Goal: Find specific page/section: Find specific page/section

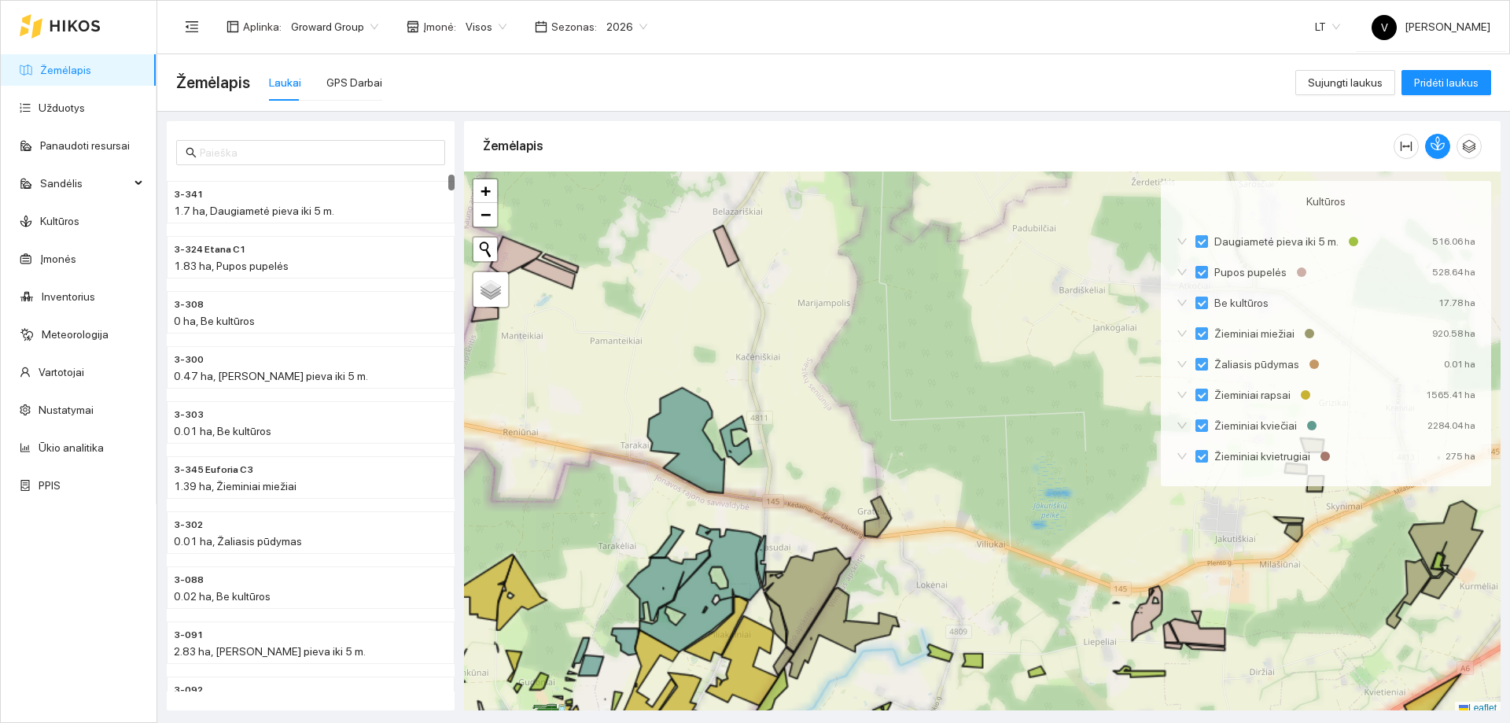
scroll to position [5, 0]
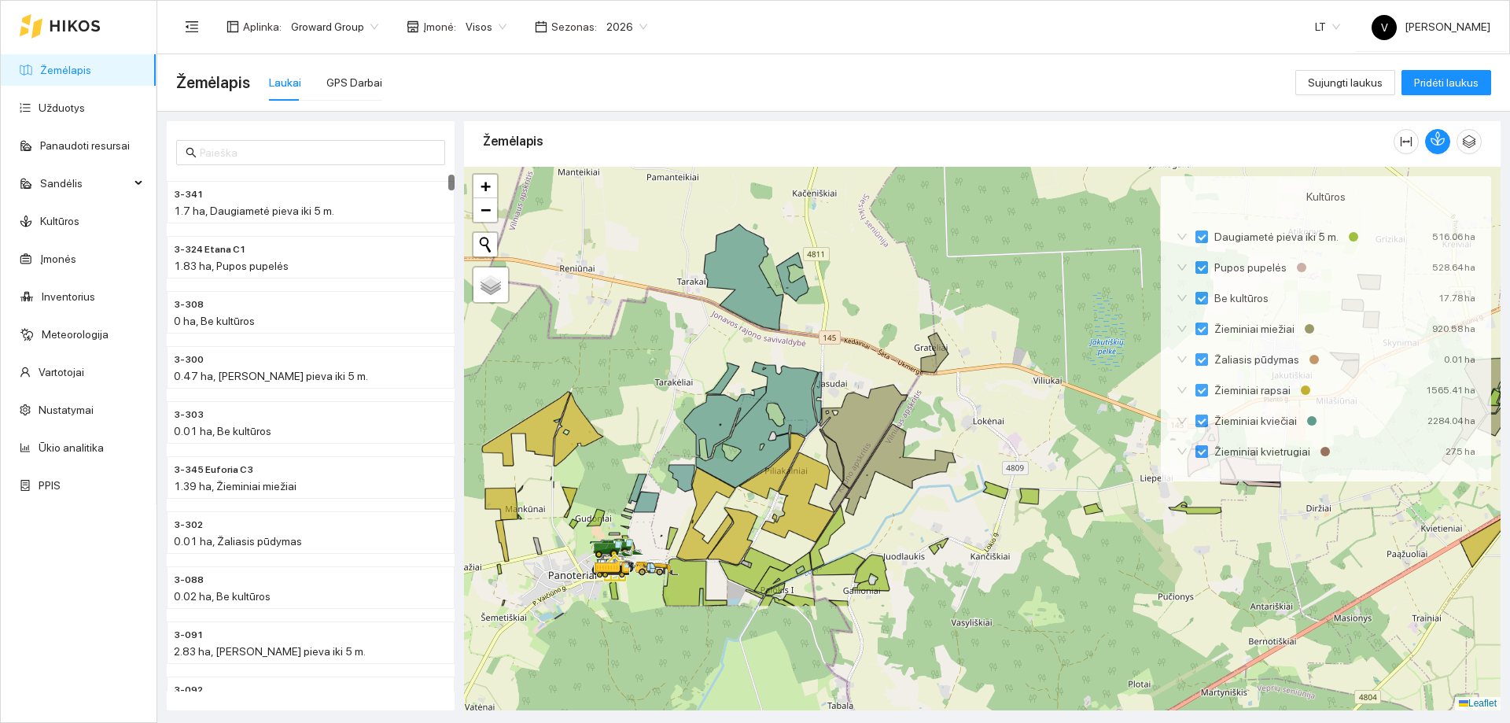
drag, startPoint x: 682, startPoint y: 500, endPoint x: 701, endPoint y: 462, distance: 42.2
click at [701, 462] on icon at bounding box center [751, 425] width 134 height 126
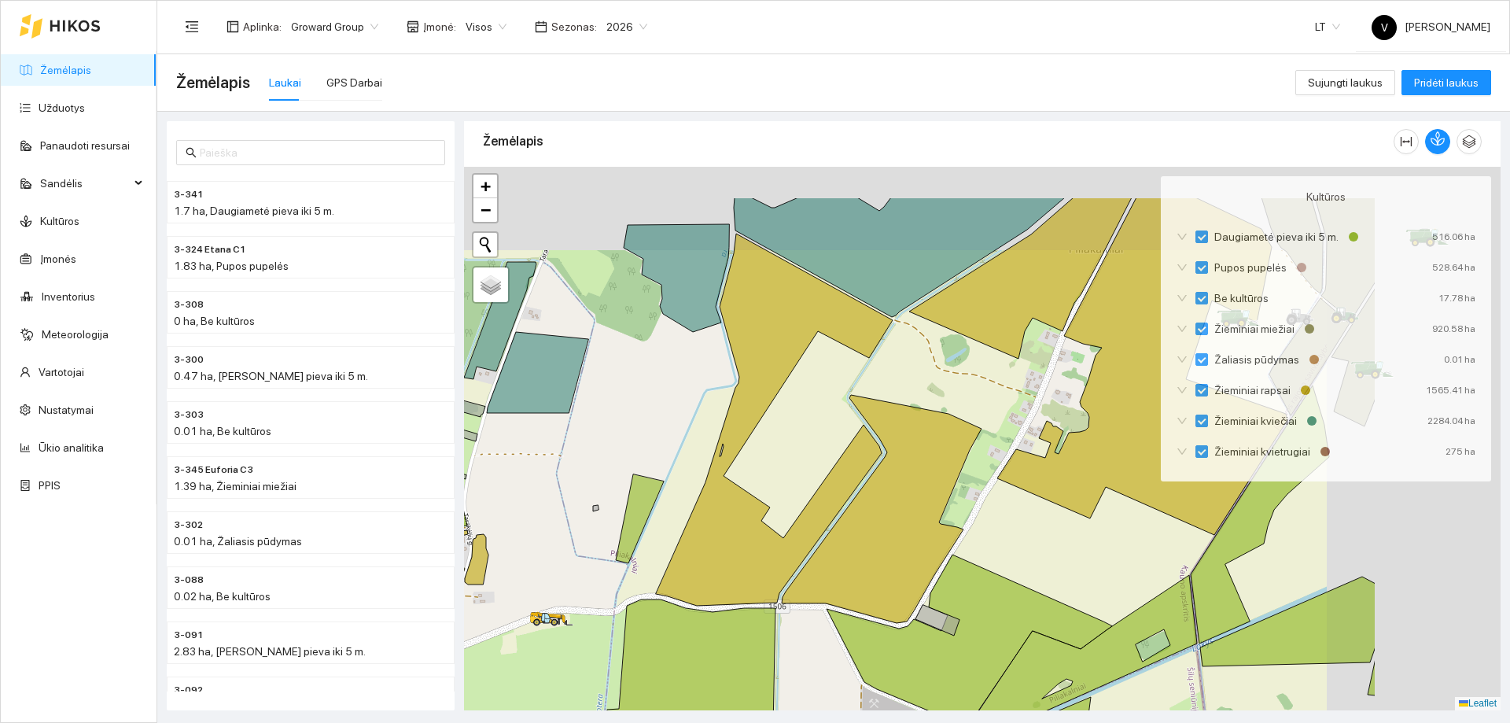
drag, startPoint x: 743, startPoint y: 491, endPoint x: 648, endPoint y: 500, distance: 95.6
click at [648, 500] on div at bounding box center [982, 439] width 1037 height 544
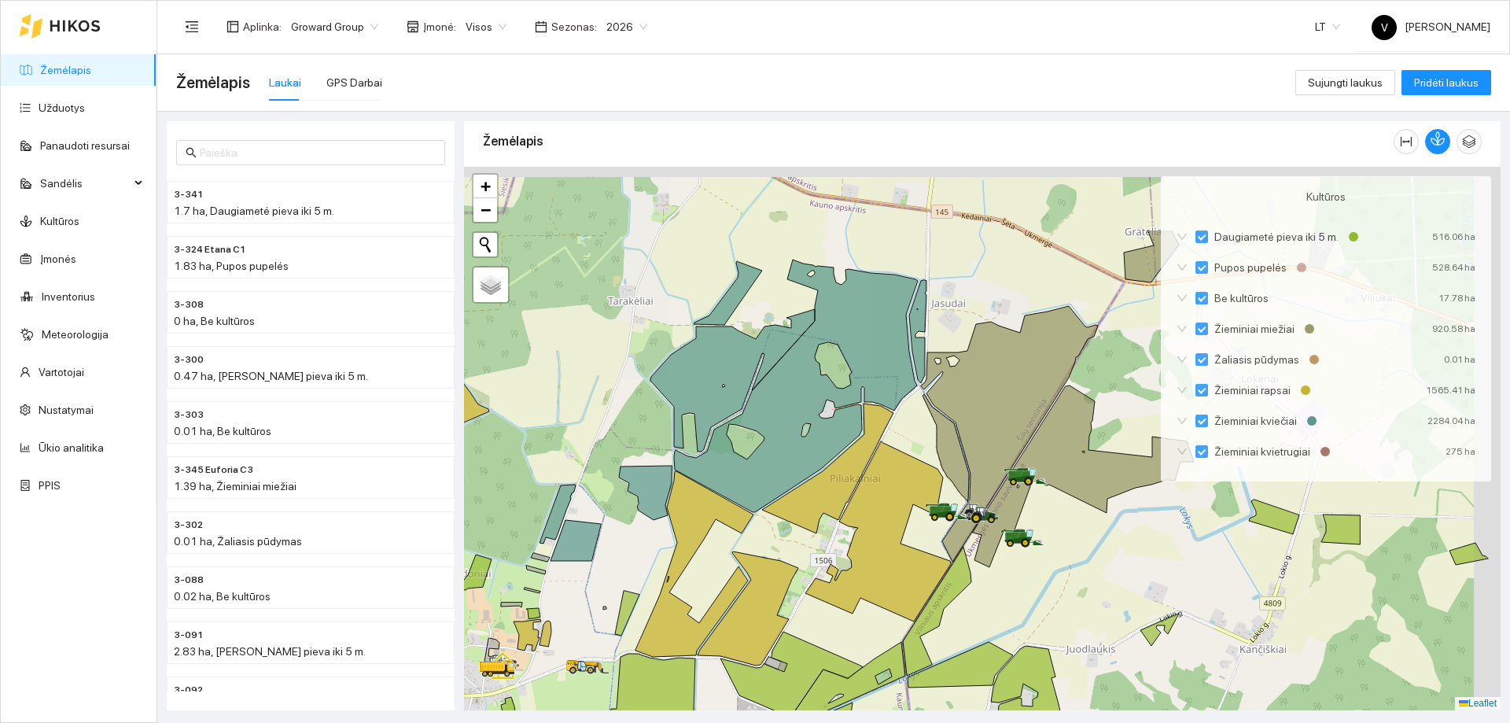
drag, startPoint x: 910, startPoint y: 423, endPoint x: 825, endPoint y: 537, distance: 141.6
click at [825, 537] on icon at bounding box center [879, 531] width 146 height 180
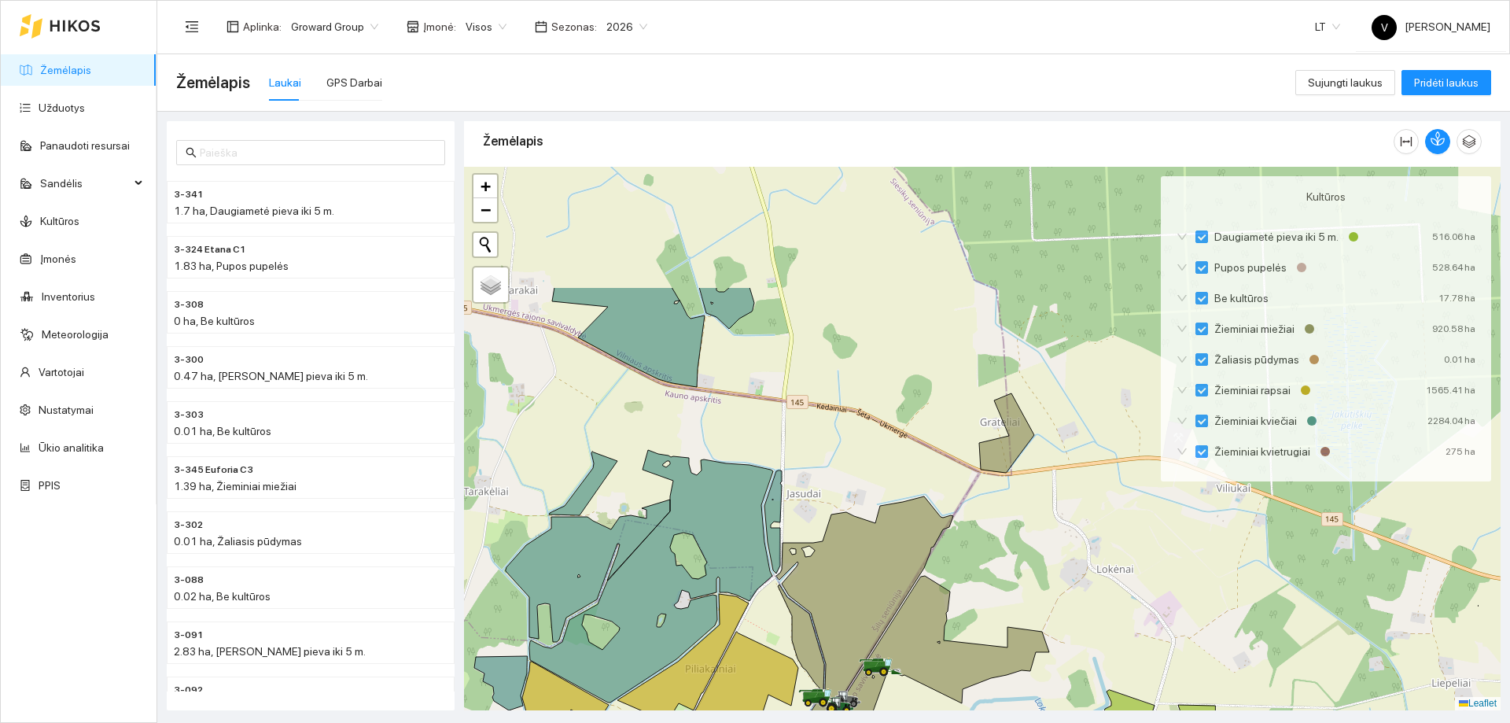
drag, startPoint x: 1123, startPoint y: 522, endPoint x: 976, endPoint y: 679, distance: 214.8
click at [977, 705] on div at bounding box center [982, 439] width 1037 height 544
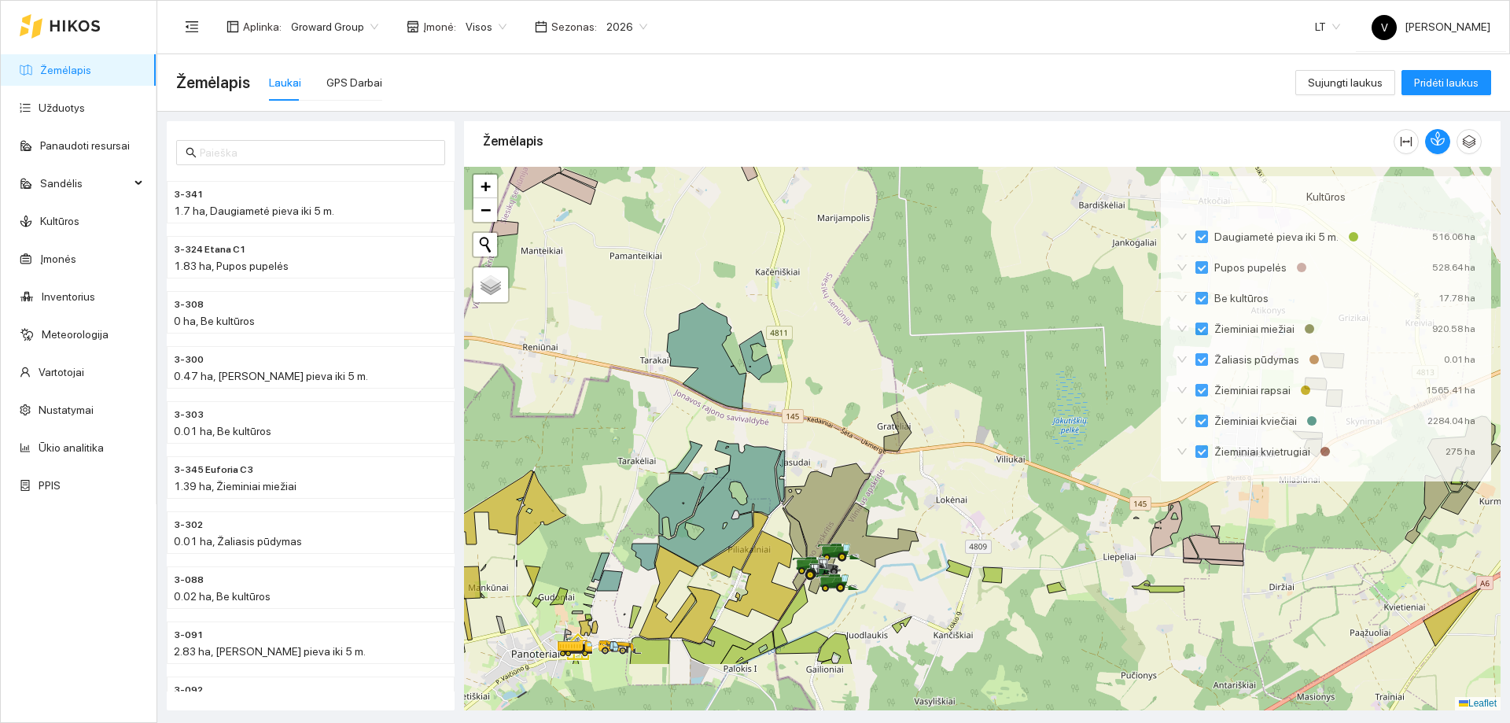
drag, startPoint x: 1030, startPoint y: 500, endPoint x: 933, endPoint y: 422, distance: 124.2
click at [933, 422] on div at bounding box center [982, 439] width 1037 height 544
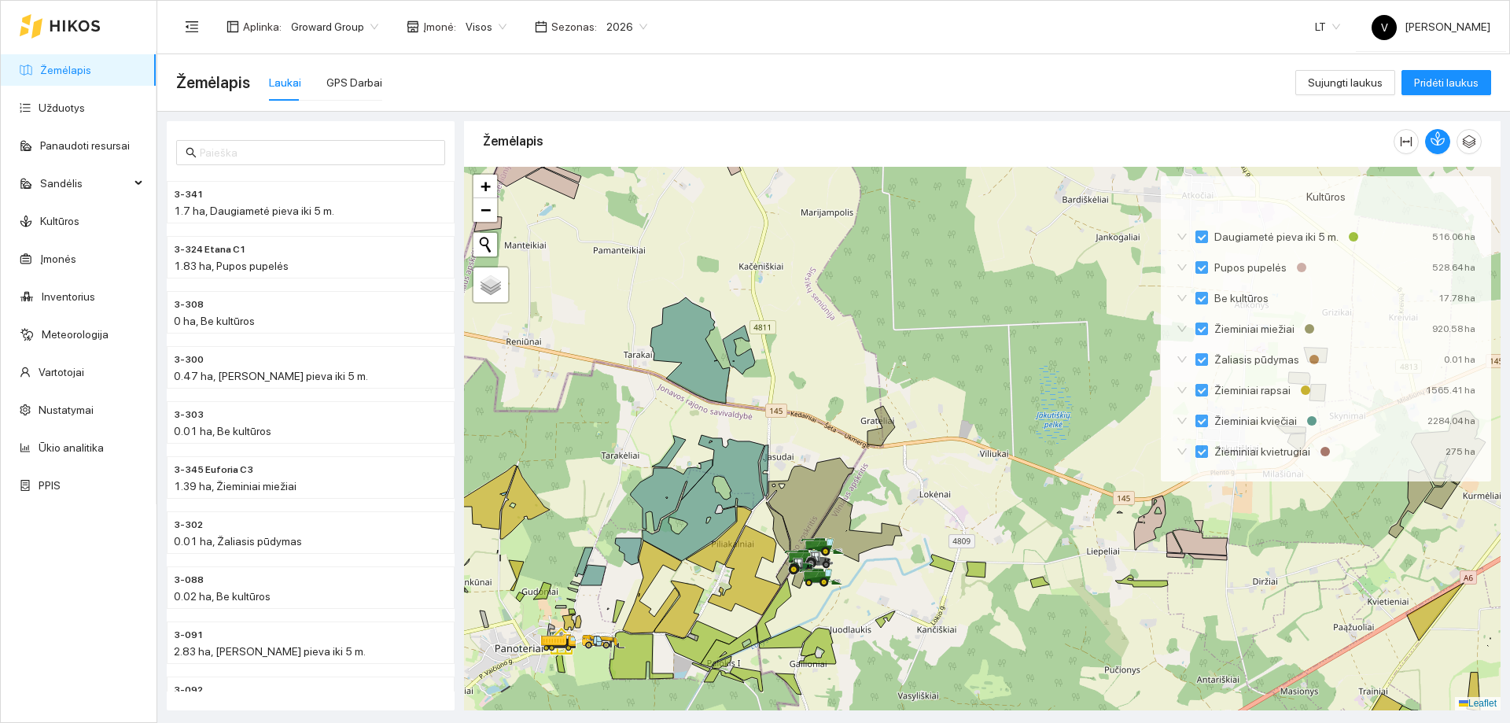
click at [636, 30] on span "2026" at bounding box center [627, 27] width 41 height 24
click at [617, 186] on div "2025" at bounding box center [615, 183] width 41 height 17
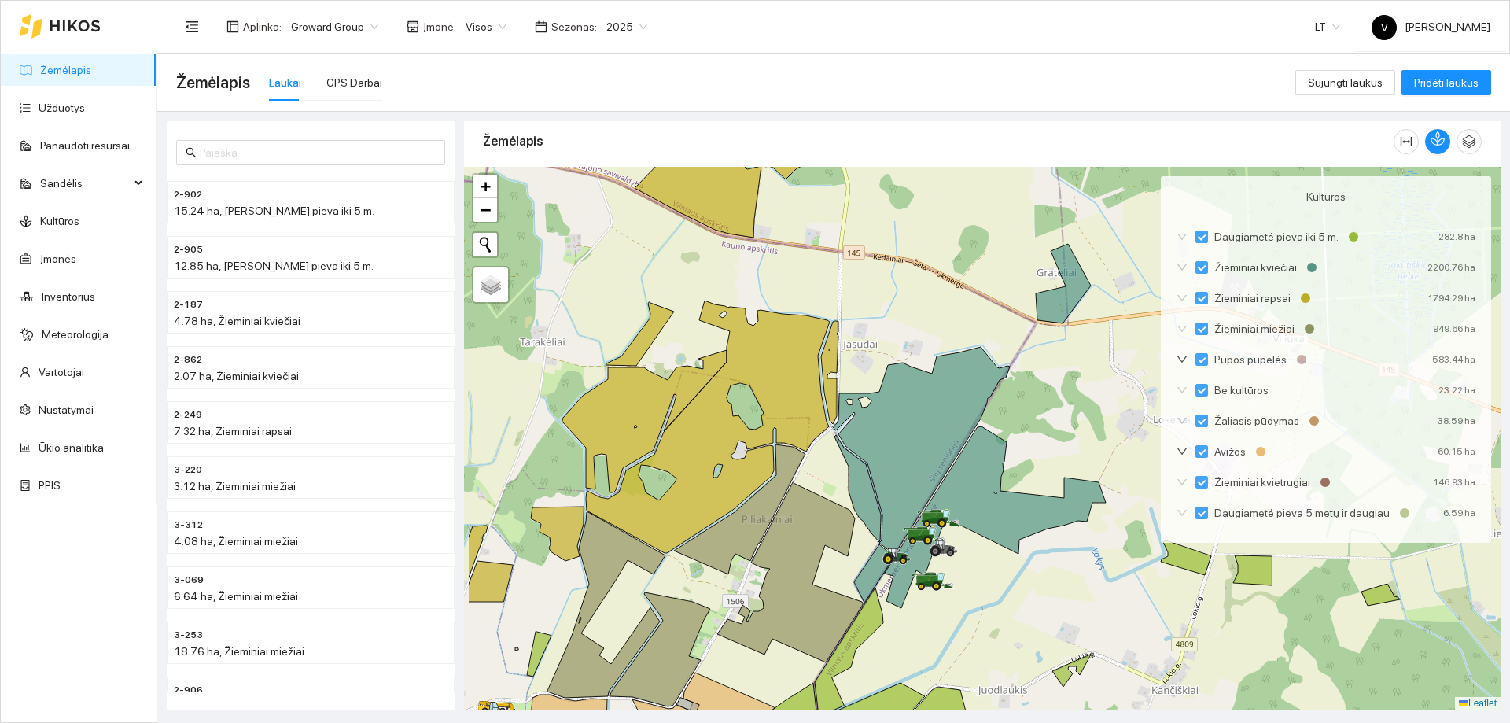
drag, startPoint x: 979, startPoint y: 591, endPoint x: 1054, endPoint y: 553, distance: 84.4
click at [1057, 555] on div at bounding box center [982, 439] width 1037 height 544
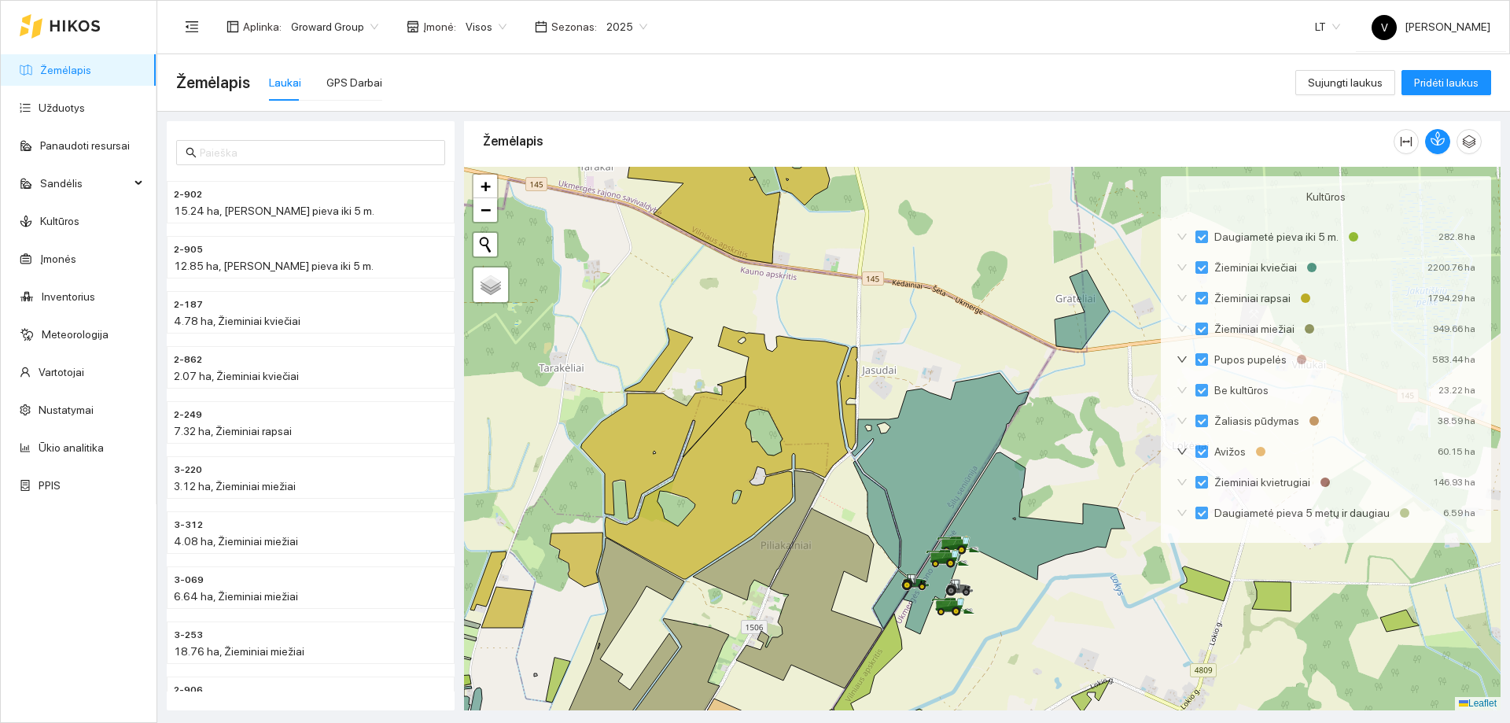
drag, startPoint x: 1038, startPoint y: 558, endPoint x: 1004, endPoint y: 603, distance: 56.6
click at [1004, 603] on div at bounding box center [982, 439] width 1037 height 544
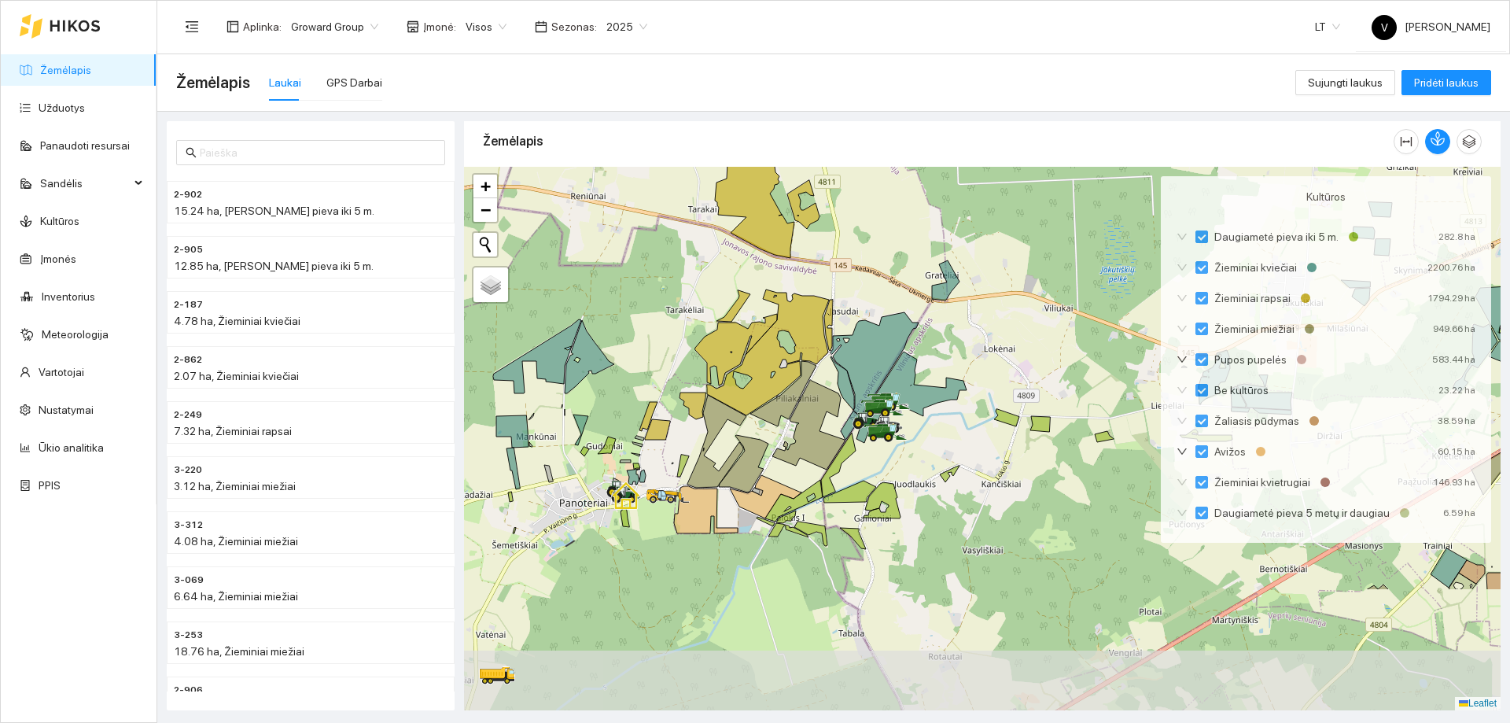
drag, startPoint x: 1018, startPoint y: 599, endPoint x: 932, endPoint y: 436, distance: 184.7
click at [932, 436] on div at bounding box center [982, 439] width 1037 height 544
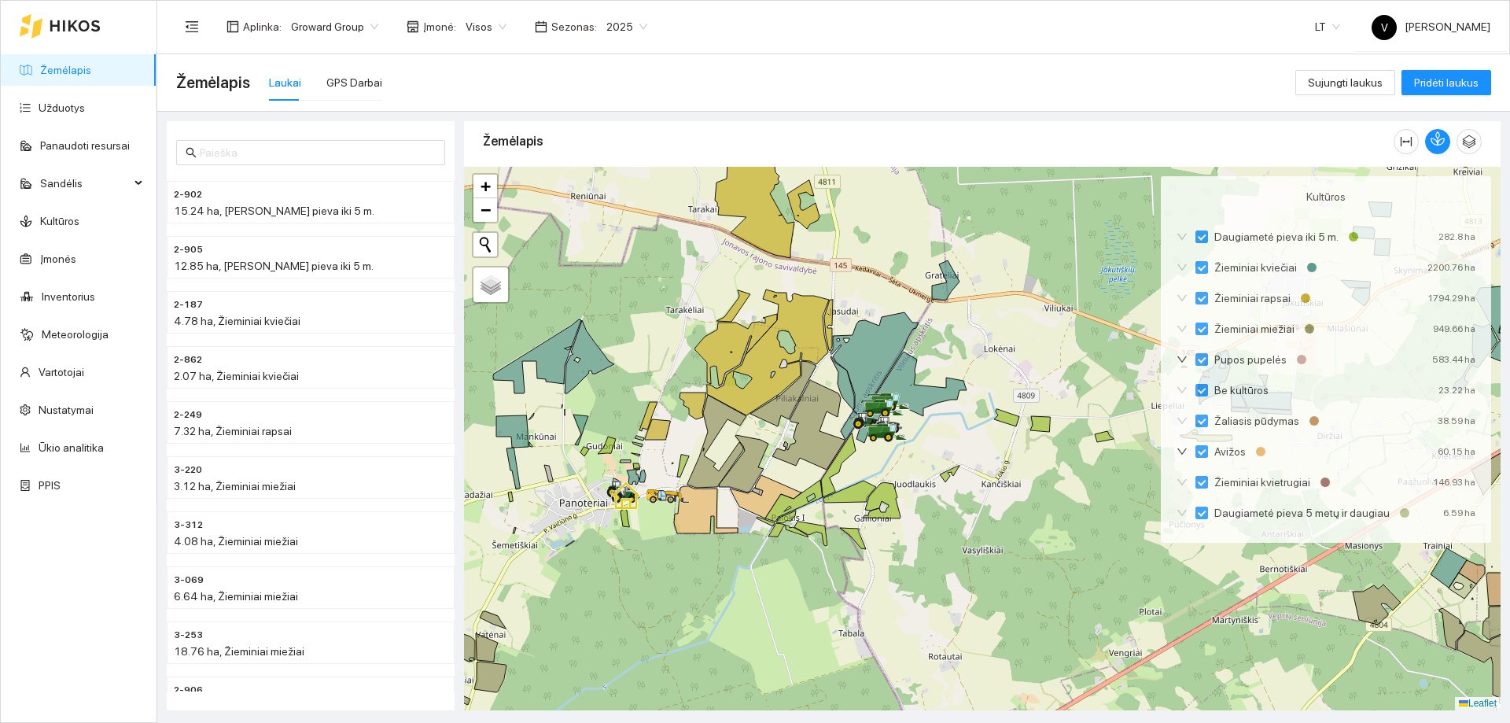
drag, startPoint x: 725, startPoint y: 654, endPoint x: 1017, endPoint y: 427, distance: 369.5
click at [1017, 428] on div at bounding box center [982, 439] width 1037 height 544
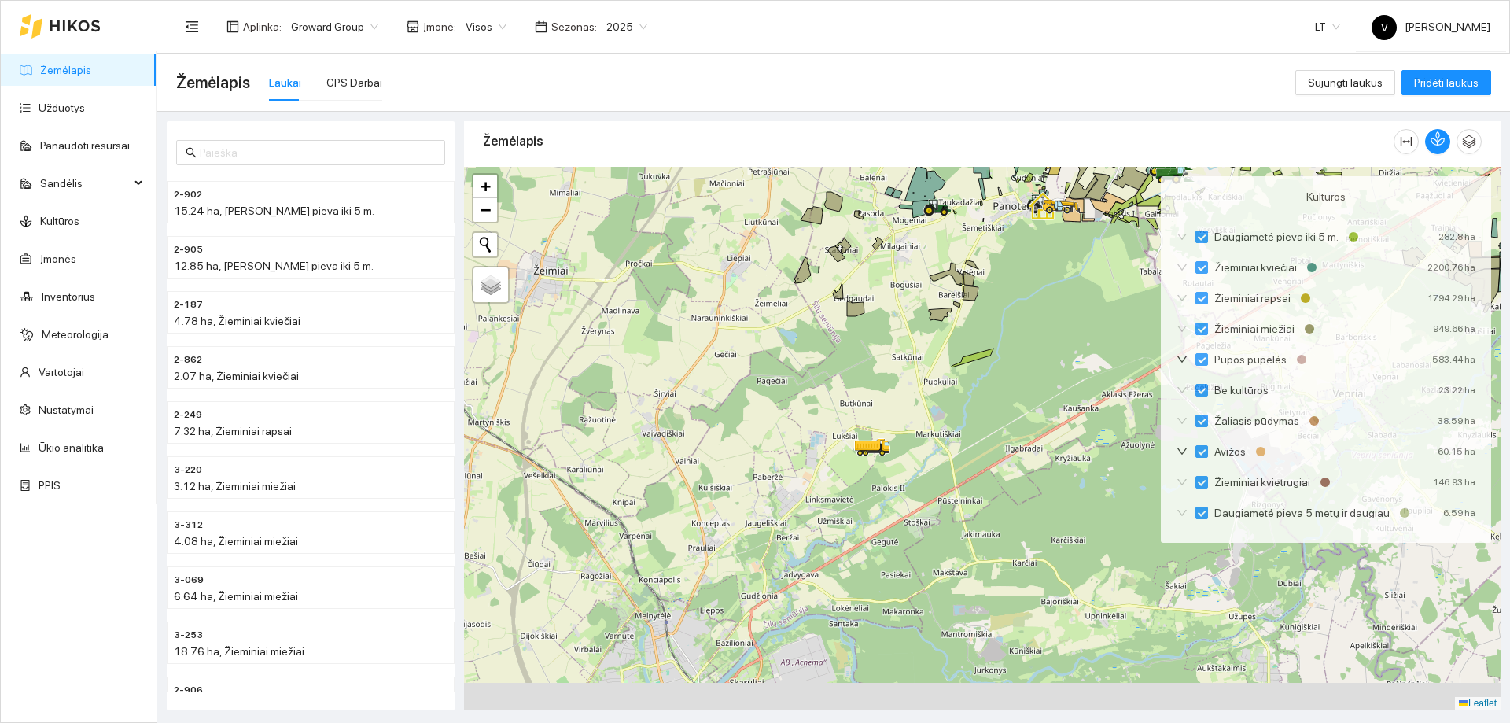
drag, startPoint x: 834, startPoint y: 507, endPoint x: 894, endPoint y: 408, distance: 115.8
click at [907, 370] on div at bounding box center [982, 439] width 1037 height 544
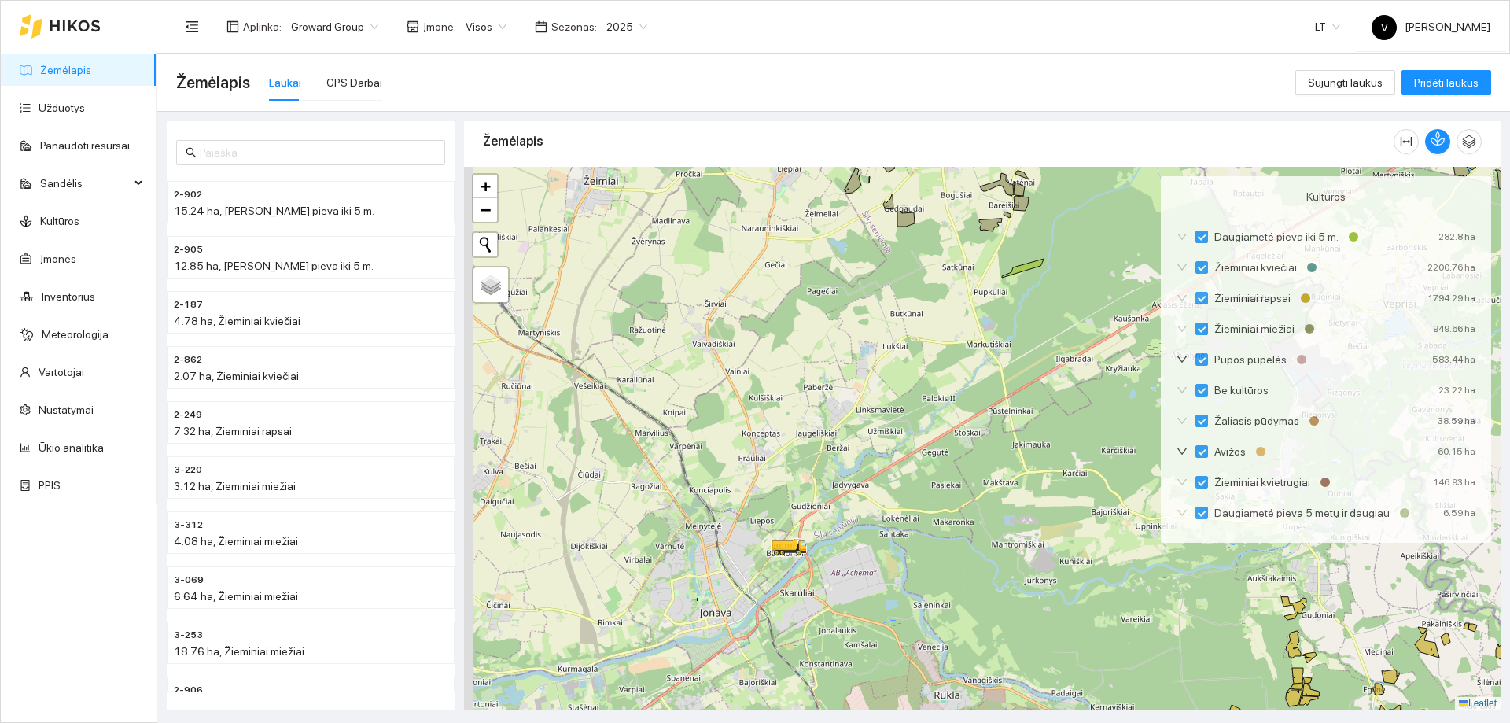
drag, startPoint x: 769, startPoint y: 635, endPoint x: 839, endPoint y: 529, distance: 126.5
click at [839, 529] on div at bounding box center [982, 439] width 1037 height 544
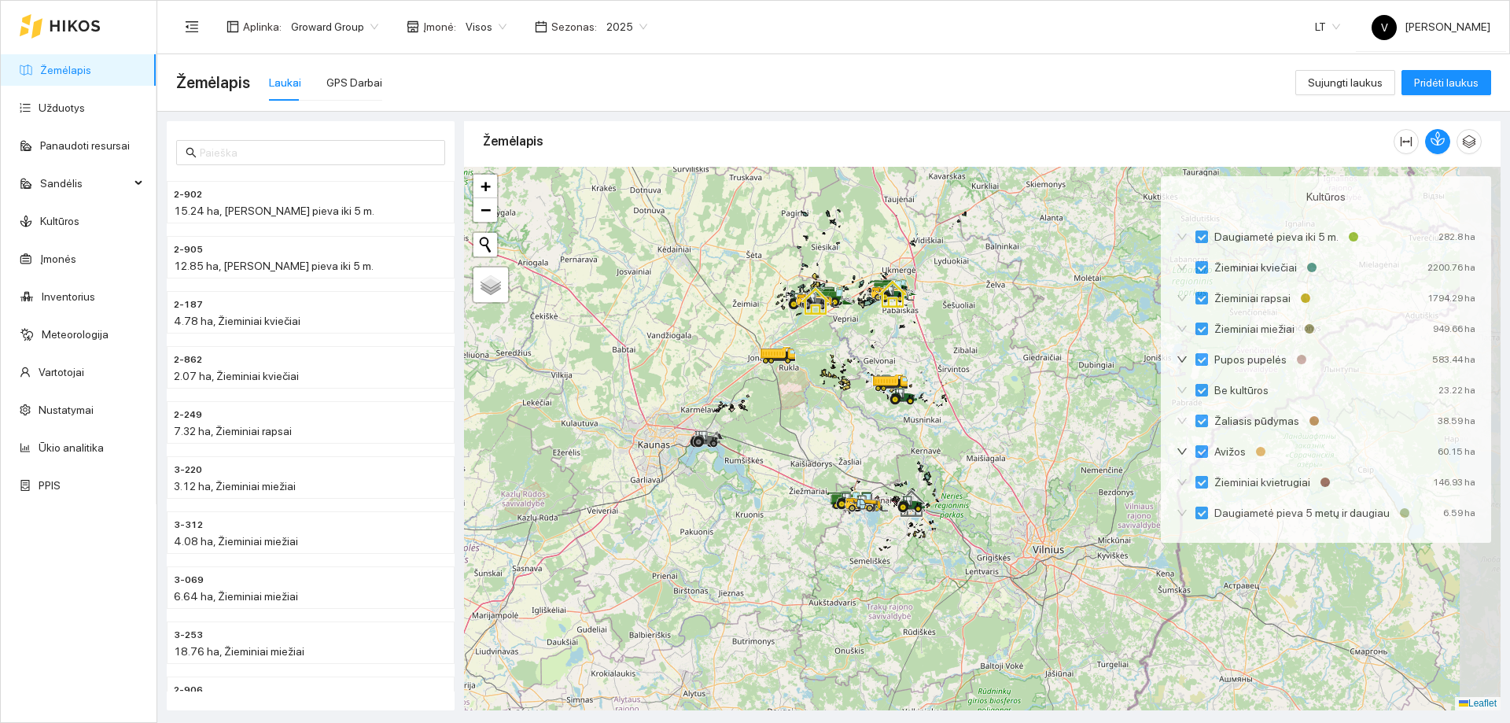
drag, startPoint x: 860, startPoint y: 411, endPoint x: 851, endPoint y: 400, distance: 14.0
click at [851, 400] on div at bounding box center [982, 439] width 1037 height 544
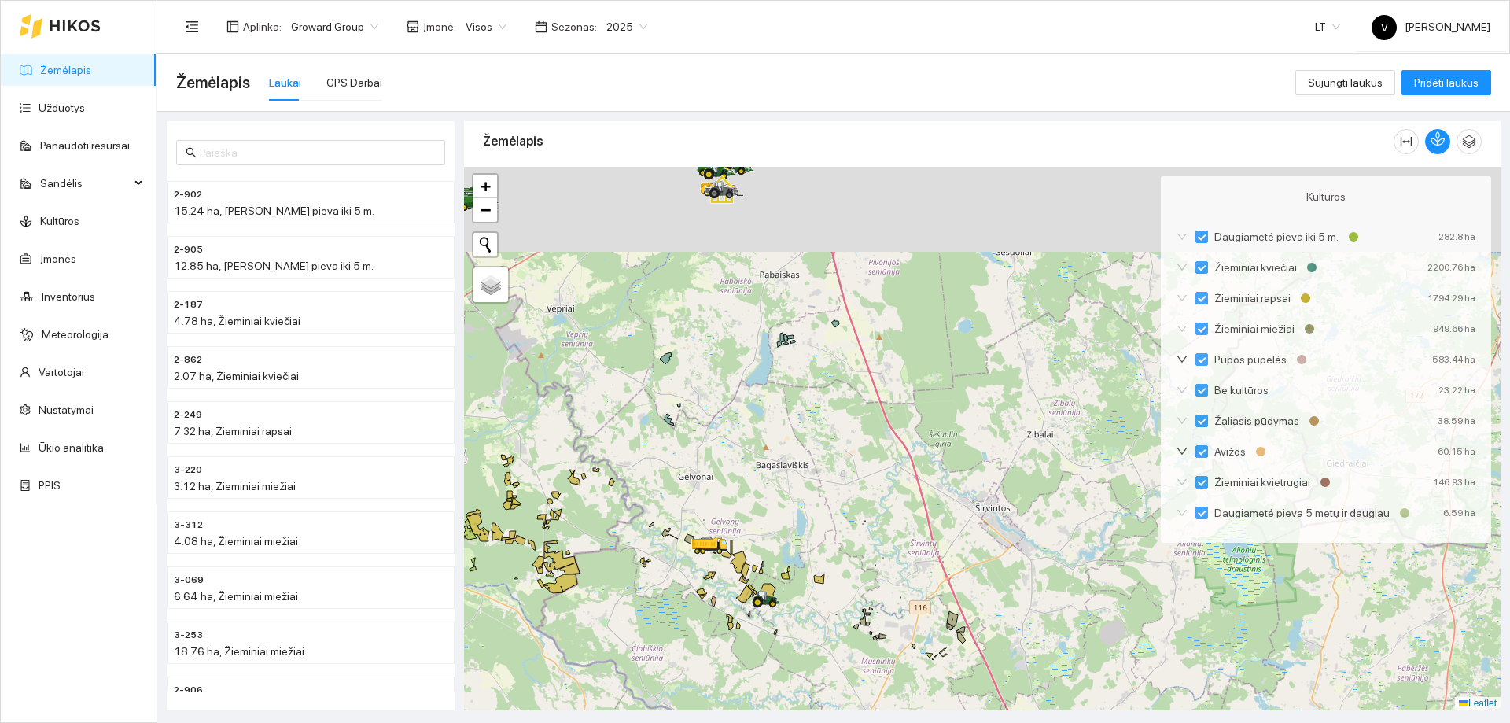
drag, startPoint x: 710, startPoint y: 478, endPoint x: 703, endPoint y: 491, distance: 15.1
click at [705, 493] on div at bounding box center [982, 439] width 1037 height 544
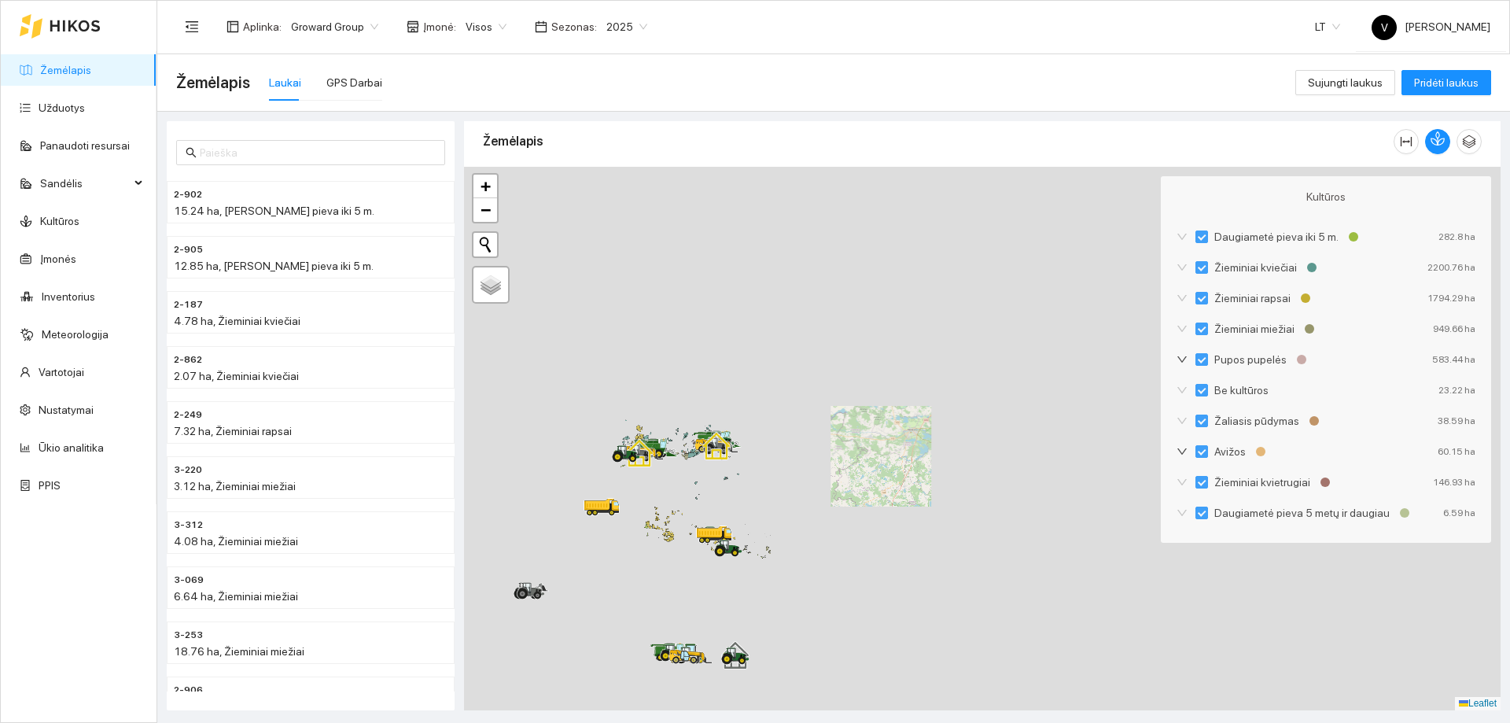
click at [713, 531] on div at bounding box center [982, 439] width 1037 height 544
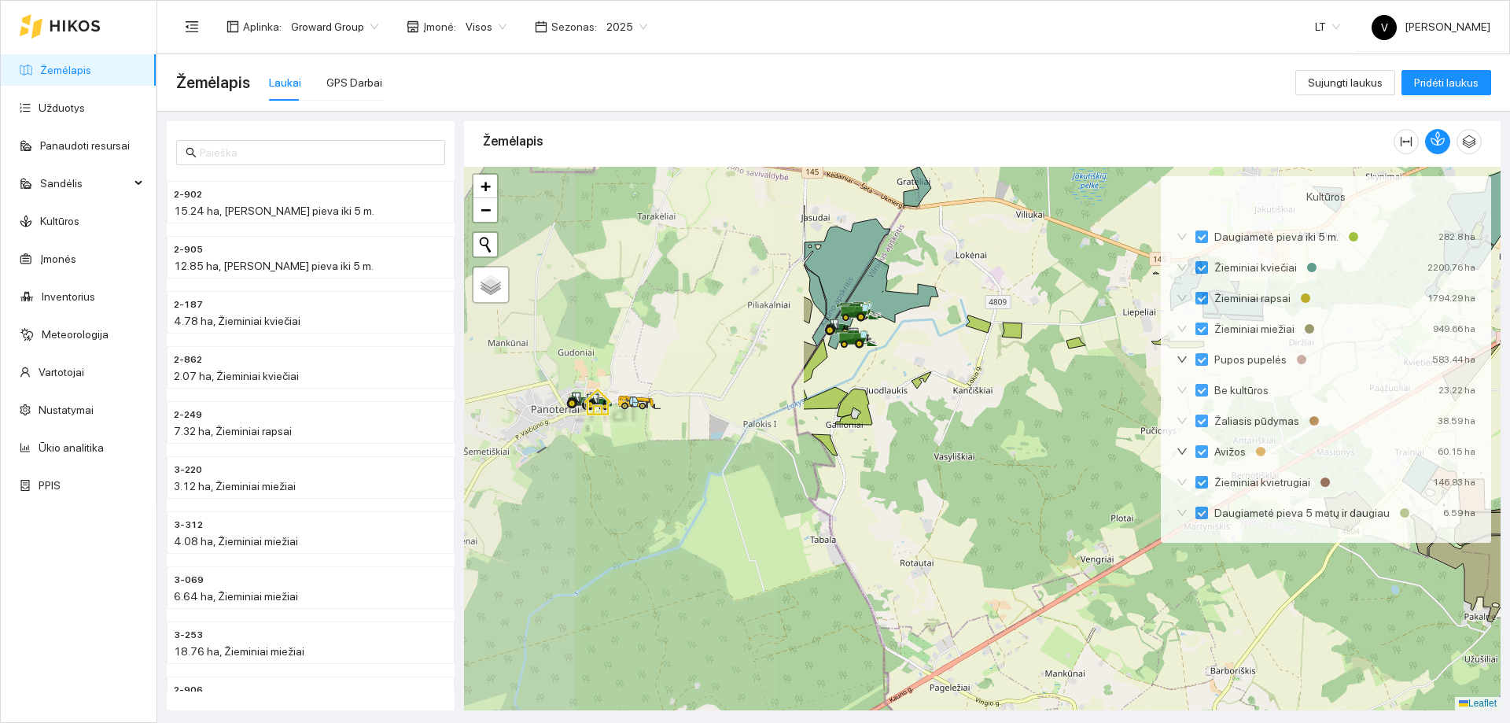
drag, startPoint x: 868, startPoint y: 421, endPoint x: 985, endPoint y: 437, distance: 117.6
click at [985, 437] on div at bounding box center [982, 439] width 1037 height 544
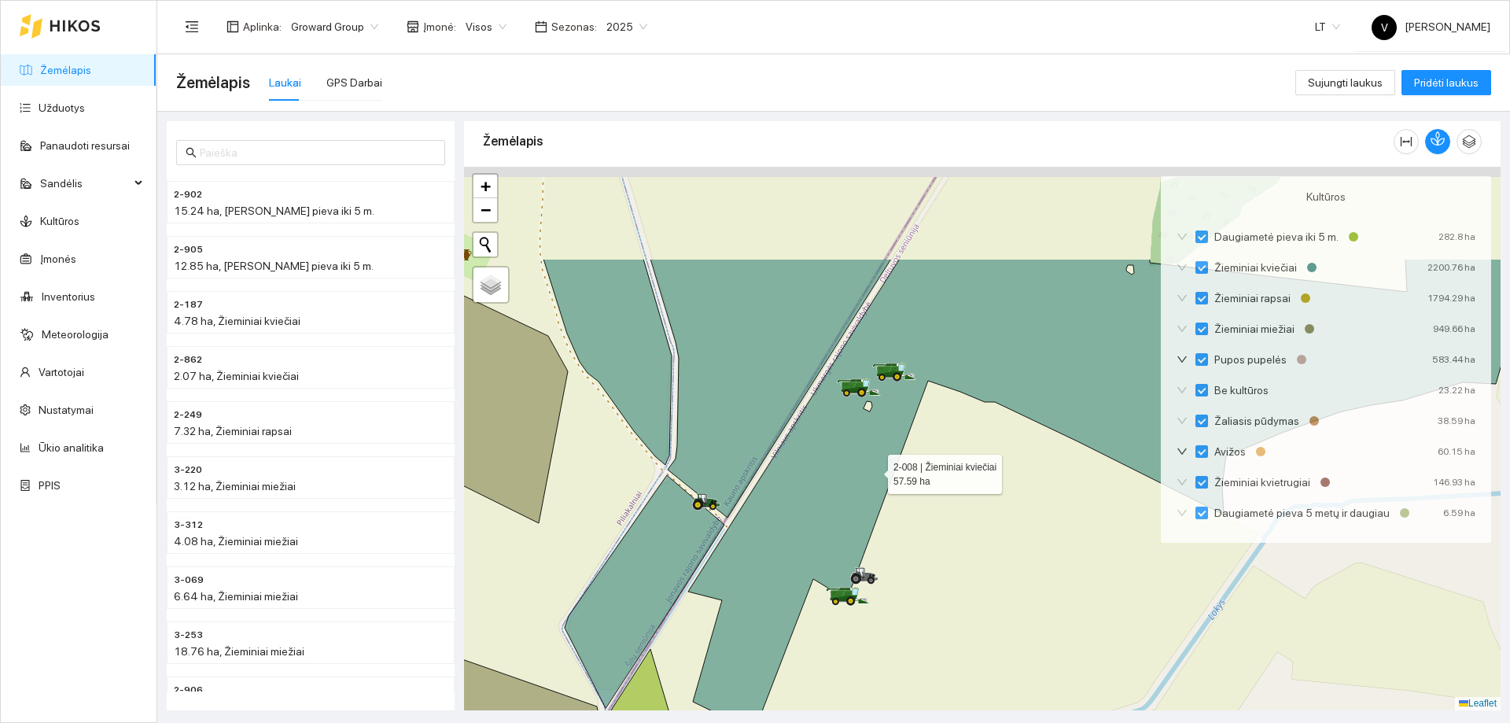
drag, startPoint x: 878, startPoint y: 441, endPoint x: 875, endPoint y: 468, distance: 26.9
click at [875, 468] on icon at bounding box center [1130, 495] width 885 height 473
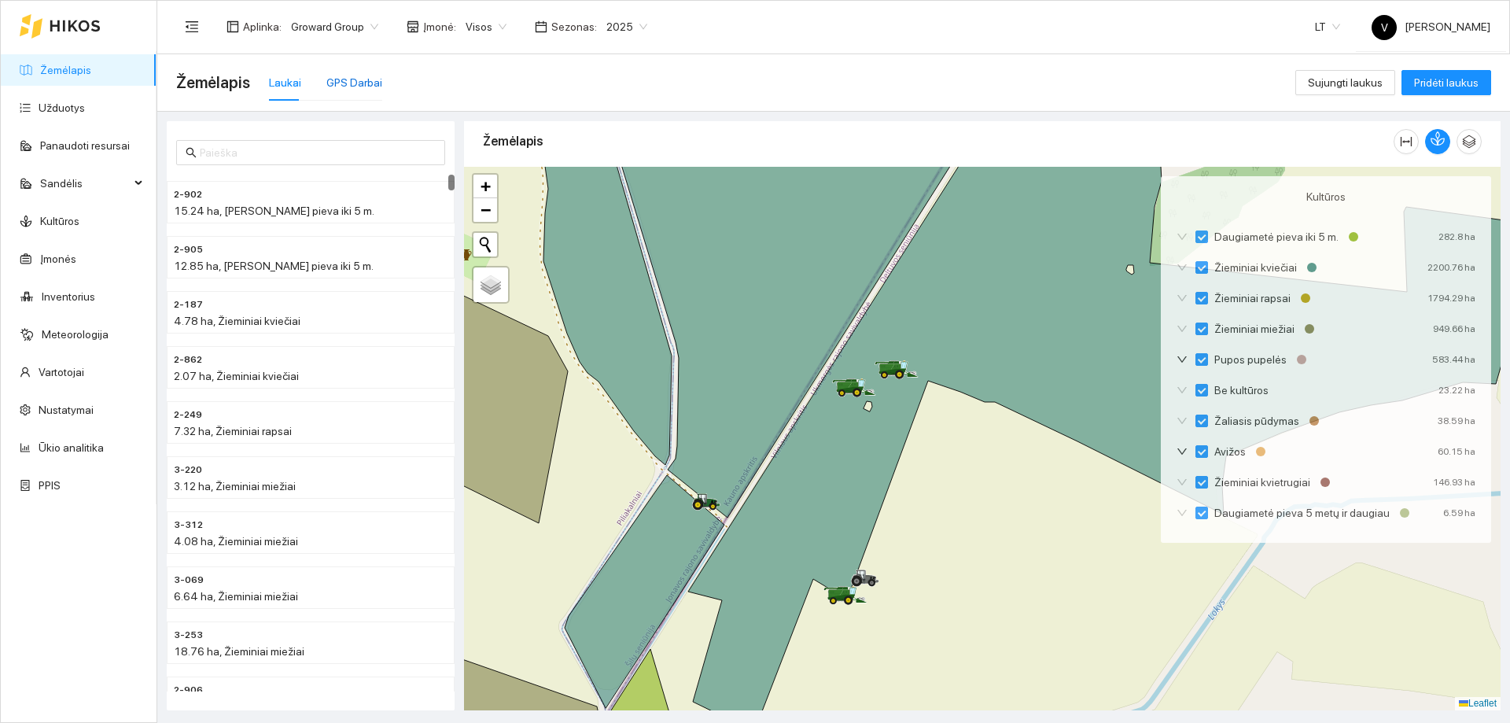
click at [332, 80] on div "GPS Darbai" at bounding box center [354, 82] width 56 height 17
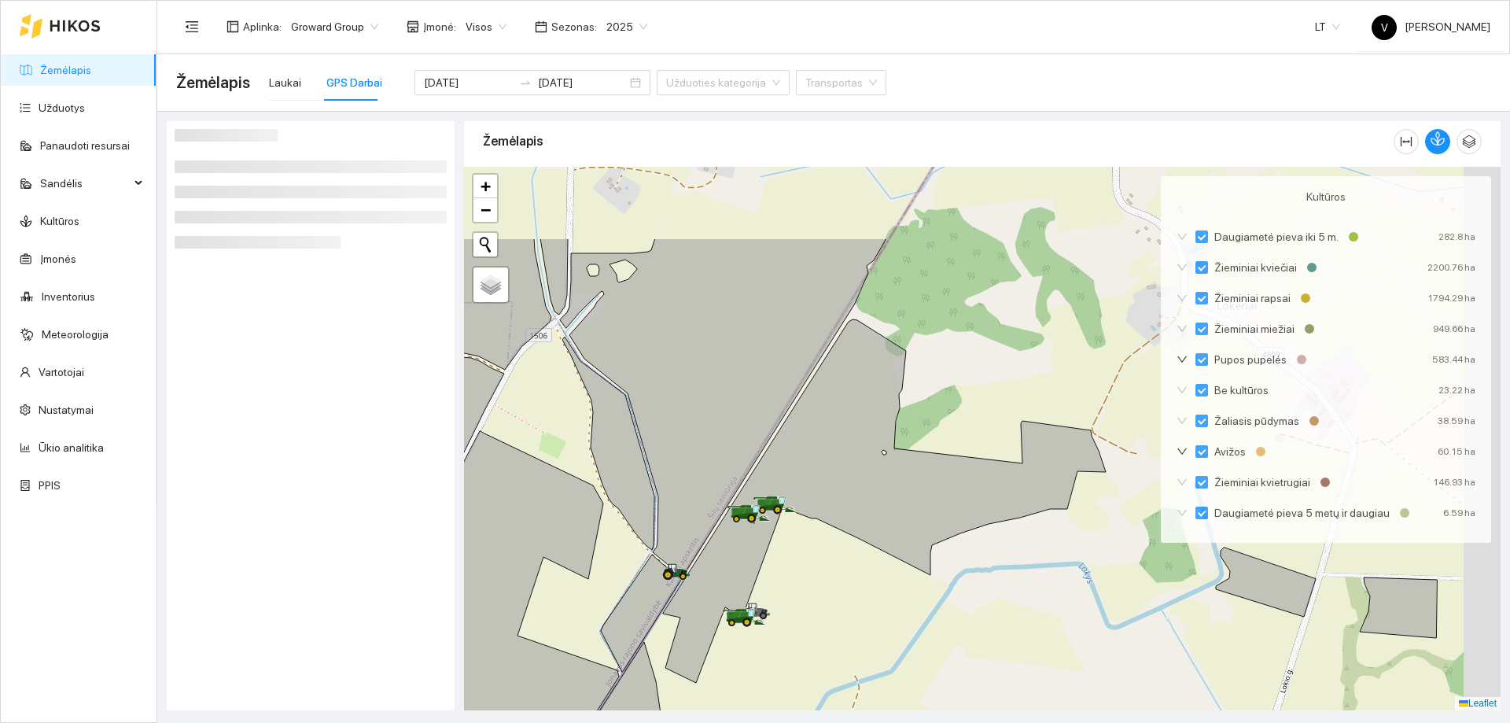
drag, startPoint x: 875, startPoint y: 470, endPoint x: 721, endPoint y: 633, distance: 223.7
click at [721, 633] on div at bounding box center [982, 439] width 1037 height 544
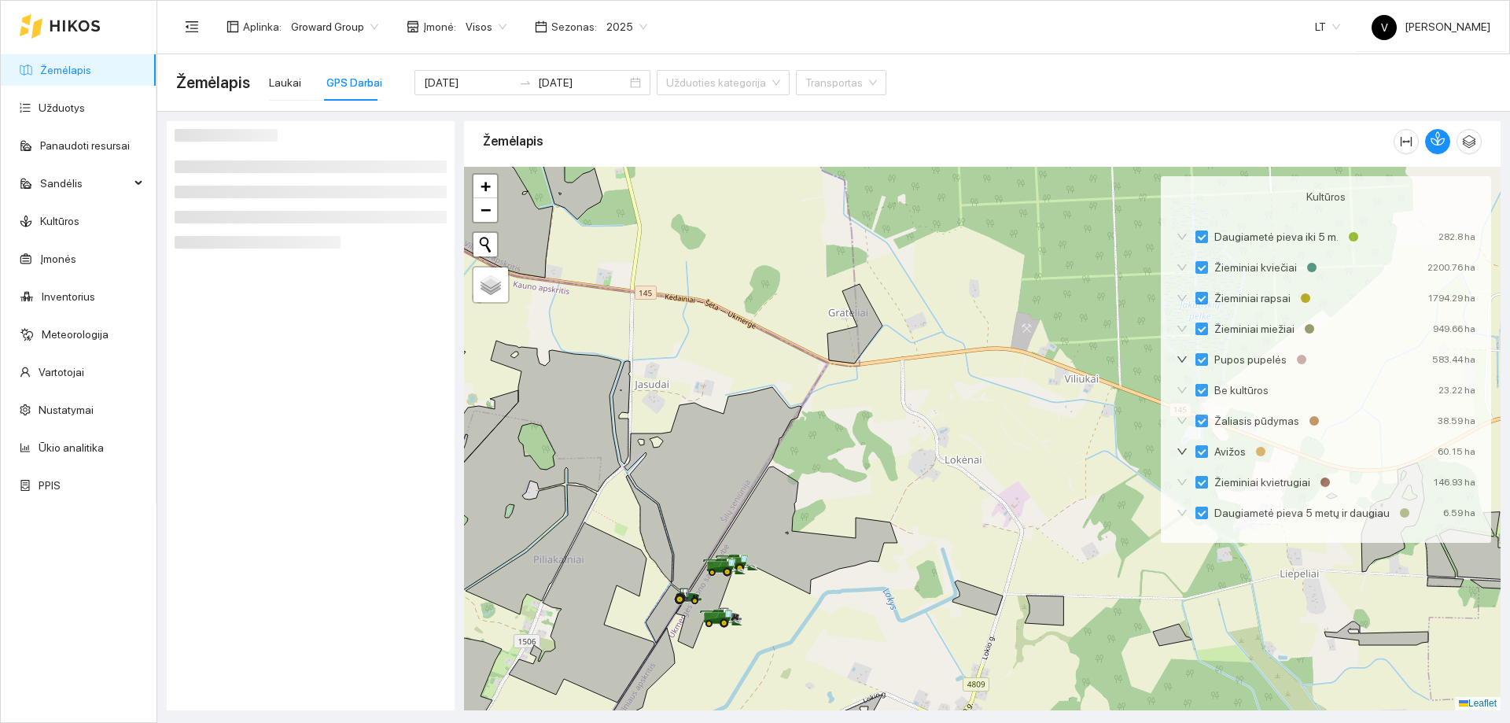
drag, startPoint x: 698, startPoint y: 548, endPoint x: 677, endPoint y: 536, distance: 24.7
click at [677, 536] on div at bounding box center [982, 439] width 1037 height 544
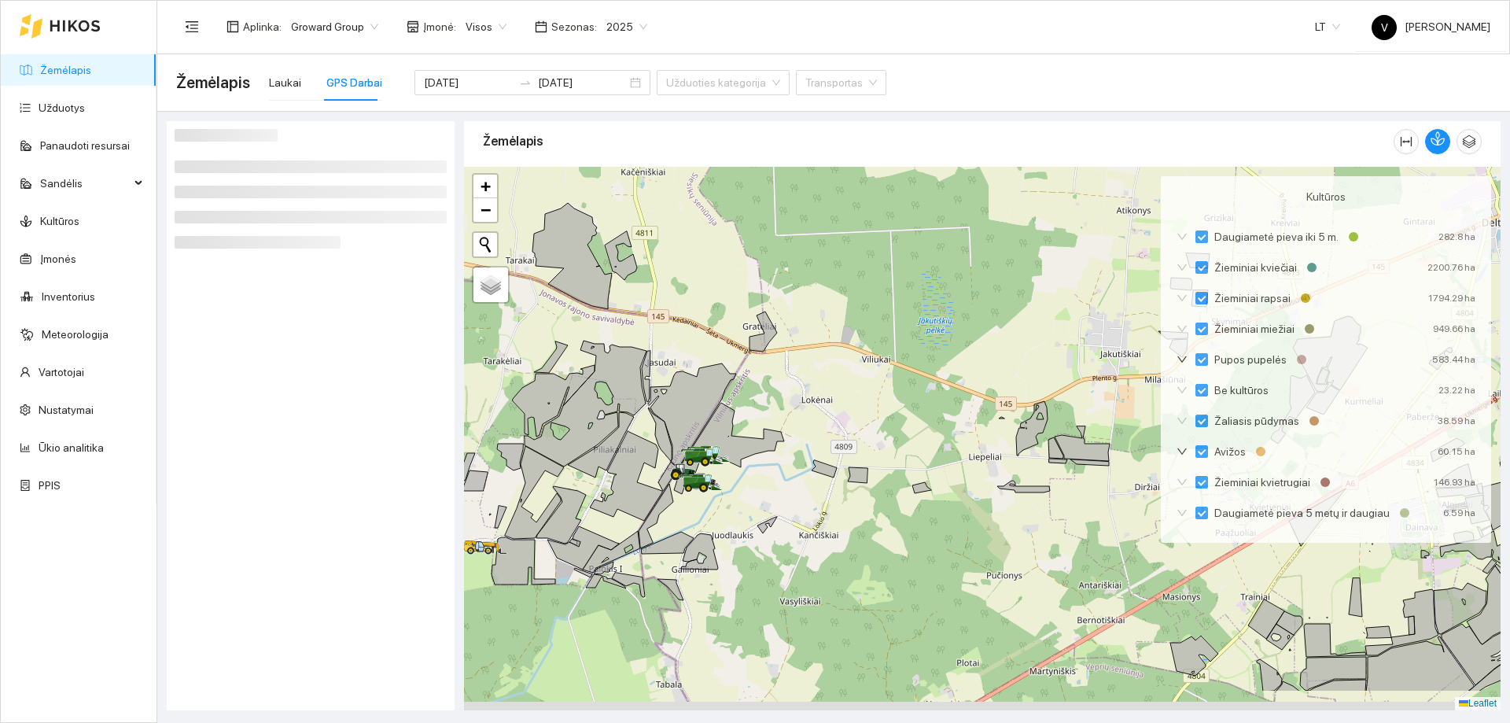
drag, startPoint x: 726, startPoint y: 544, endPoint x: 805, endPoint y: 465, distance: 111.3
click at [806, 466] on div at bounding box center [982, 439] width 1037 height 544
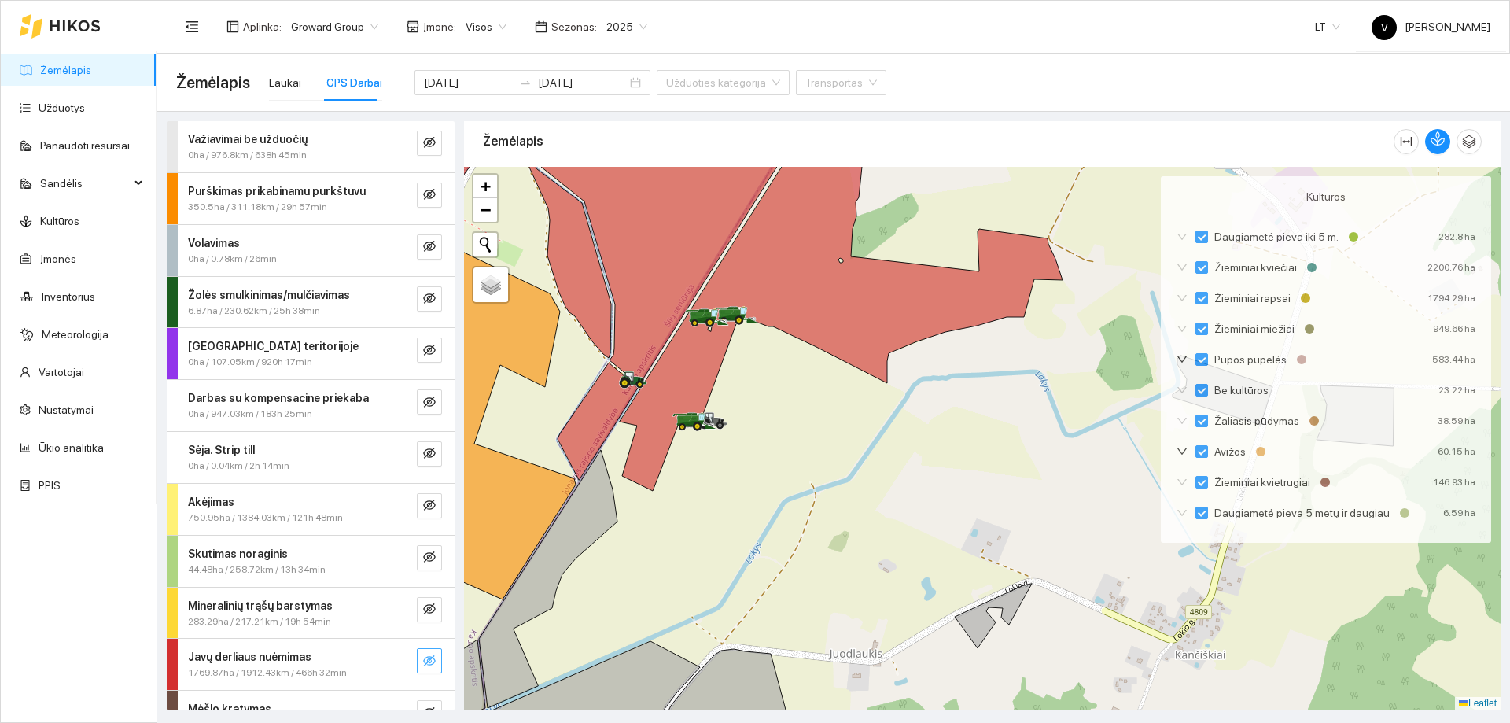
click at [423, 662] on icon "eye-invisible" at bounding box center [429, 661] width 13 height 13
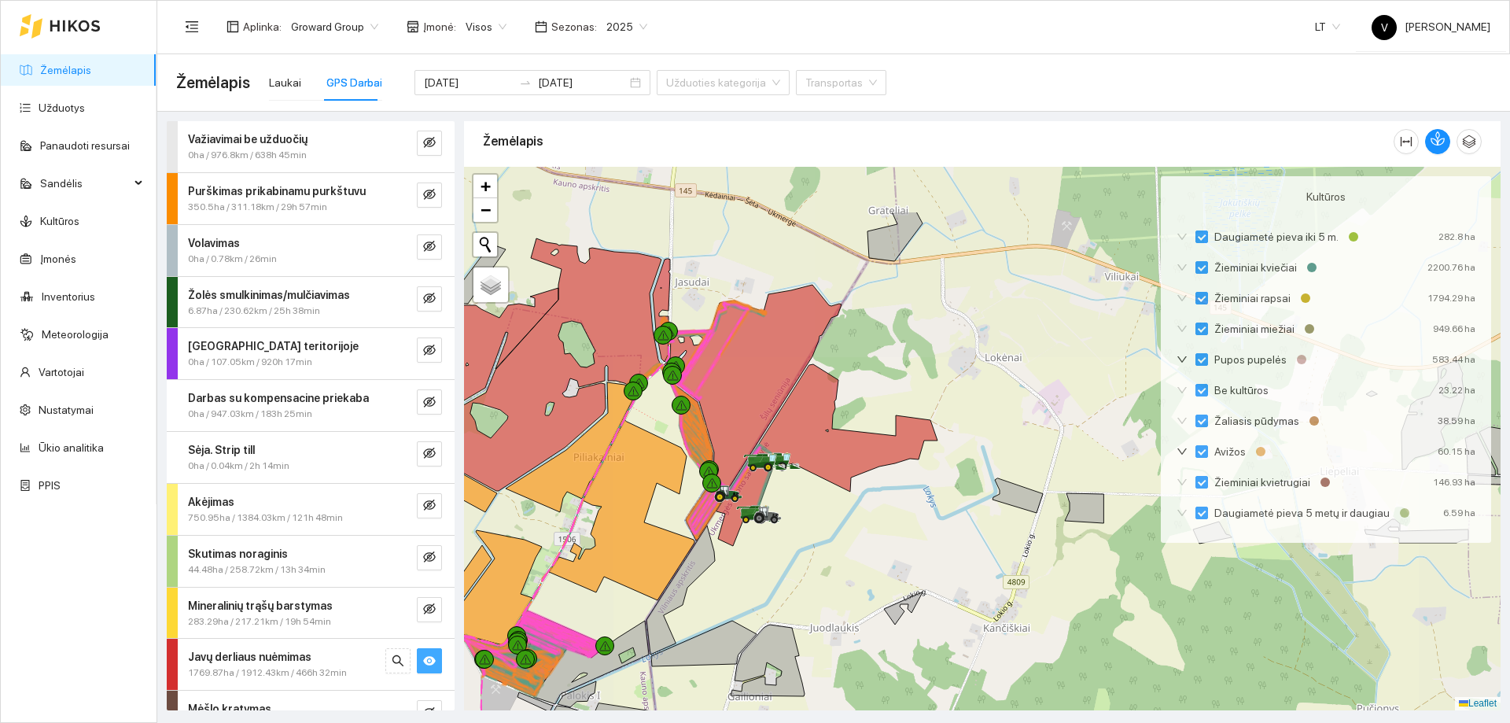
drag, startPoint x: 798, startPoint y: 481, endPoint x: 808, endPoint y: 529, distance: 49.8
click at [808, 529] on div at bounding box center [982, 439] width 1037 height 544
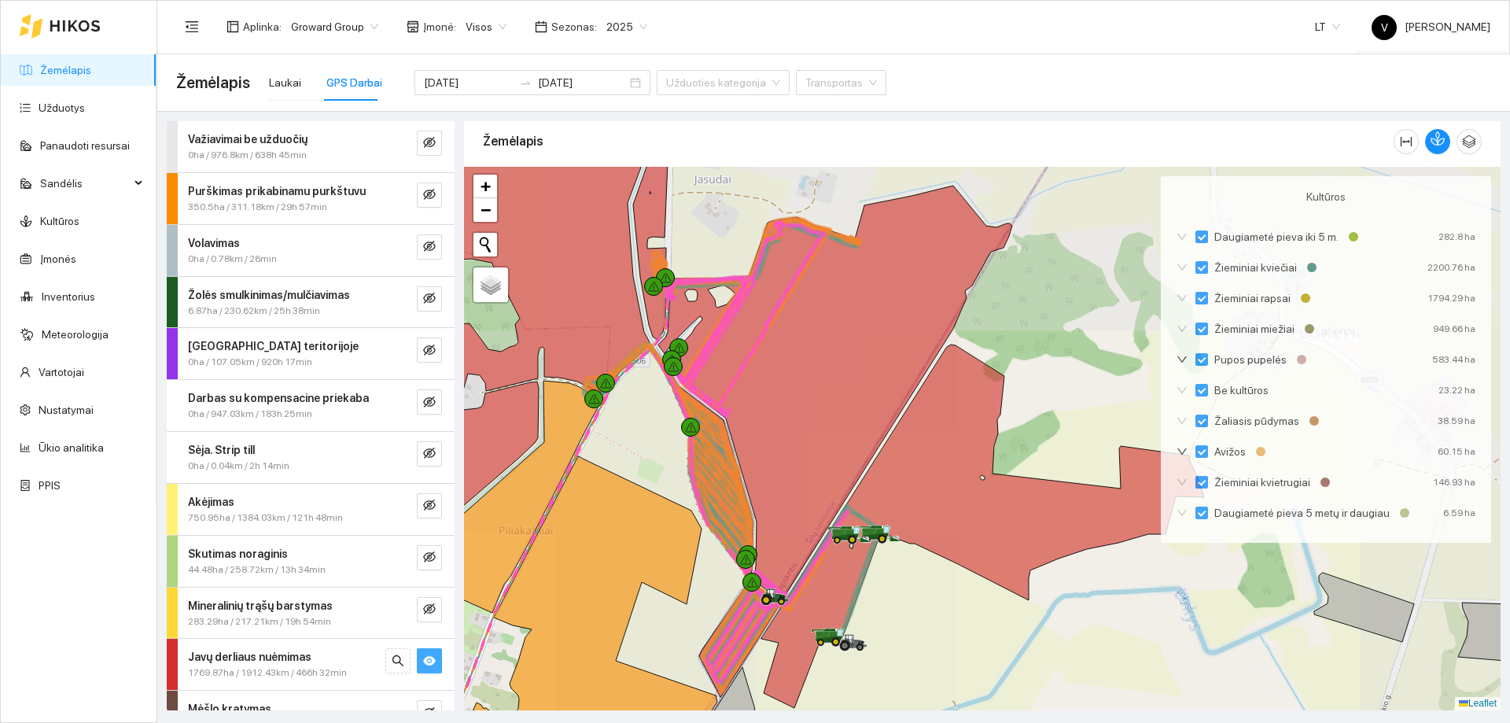
click at [958, 481] on div at bounding box center [982, 439] width 1037 height 544
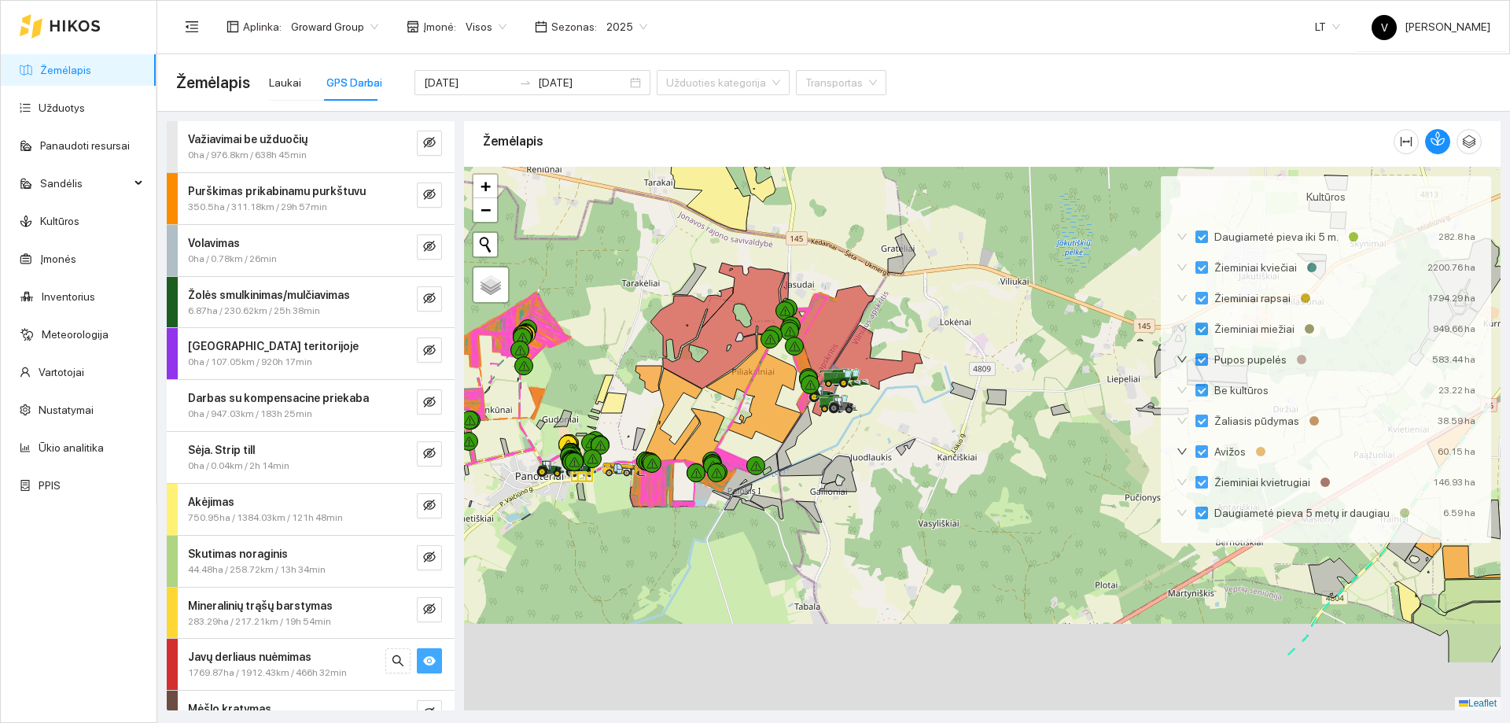
drag, startPoint x: 899, startPoint y: 490, endPoint x: 886, endPoint y: 479, distance: 17.3
click at [886, 479] on div at bounding box center [982, 439] width 1037 height 544
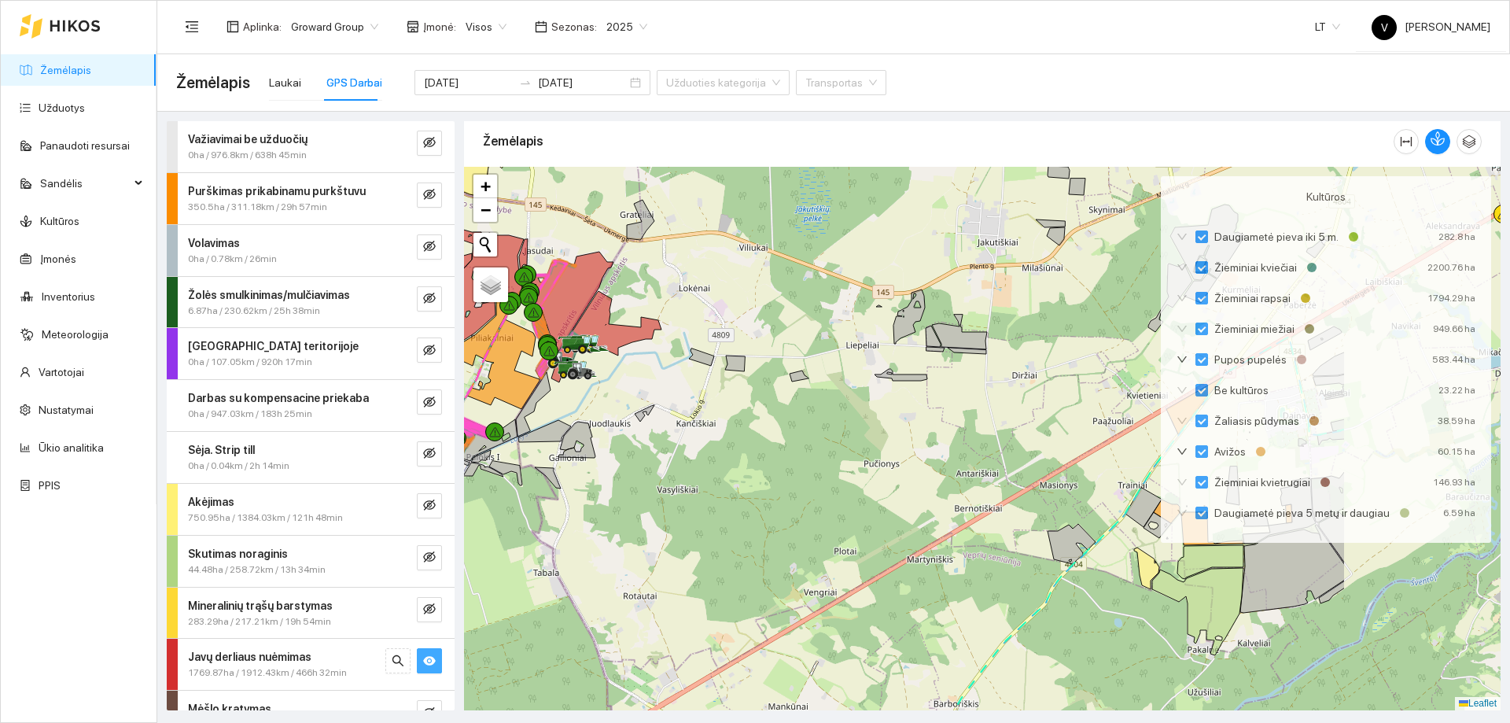
drag, startPoint x: 1018, startPoint y: 516, endPoint x: 758, endPoint y: 482, distance: 262.6
click at [758, 482] on div at bounding box center [982, 439] width 1037 height 544
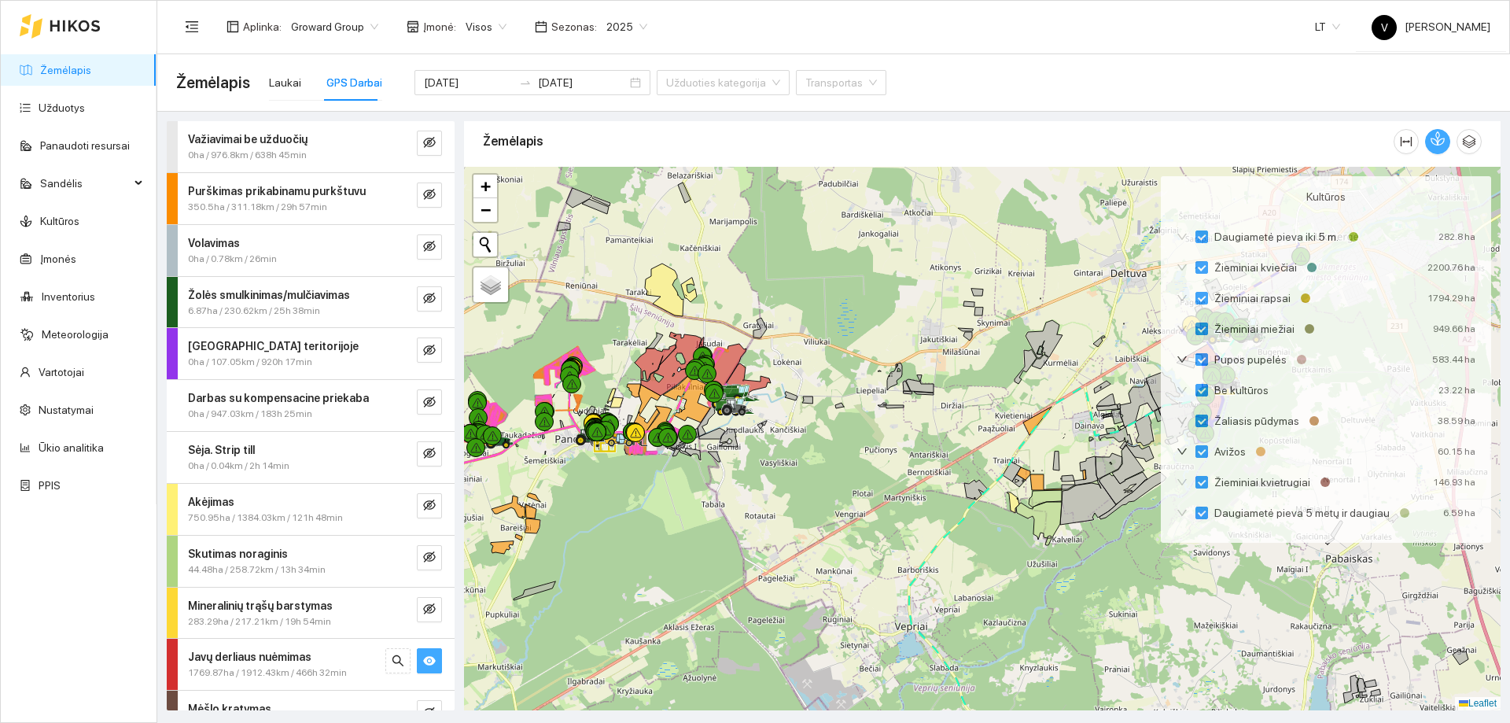
click at [1439, 148] on button "button" at bounding box center [1437, 141] width 25 height 25
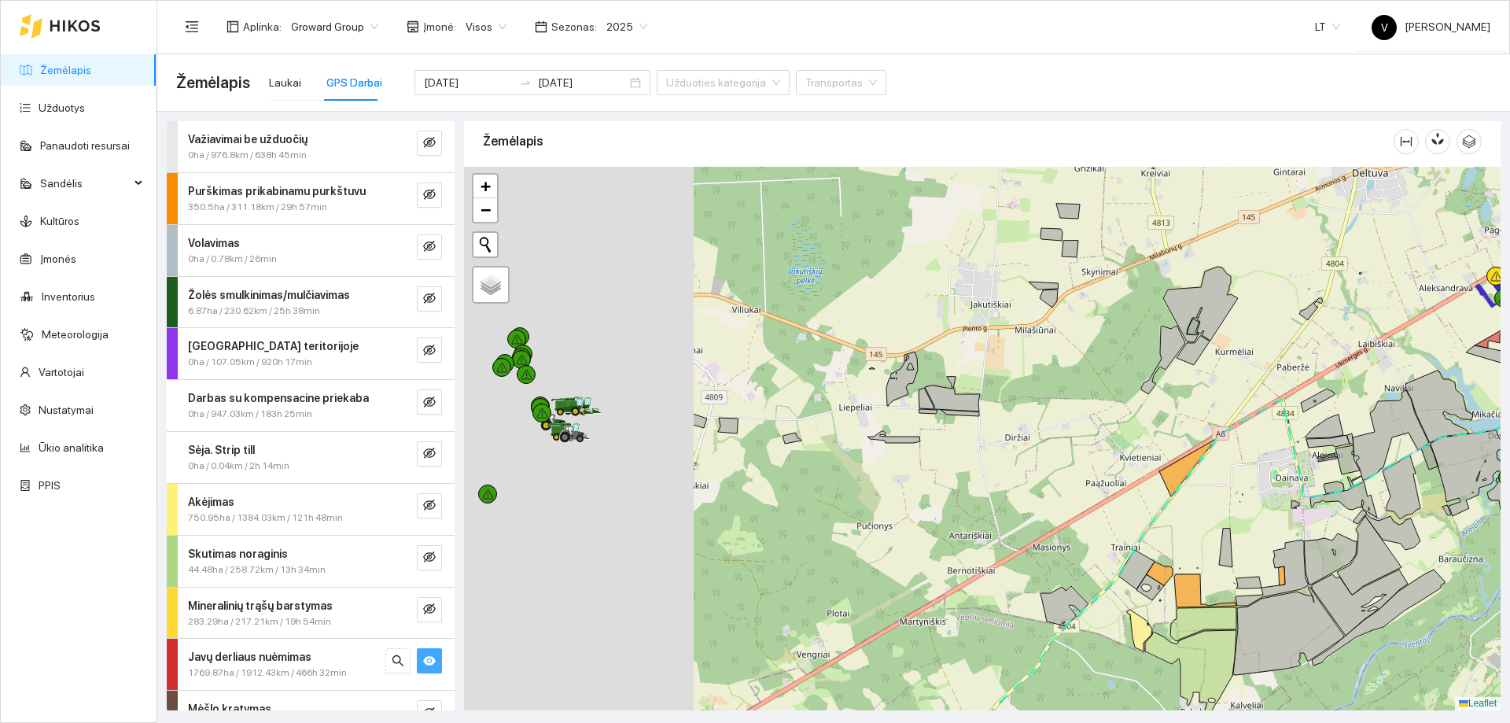
drag, startPoint x: 732, startPoint y: 434, endPoint x: 1128, endPoint y: 431, distance: 395.7
click at [1144, 431] on div at bounding box center [982, 439] width 1037 height 544
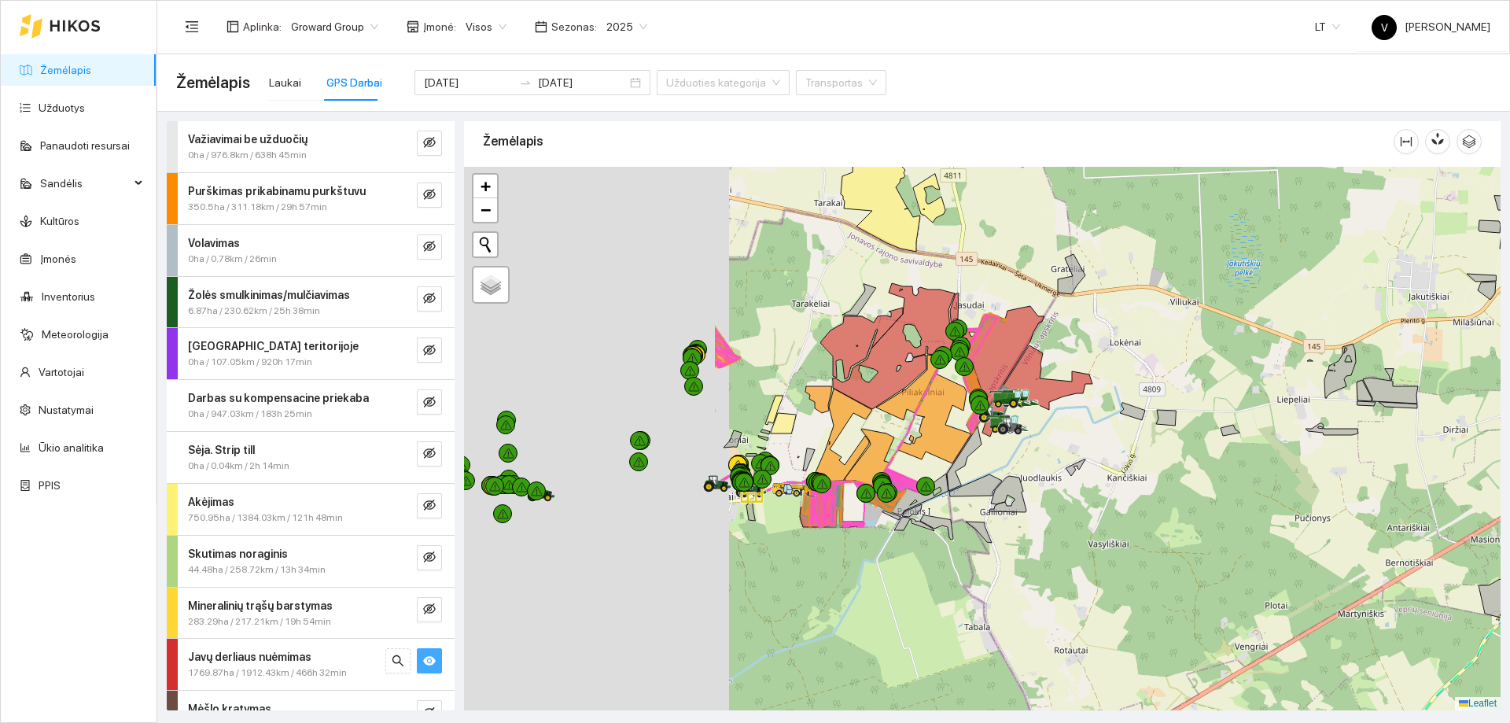
drag, startPoint x: 714, startPoint y: 458, endPoint x: 1069, endPoint y: 460, distance: 354.8
click at [1069, 460] on div at bounding box center [982, 439] width 1037 height 544
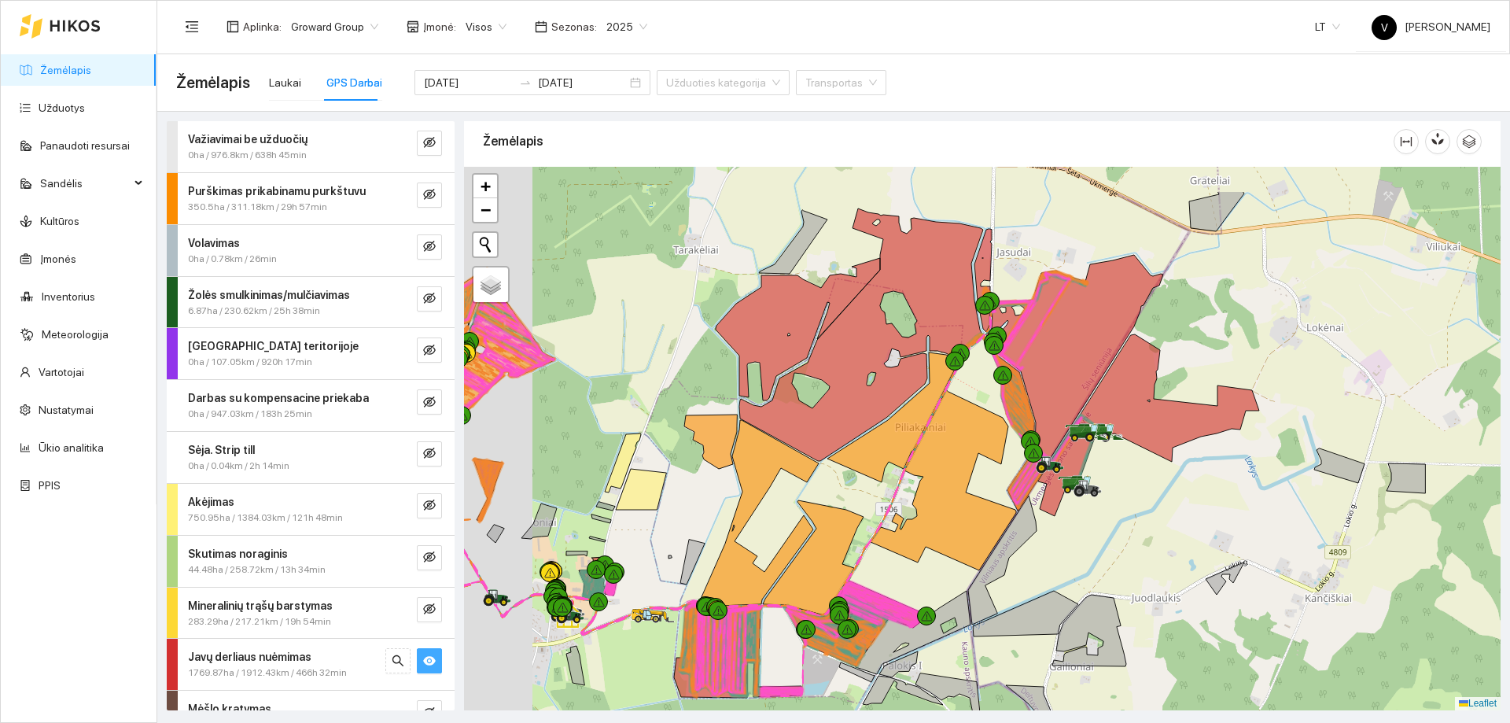
click at [1126, 526] on div at bounding box center [982, 439] width 1037 height 544
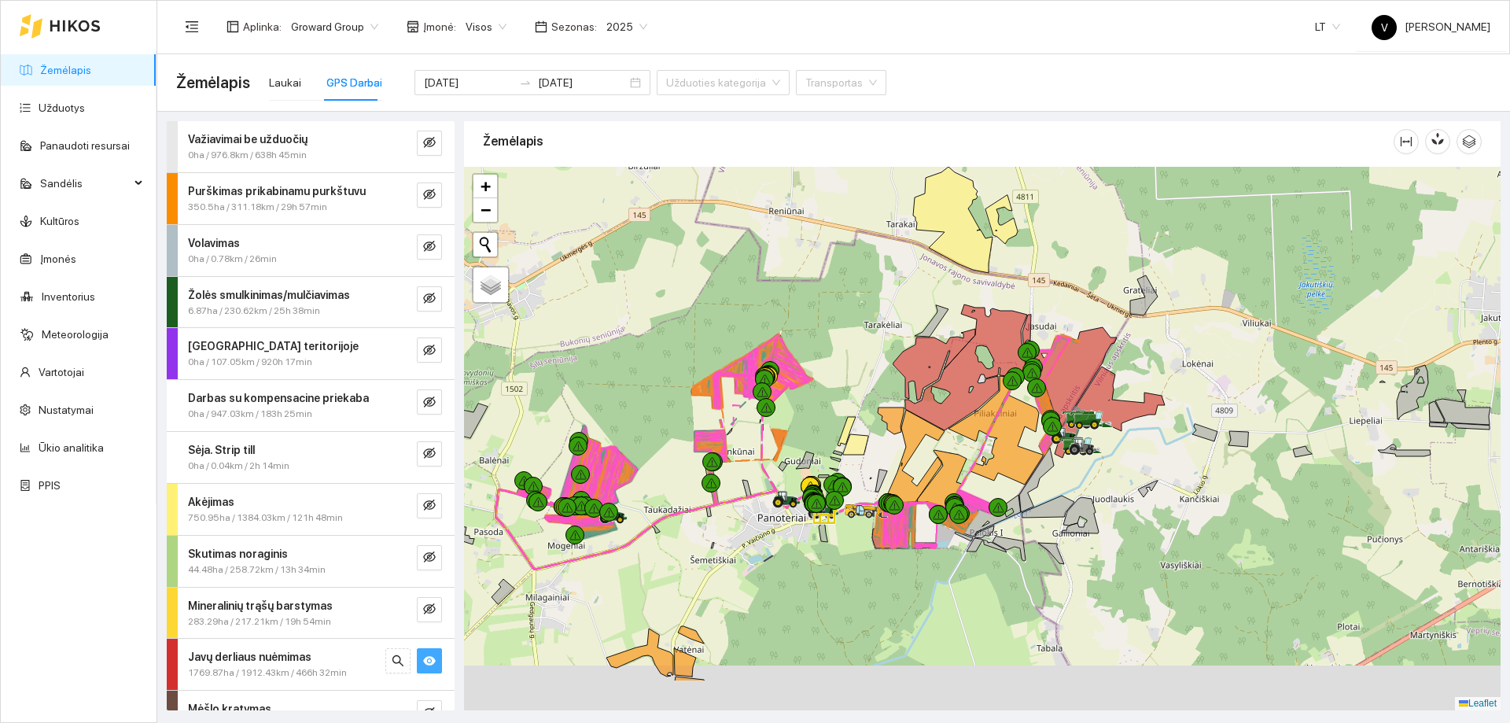
drag, startPoint x: 1060, startPoint y: 543, endPoint x: 1092, endPoint y: 467, distance: 82.8
click at [1092, 467] on div at bounding box center [982, 439] width 1037 height 544
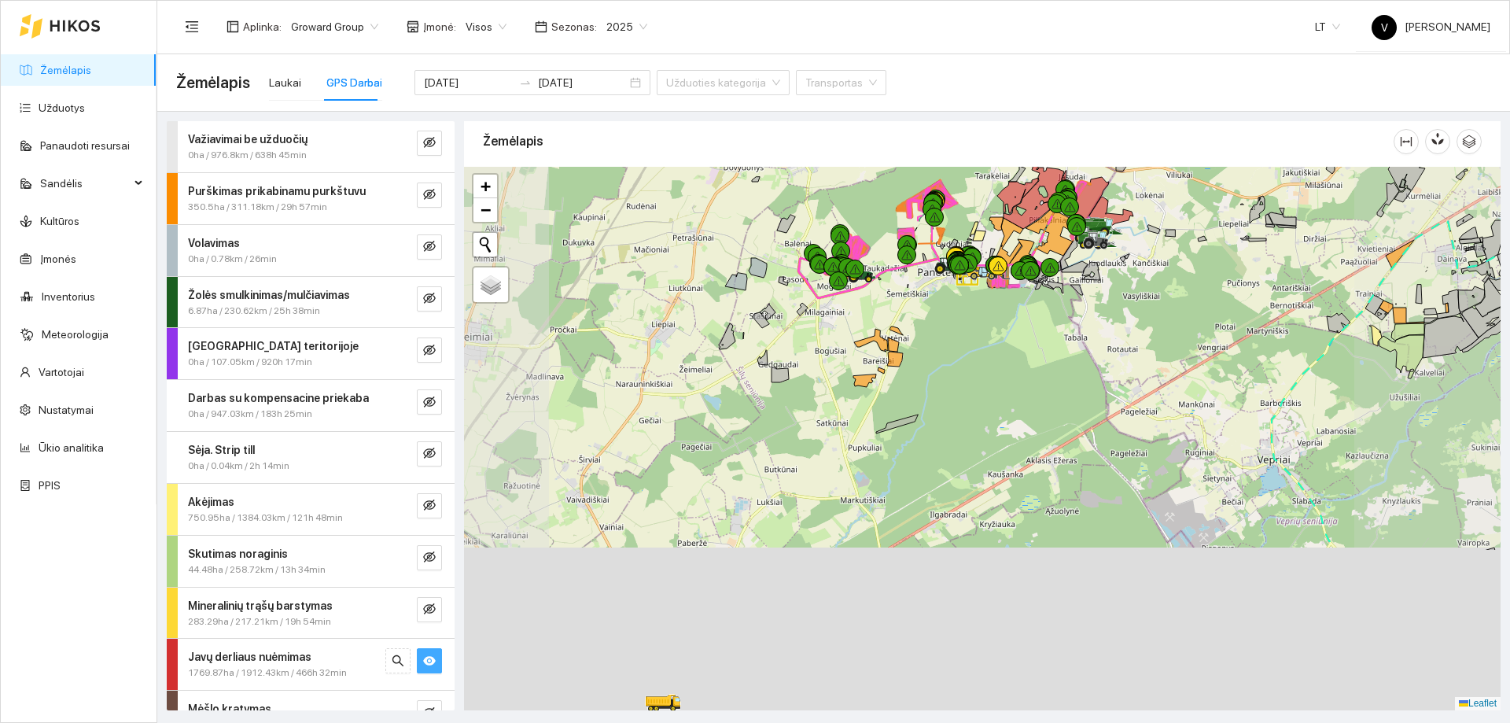
drag, startPoint x: 1016, startPoint y: 551, endPoint x: 1025, endPoint y: 373, distance: 178.0
click at [1030, 360] on div at bounding box center [982, 439] width 1037 height 544
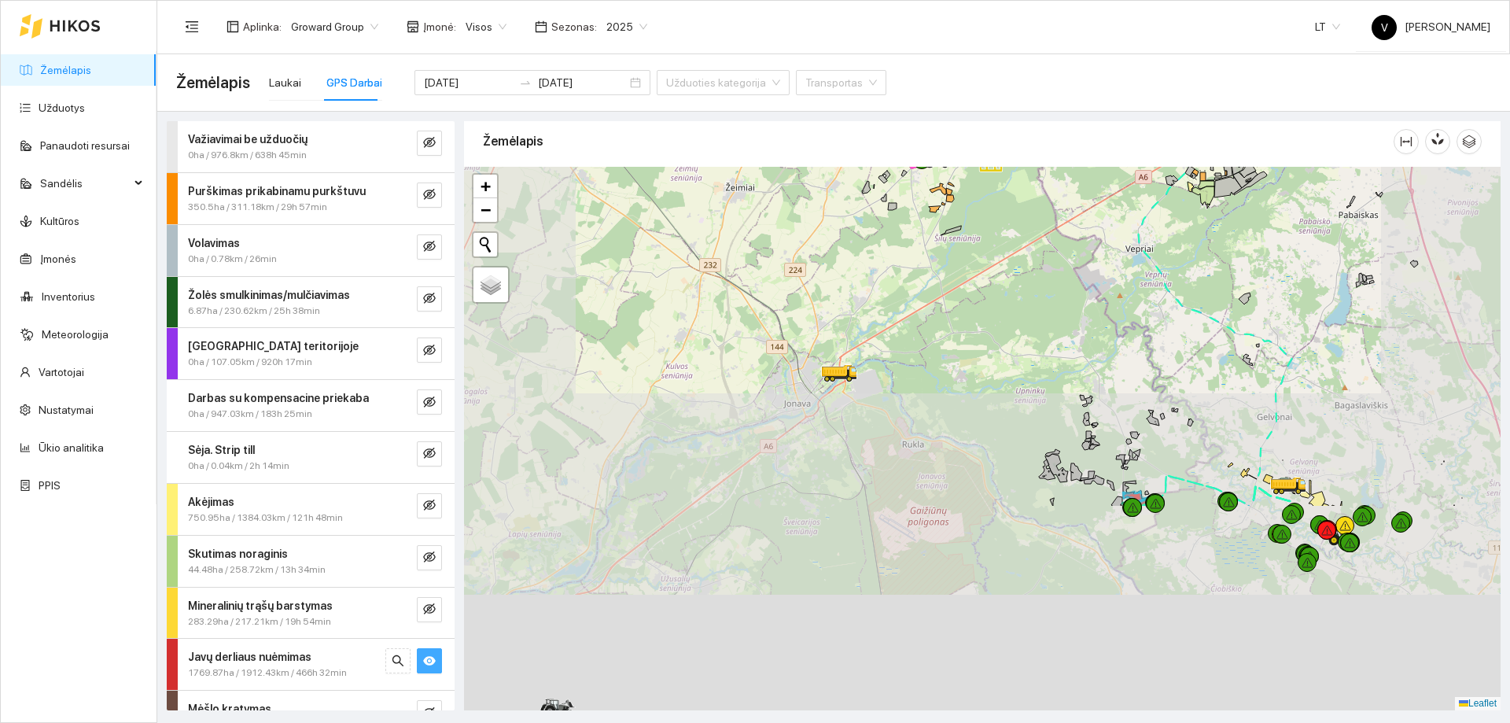
click at [1008, 339] on div at bounding box center [982, 439] width 1037 height 544
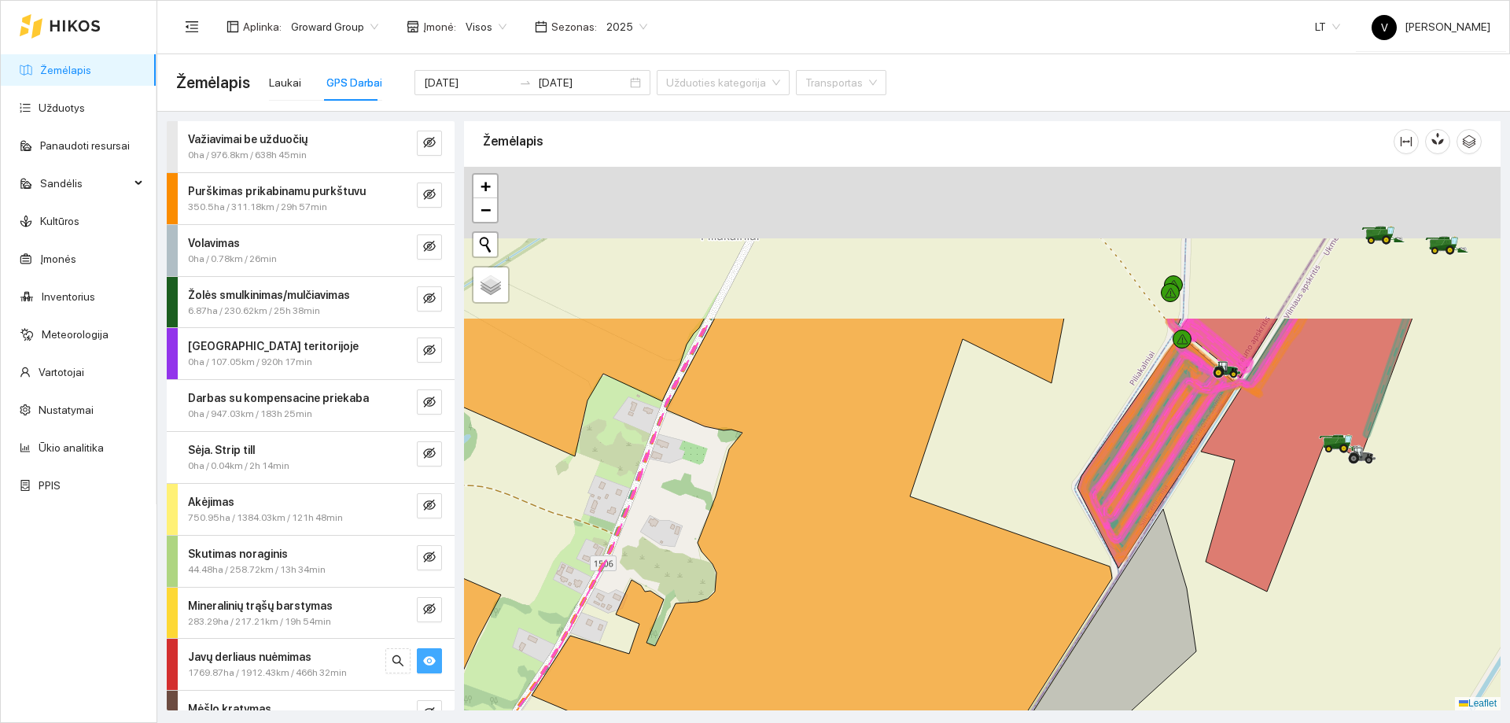
drag, startPoint x: 994, startPoint y: 285, endPoint x: 996, endPoint y: 488, distance: 203.0
click at [998, 494] on div at bounding box center [982, 439] width 1037 height 544
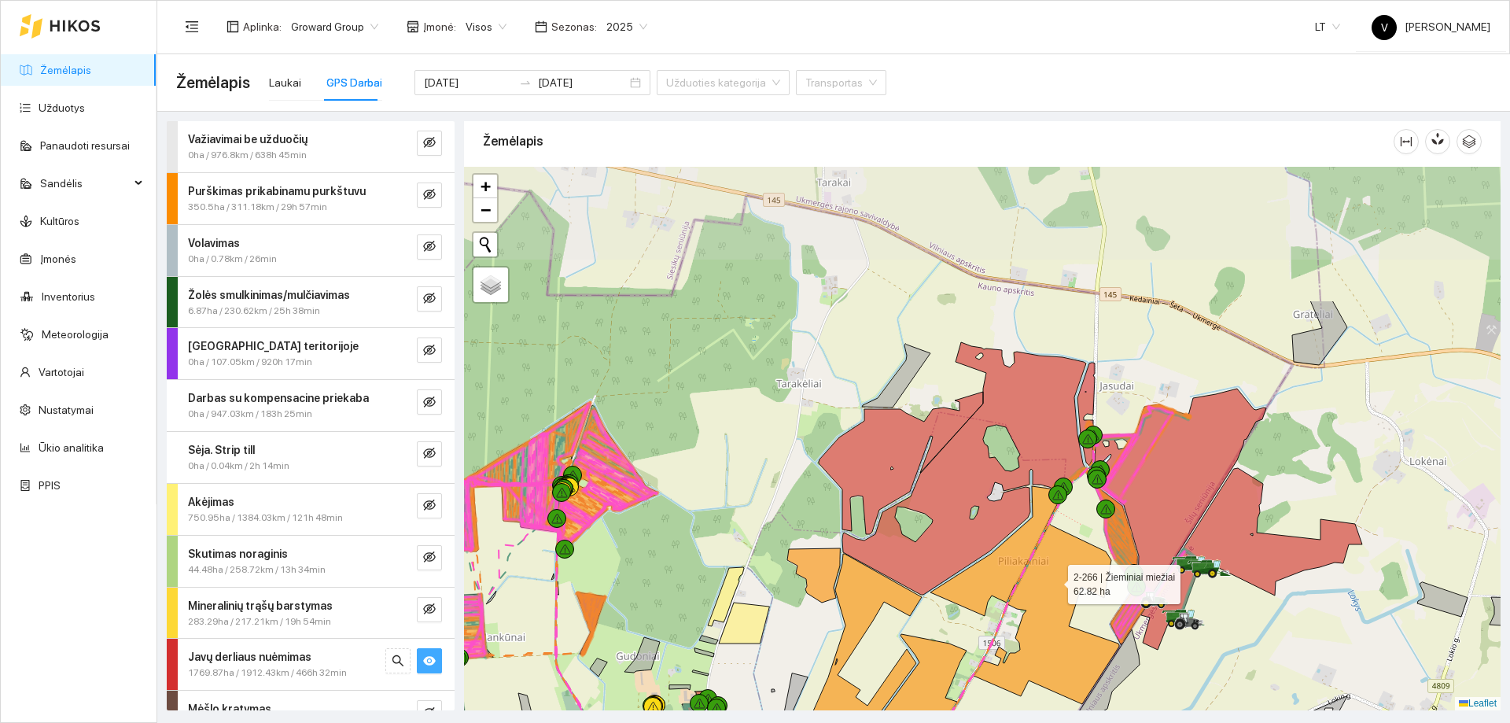
drag, startPoint x: 1049, startPoint y: 500, endPoint x: 1054, endPoint y: 580, distance: 79.6
click at [1054, 580] on icon at bounding box center [1047, 614] width 146 height 180
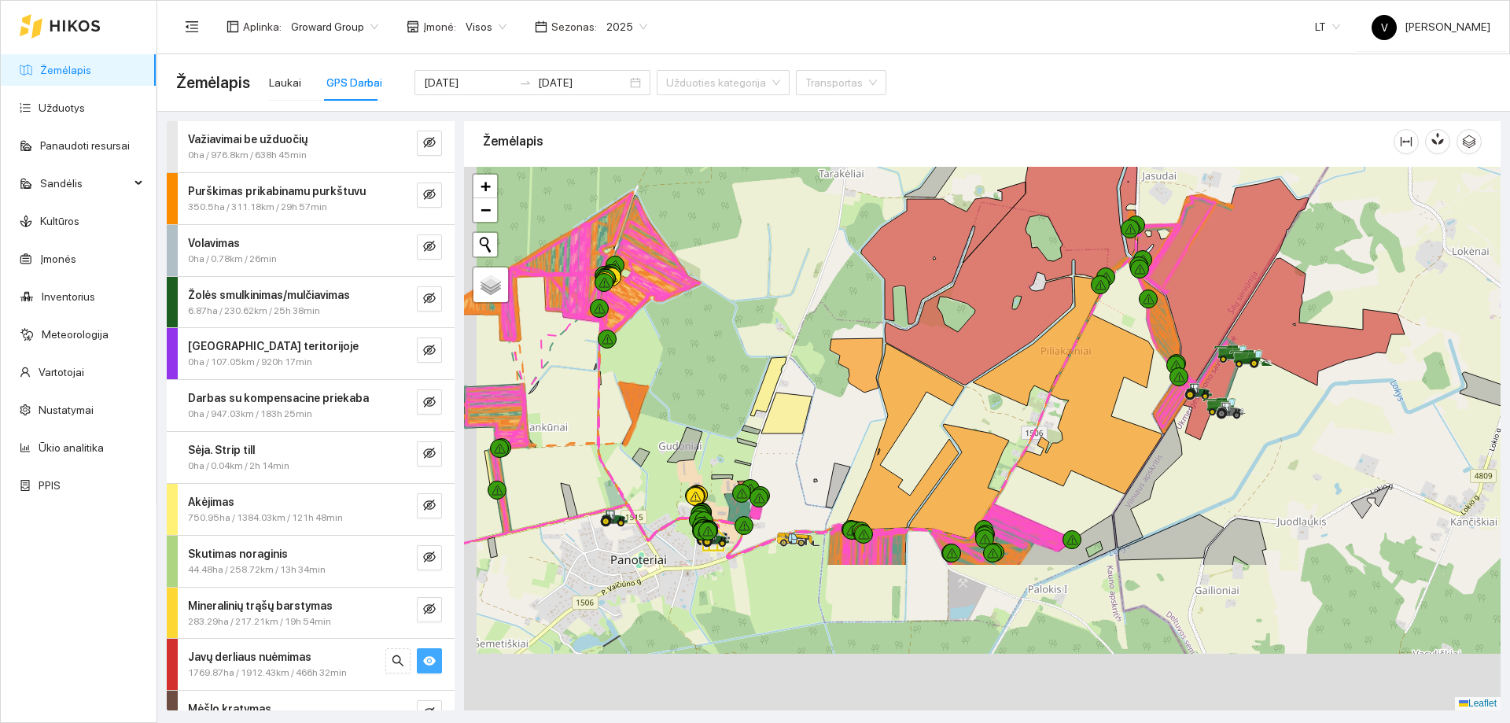
drag, startPoint x: 1001, startPoint y: 657, endPoint x: 1039, endPoint y: 408, distance: 252.2
click at [1039, 408] on icon at bounding box center [1089, 404] width 146 height 180
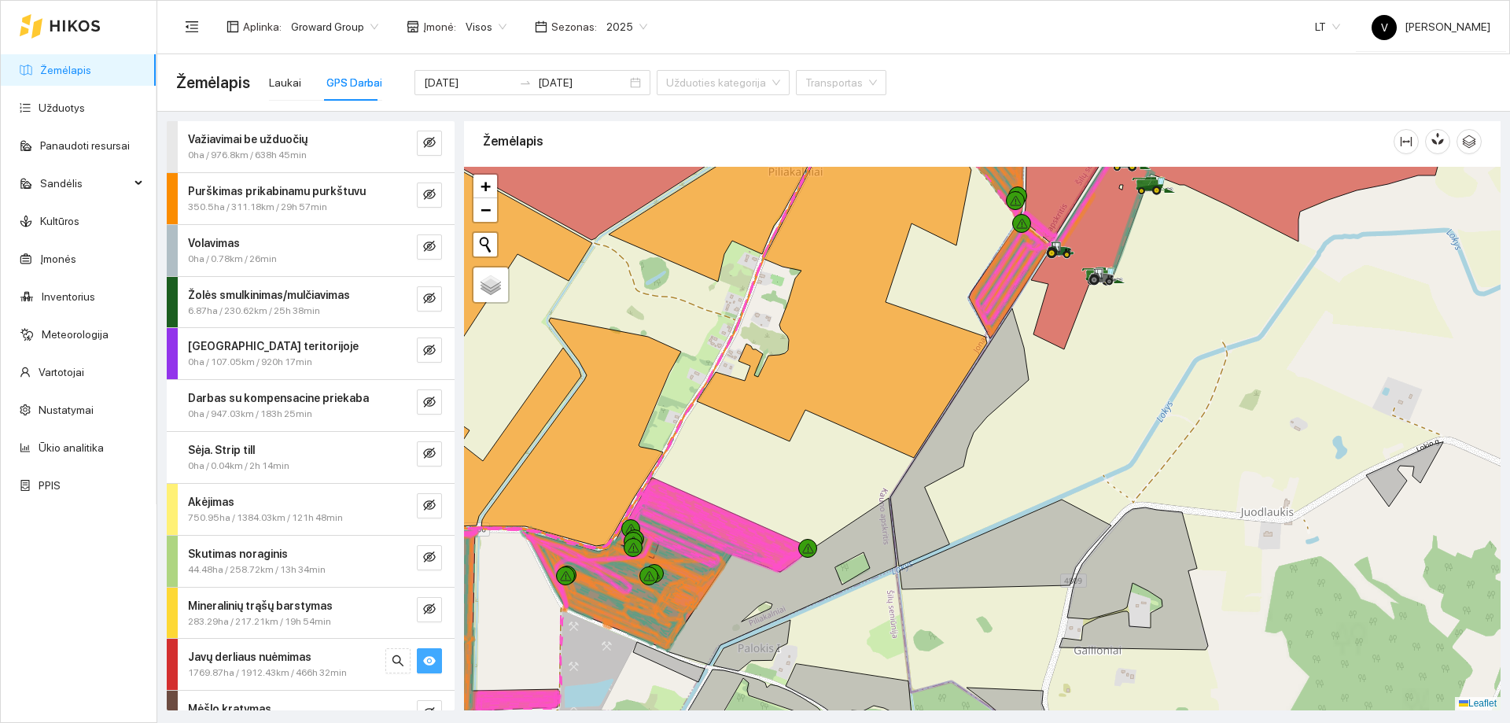
click at [889, 524] on div at bounding box center [982, 439] width 1037 height 544
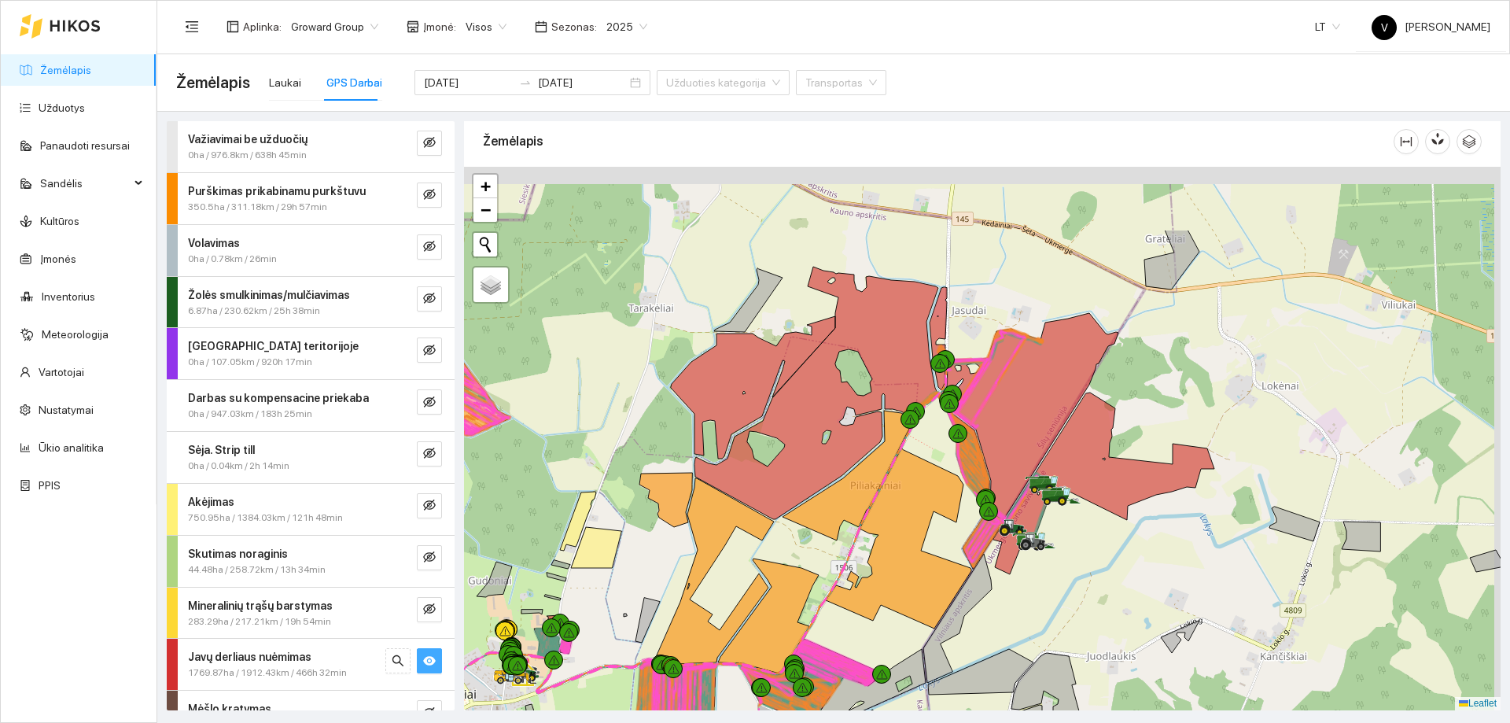
click at [961, 537] on div at bounding box center [982, 439] width 1037 height 544
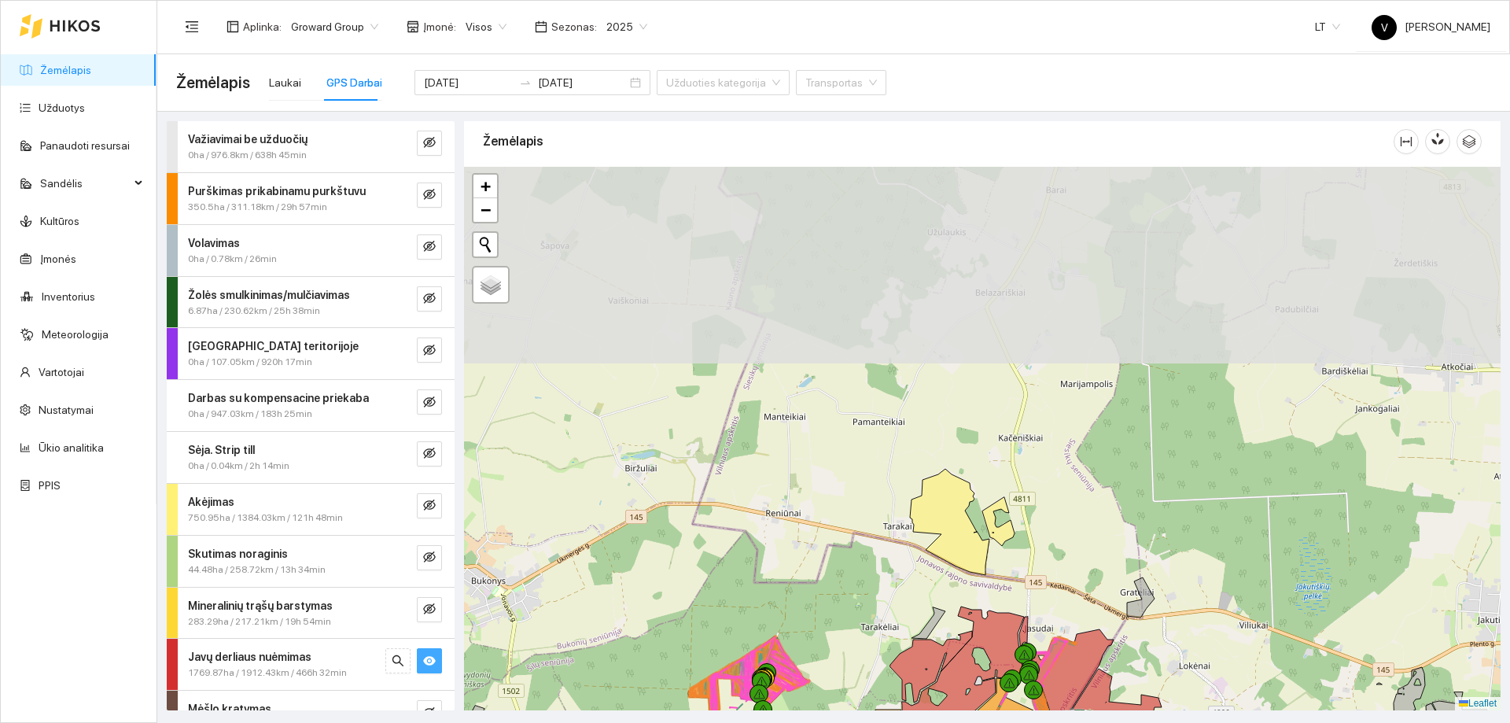
drag, startPoint x: 1063, startPoint y: 592, endPoint x: 1062, endPoint y: 601, distance: 8.7
click at [1062, 601] on div at bounding box center [982, 439] width 1037 height 544
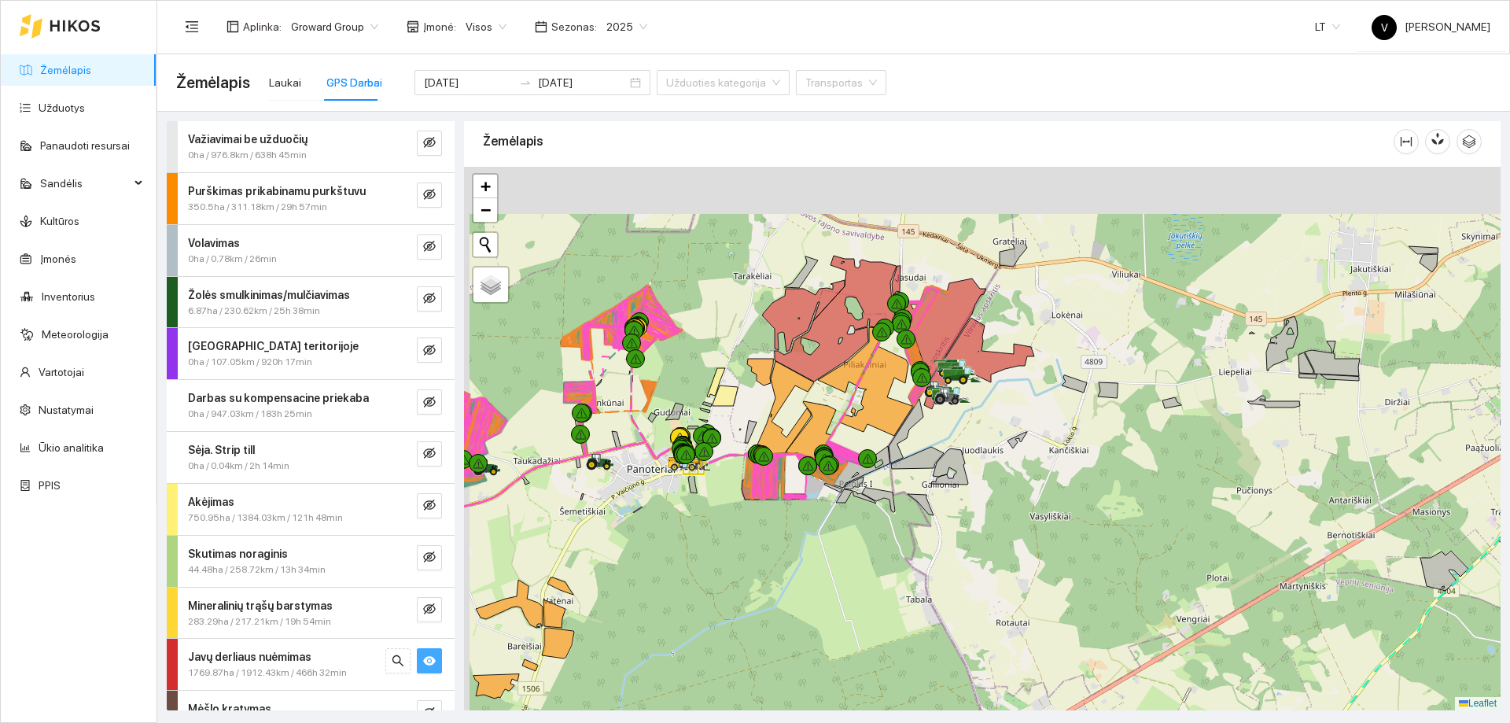
drag, startPoint x: 854, startPoint y: 464, endPoint x: 921, endPoint y: 391, distance: 99.1
click at [857, 467] on icon at bounding box center [861, 467] width 57 height 42
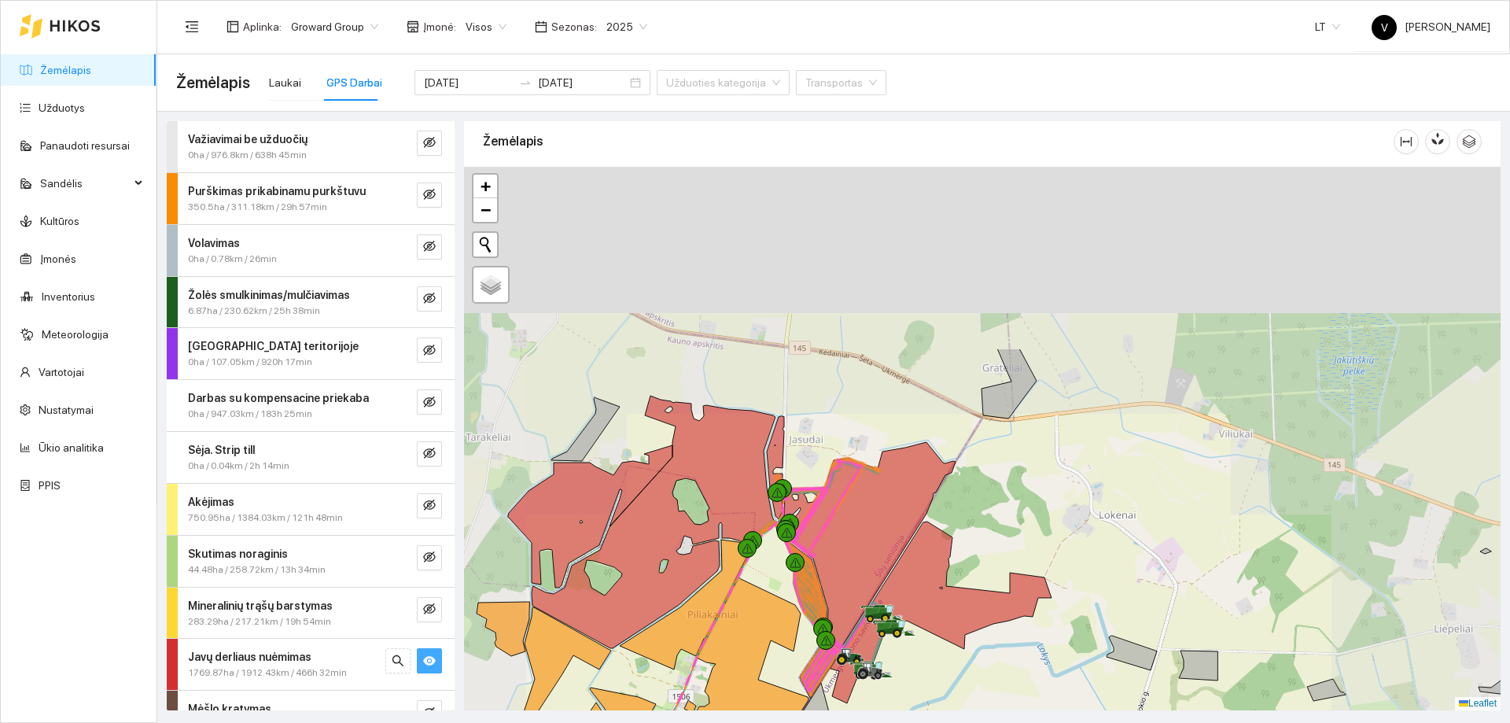
drag, startPoint x: 1127, startPoint y: 365, endPoint x: 1063, endPoint y: 550, distance: 195.8
click at [1072, 592] on div at bounding box center [982, 439] width 1037 height 544
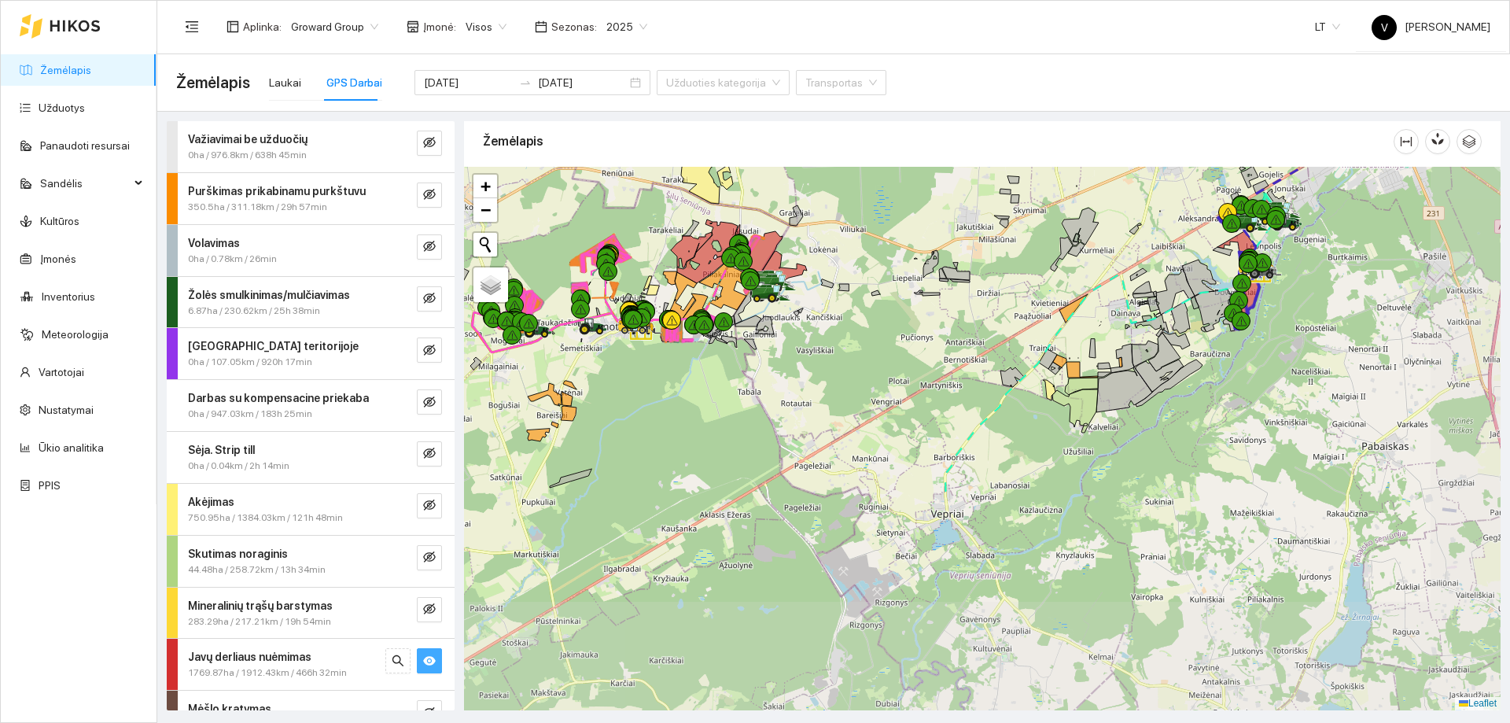
click at [973, 314] on div at bounding box center [982, 439] width 1037 height 544
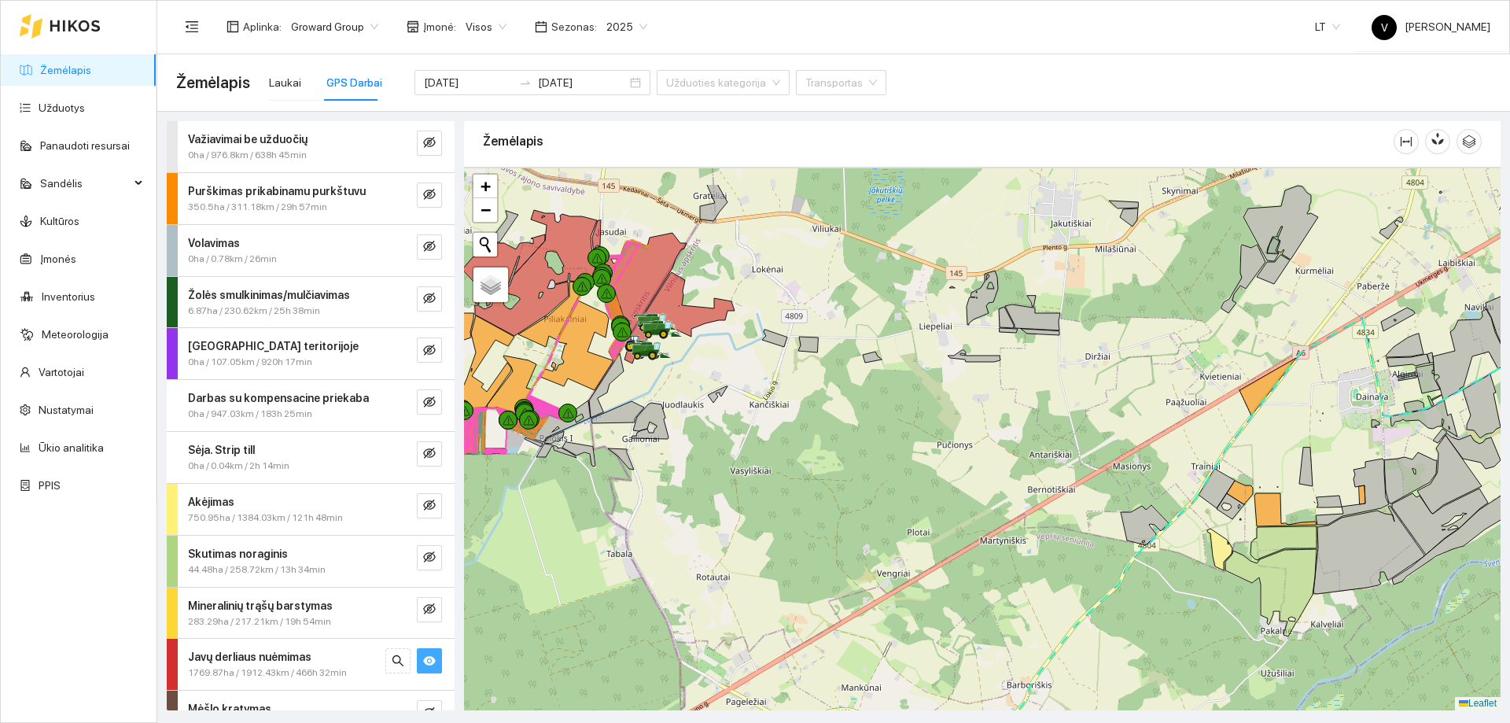
drag, startPoint x: 856, startPoint y: 288, endPoint x: 961, endPoint y: 378, distance: 138.3
click at [937, 409] on div at bounding box center [982, 439] width 1037 height 544
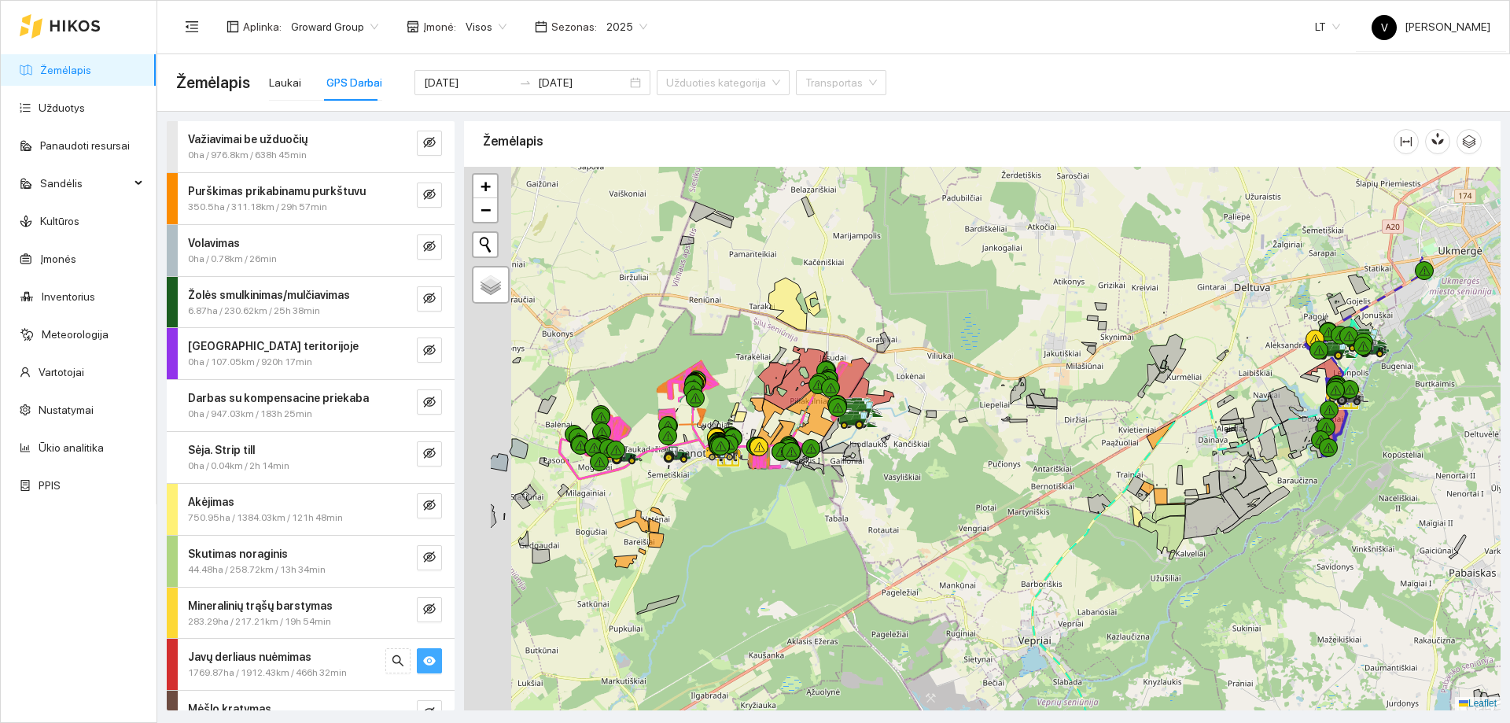
drag, startPoint x: 745, startPoint y: 441, endPoint x: 876, endPoint y: 454, distance: 131.2
click at [876, 454] on div at bounding box center [982, 439] width 1037 height 544
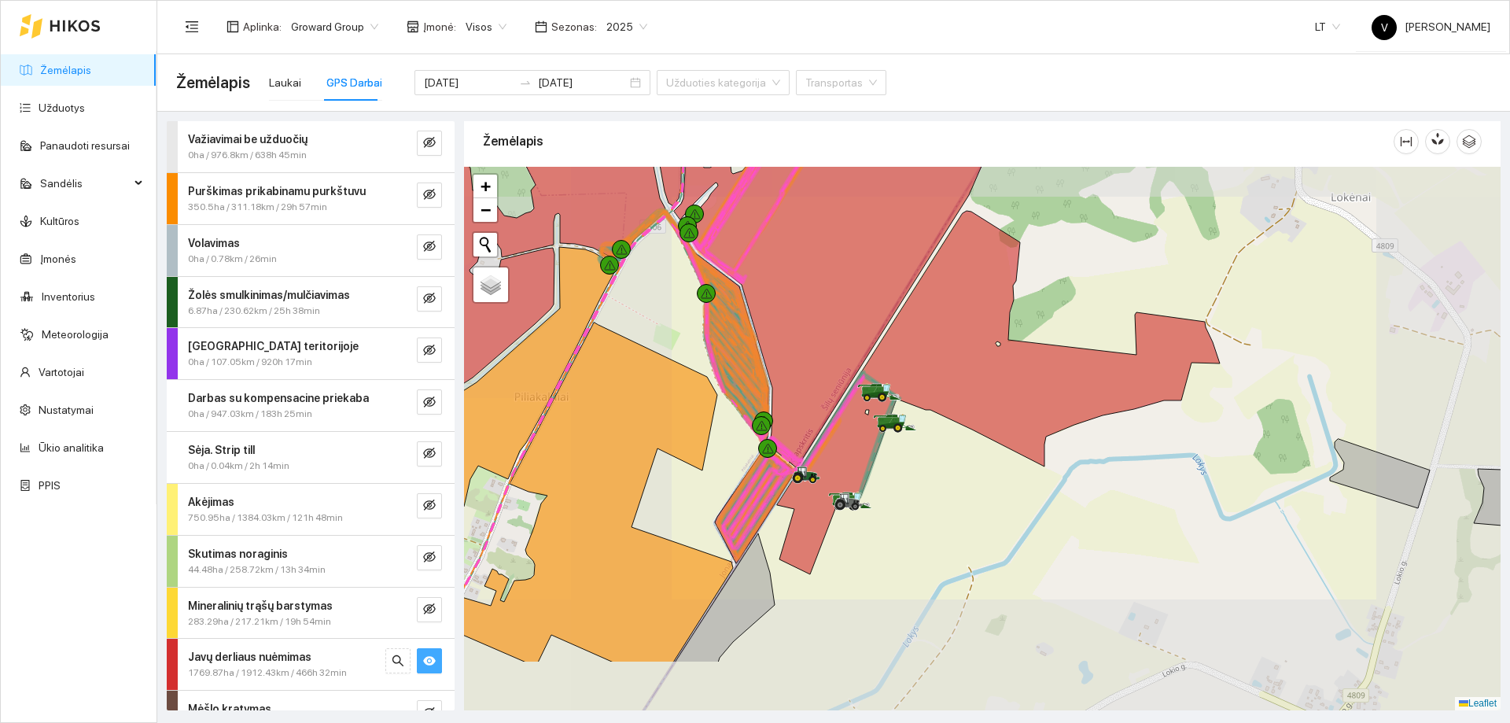
drag, startPoint x: 818, startPoint y: 502, endPoint x: 839, endPoint y: 470, distance: 38.6
click at [839, 470] on icon at bounding box center [998, 392] width 443 height 363
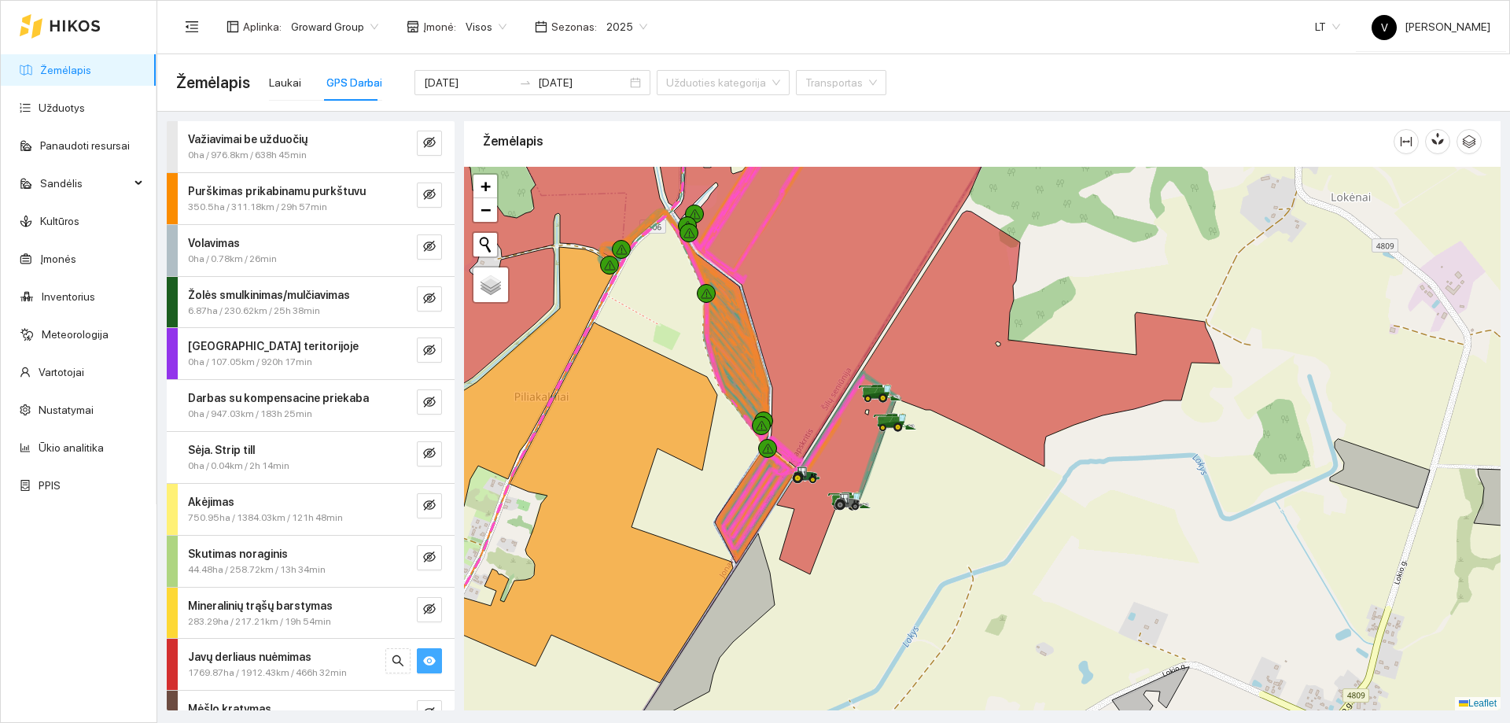
drag, startPoint x: 1201, startPoint y: 318, endPoint x: 1219, endPoint y: 323, distance: 18.7
drag, startPoint x: 1219, startPoint y: 323, endPoint x: 1113, endPoint y: 437, distance: 156.4
click at [1151, 433] on div at bounding box center [982, 439] width 1037 height 544
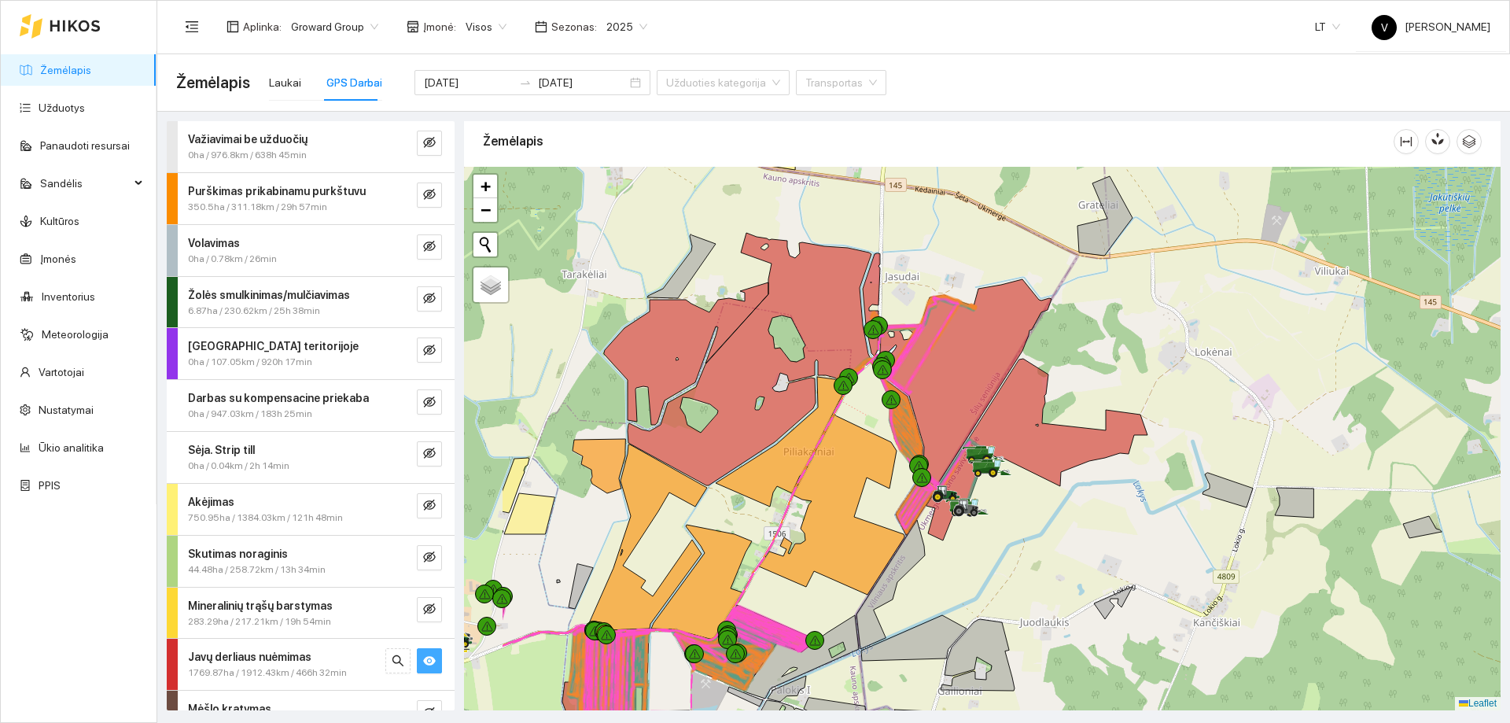
drag, startPoint x: 791, startPoint y: 544, endPoint x: 934, endPoint y: 542, distance: 142.4
click at [934, 542] on div at bounding box center [982, 439] width 1037 height 544
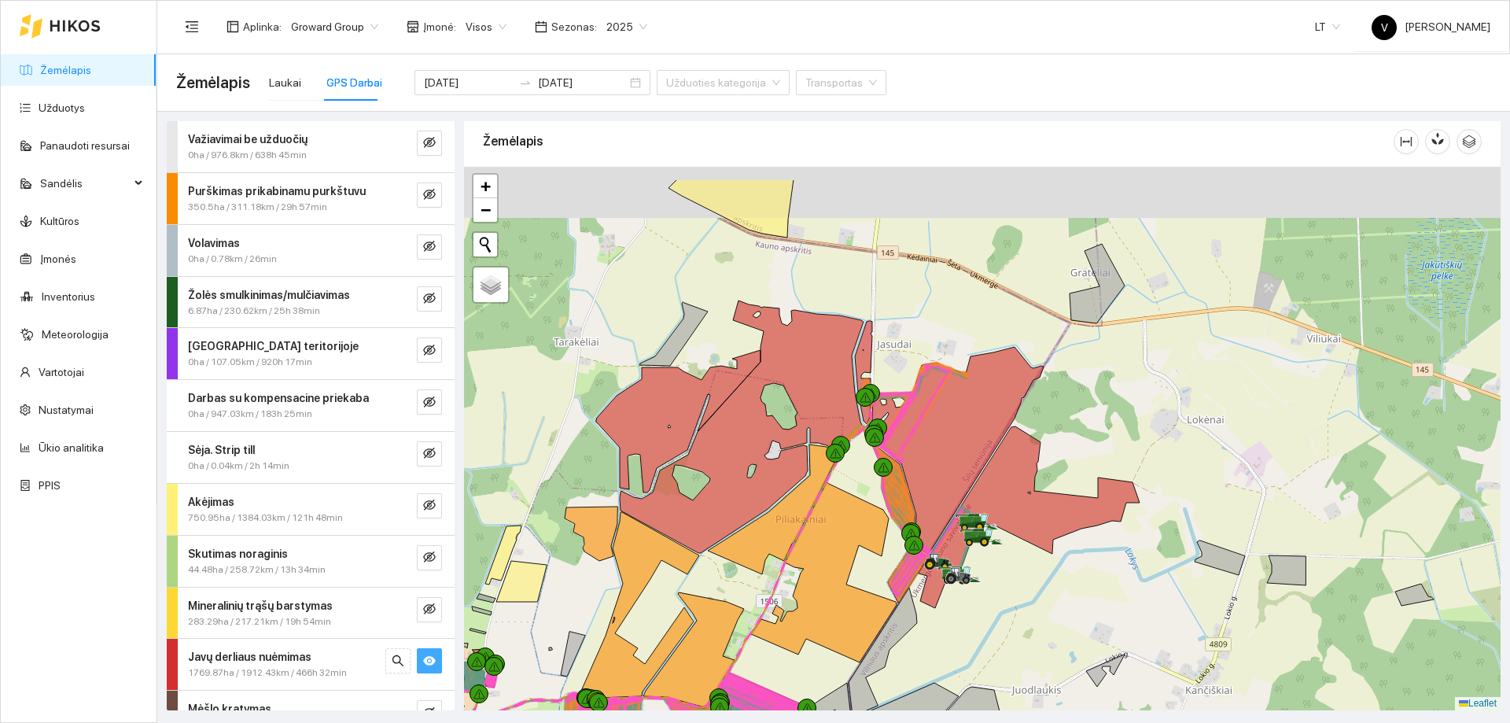
drag, startPoint x: 883, startPoint y: 500, endPoint x: 875, endPoint y: 568, distance: 68.1
click at [875, 568] on div at bounding box center [982, 439] width 1037 height 544
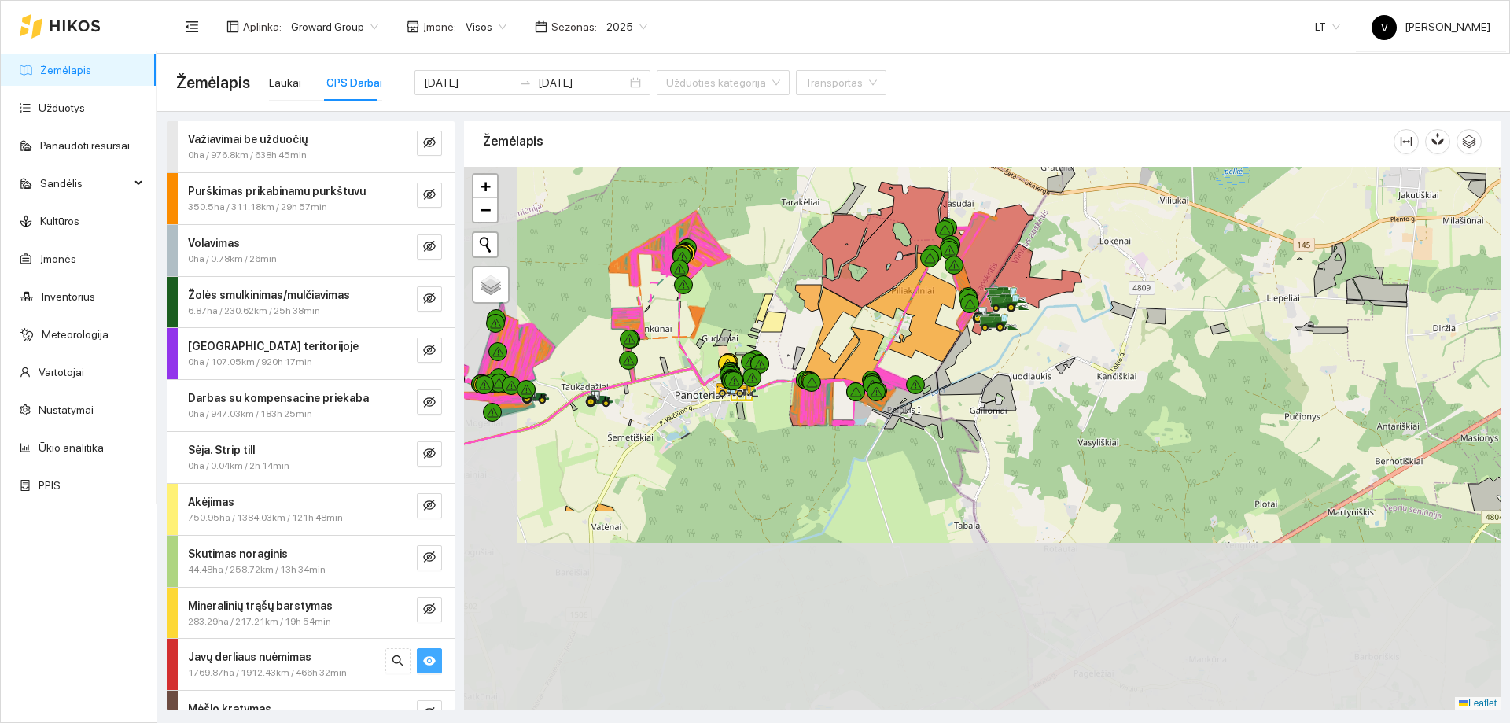
drag, startPoint x: 869, startPoint y: 569, endPoint x: 926, endPoint y: 396, distance: 181.4
click at [927, 394] on div at bounding box center [982, 439] width 1037 height 544
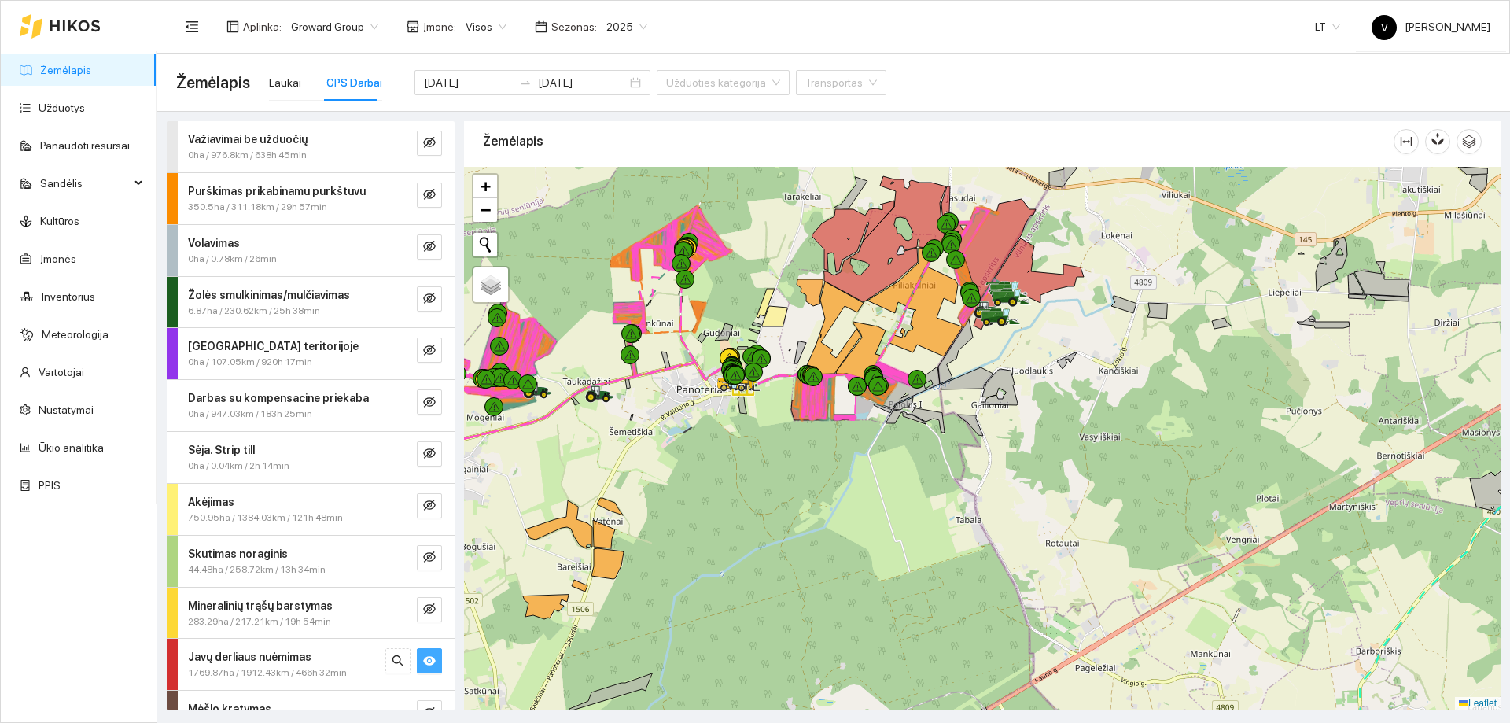
click at [898, 287] on div at bounding box center [982, 439] width 1037 height 544
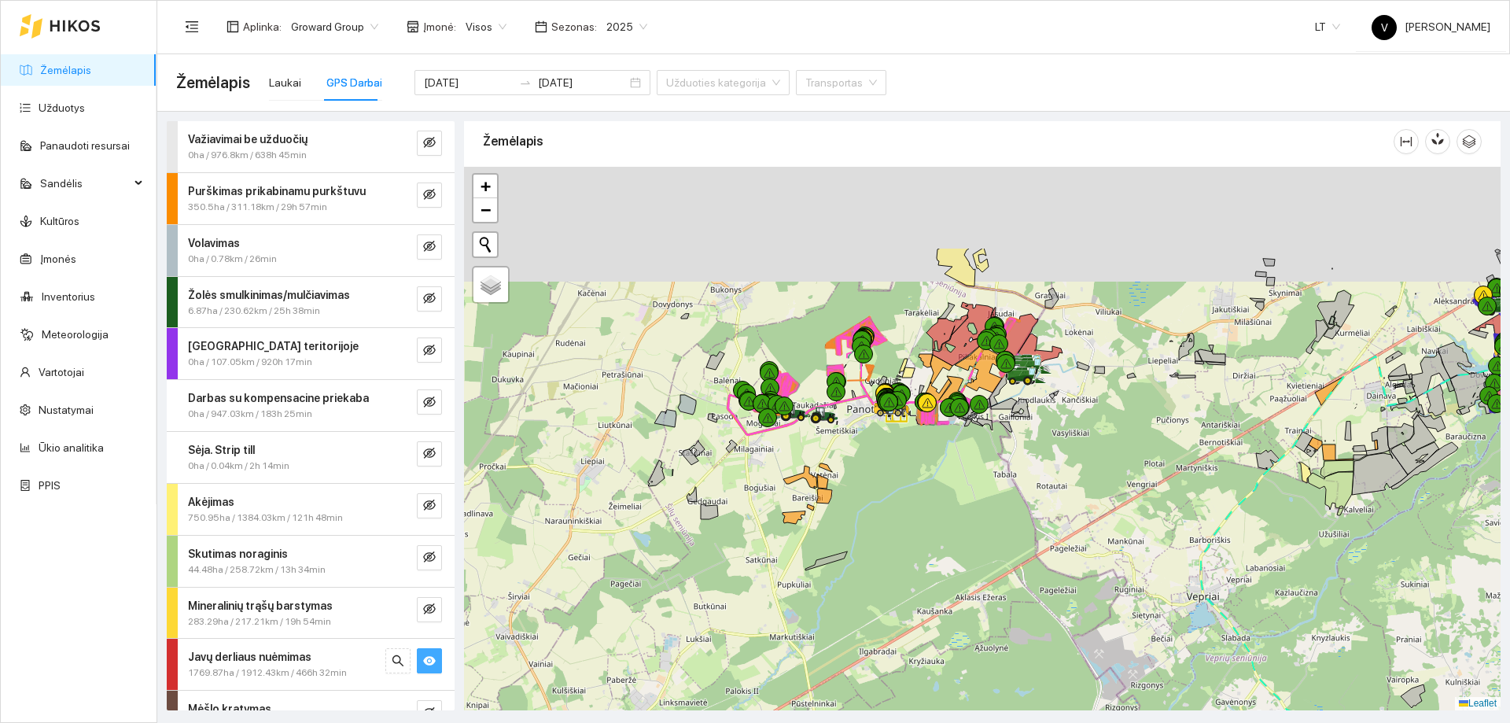
drag, startPoint x: 1008, startPoint y: 409, endPoint x: 996, endPoint y: 468, distance: 60.2
click at [1006, 409] on icon at bounding box center [1004, 403] width 26 height 11
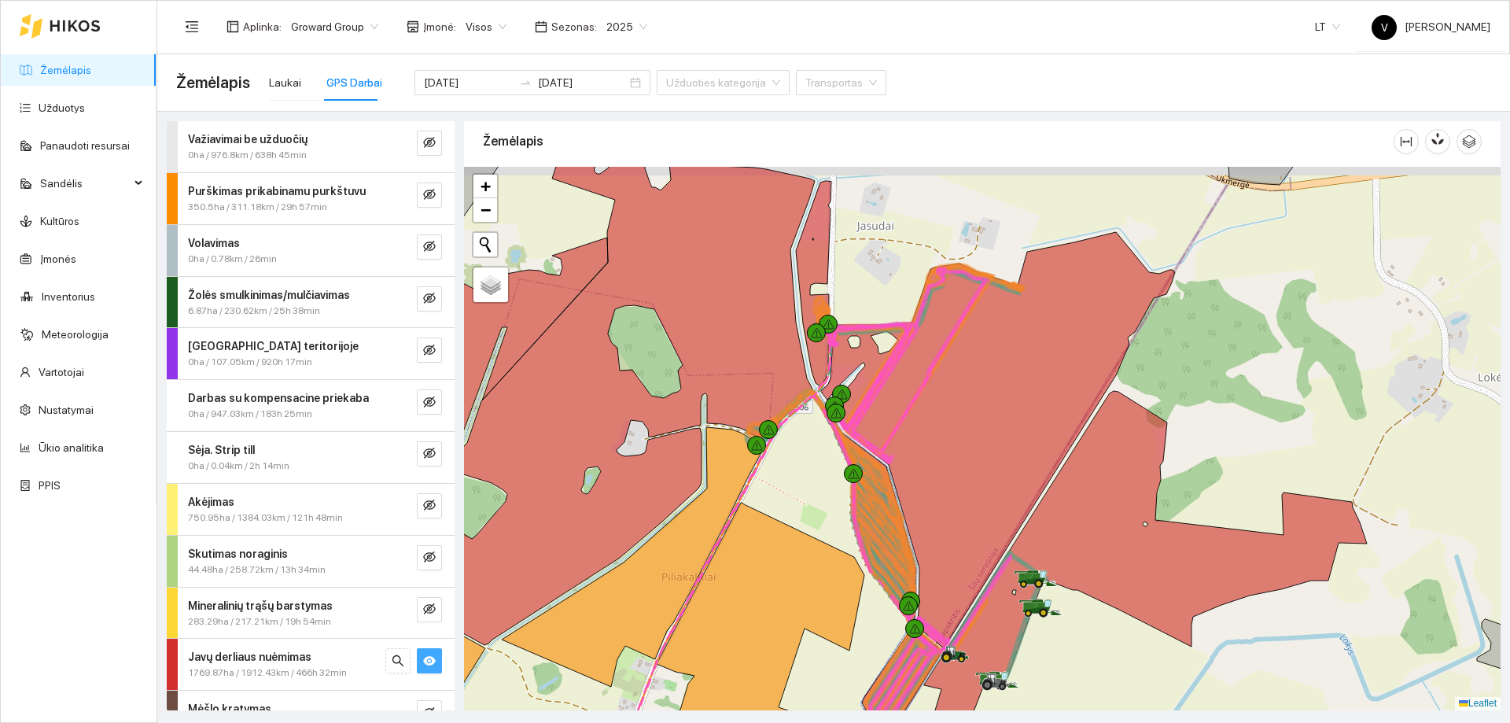
drag, startPoint x: 937, startPoint y: 531, endPoint x: 848, endPoint y: 553, distance: 91.6
click at [848, 553] on div at bounding box center [982, 439] width 1037 height 544
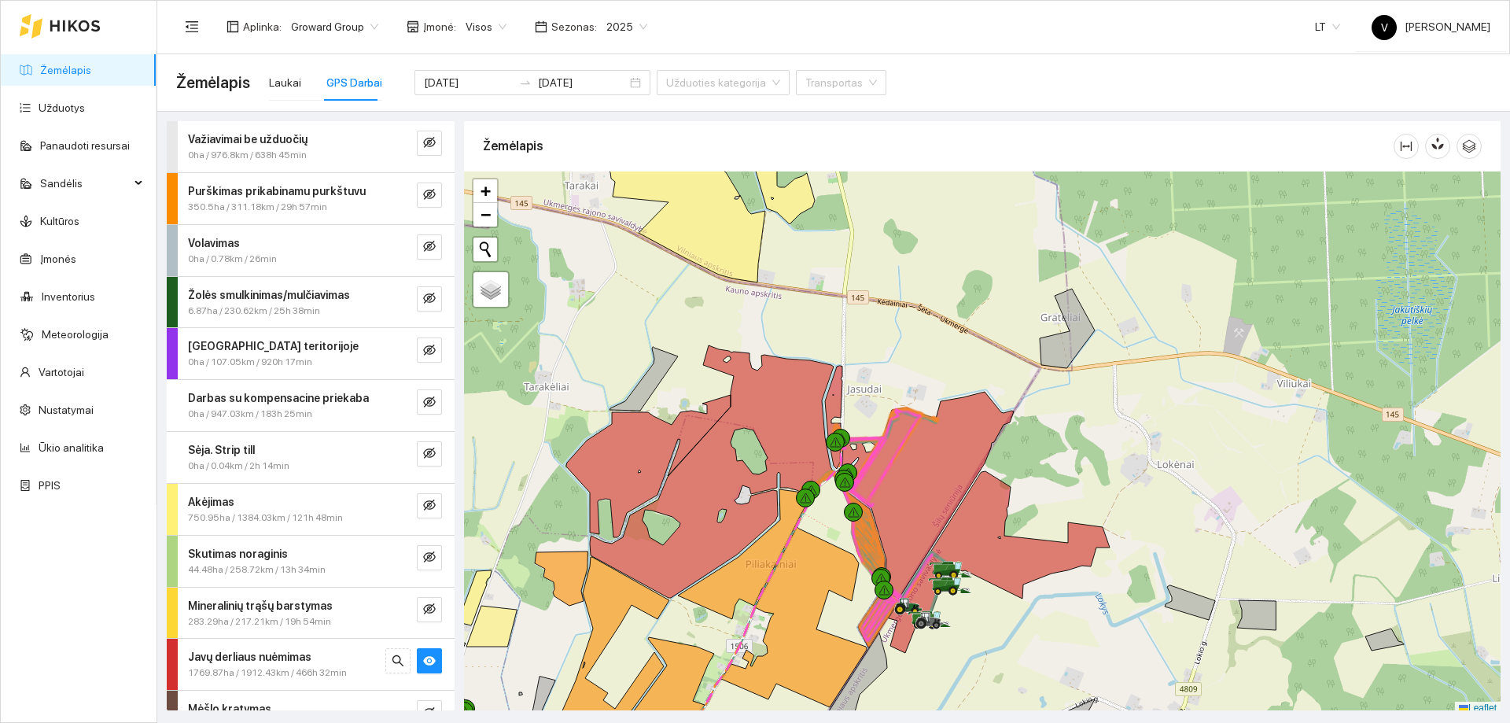
scroll to position [5, 0]
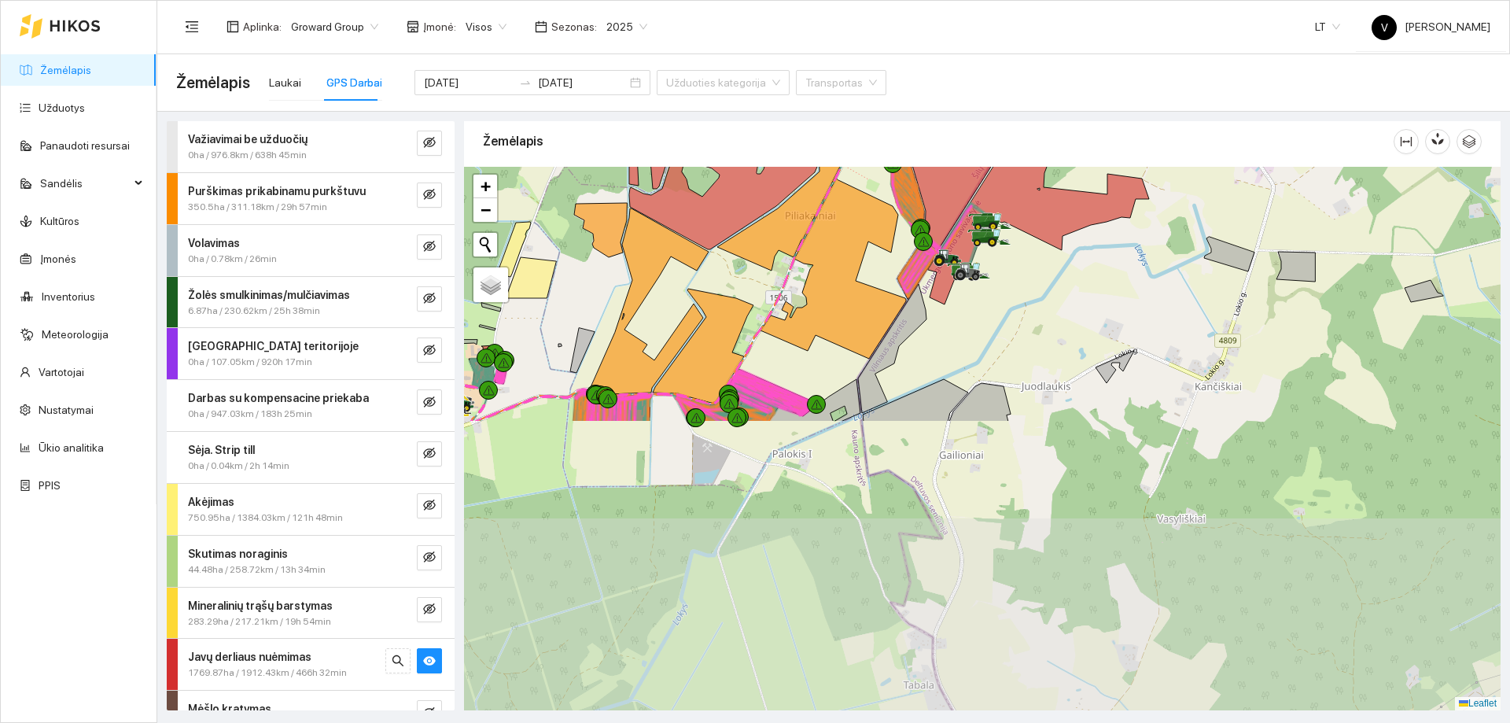
drag, startPoint x: 1031, startPoint y: 304, endPoint x: 1041, endPoint y: 243, distance: 62.2
click at [1041, 243] on div at bounding box center [982, 439] width 1037 height 544
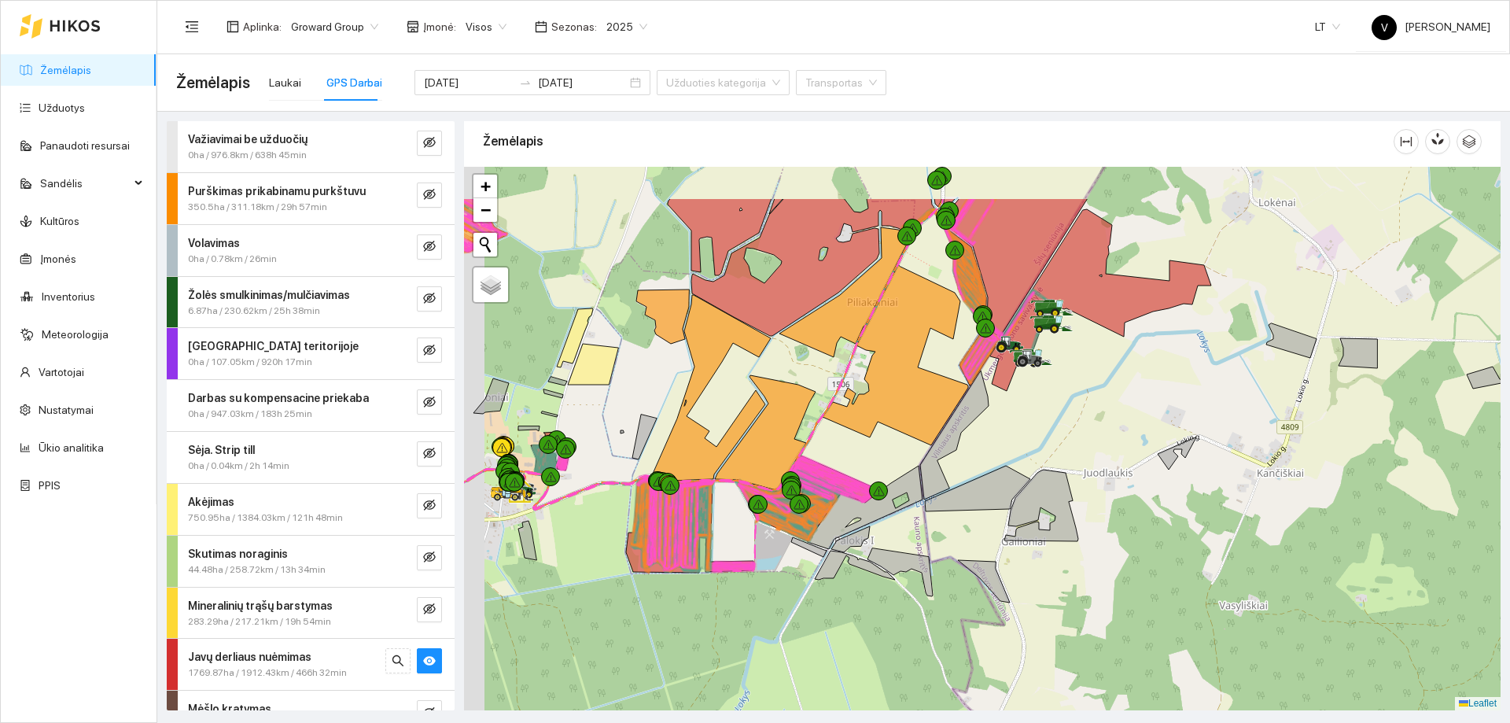
drag, startPoint x: 931, startPoint y: 364, endPoint x: 985, endPoint y: 443, distance: 95.1
click at [1027, 499] on div at bounding box center [982, 439] width 1037 height 544
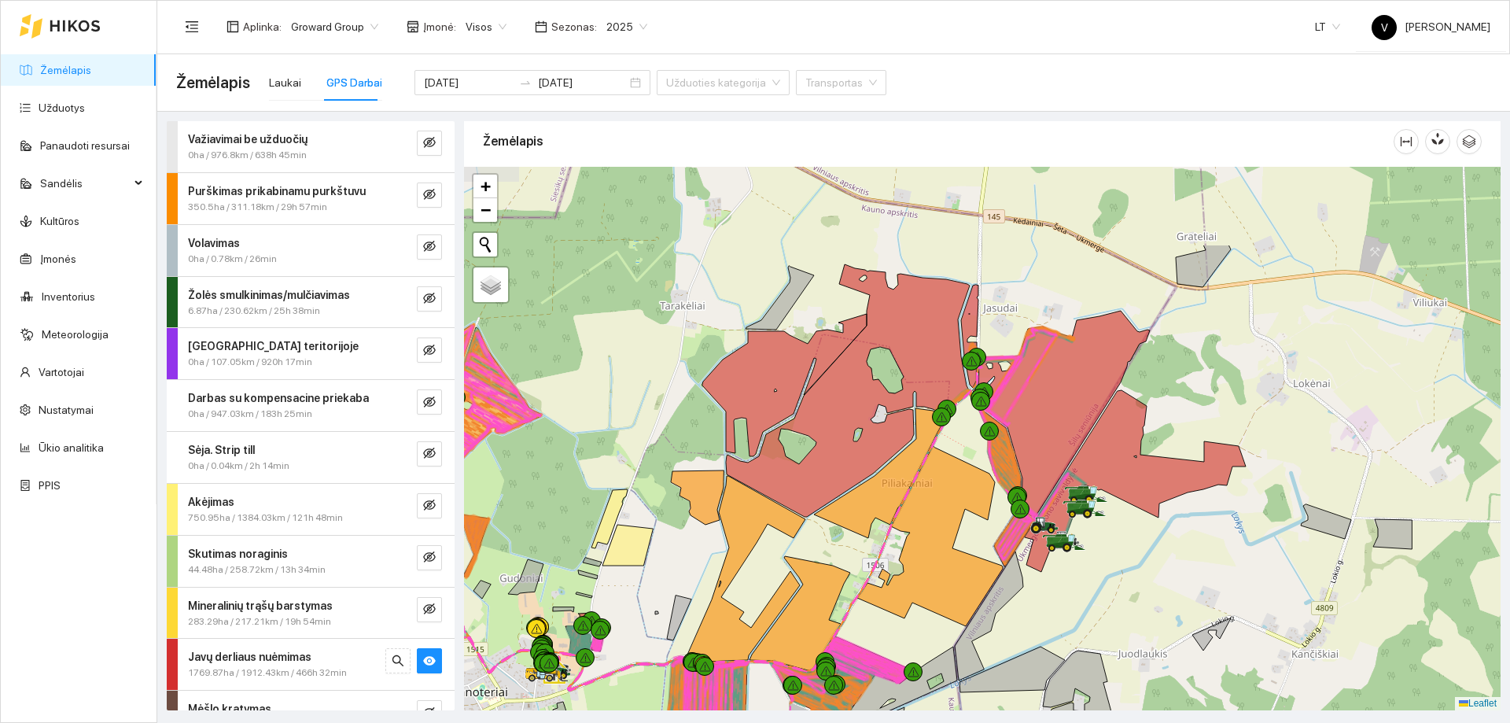
drag, startPoint x: 972, startPoint y: 527, endPoint x: 1015, endPoint y: 429, distance: 107.1
click at [975, 553] on icon at bounding box center [930, 536] width 146 height 180
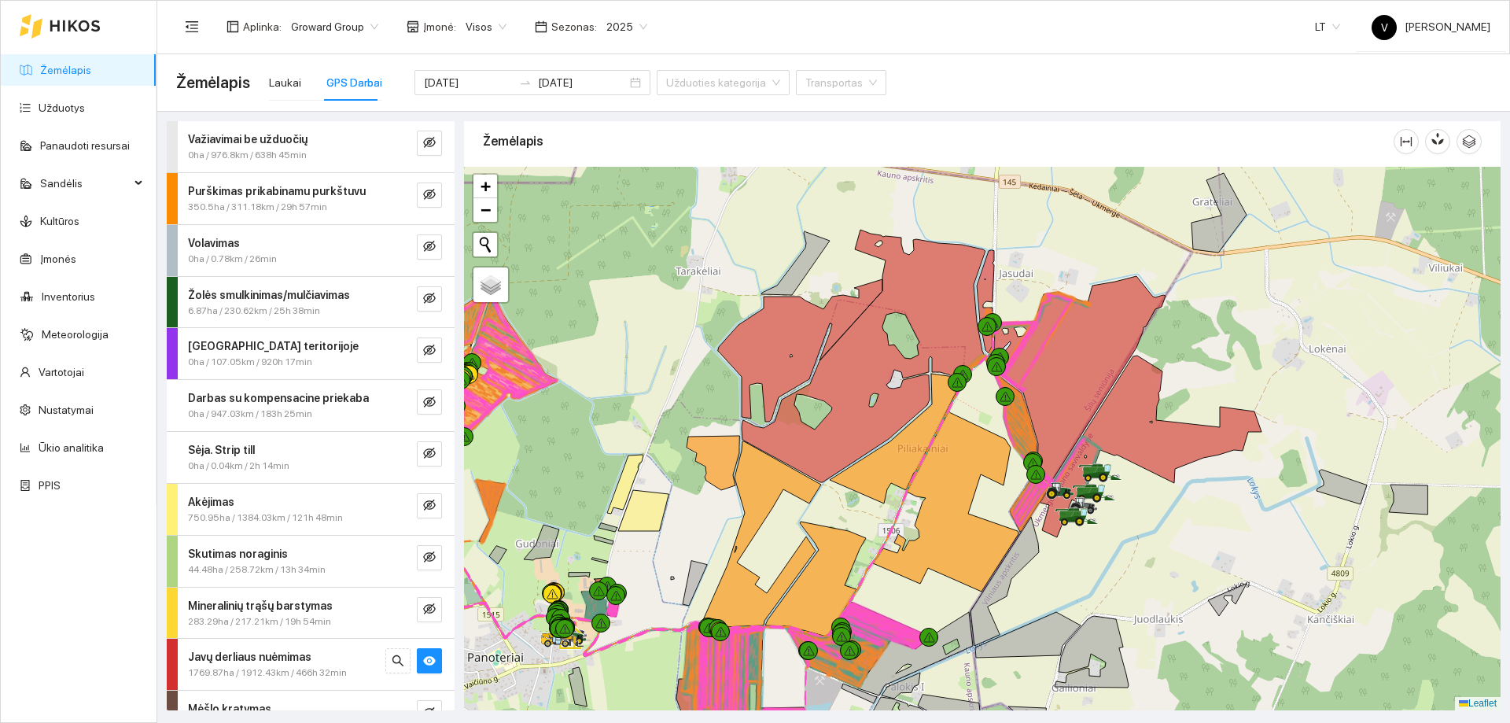
drag, startPoint x: 1189, startPoint y: 365, endPoint x: 1204, endPoint y: 334, distance: 34.5
click at [1204, 334] on div at bounding box center [982, 439] width 1037 height 544
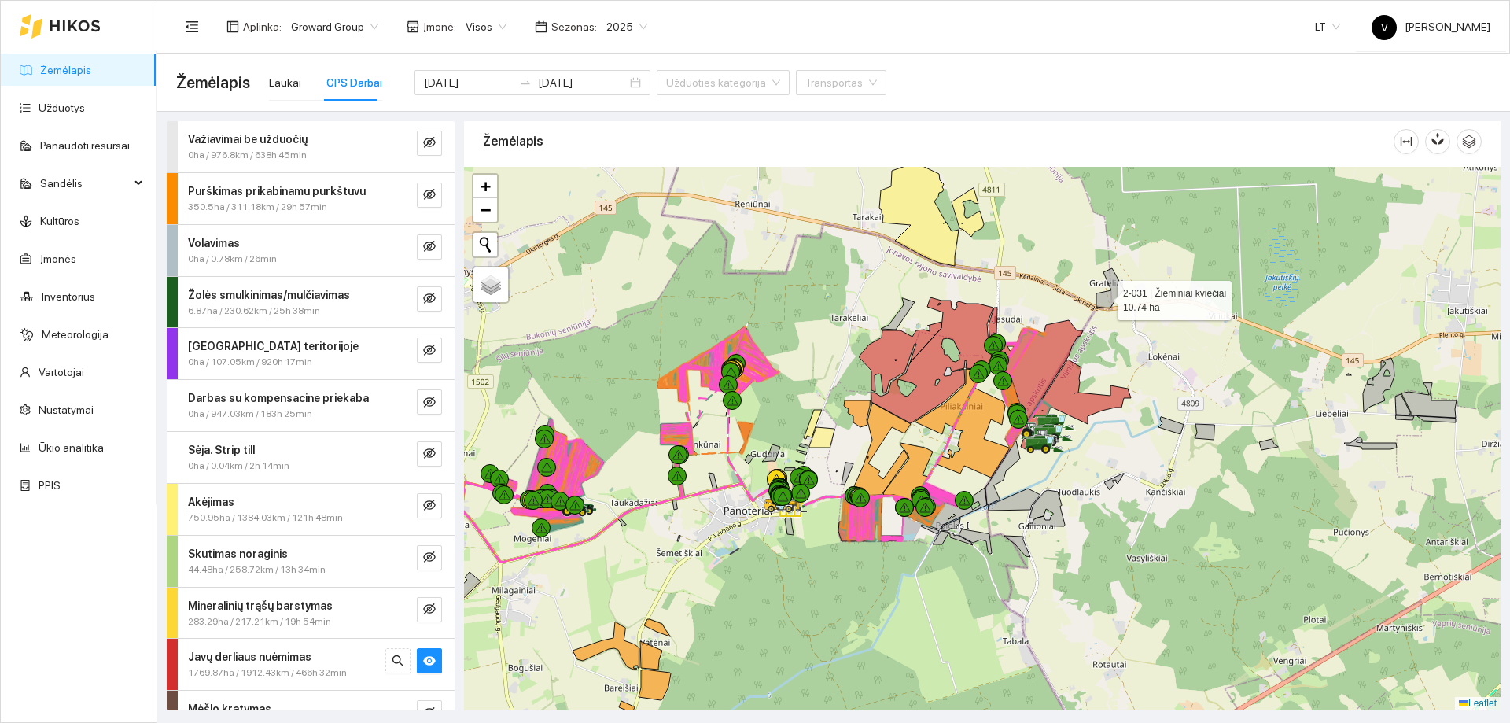
click at [1127, 535] on div at bounding box center [982, 439] width 1037 height 544
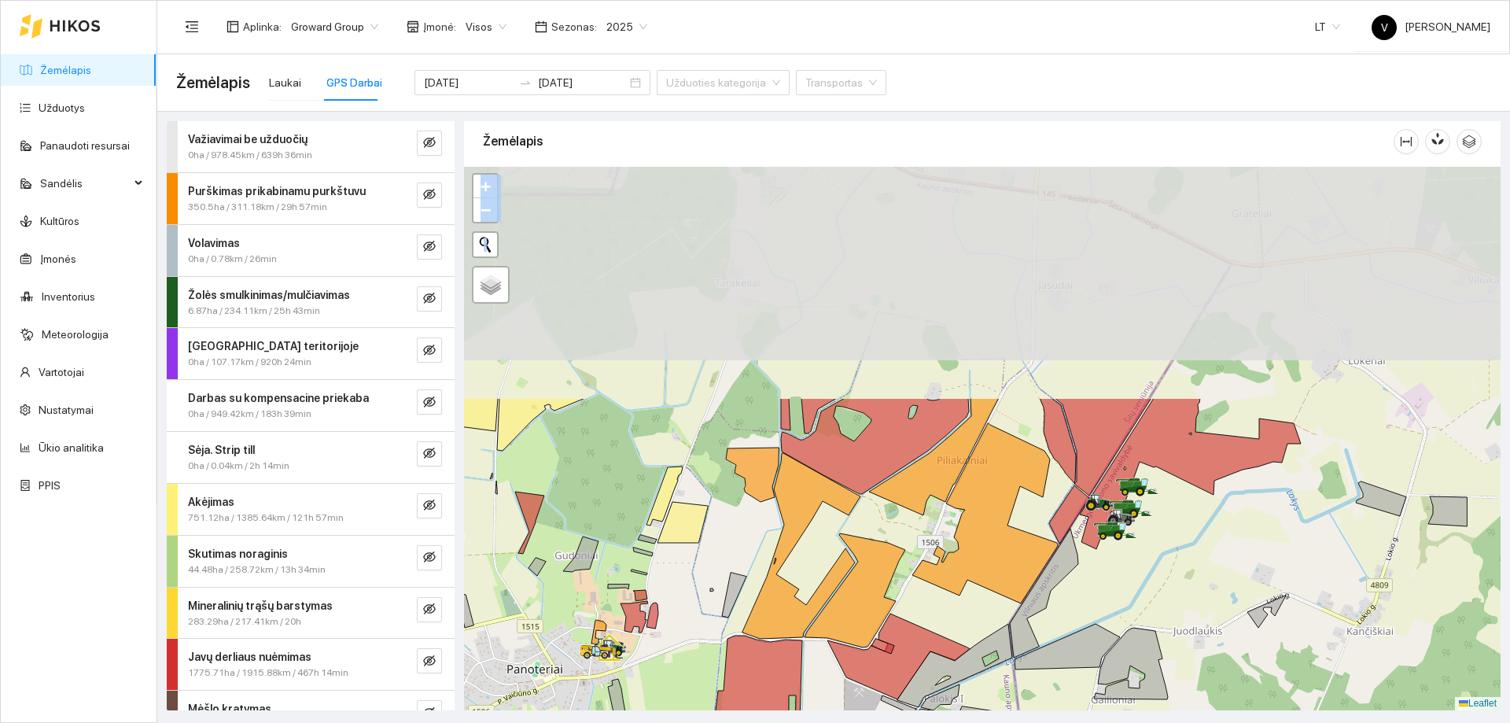
drag, startPoint x: 1072, startPoint y: 404, endPoint x: 1100, endPoint y: 632, distance: 229.8
click at [1100, 632] on div at bounding box center [982, 439] width 1037 height 544
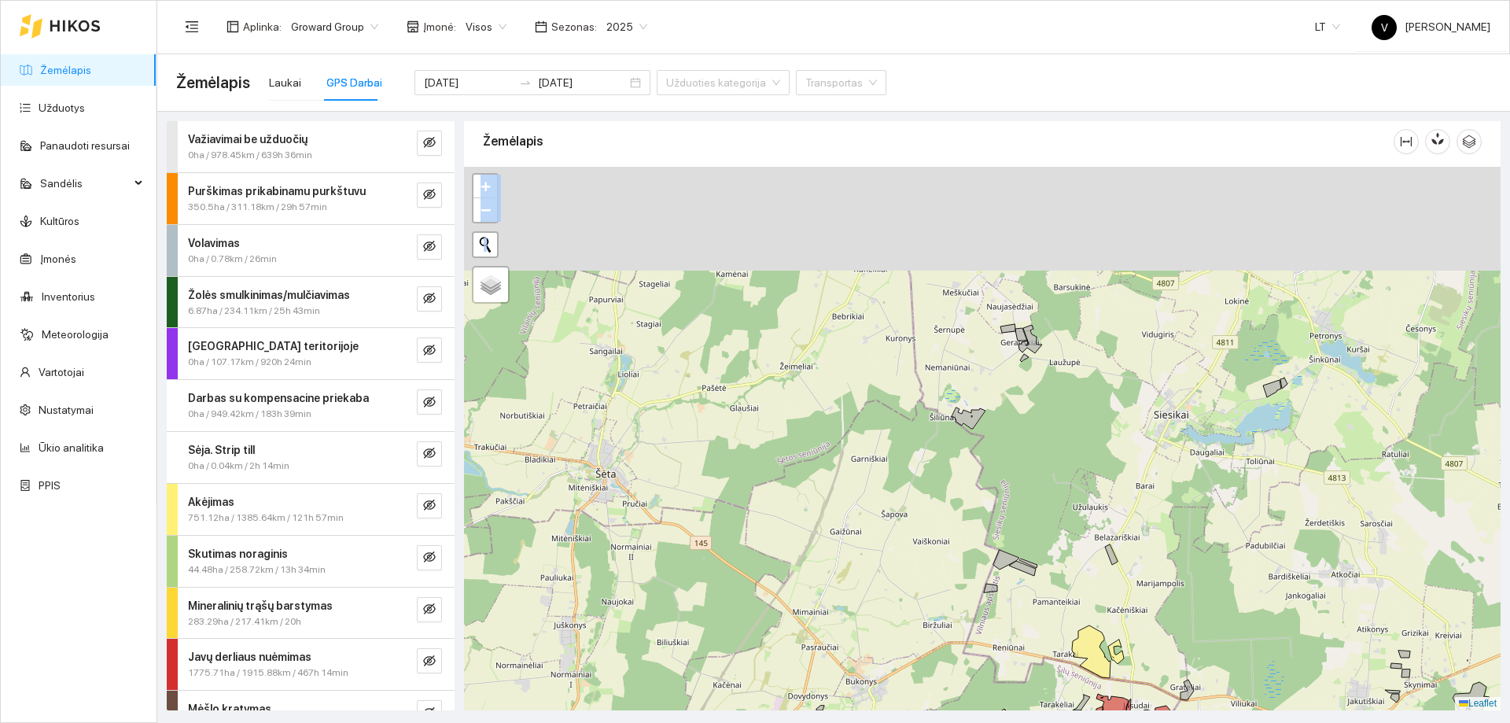
drag, startPoint x: 1137, startPoint y: 535, endPoint x: 1134, endPoint y: 559, distance: 23.7
click at [1137, 564] on div at bounding box center [982, 439] width 1037 height 544
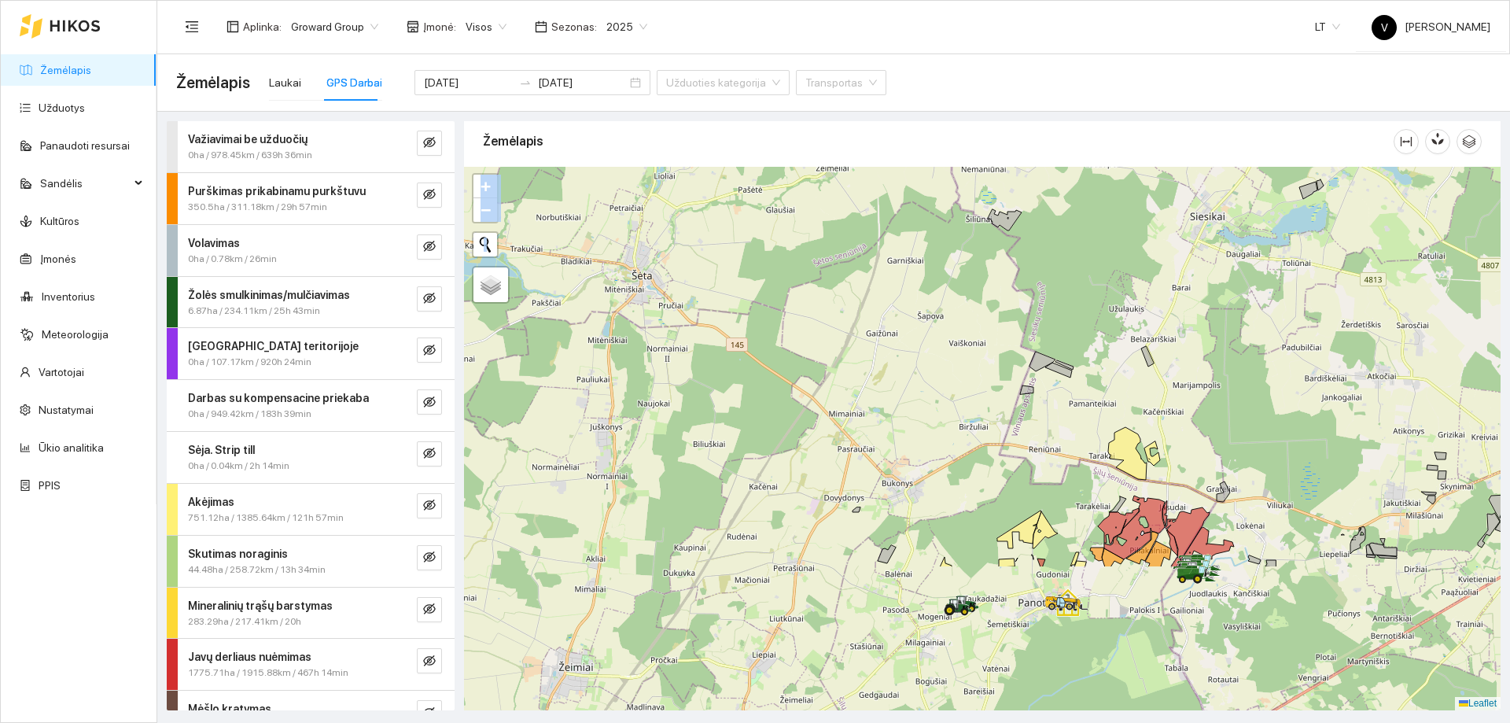
drag, startPoint x: 1148, startPoint y: 449, endPoint x: 1181, endPoint y: 341, distance: 113.5
click at [1186, 209] on div at bounding box center [982, 439] width 1037 height 544
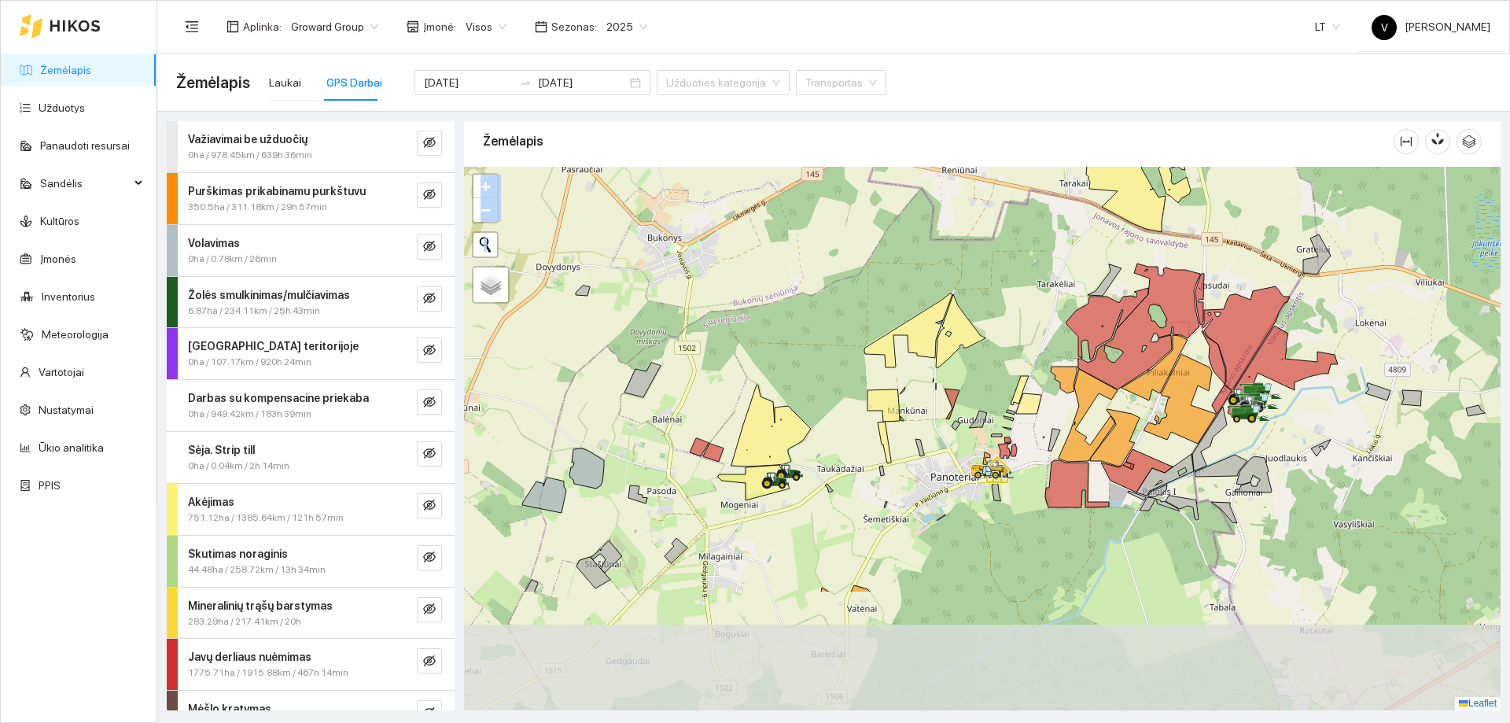
drag, startPoint x: 1175, startPoint y: 592, endPoint x: 1193, endPoint y: 417, distance: 176.3
click at [1193, 417] on icon at bounding box center [1180, 399] width 72 height 90
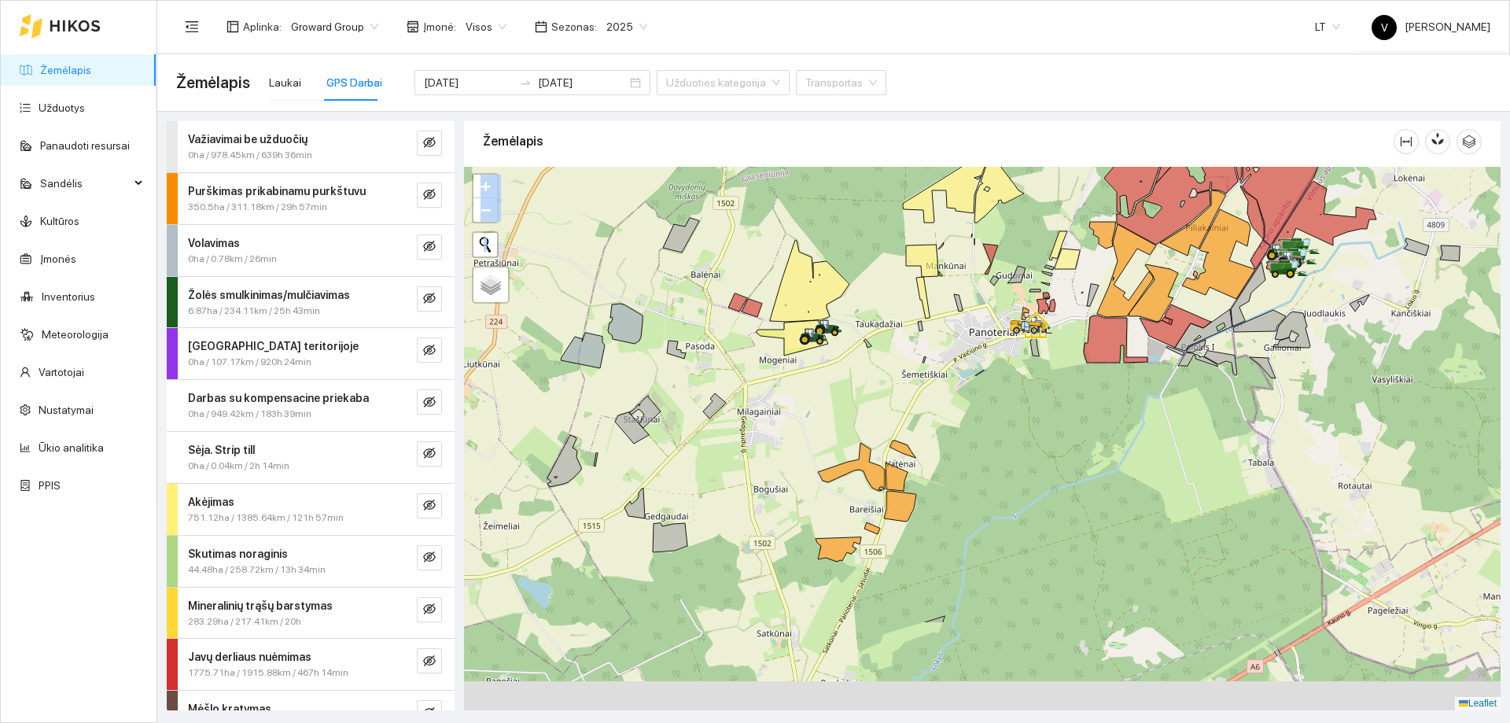
drag, startPoint x: 941, startPoint y: 507, endPoint x: 946, endPoint y: 473, distance: 34.3
click at [946, 473] on div at bounding box center [982, 439] width 1037 height 544
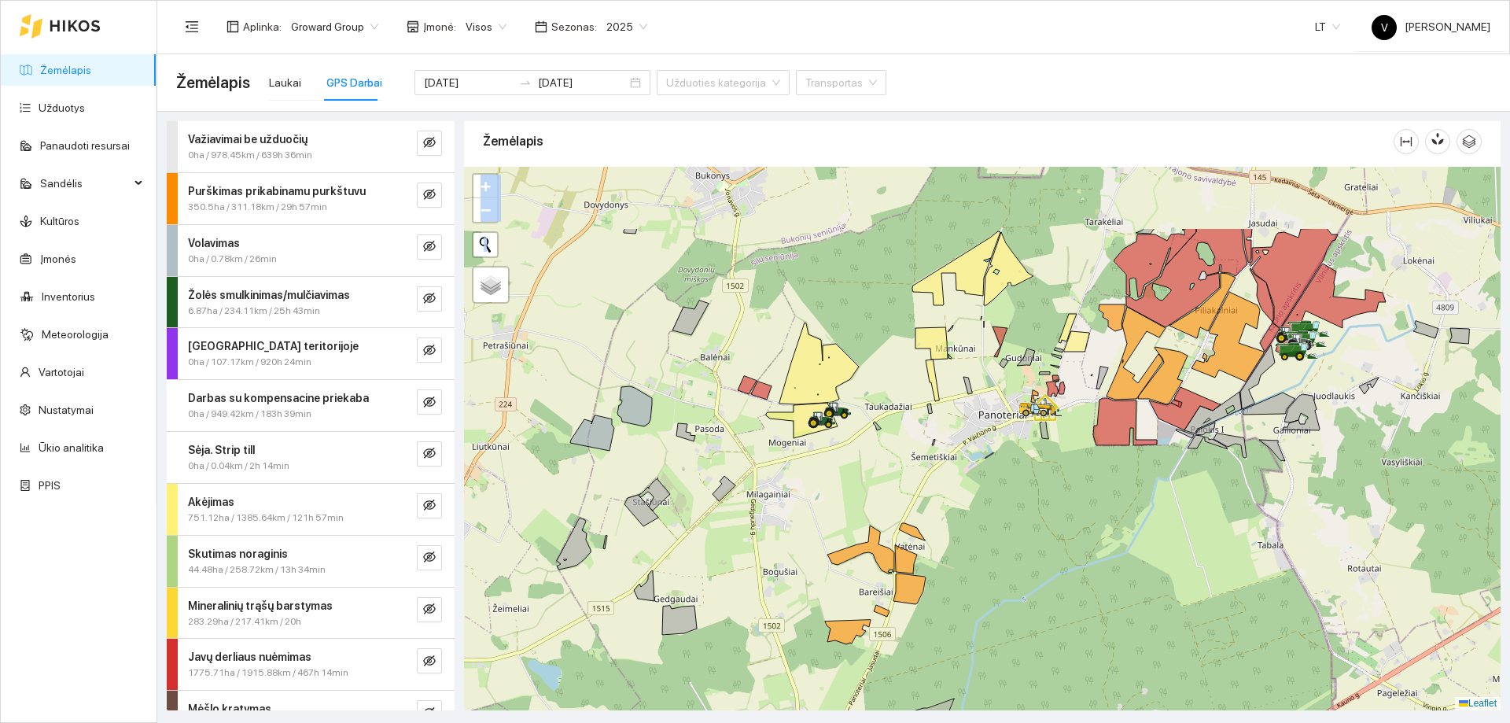
drag, startPoint x: 997, startPoint y: 458, endPoint x: 979, endPoint y: 638, distance: 181.0
click at [979, 638] on div at bounding box center [982, 439] width 1037 height 544
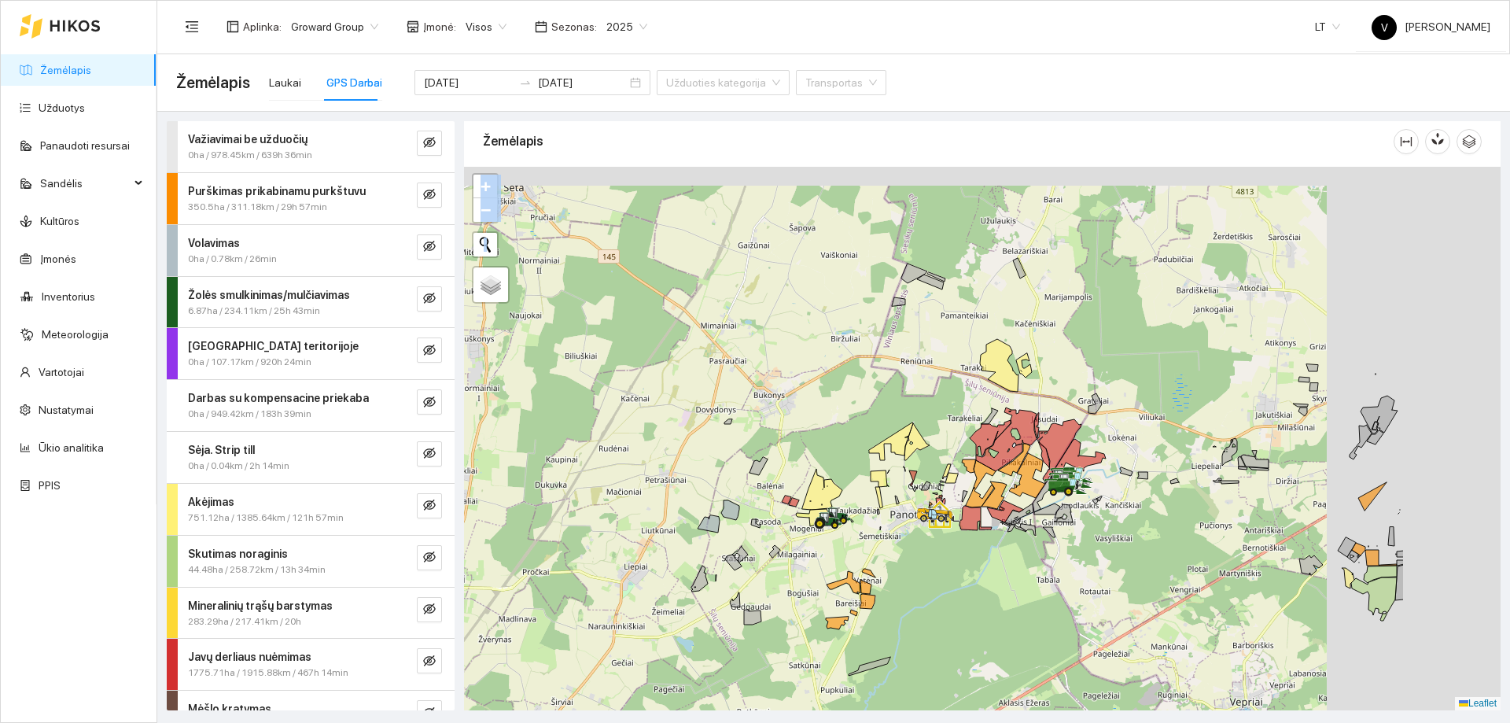
drag, startPoint x: 1082, startPoint y: 511, endPoint x: 1009, endPoint y: 526, distance: 74.1
click at [1009, 526] on icon at bounding box center [1005, 524] width 9 height 5
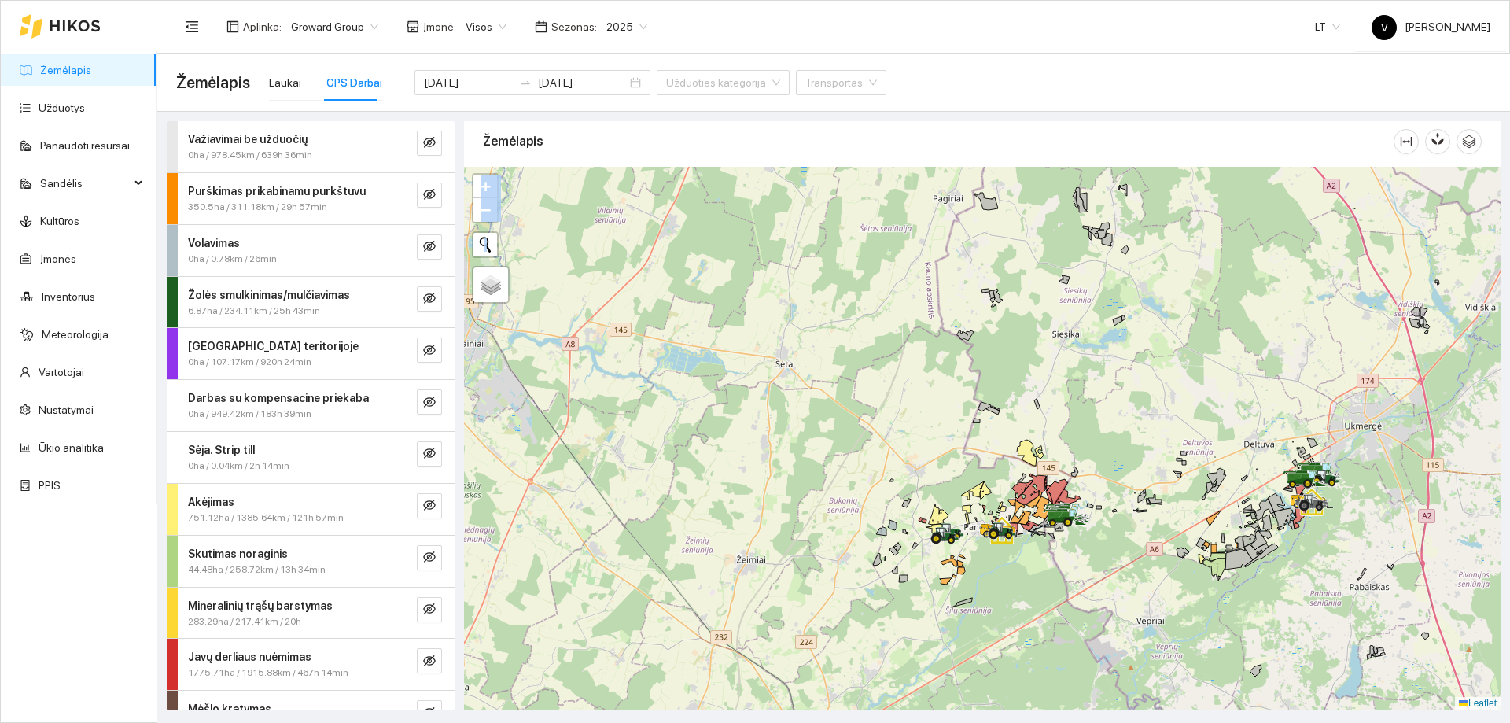
drag, startPoint x: 1074, startPoint y: 399, endPoint x: 946, endPoint y: 124, distance: 303.7
click at [946, 125] on div "Žemėlapis" at bounding box center [982, 410] width 1037 height 589
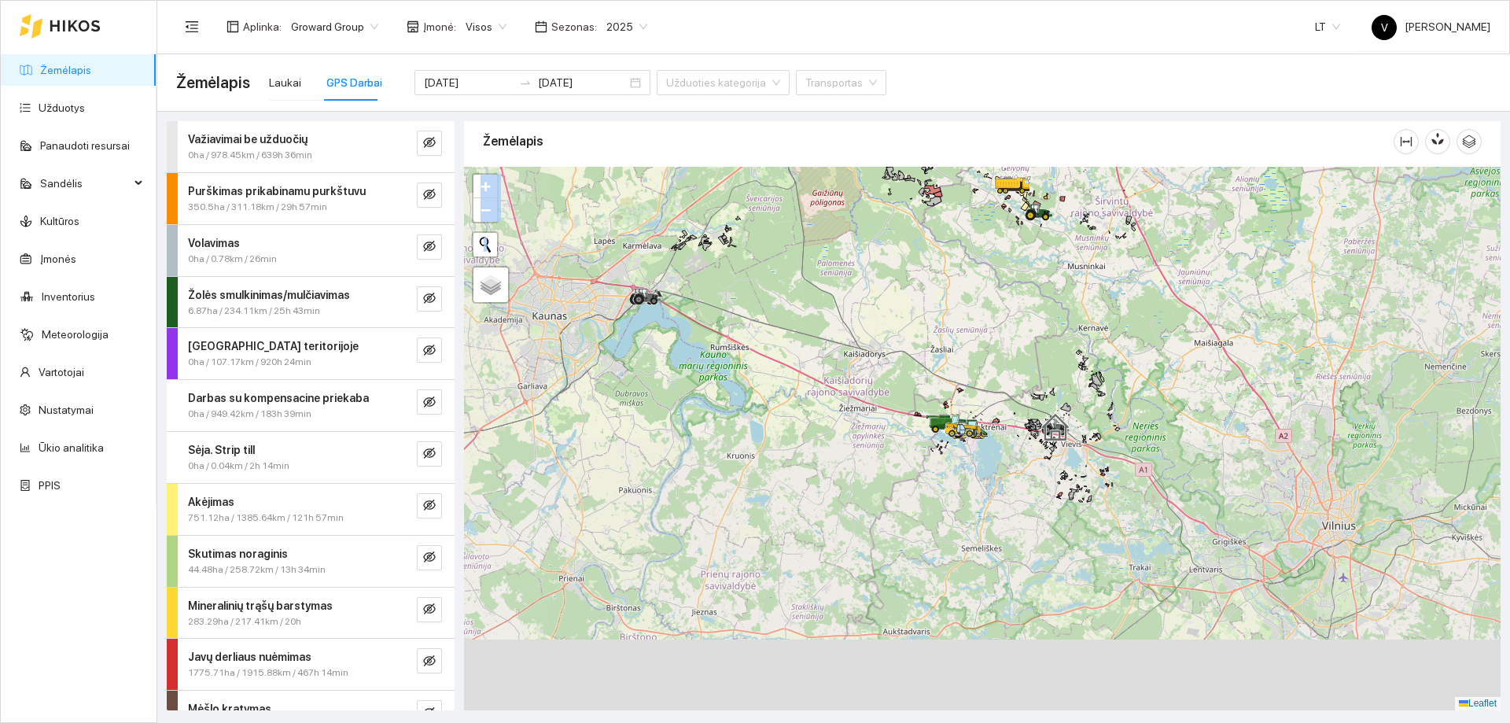
drag, startPoint x: 979, startPoint y: 355, endPoint x: 964, endPoint y: 258, distance: 98.0
click at [964, 258] on div at bounding box center [982, 439] width 1037 height 544
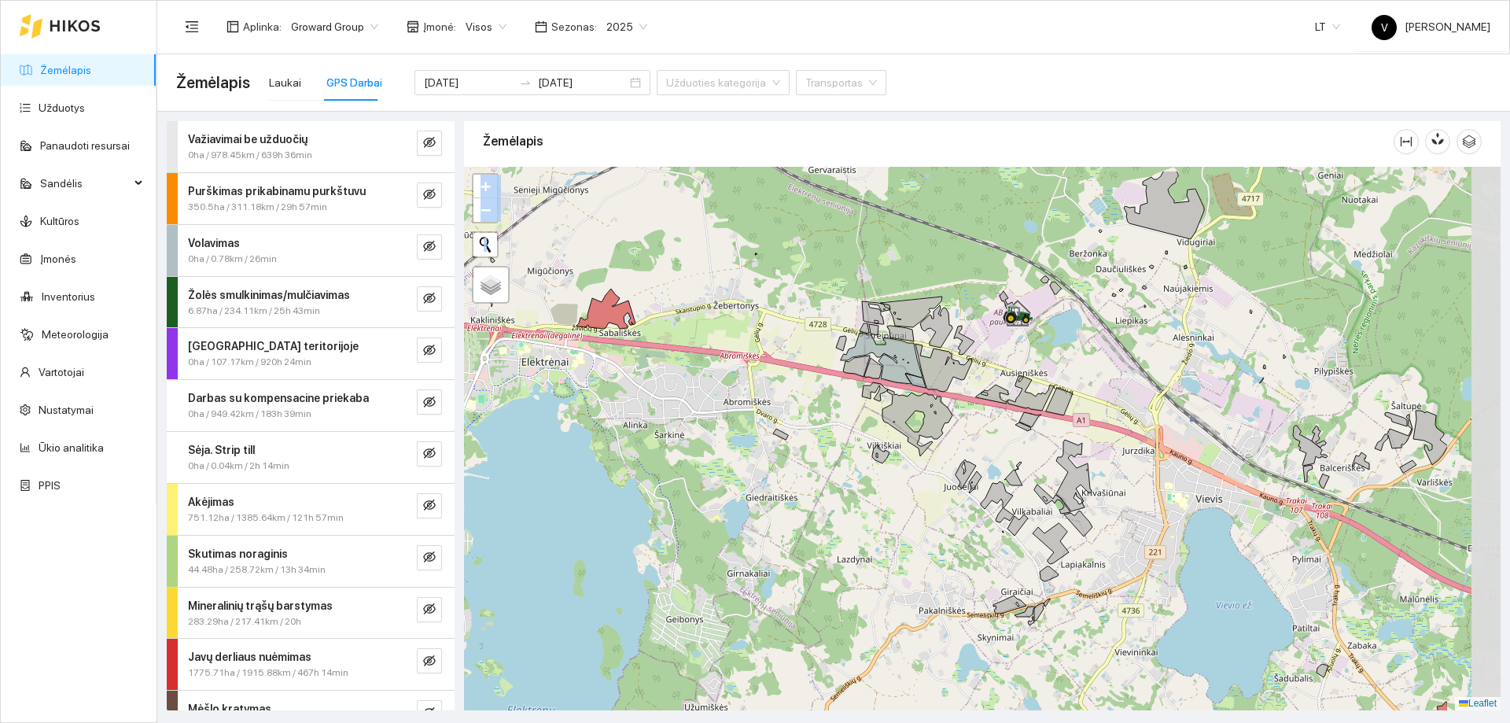
drag, startPoint x: 1202, startPoint y: 374, endPoint x: 1044, endPoint y: 439, distance: 171.1
click at [1044, 439] on div at bounding box center [982, 439] width 1037 height 544
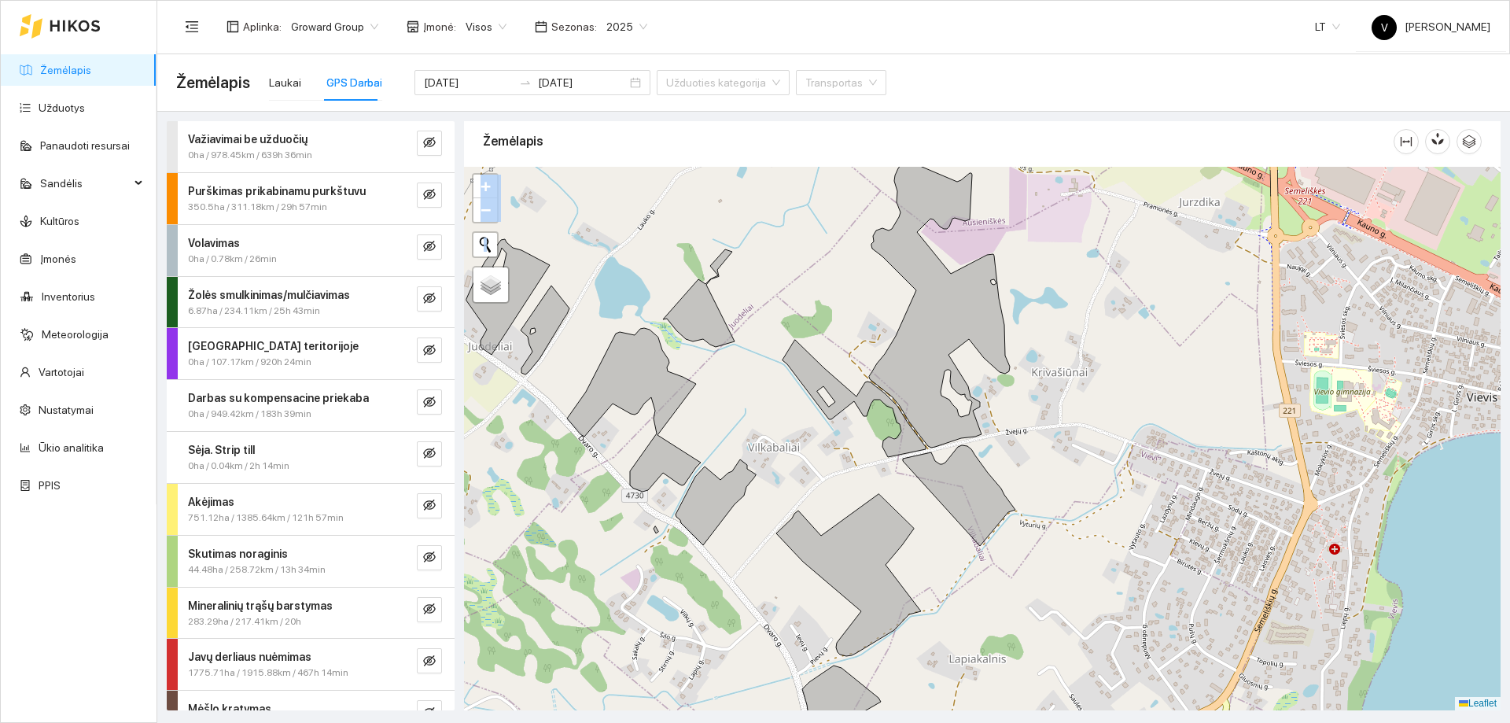
drag, startPoint x: 962, startPoint y: 504, endPoint x: 832, endPoint y: 471, distance: 133.9
click at [832, 471] on div at bounding box center [982, 439] width 1037 height 544
click at [485, 292] on input "Palydovas" at bounding box center [483, 296] width 10 height 10
radio input "true"
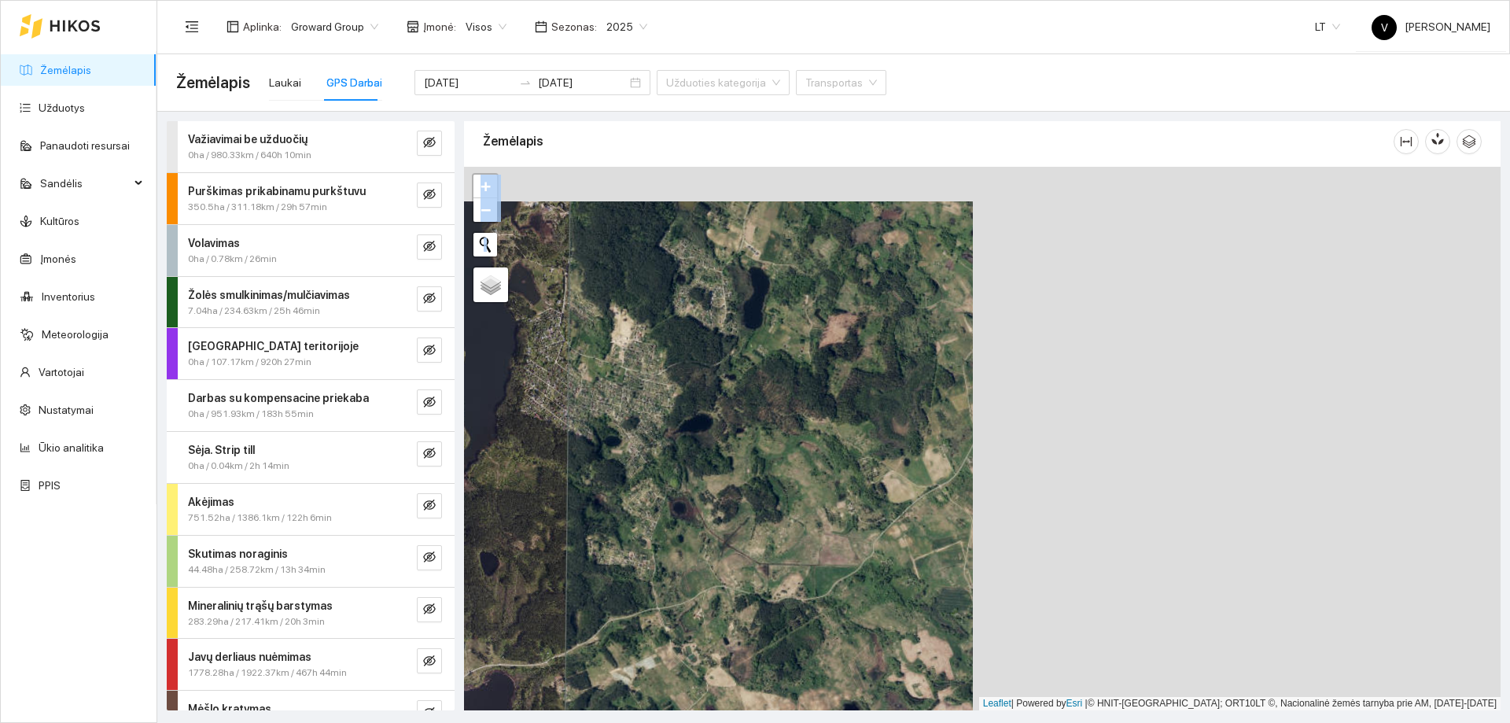
drag, startPoint x: 1304, startPoint y: 410, endPoint x: 803, endPoint y: 430, distance: 501.5
click at [778, 437] on div at bounding box center [982, 439] width 1037 height 544
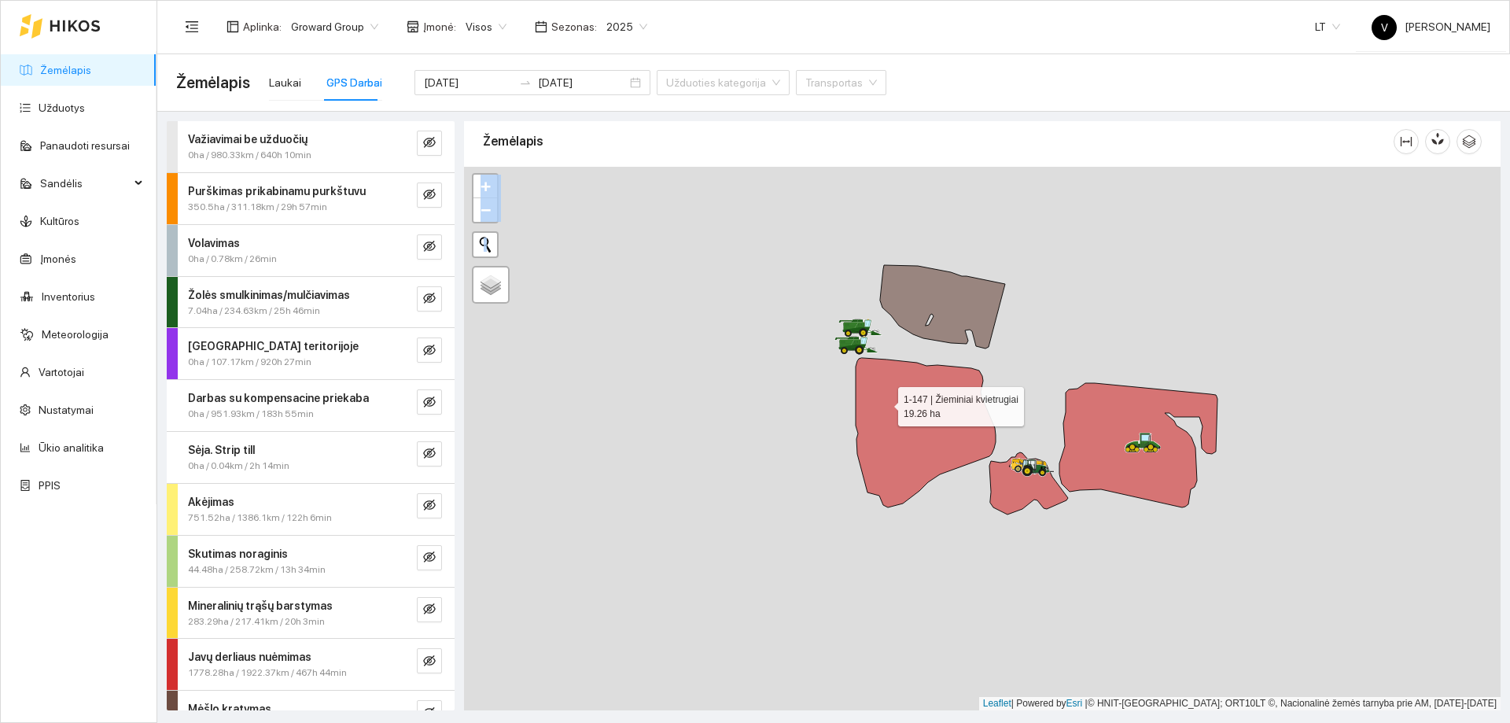
drag, startPoint x: 802, startPoint y: 297, endPoint x: 881, endPoint y: 400, distance: 130.8
click at [884, 408] on icon at bounding box center [926, 432] width 140 height 149
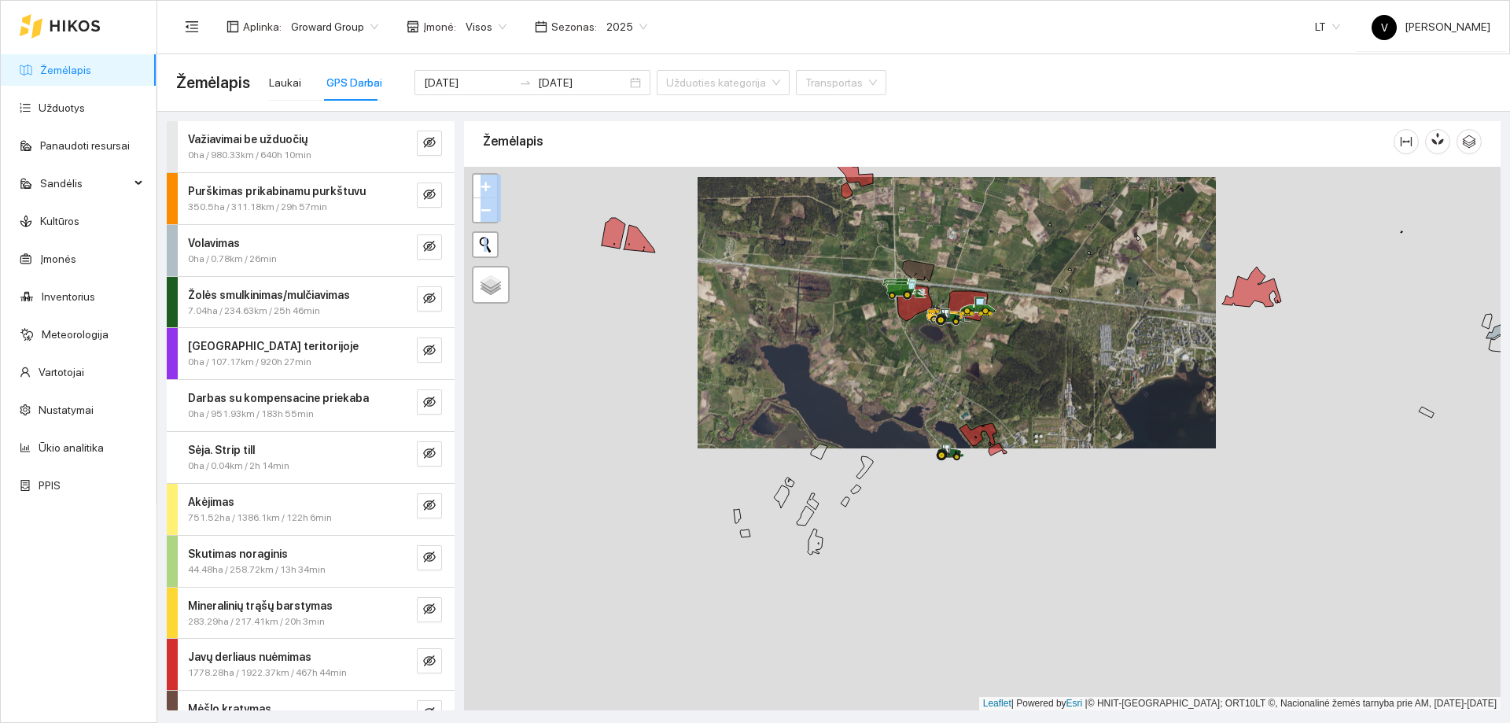
drag, startPoint x: 1090, startPoint y: 508, endPoint x: 1020, endPoint y: 420, distance: 112.1
click at [1042, 386] on div at bounding box center [982, 439] width 1037 height 544
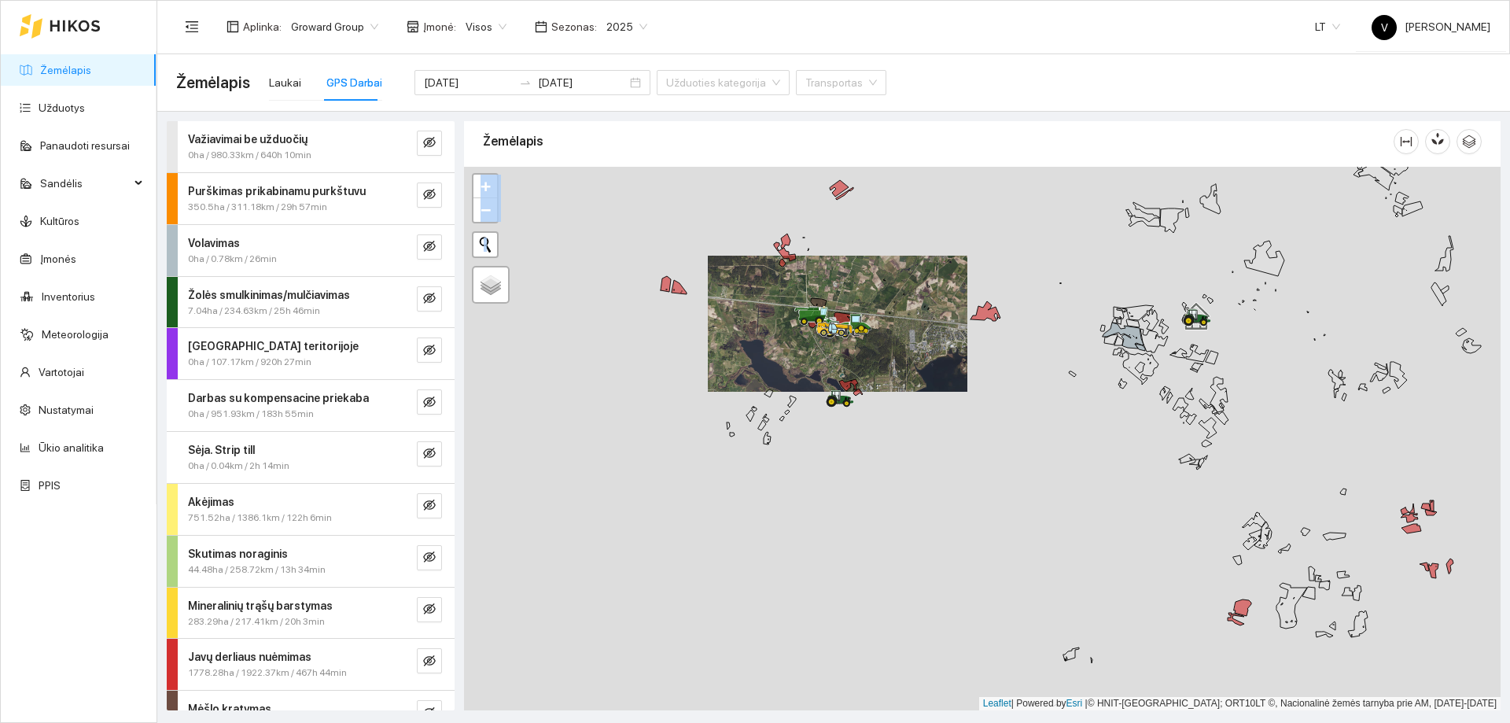
drag, startPoint x: 1081, startPoint y: 469, endPoint x: 949, endPoint y: 389, distance: 154.2
click at [949, 389] on div at bounding box center [982, 439] width 1037 height 544
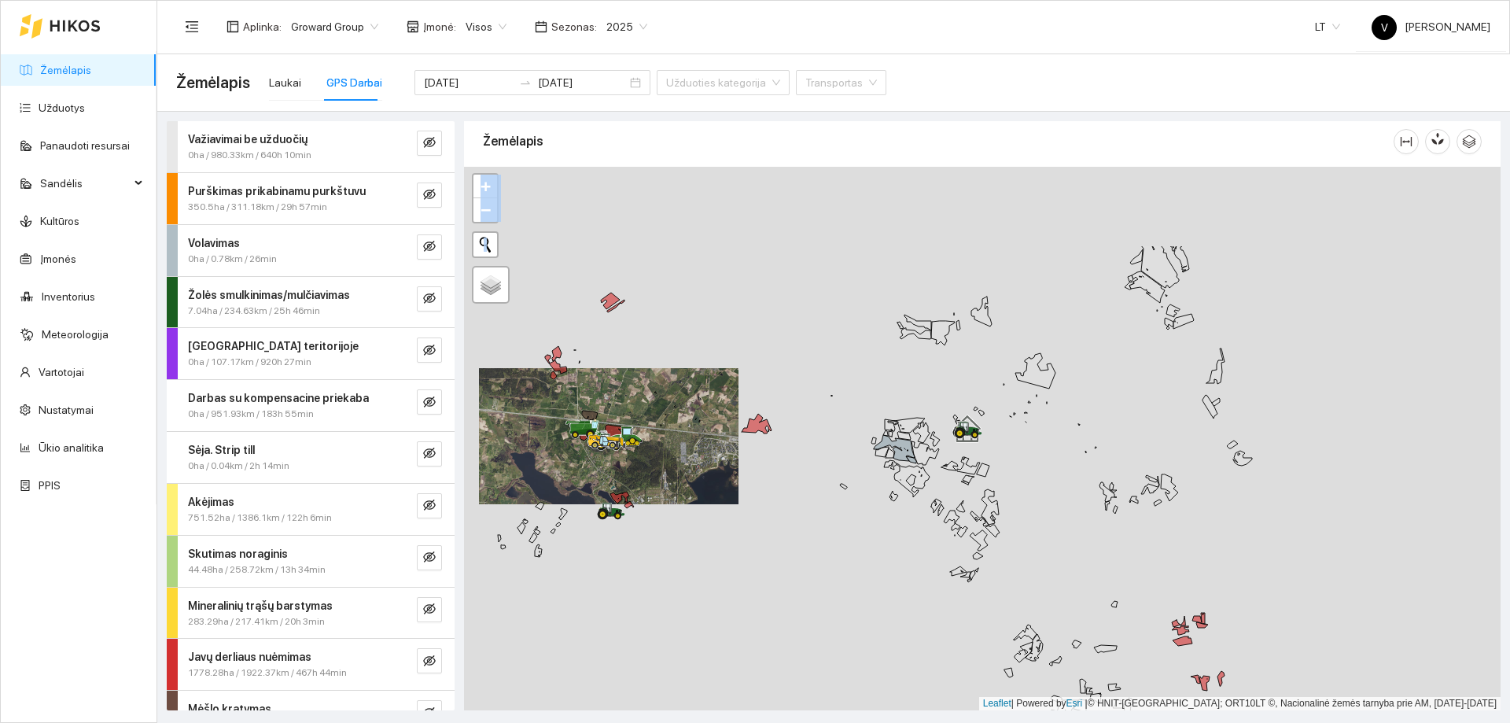
drag, startPoint x: 1164, startPoint y: 322, endPoint x: 907, endPoint y: 414, distance: 273.2
click at [954, 419] on div at bounding box center [958, 438] width 9 height 39
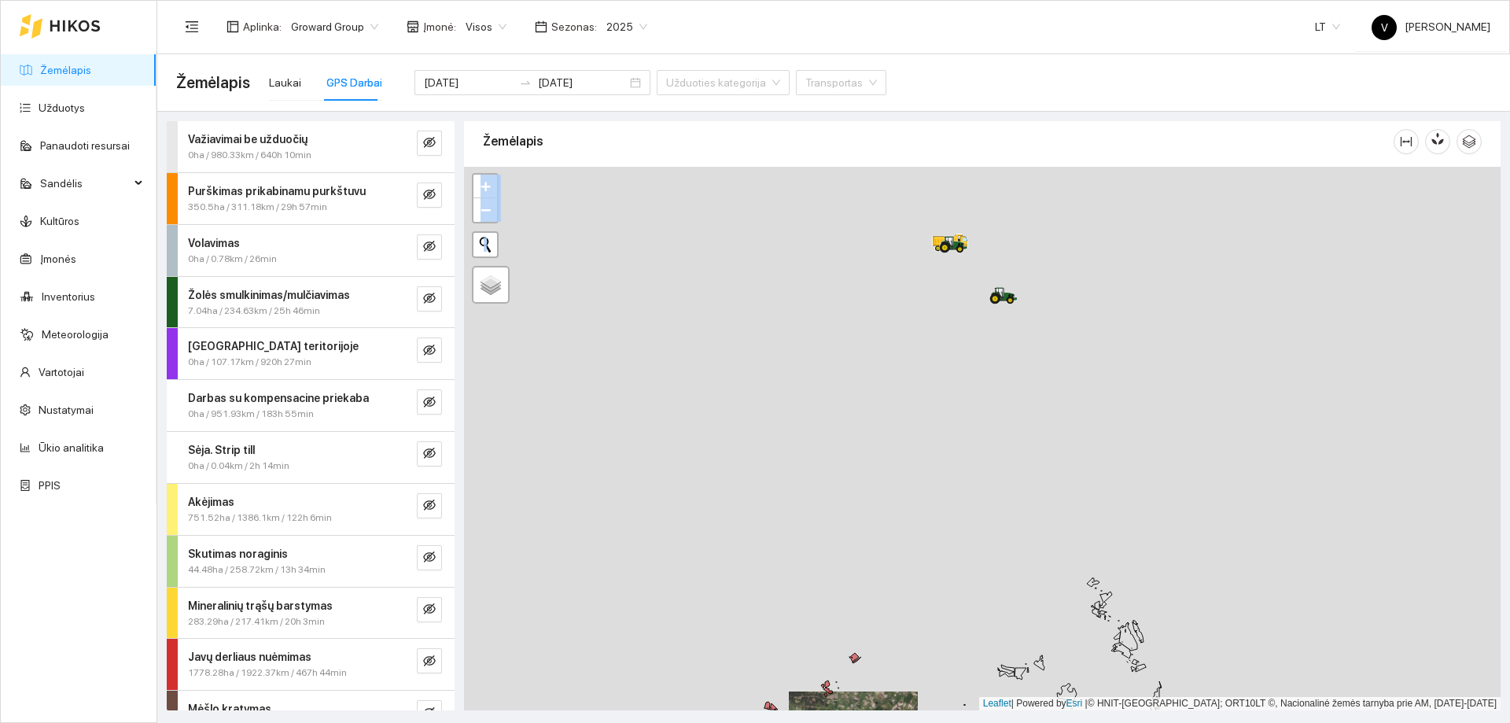
drag, startPoint x: 1042, startPoint y: 491, endPoint x: 1034, endPoint y: 530, distance: 40.1
click at [1099, 644] on div at bounding box center [982, 439] width 1037 height 544
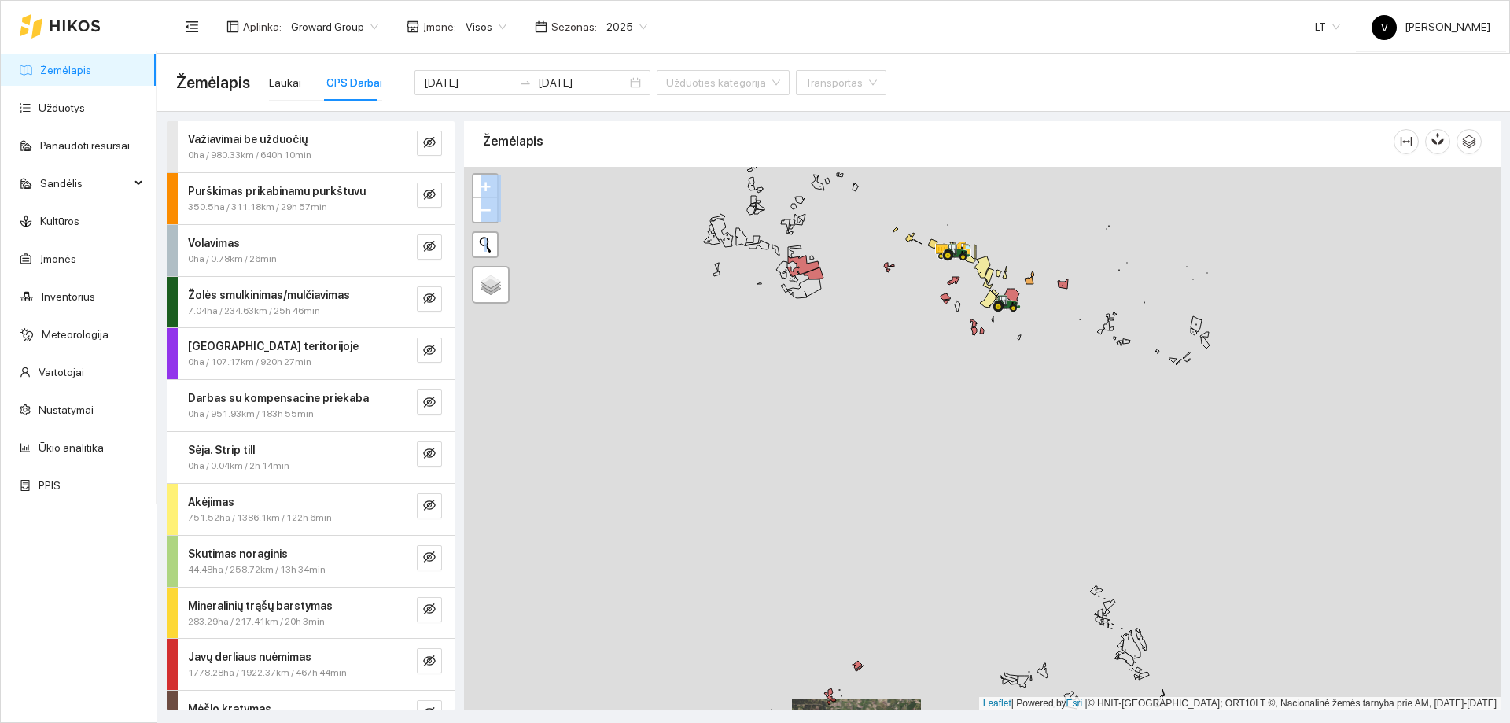
drag, startPoint x: 1042, startPoint y: 463, endPoint x: 1057, endPoint y: 516, distance: 54.6
click at [1058, 533] on div at bounding box center [982, 439] width 1037 height 544
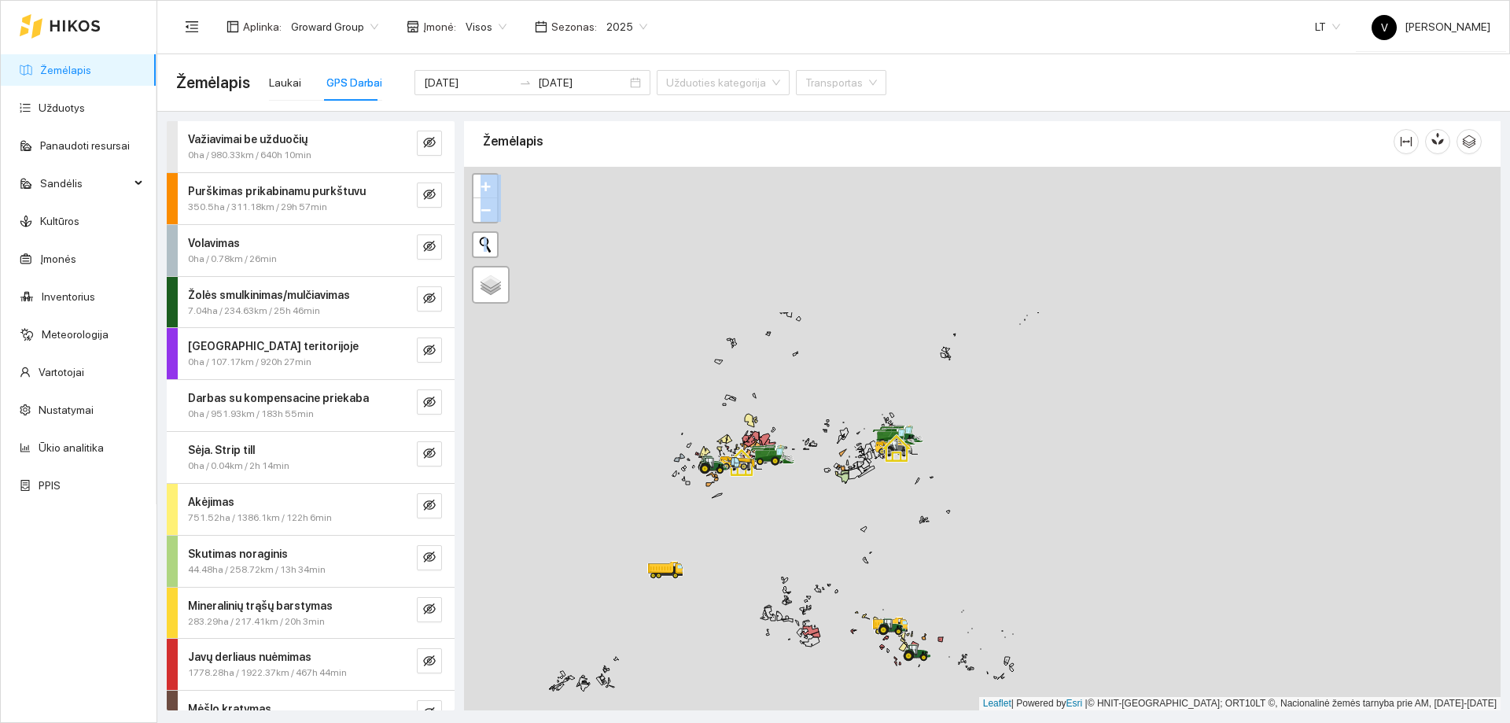
drag, startPoint x: 827, startPoint y: 537, endPoint x: 850, endPoint y: 569, distance: 40.0
click at [850, 570] on div at bounding box center [982, 439] width 1037 height 544
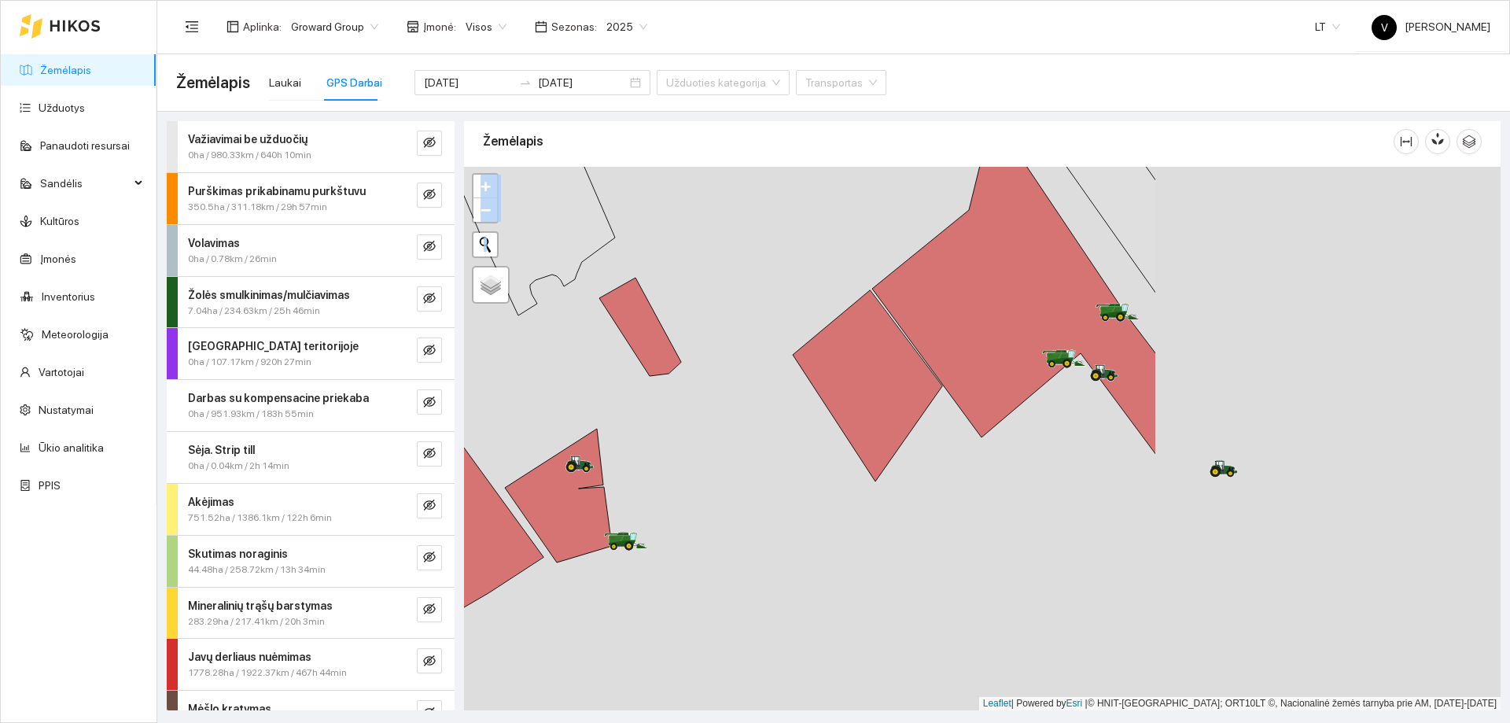
drag, startPoint x: 1092, startPoint y: 495, endPoint x: 693, endPoint y: 473, distance: 399.5
click at [674, 485] on div at bounding box center [982, 439] width 1037 height 544
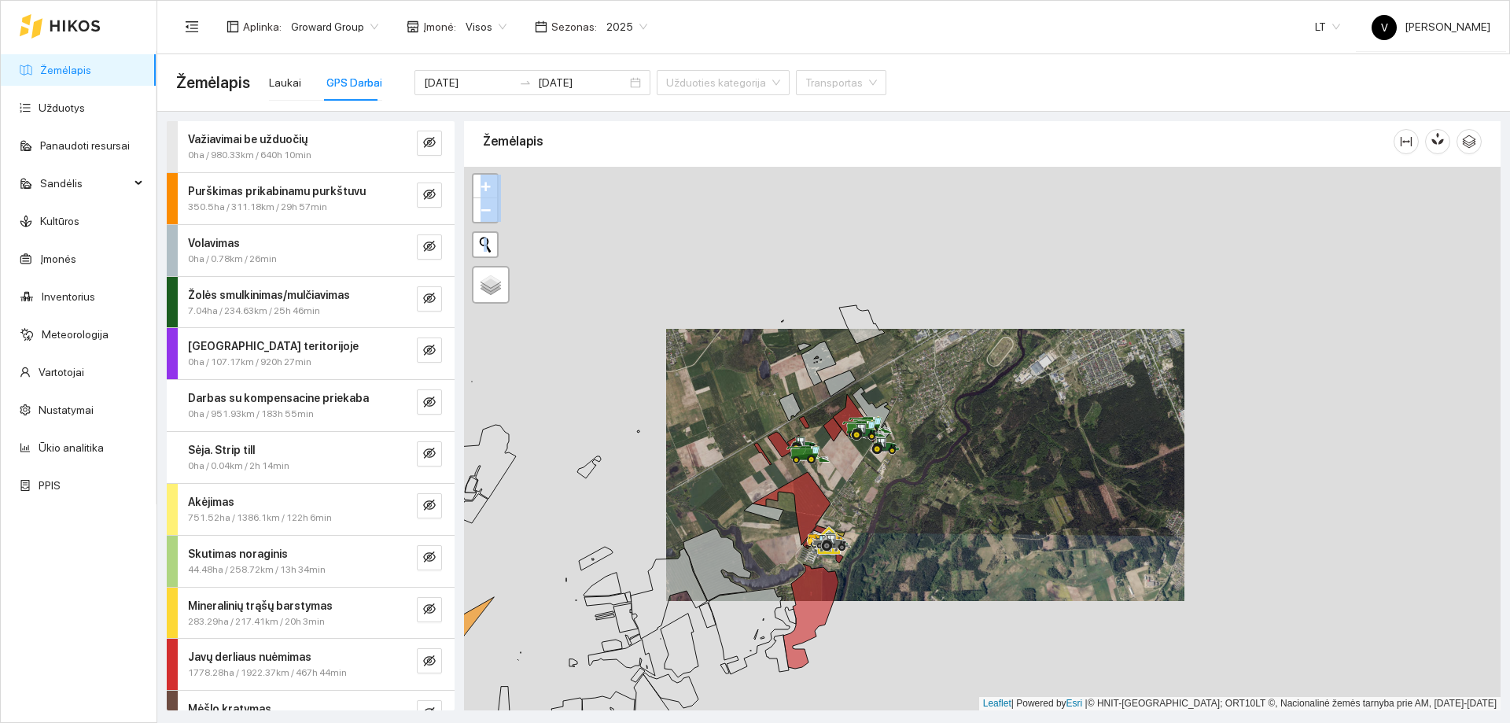
drag, startPoint x: 813, startPoint y: 319, endPoint x: 914, endPoint y: 300, distance: 102.6
click at [821, 403] on div at bounding box center [982, 439] width 1037 height 544
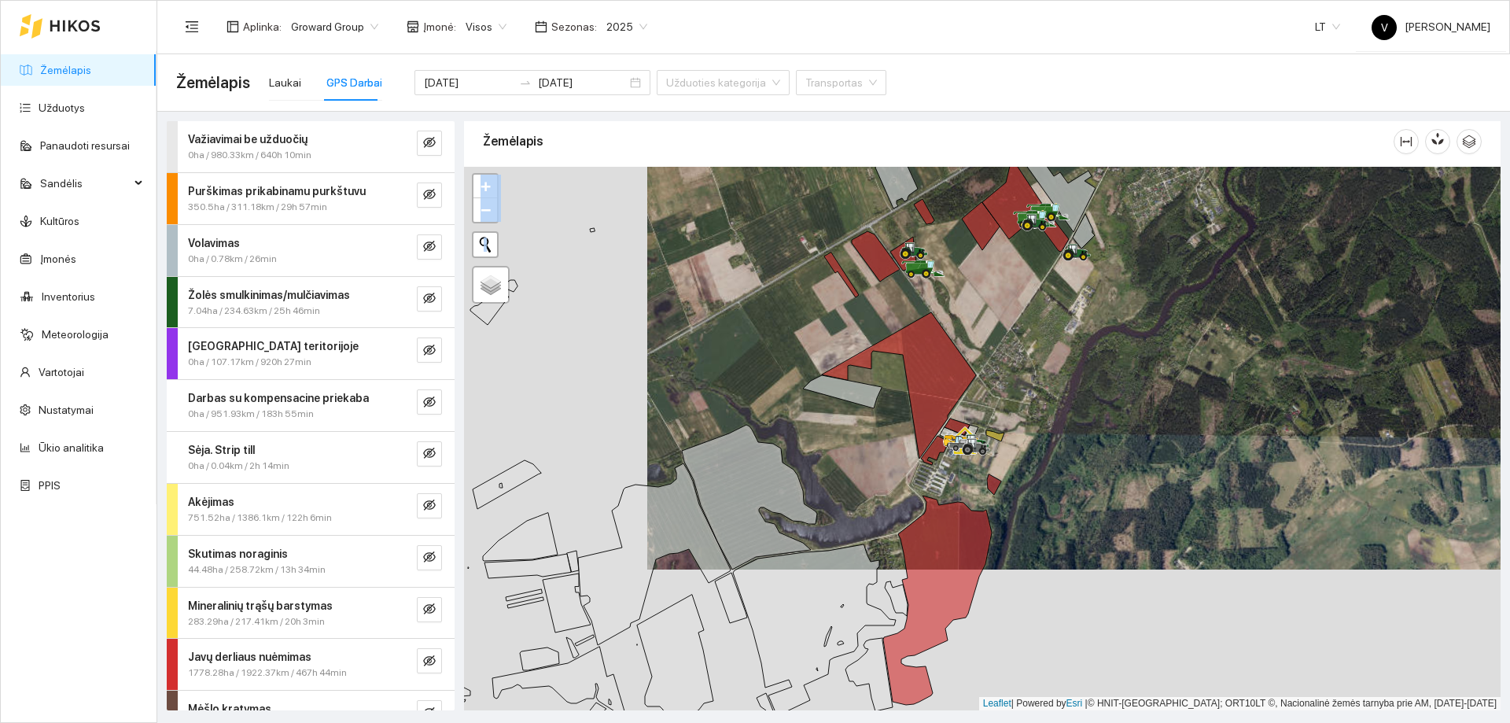
drag, startPoint x: 762, startPoint y: 488, endPoint x: 913, endPoint y: 390, distance: 179.1
click at [898, 400] on div at bounding box center [982, 439] width 1037 height 544
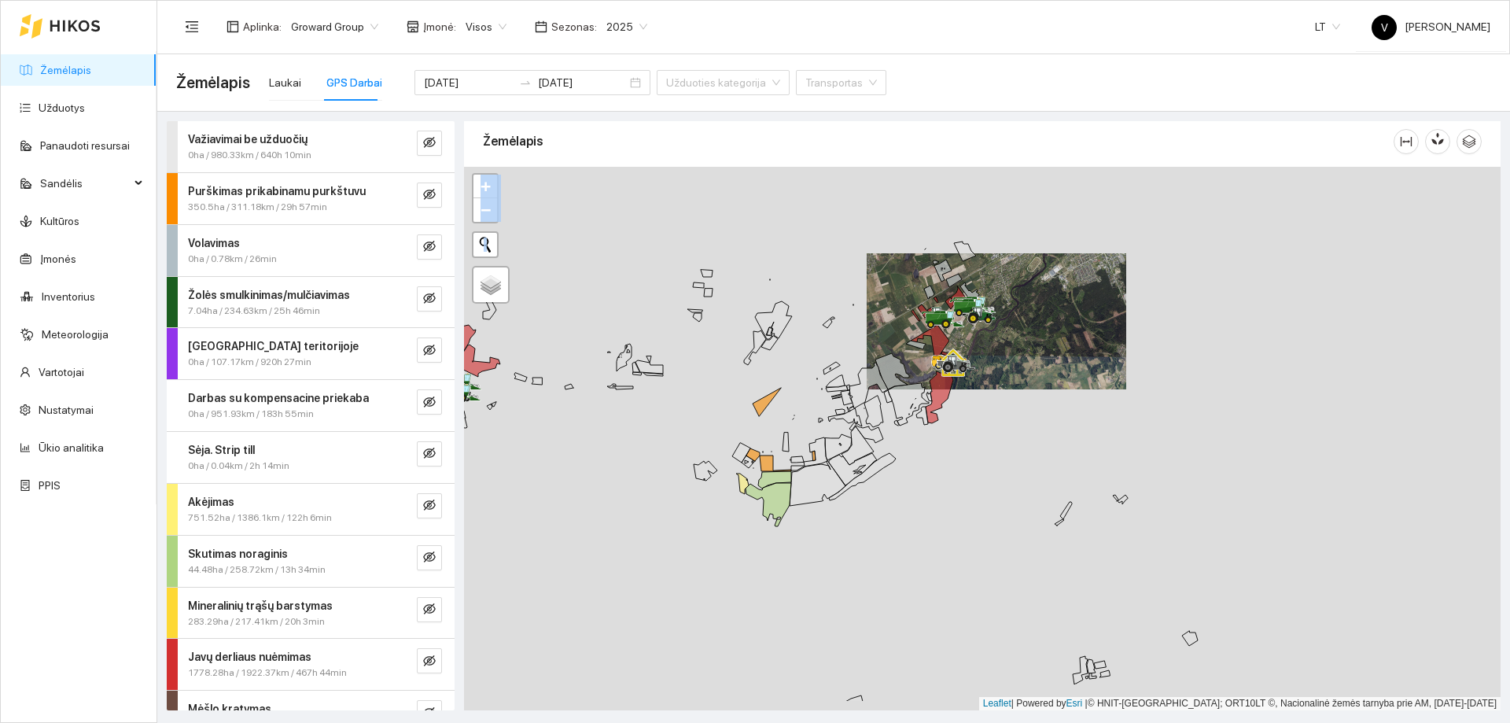
drag, startPoint x: 868, startPoint y: 473, endPoint x: 906, endPoint y: 361, distance: 118.2
click at [883, 426] on icon at bounding box center [870, 434] width 28 height 17
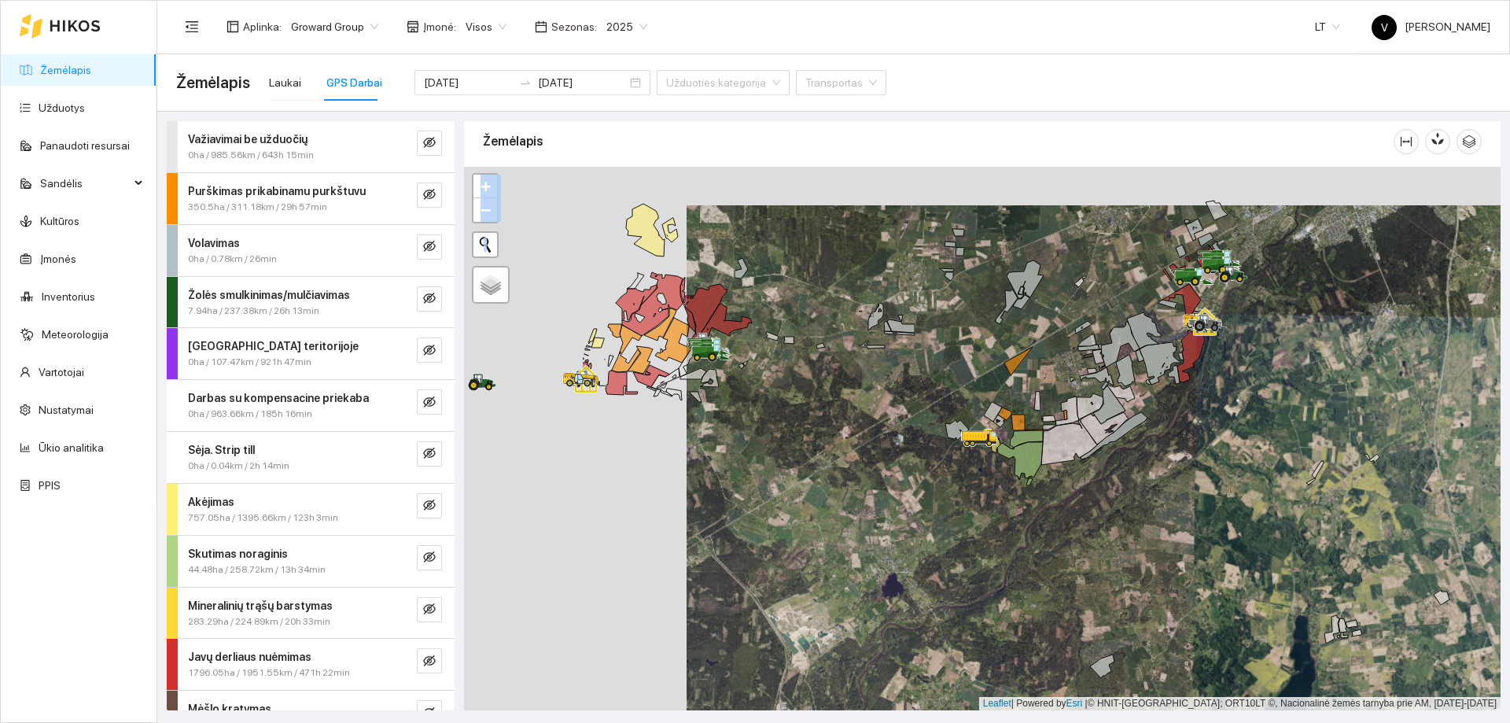
drag, startPoint x: 666, startPoint y: 422, endPoint x: 866, endPoint y: 455, distance: 203.2
click at [889, 461] on div at bounding box center [982, 439] width 1037 height 544
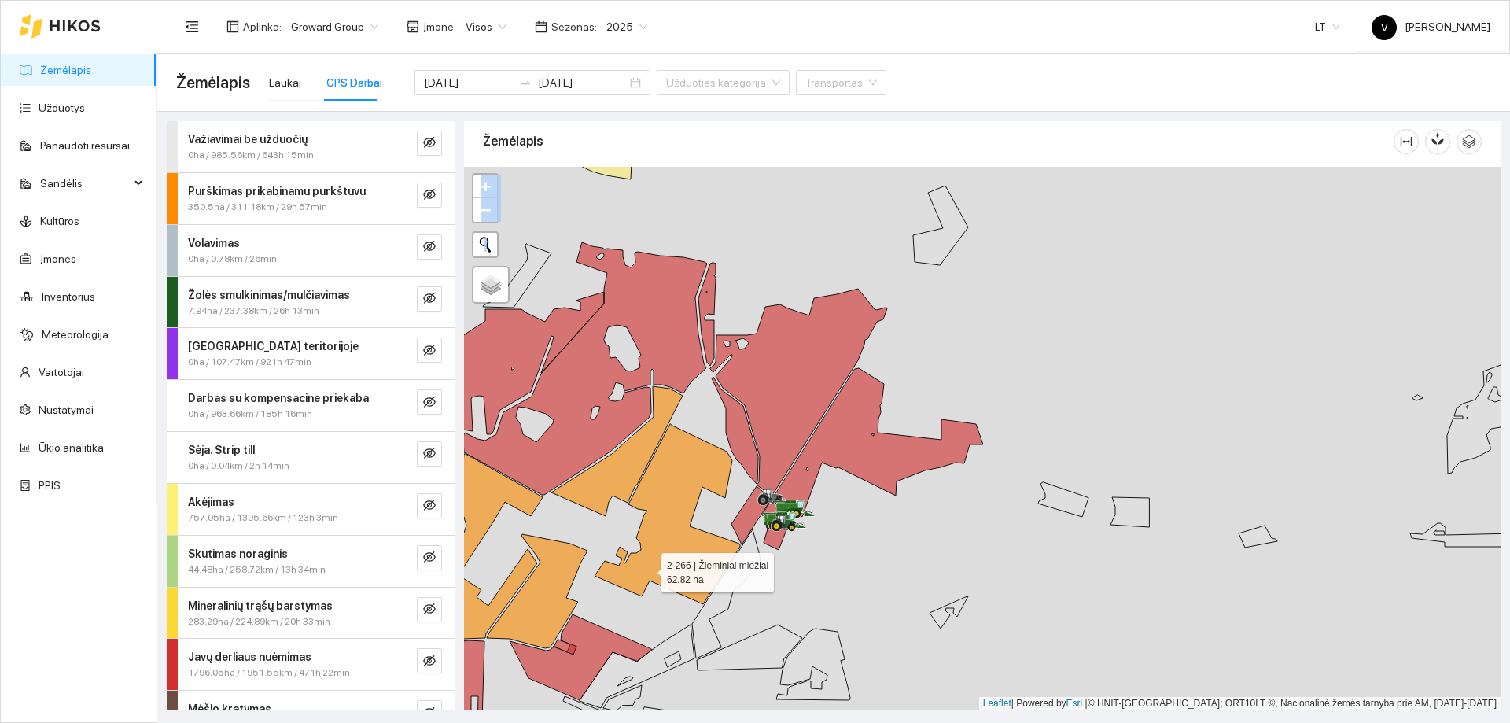
drag, startPoint x: 647, startPoint y: 569, endPoint x: 957, endPoint y: 441, distance: 334.4
click at [740, 441] on icon at bounding box center [668, 514] width 146 height 180
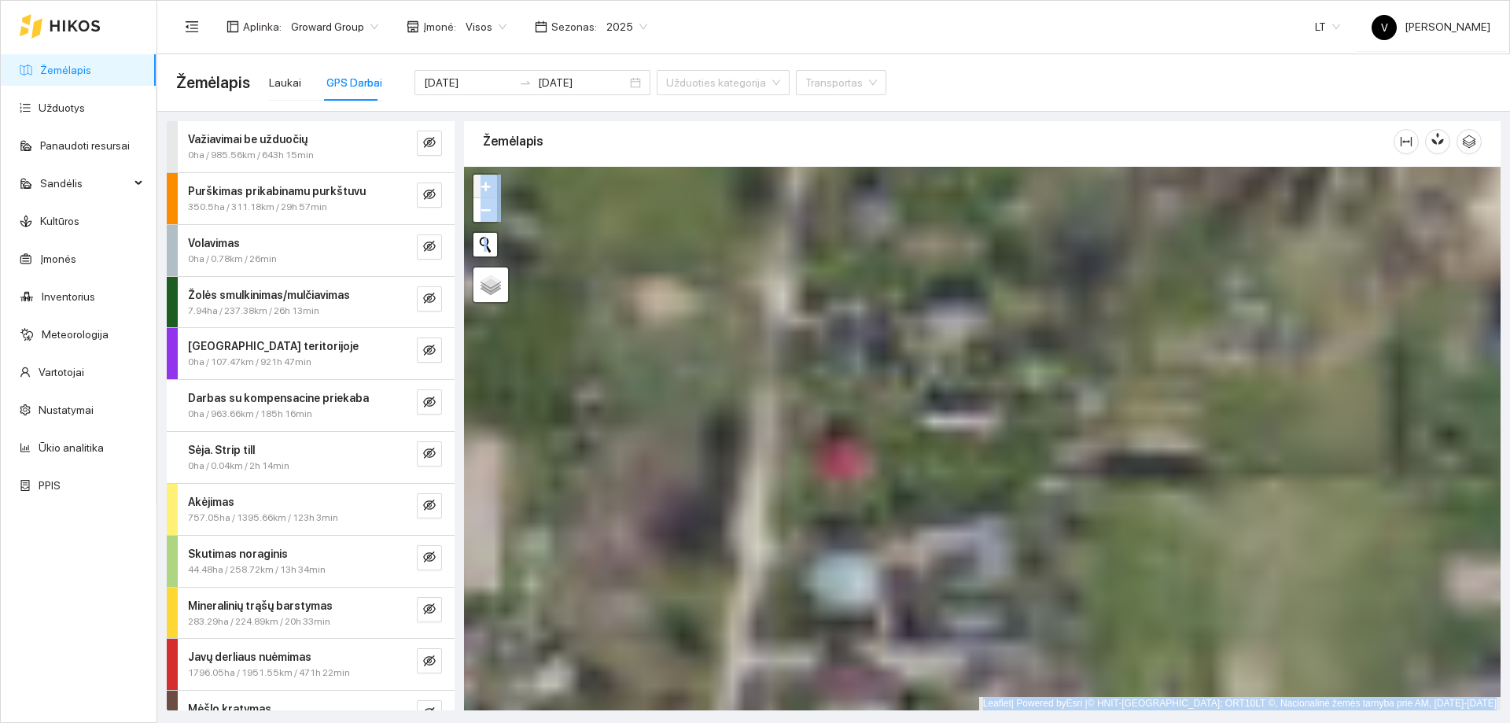
drag, startPoint x: 894, startPoint y: 463, endPoint x: 898, endPoint y: 746, distance: 283.2
click at [898, 722] on html "Žemėlapis Užduotys Panaudoti resursai Sandėlis Kultūros Įmonės Inventorius Mete…" at bounding box center [755, 361] width 1510 height 723
drag, startPoint x: 953, startPoint y: 439, endPoint x: 893, endPoint y: 741, distance: 307.9
click at [893, 722] on html "Žemėlapis Užduotys Panaudoti resursai Sandėlis Kultūros Įmonės Inventorius Mete…" at bounding box center [755, 361] width 1510 height 723
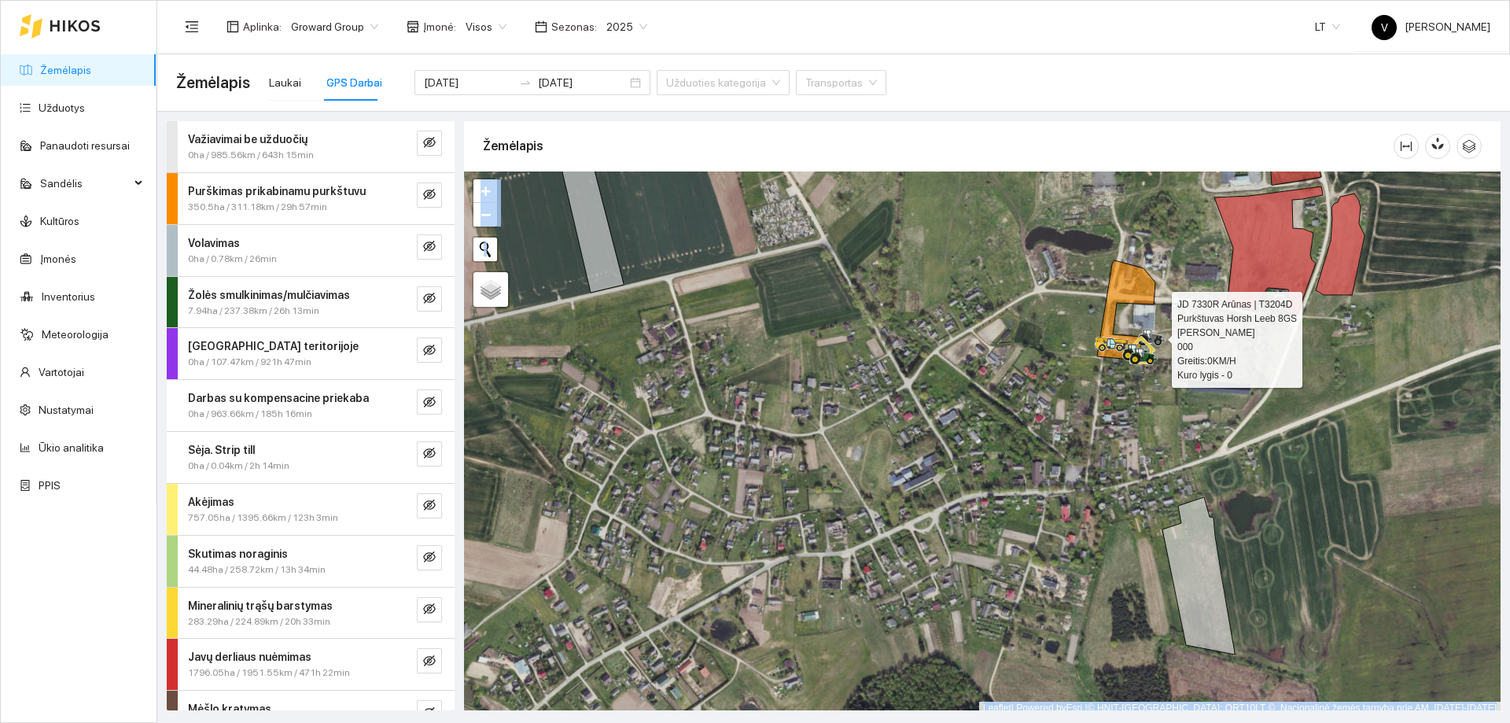
scroll to position [5, 0]
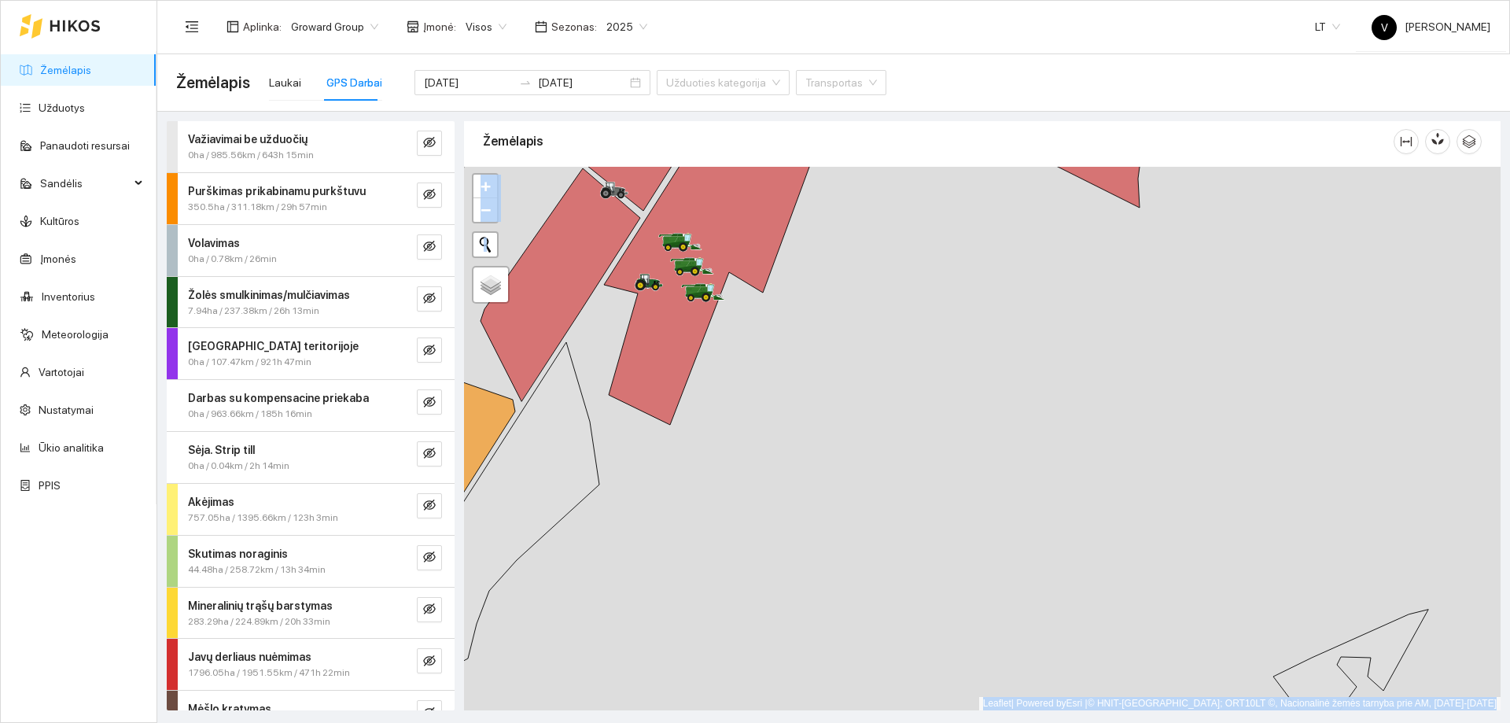
drag, startPoint x: 861, startPoint y: 464, endPoint x: 879, endPoint y: 454, distance: 20.1
click at [872, 460] on div at bounding box center [982, 439] width 1037 height 544
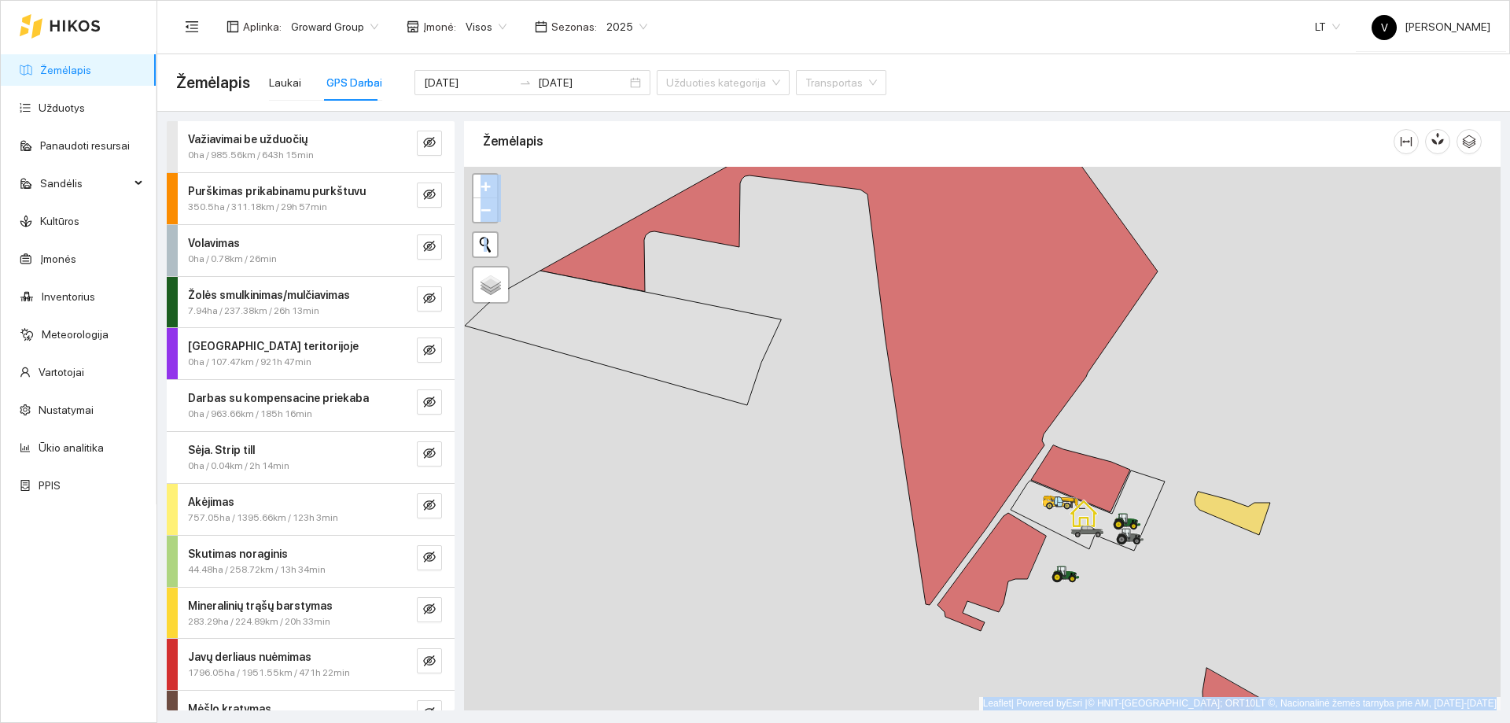
drag, startPoint x: 1218, startPoint y: 491, endPoint x: 1208, endPoint y: 507, distance: 19.0
click at [1211, 512] on div at bounding box center [982, 439] width 1037 height 544
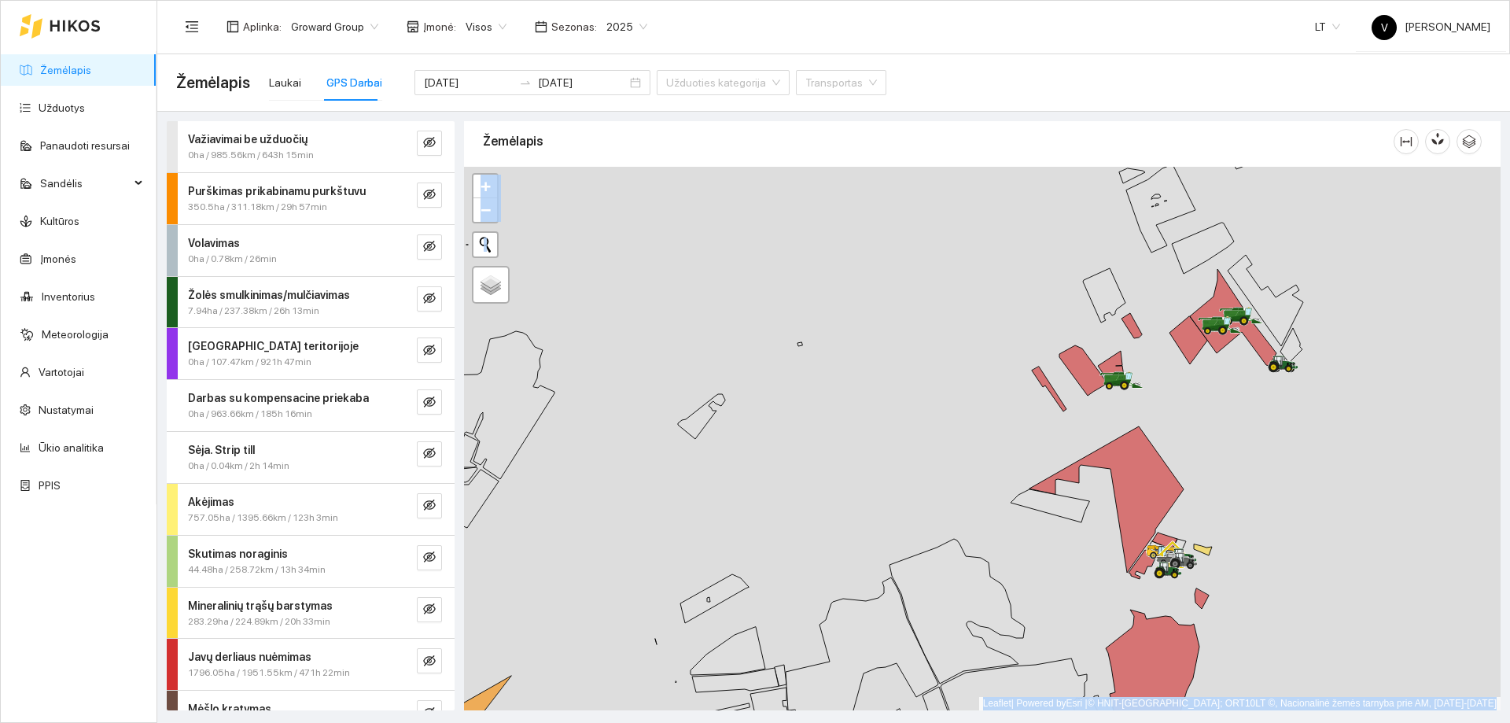
drag, startPoint x: 1196, startPoint y: 389, endPoint x: 1200, endPoint y: 518, distance: 129.1
click at [1200, 518] on div at bounding box center [982, 439] width 1037 height 544
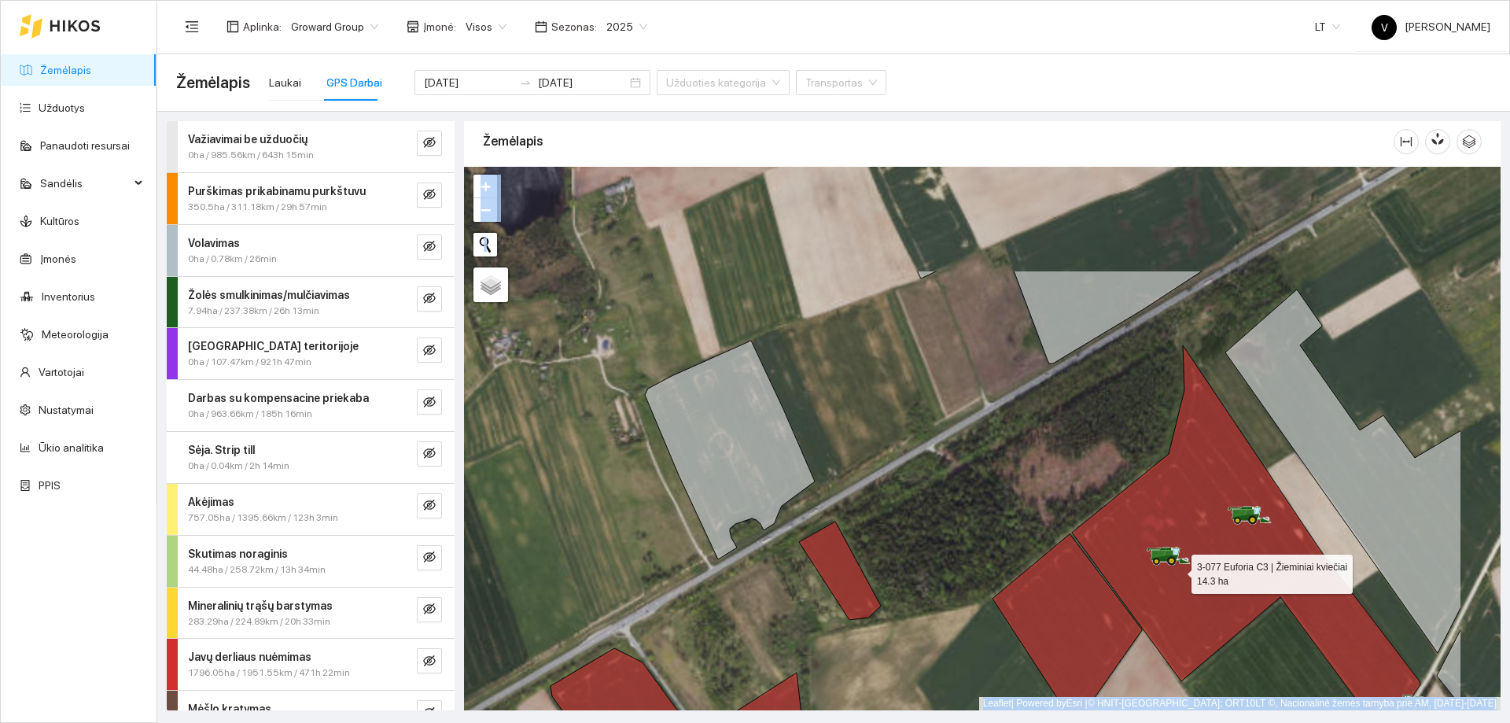
drag, startPoint x: 1207, startPoint y: 540, endPoint x: 1178, endPoint y: 570, distance: 41.7
click at [1178, 570] on icon at bounding box center [1246, 537] width 348 height 385
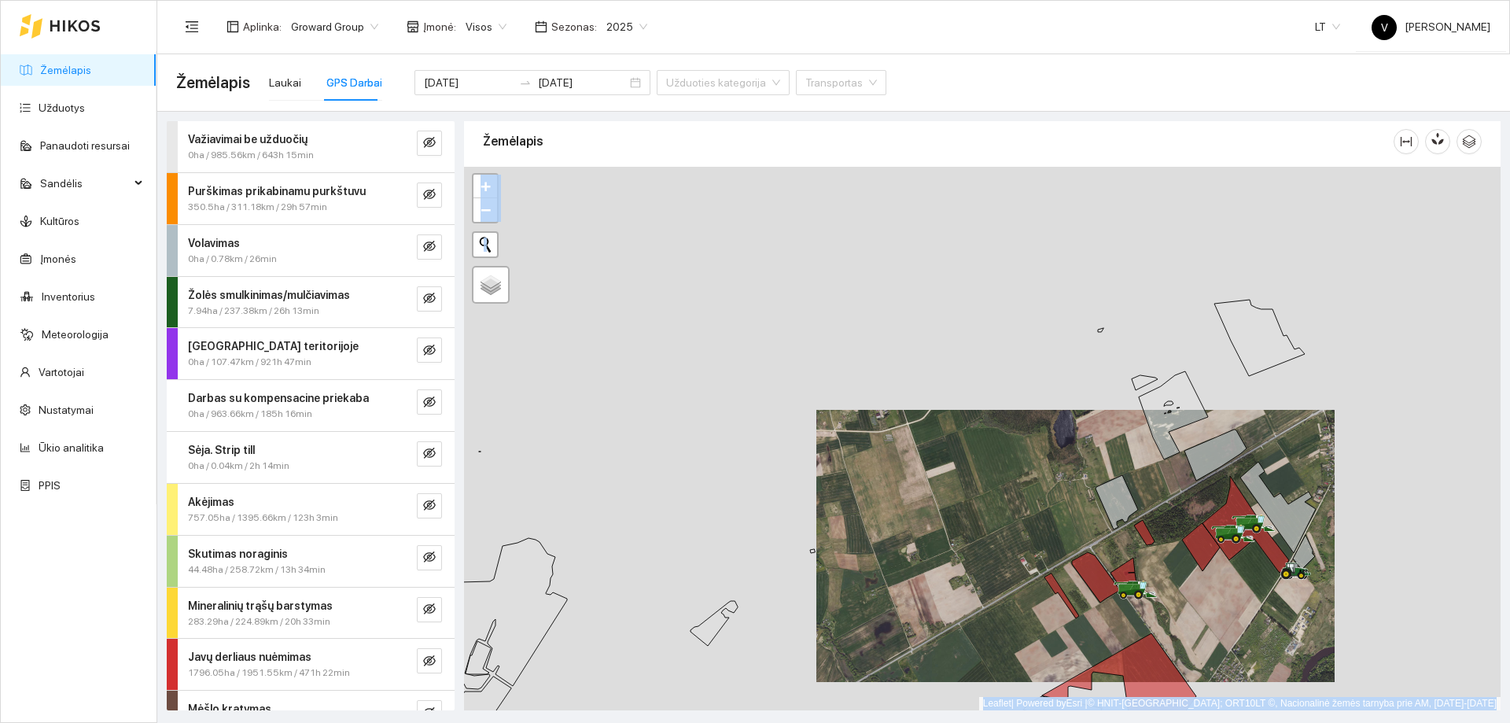
drag, startPoint x: 1215, startPoint y: 512, endPoint x: 1157, endPoint y: 447, distance: 87.0
click at [1157, 447] on div at bounding box center [982, 439] width 1037 height 544
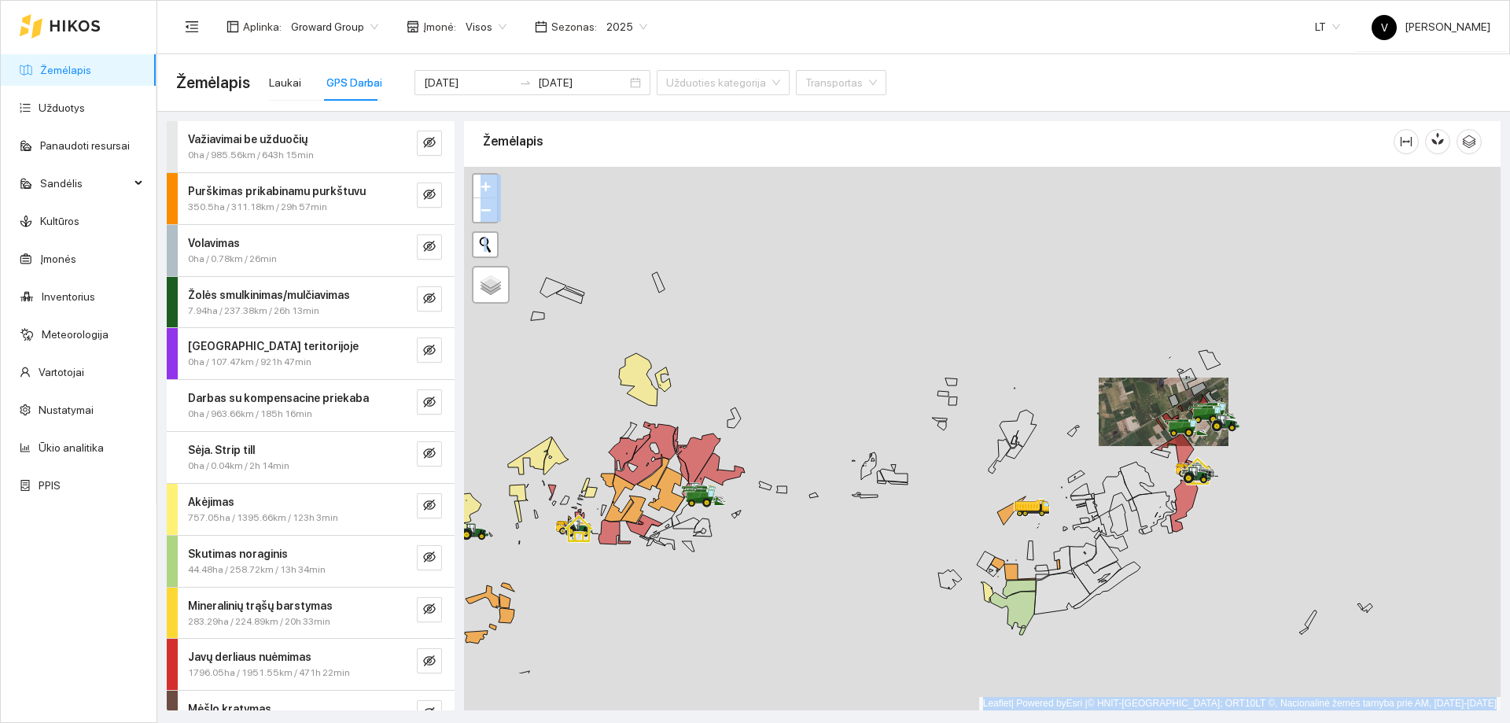
drag, startPoint x: 1197, startPoint y: 503, endPoint x: 1189, endPoint y: 421, distance: 82.1
click at [1189, 421] on div at bounding box center [982, 439] width 1037 height 544
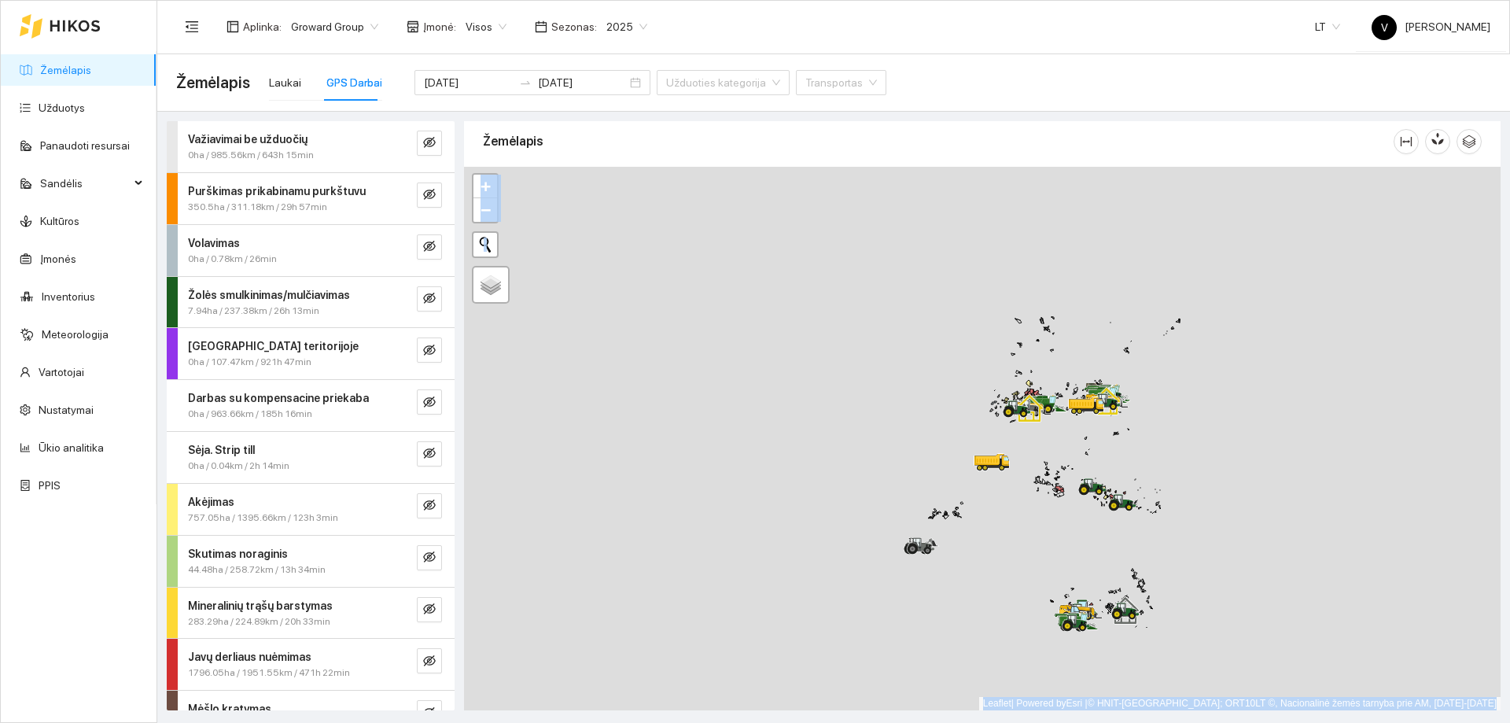
drag, startPoint x: 1055, startPoint y: 585, endPoint x: 1058, endPoint y: 448, distance: 136.9
click at [1058, 448] on div at bounding box center [982, 439] width 1037 height 544
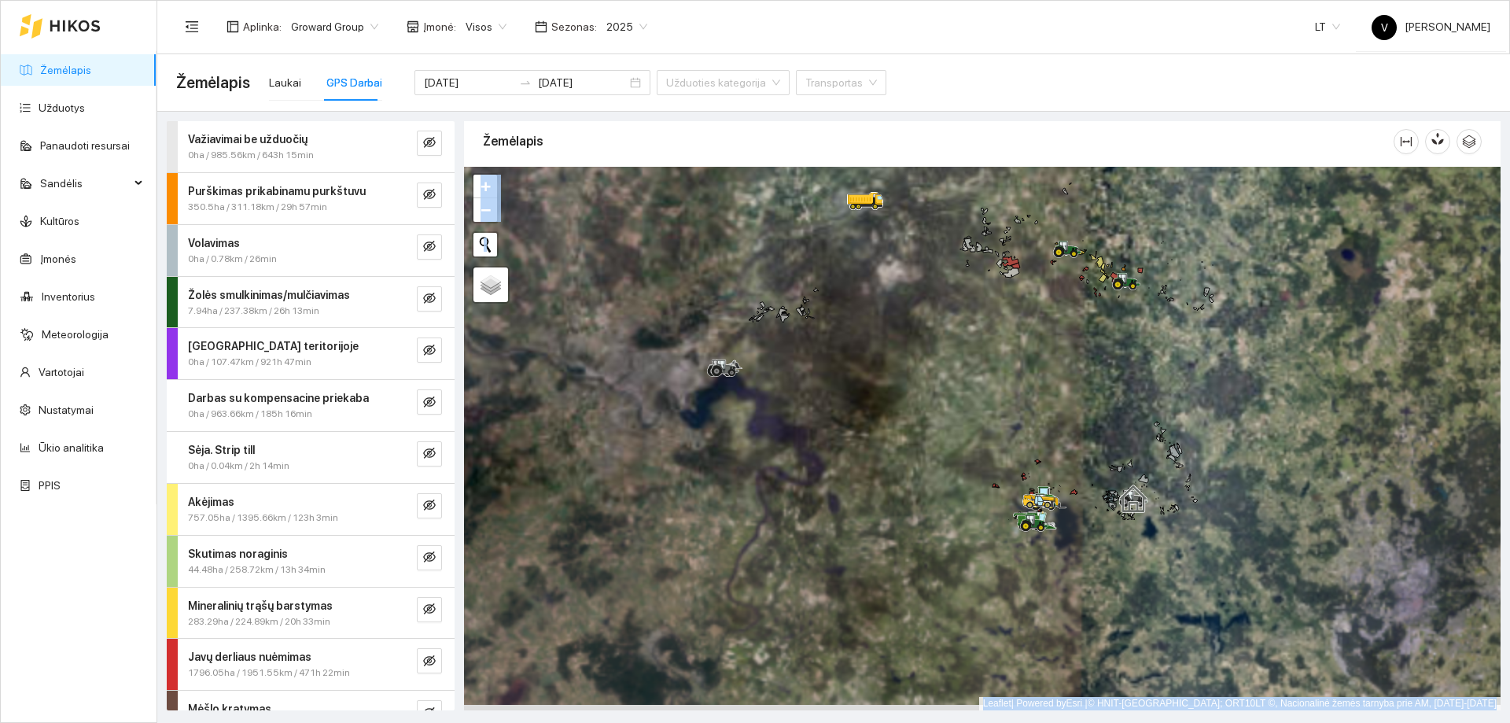
drag, startPoint x: 1029, startPoint y: 444, endPoint x: 970, endPoint y: 316, distance: 141.2
click at [939, 253] on div at bounding box center [982, 439] width 1037 height 544
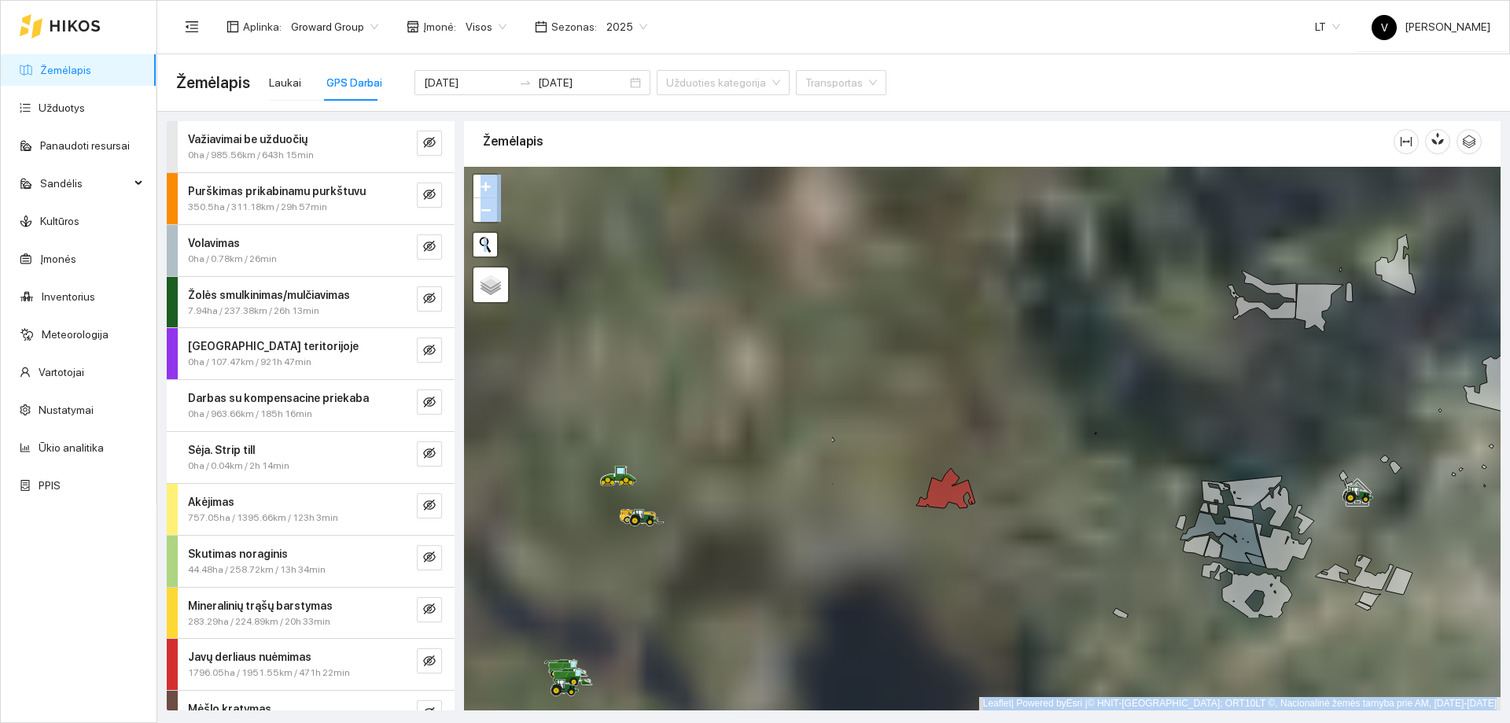
drag, startPoint x: 806, startPoint y: 523, endPoint x: 1188, endPoint y: 404, distance: 400.6
click at [1196, 401] on div at bounding box center [982, 439] width 1037 height 544
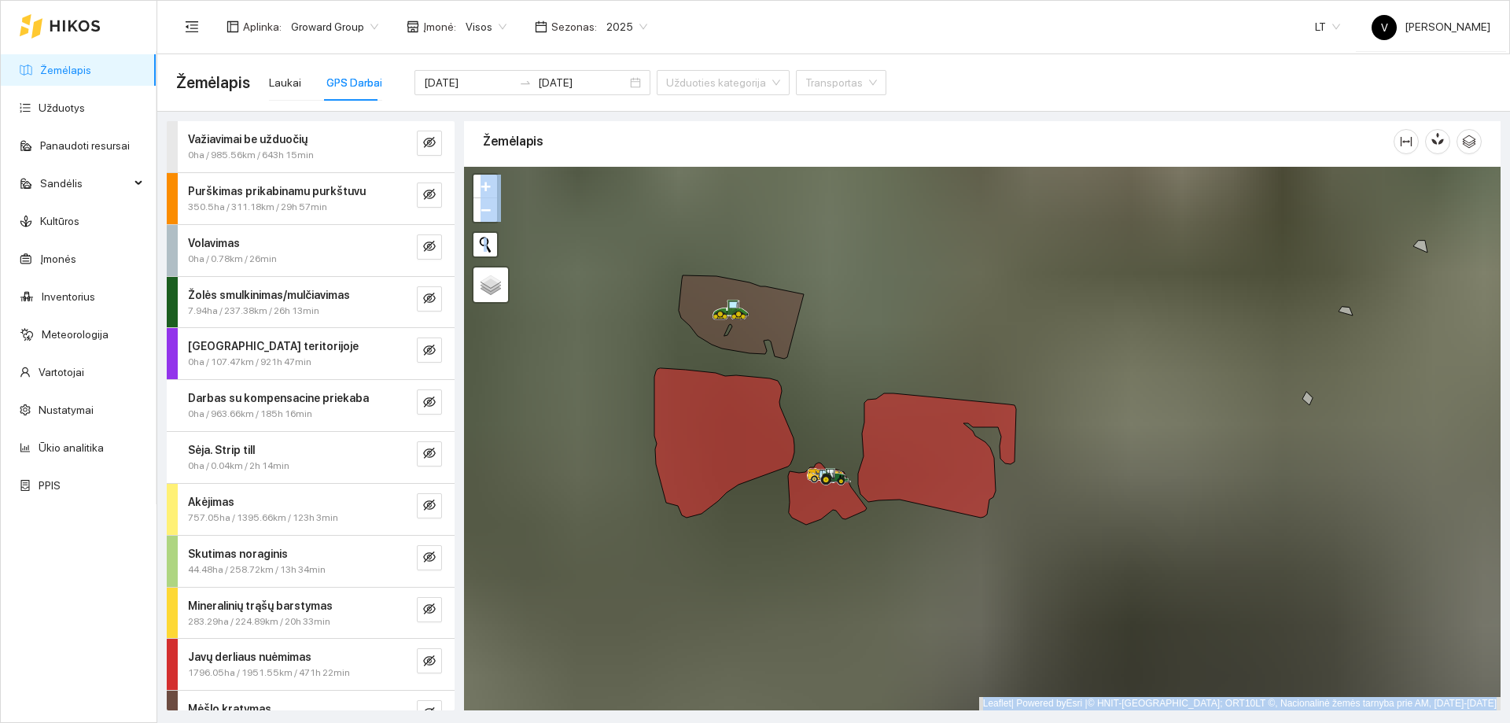
drag, startPoint x: 691, startPoint y: 514, endPoint x: 914, endPoint y: 500, distance: 223.1
click at [867, 500] on icon at bounding box center [827, 494] width 79 height 62
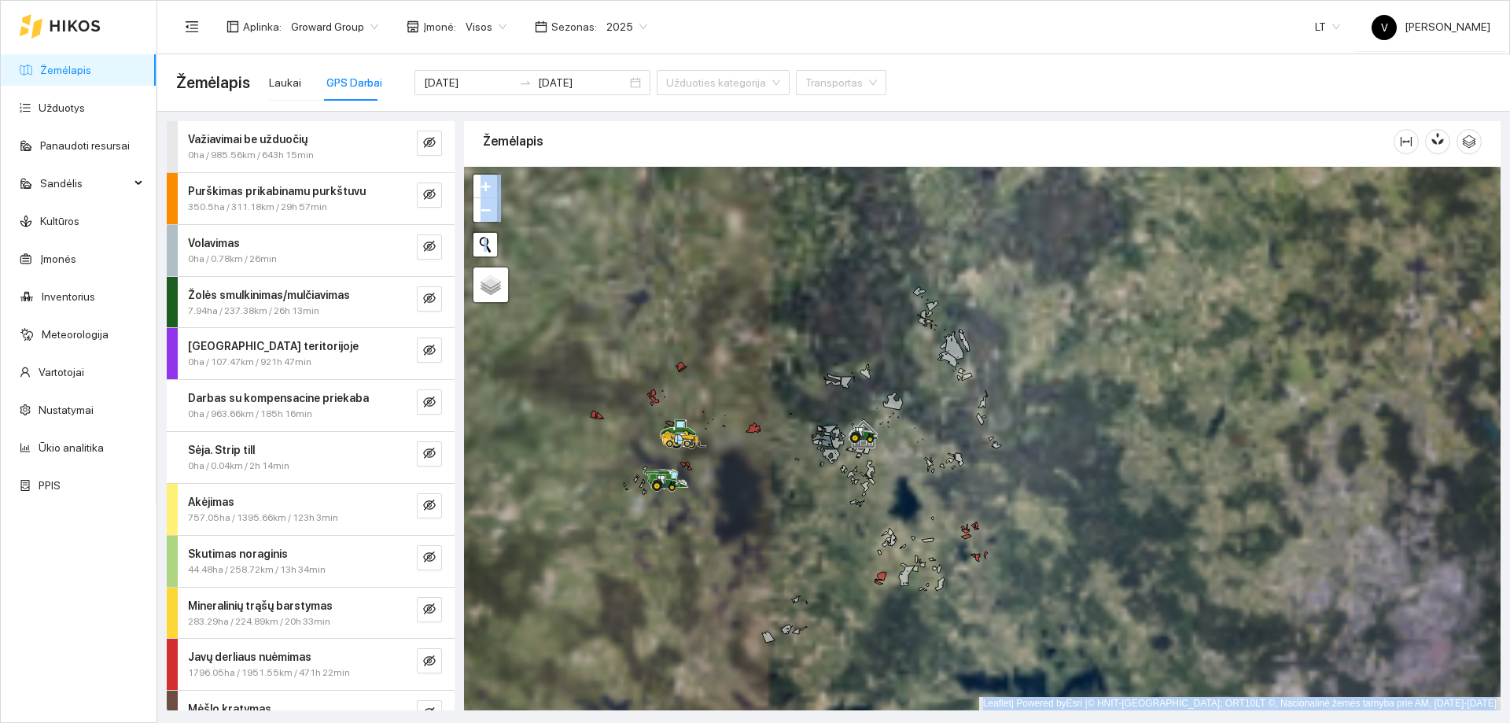
drag, startPoint x: 1134, startPoint y: 484, endPoint x: 898, endPoint y: 431, distance: 242.6
click at [905, 430] on div at bounding box center [982, 439] width 1037 height 544
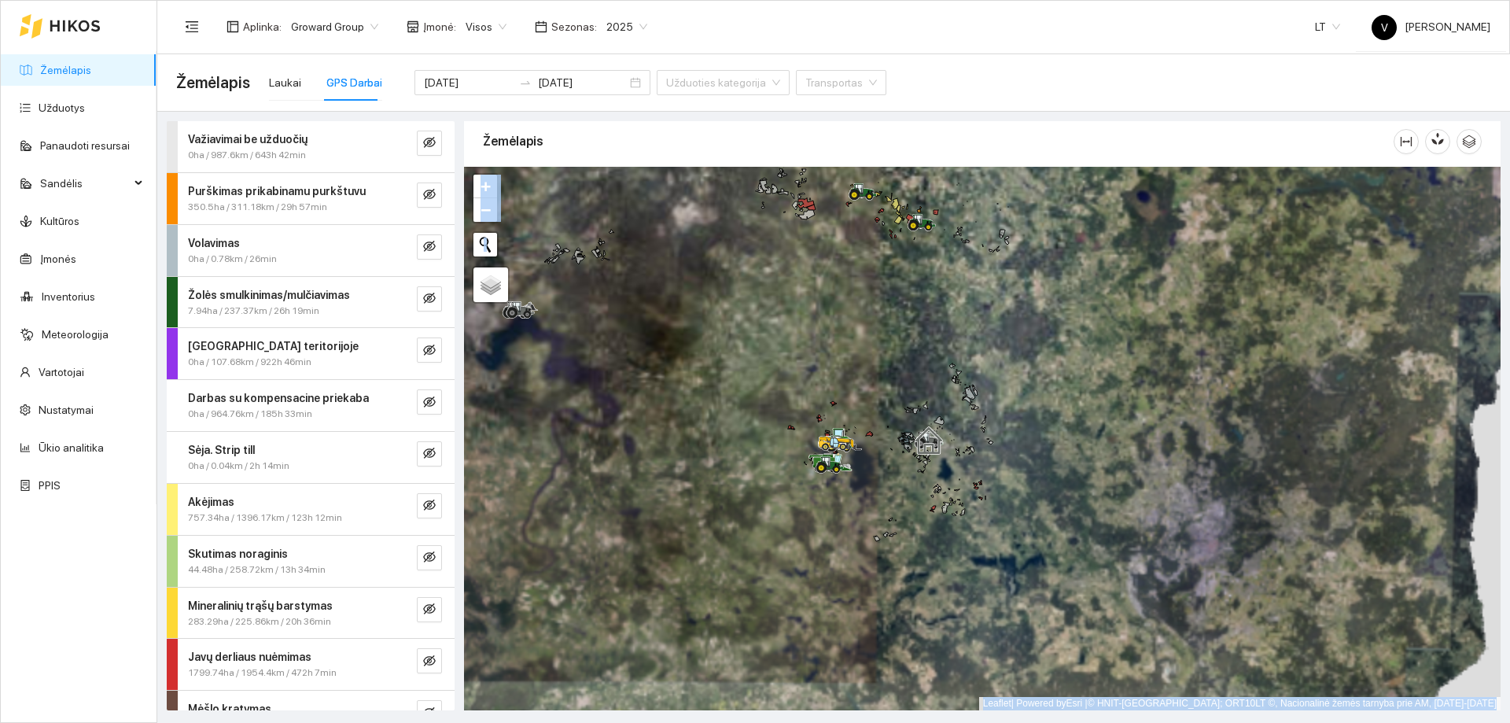
drag, startPoint x: 834, startPoint y: 350, endPoint x: 874, endPoint y: 523, distance: 177.7
click at [887, 569] on div at bounding box center [982, 439] width 1037 height 544
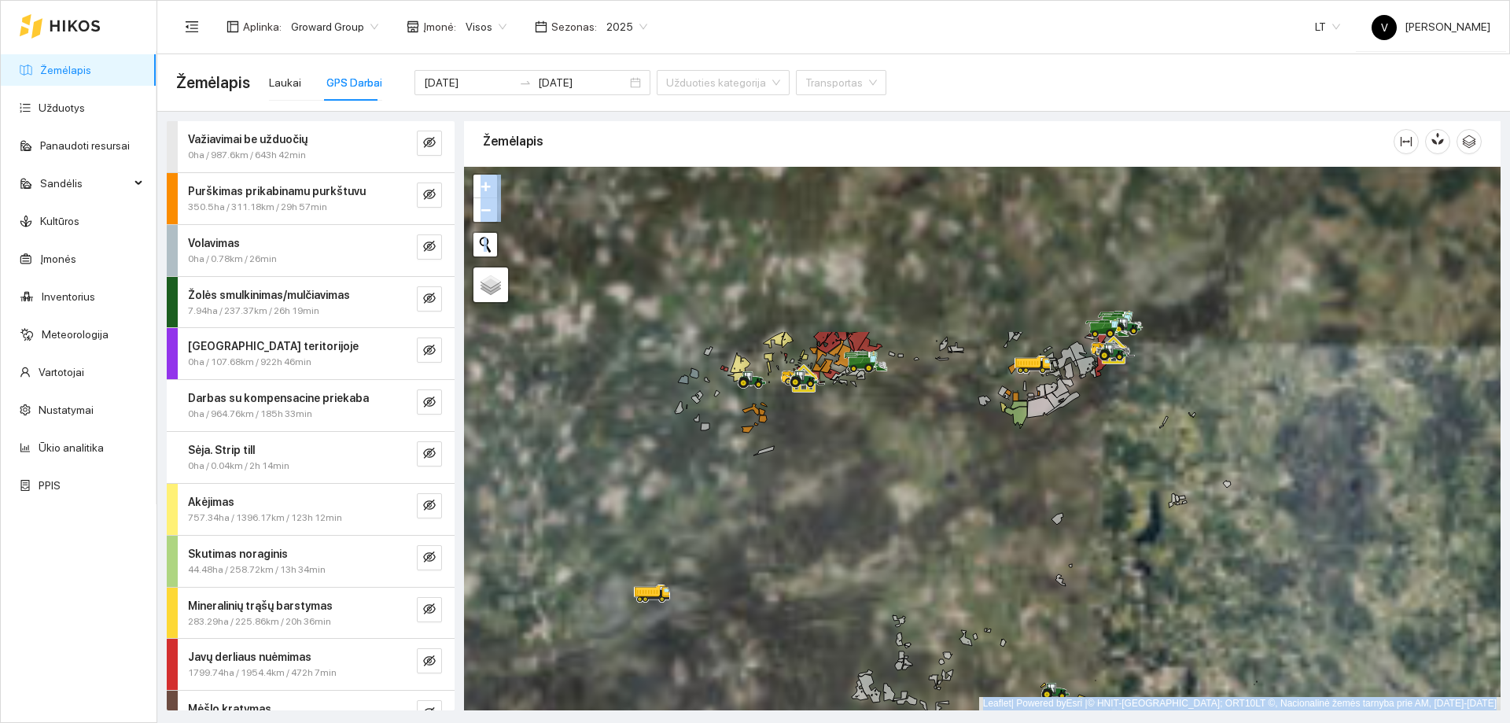
drag, startPoint x: 880, startPoint y: 523, endPoint x: 878, endPoint y: 540, distance: 17.4
click at [880, 547] on div at bounding box center [982, 439] width 1037 height 544
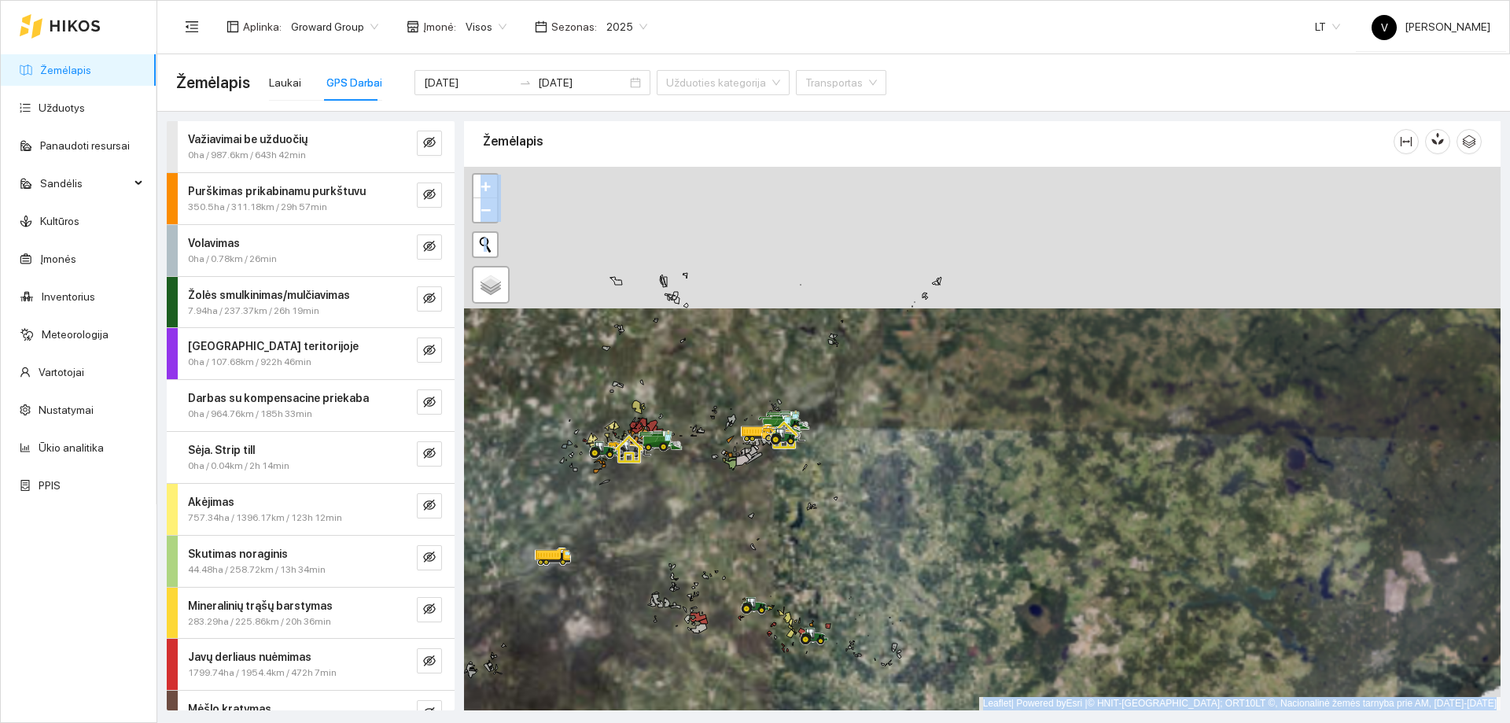
drag, startPoint x: 653, startPoint y: 538, endPoint x: 699, endPoint y: 389, distance: 156.3
click at [699, 389] on div at bounding box center [982, 439] width 1037 height 544
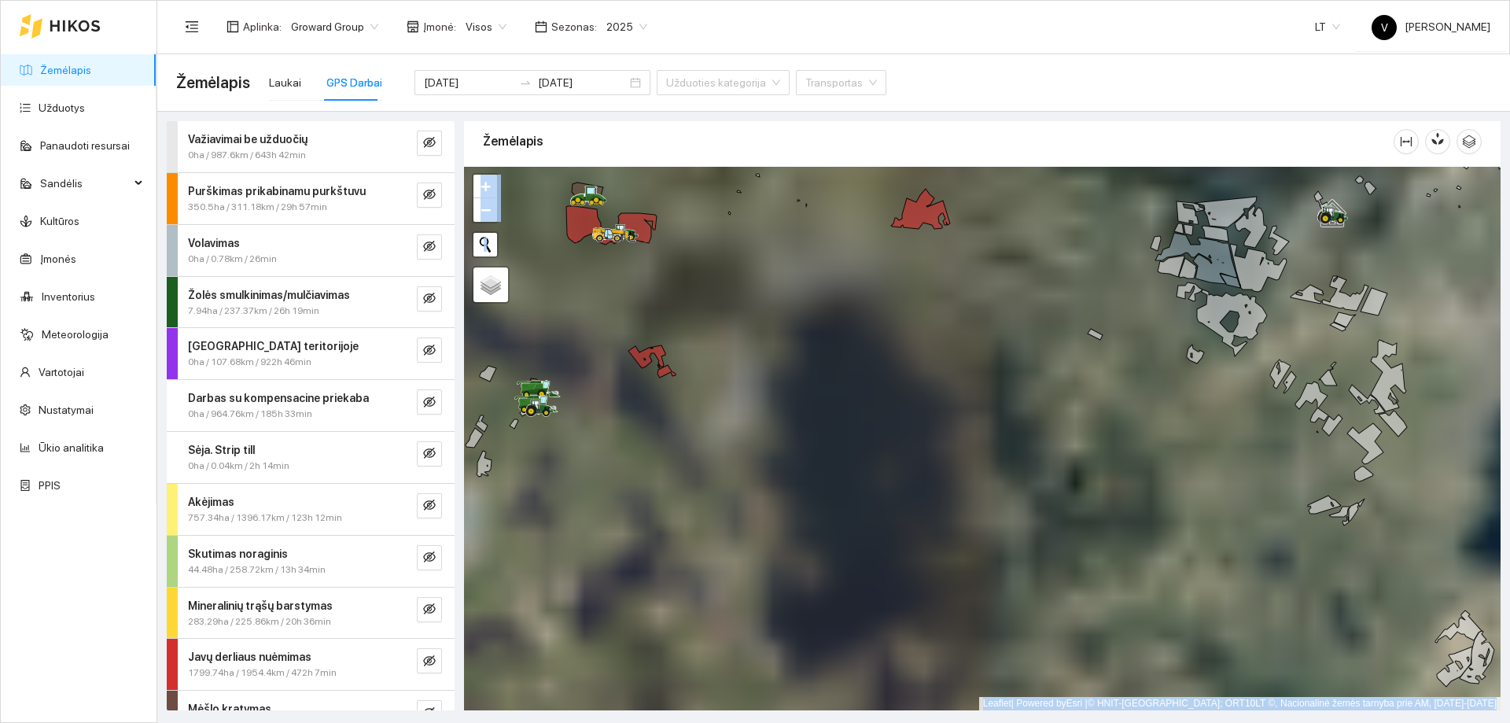
drag, startPoint x: 748, startPoint y: 469, endPoint x: 1191, endPoint y: 520, distance: 445.8
click at [1194, 522] on div at bounding box center [982, 439] width 1037 height 544
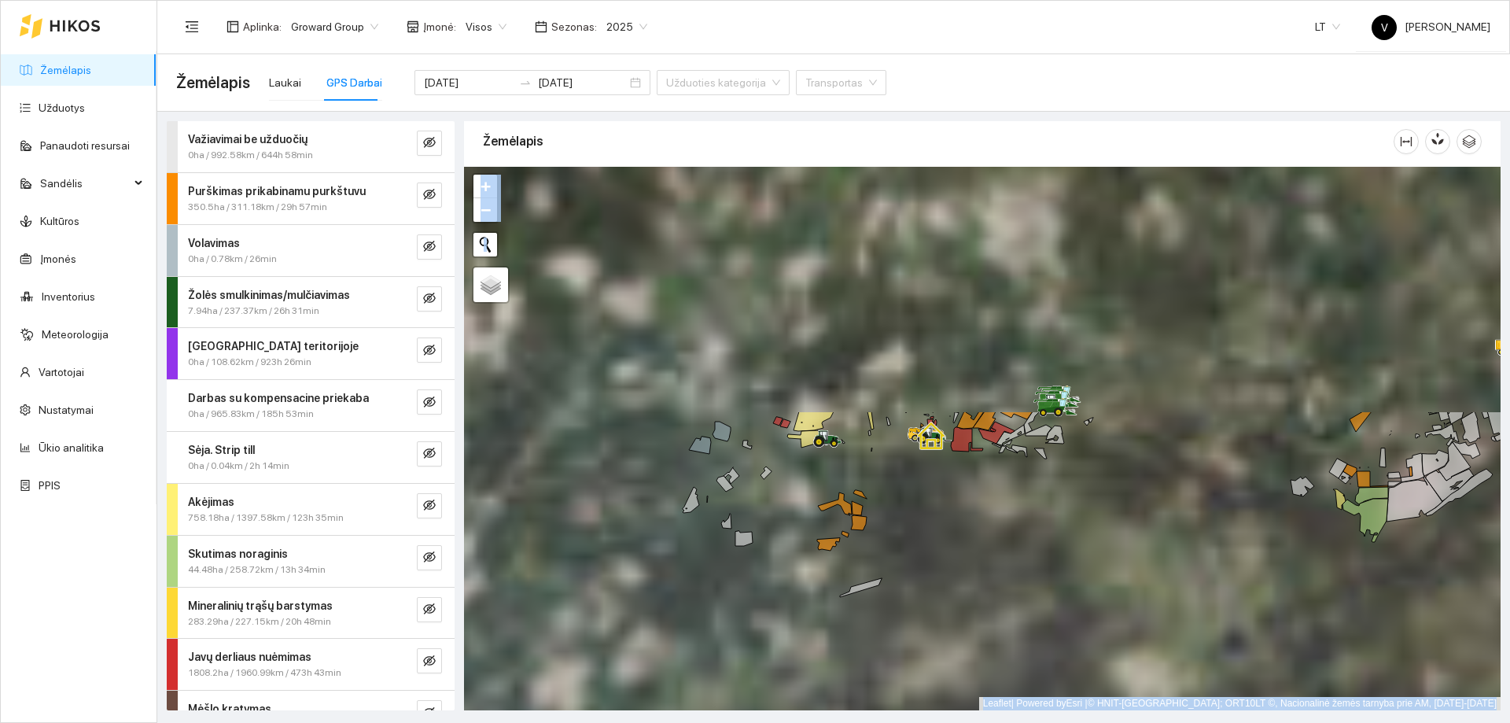
drag, startPoint x: 922, startPoint y: 318, endPoint x: 945, endPoint y: 636, distance: 318.6
click at [945, 636] on div at bounding box center [982, 439] width 1037 height 544
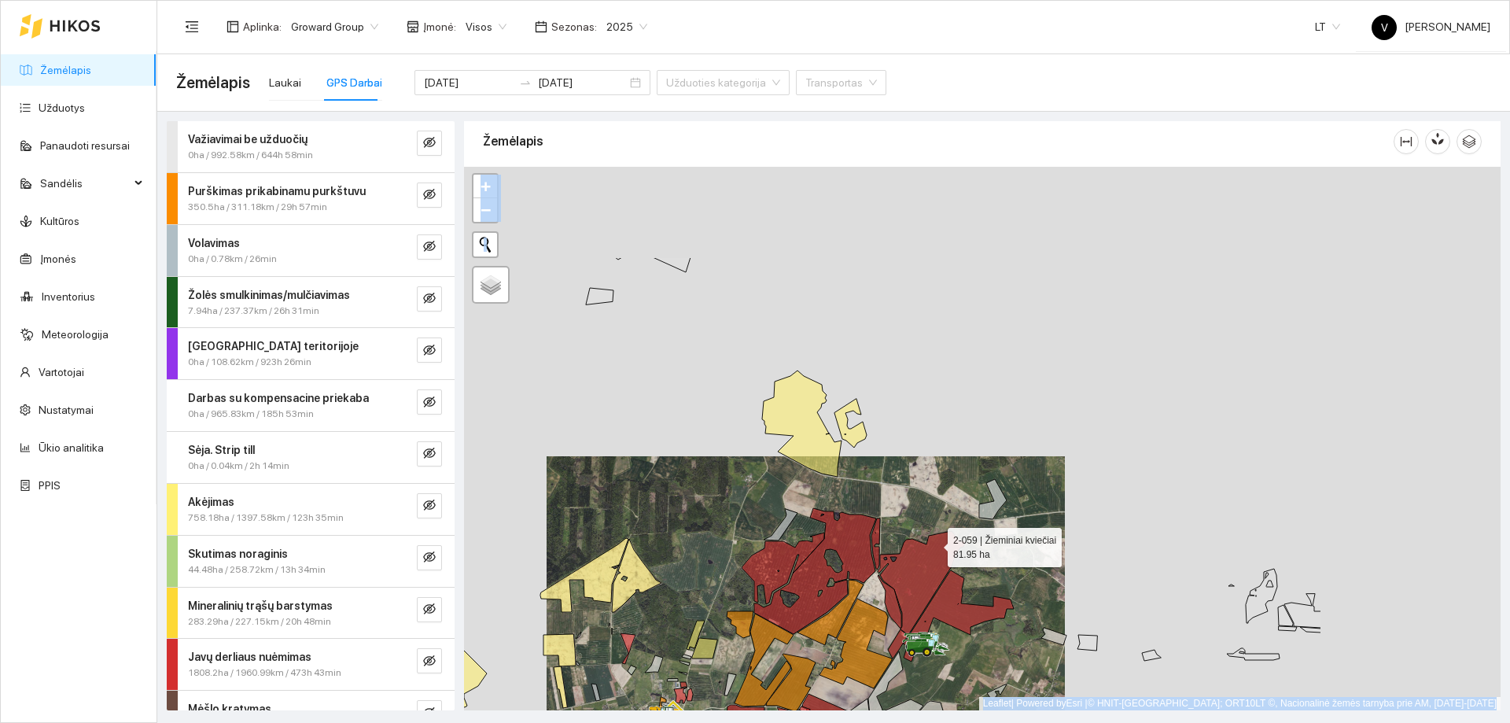
drag, startPoint x: 1222, startPoint y: 396, endPoint x: 938, endPoint y: 541, distance: 319.1
click at [938, 541] on icon at bounding box center [922, 583] width 88 height 104
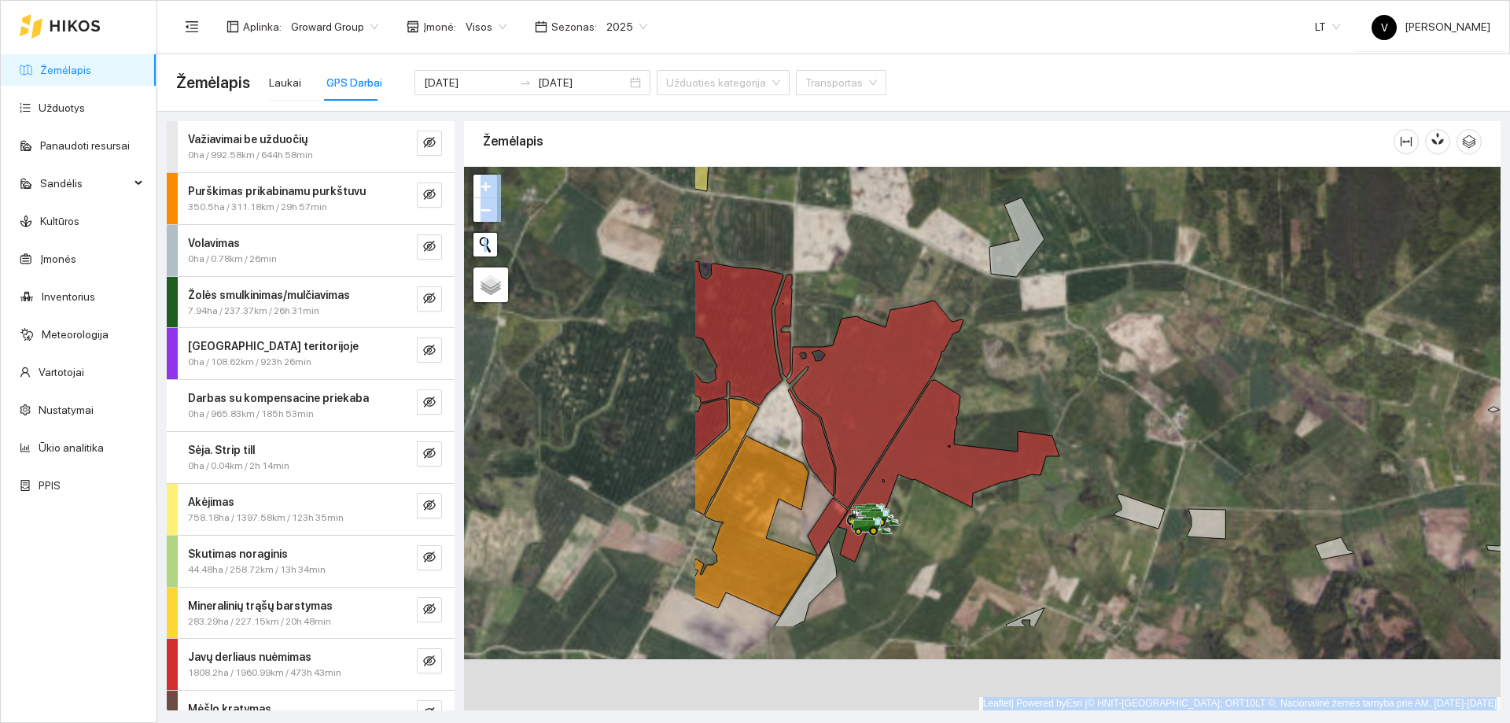
drag, startPoint x: 754, startPoint y: 487, endPoint x: 1001, endPoint y: 382, distance: 269.0
click at [1001, 382] on div at bounding box center [982, 439] width 1037 height 544
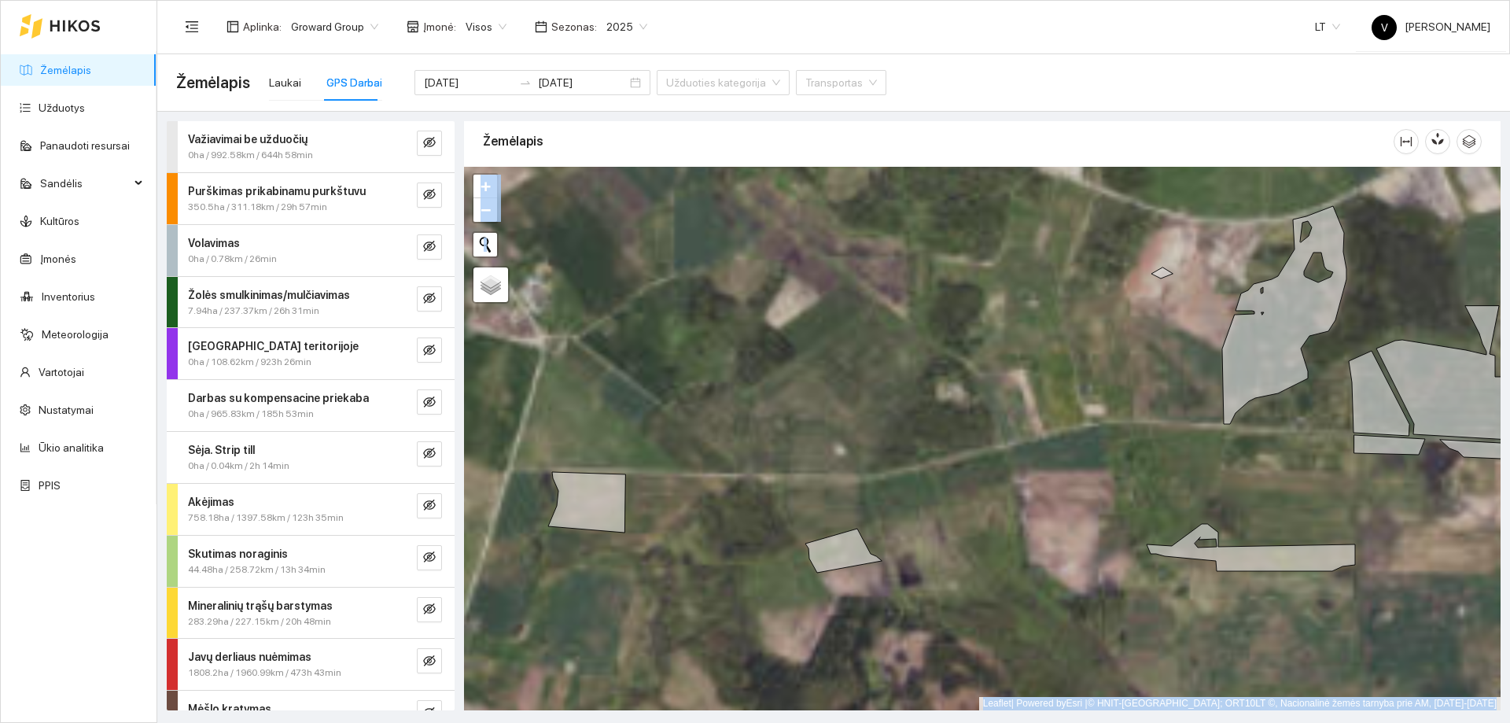
drag, startPoint x: 1003, startPoint y: 459, endPoint x: 1296, endPoint y: 490, distance: 295.0
click at [1296, 490] on div at bounding box center [982, 439] width 1037 height 544
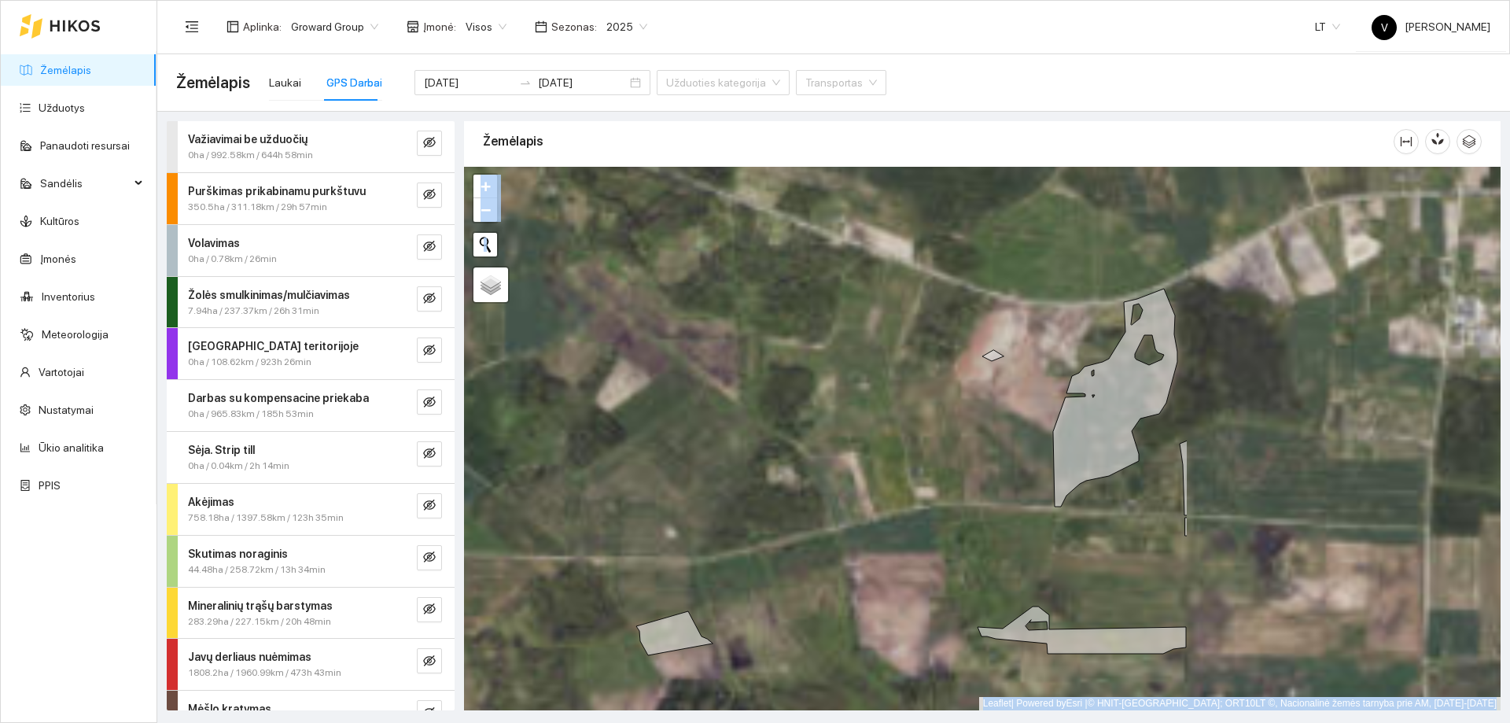
drag, startPoint x: 1361, startPoint y: 449, endPoint x: 943, endPoint y: 501, distance: 420.9
click at [943, 501] on div at bounding box center [982, 439] width 1037 height 544
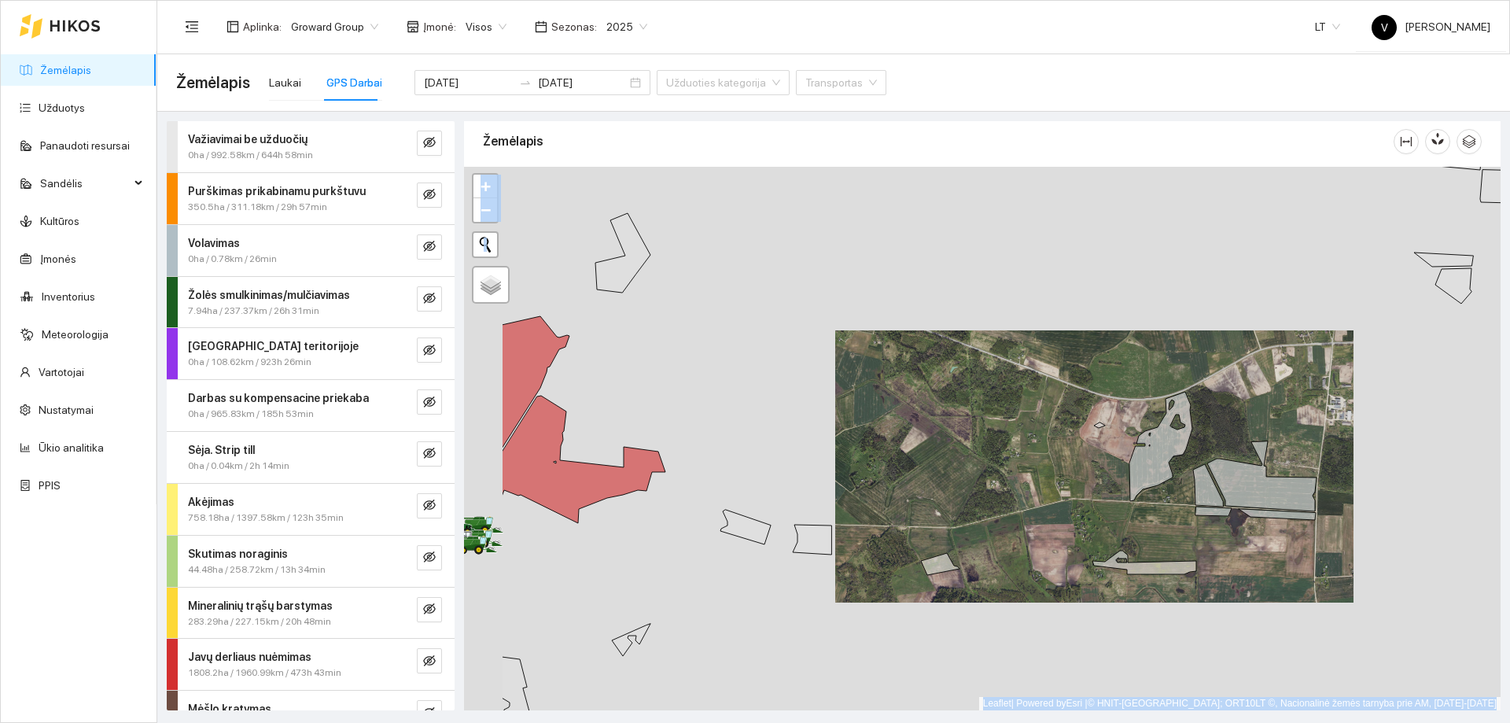
drag, startPoint x: 861, startPoint y: 534, endPoint x: 1244, endPoint y: 524, distance: 383.2
click at [1257, 524] on div at bounding box center [982, 439] width 1037 height 544
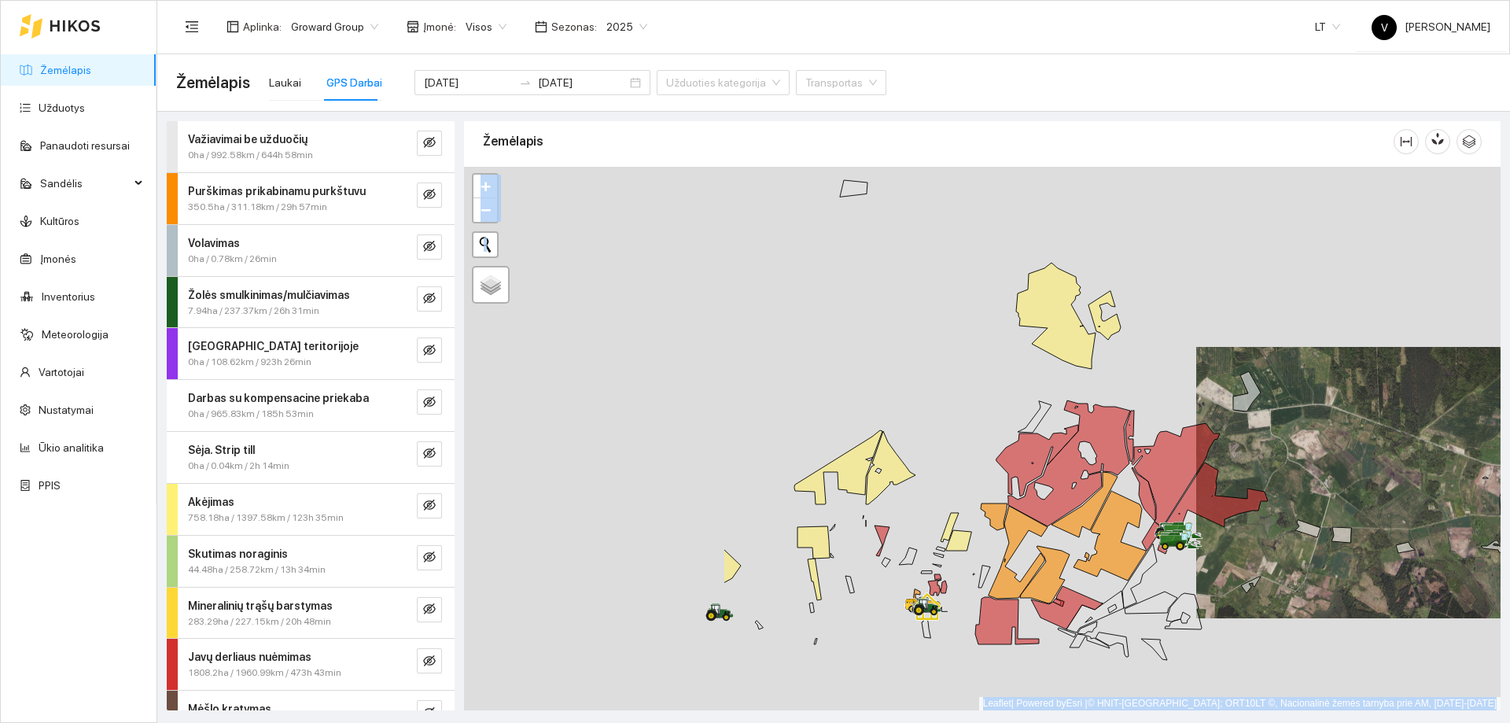
drag, startPoint x: 1018, startPoint y: 516, endPoint x: 1382, endPoint y: 521, distance: 364.3
click at [1382, 521] on div at bounding box center [982, 439] width 1037 height 544
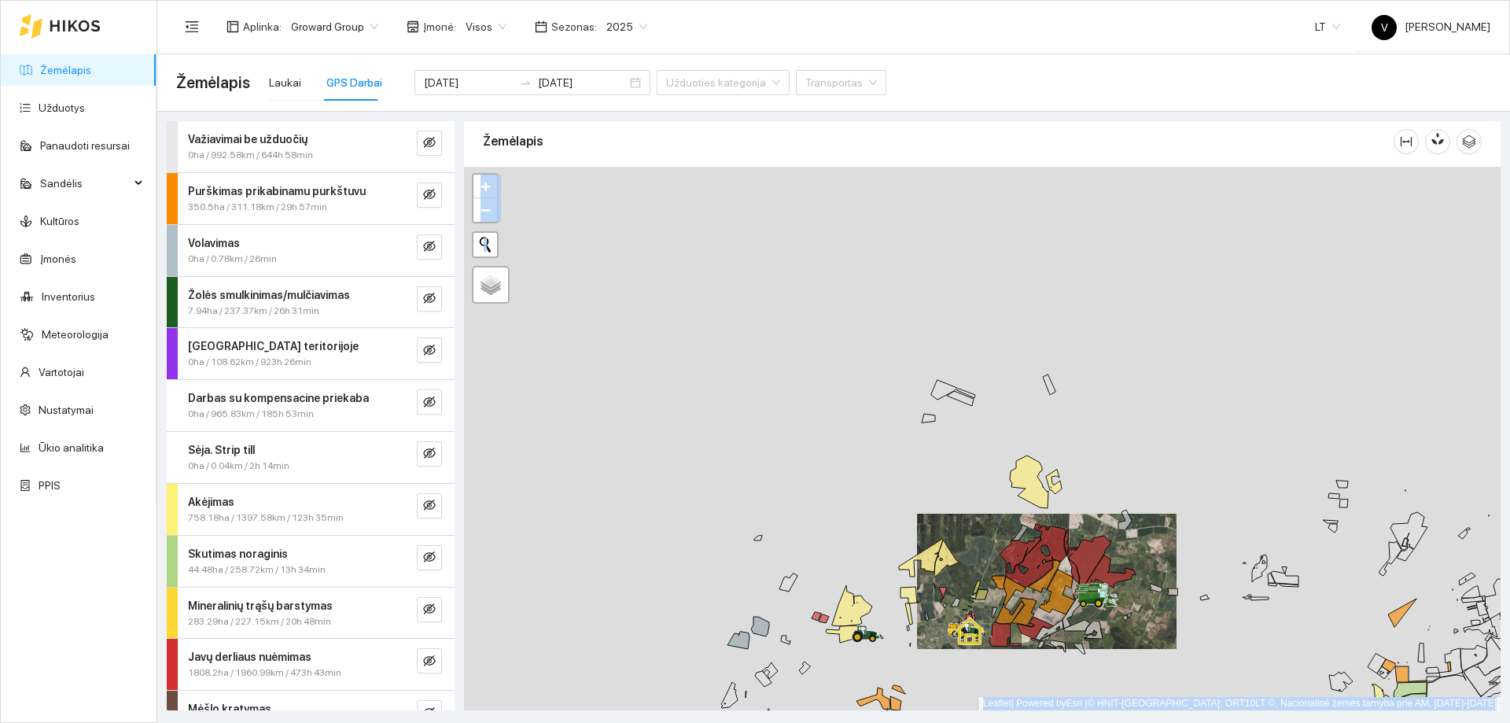
drag, startPoint x: 1083, startPoint y: 495, endPoint x: 1086, endPoint y: 525, distance: 30.1
click at [1091, 537] on div at bounding box center [982, 439] width 1037 height 544
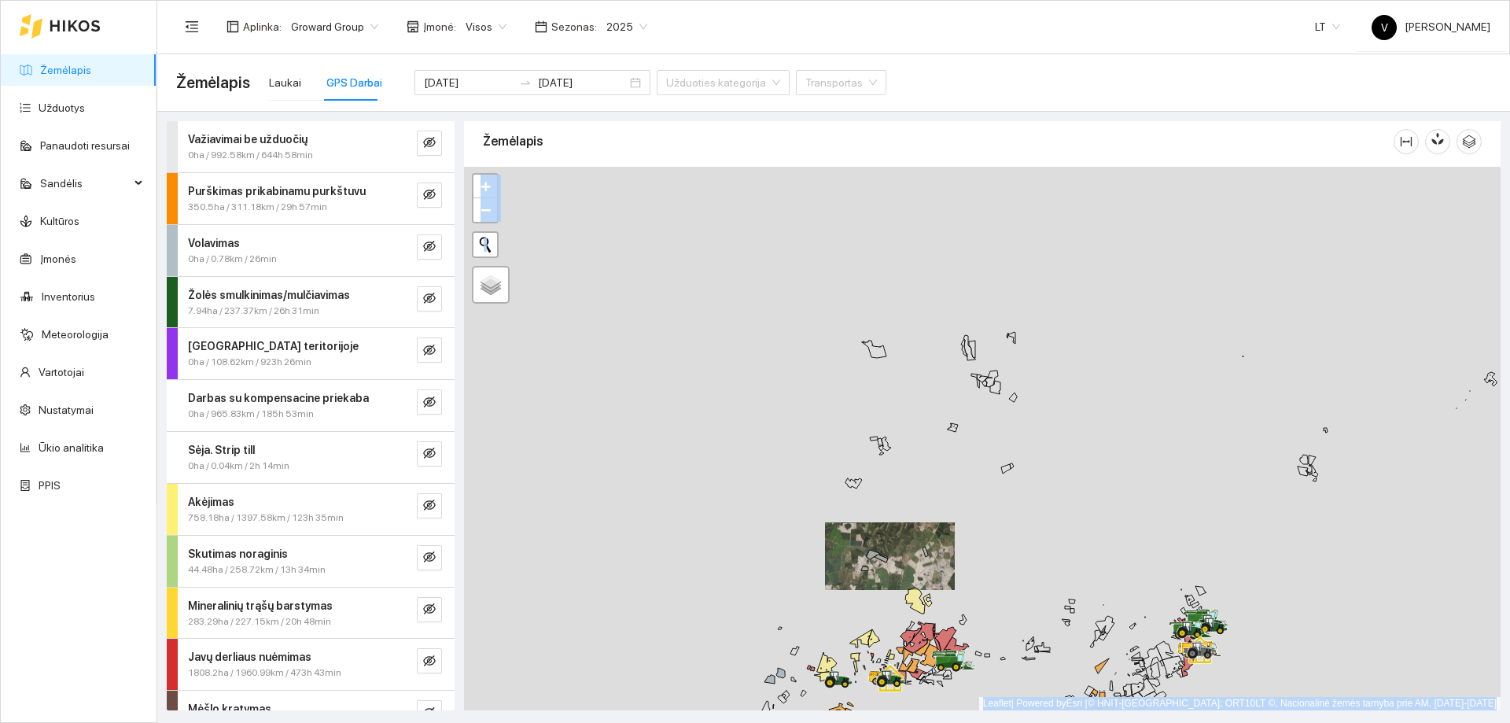
drag, startPoint x: 911, startPoint y: 392, endPoint x: 926, endPoint y: 503, distance: 111.9
click at [926, 503] on div at bounding box center [982, 439] width 1037 height 544
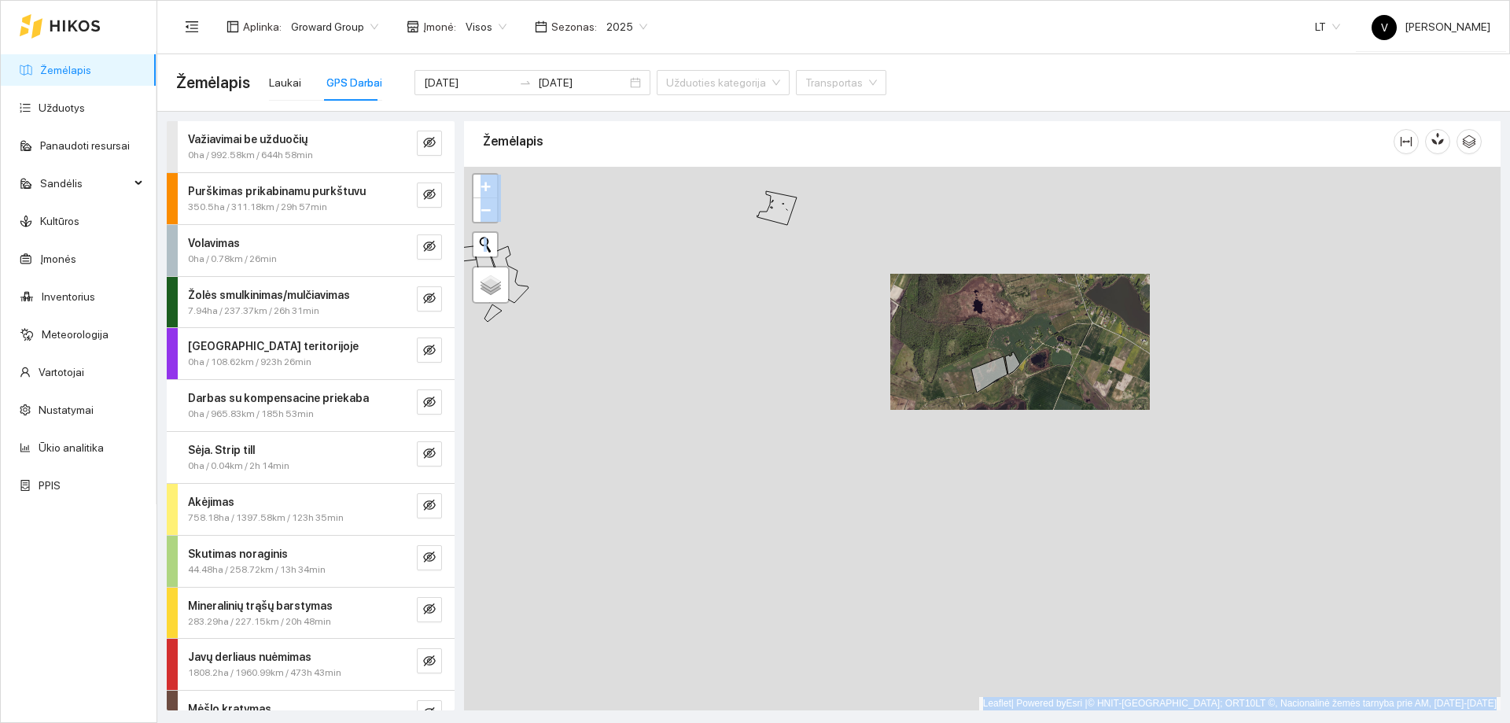
drag, startPoint x: 847, startPoint y: 563, endPoint x: 918, endPoint y: 411, distance: 168.2
click at [920, 405] on div at bounding box center [982, 439] width 1037 height 544
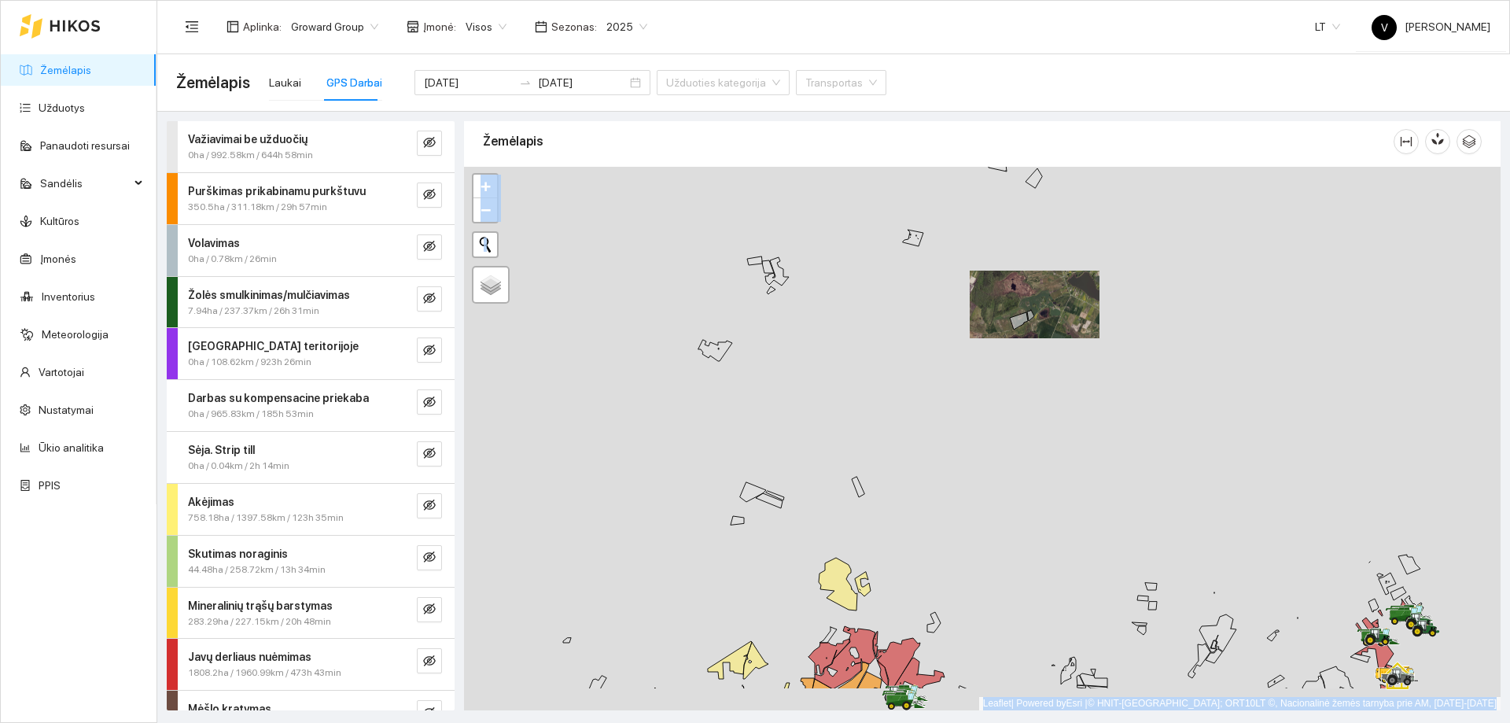
drag, startPoint x: 884, startPoint y: 533, endPoint x: 908, endPoint y: 556, distance: 33.4
click at [908, 556] on div at bounding box center [982, 439] width 1037 height 544
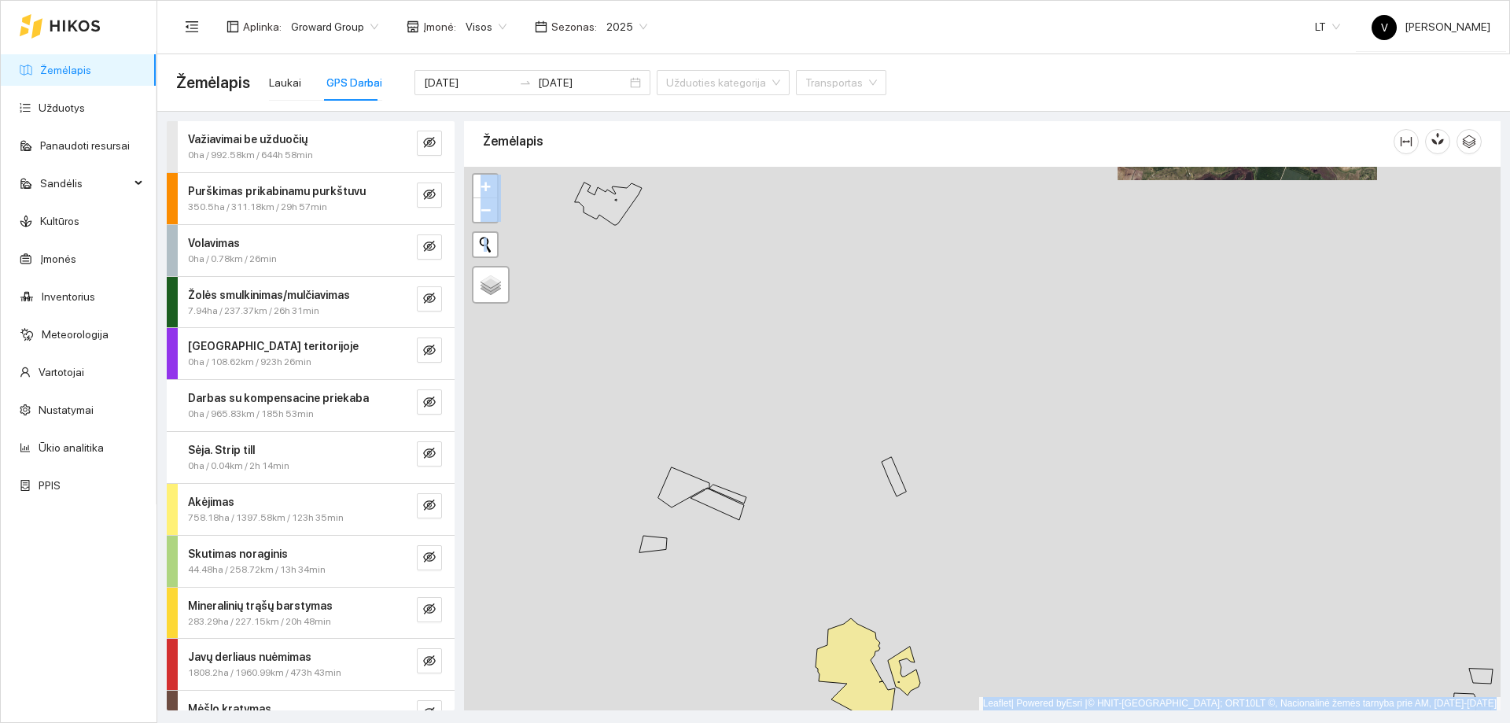
drag, startPoint x: 808, startPoint y: 551, endPoint x: 906, endPoint y: 510, distance: 106.8
click at [912, 511] on div at bounding box center [982, 439] width 1037 height 544
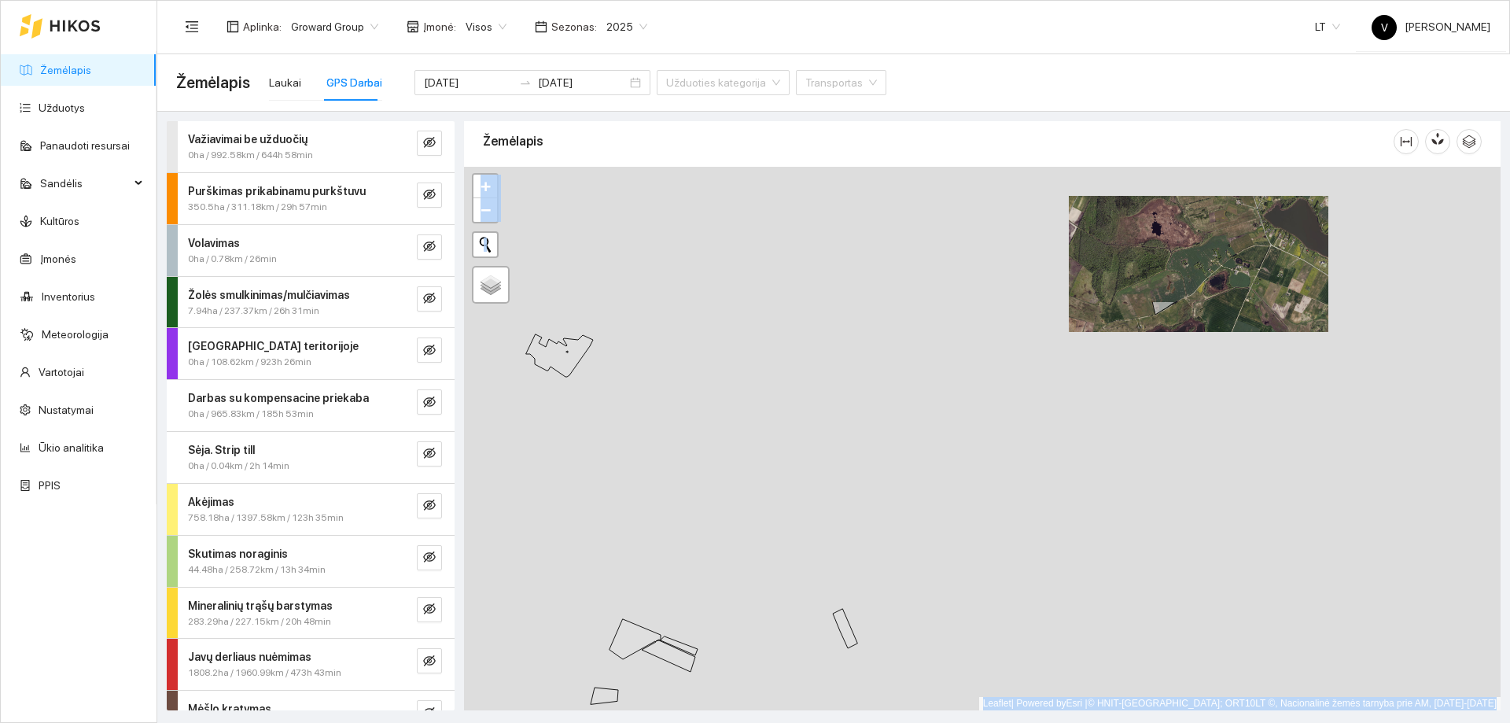
drag, startPoint x: 1032, startPoint y: 457, endPoint x: 861, endPoint y: 669, distance: 273.0
click at [861, 669] on div at bounding box center [982, 439] width 1037 height 544
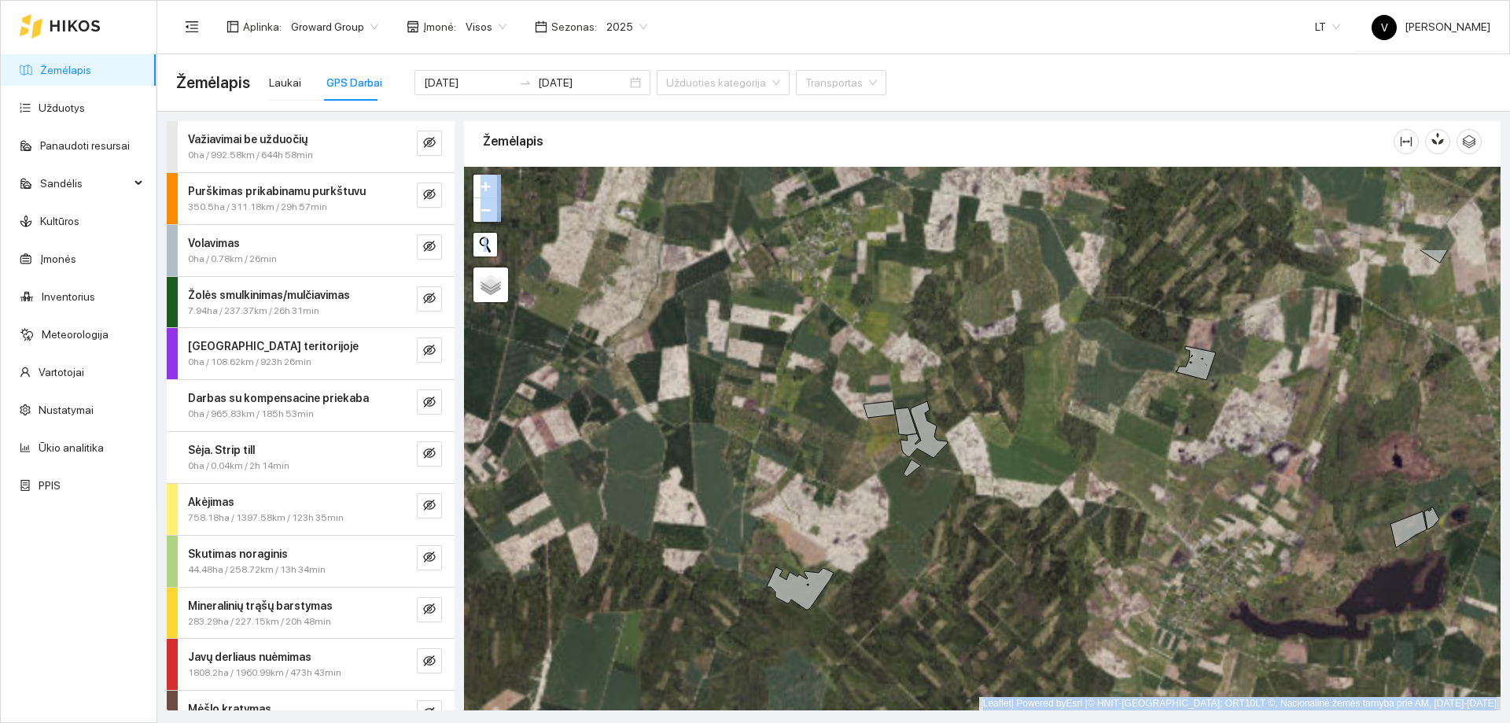
drag, startPoint x: 837, startPoint y: 380, endPoint x: 1175, endPoint y: 518, distance: 365.2
click at [1175, 518] on div at bounding box center [982, 439] width 1037 height 544
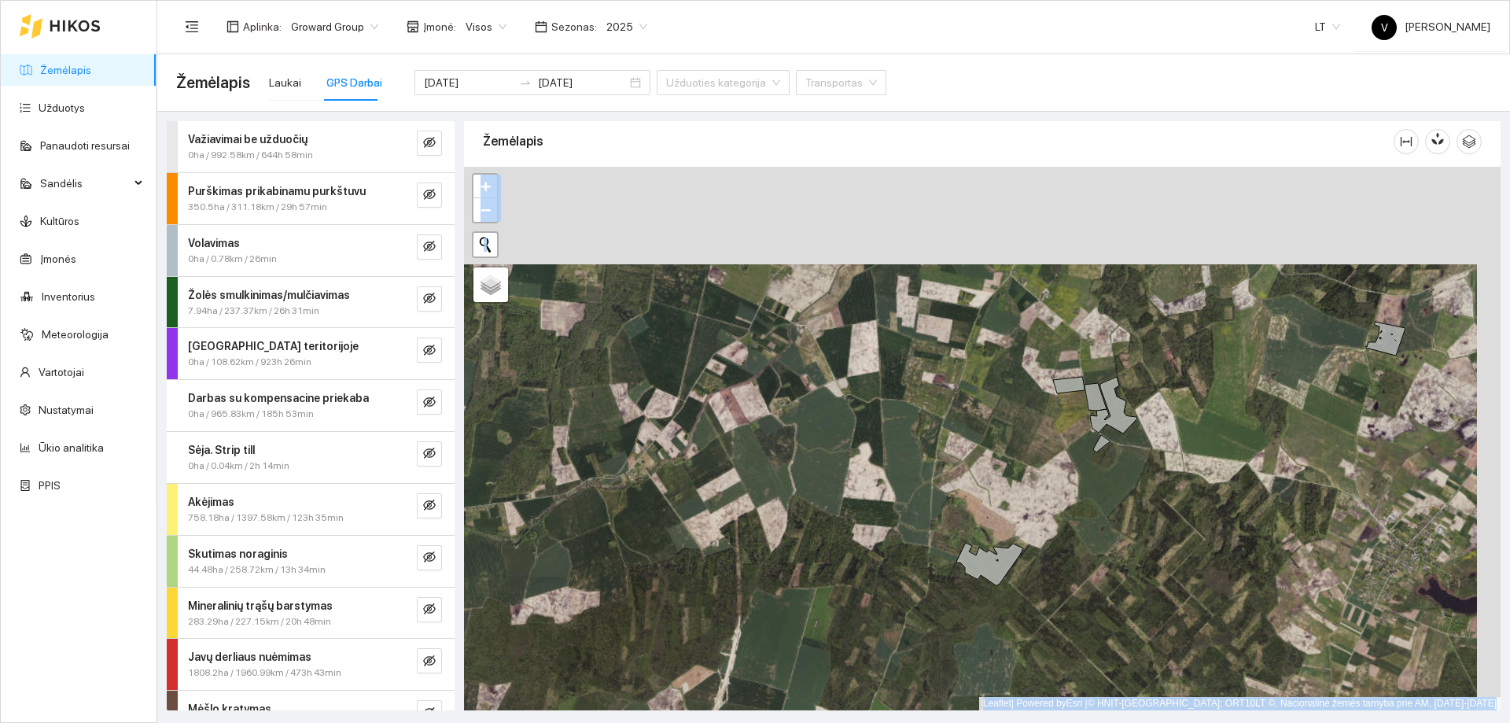
drag, startPoint x: 1098, startPoint y: 452, endPoint x: 1089, endPoint y: 491, distance: 39.7
click at [1089, 491] on div at bounding box center [982, 439] width 1037 height 544
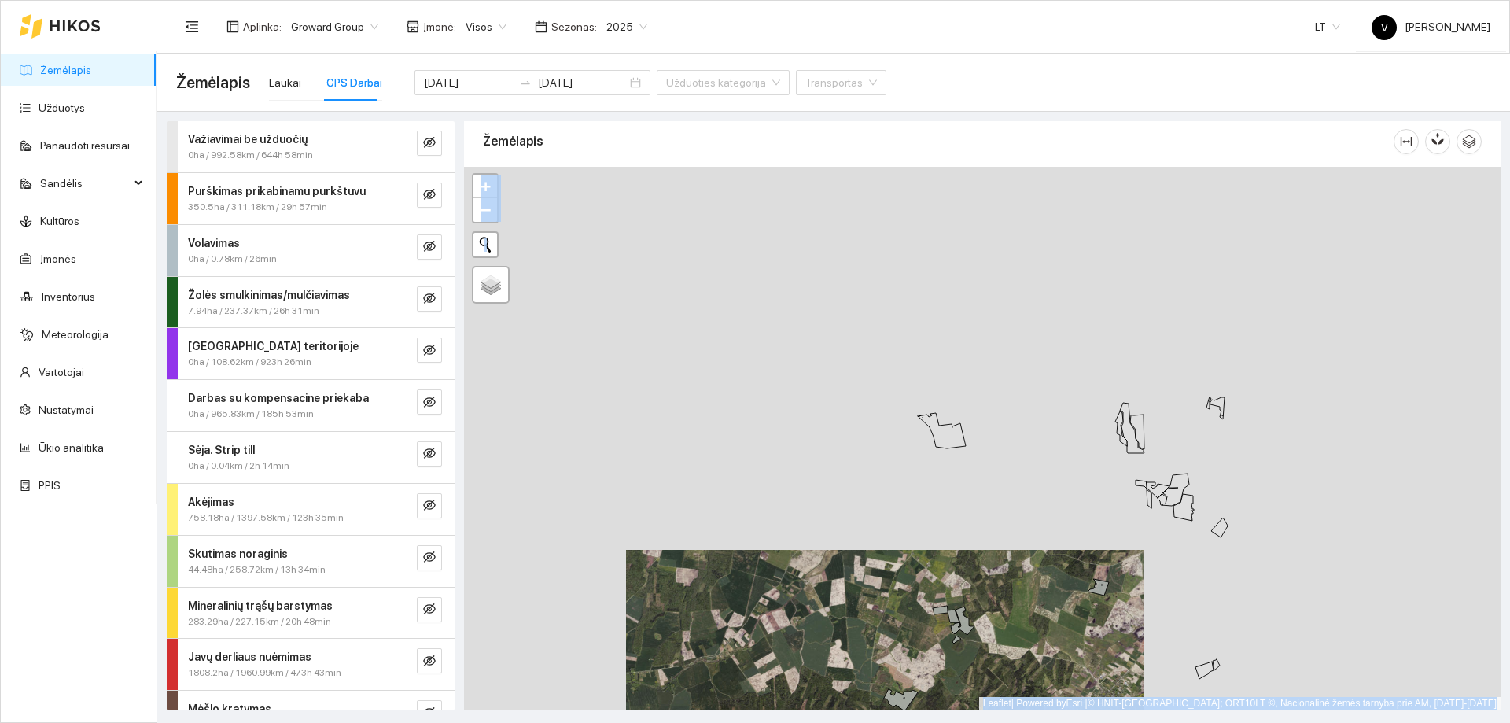
drag, startPoint x: 1164, startPoint y: 477, endPoint x: 1096, endPoint y: 573, distance: 118.5
click at [1096, 573] on div at bounding box center [982, 439] width 1037 height 544
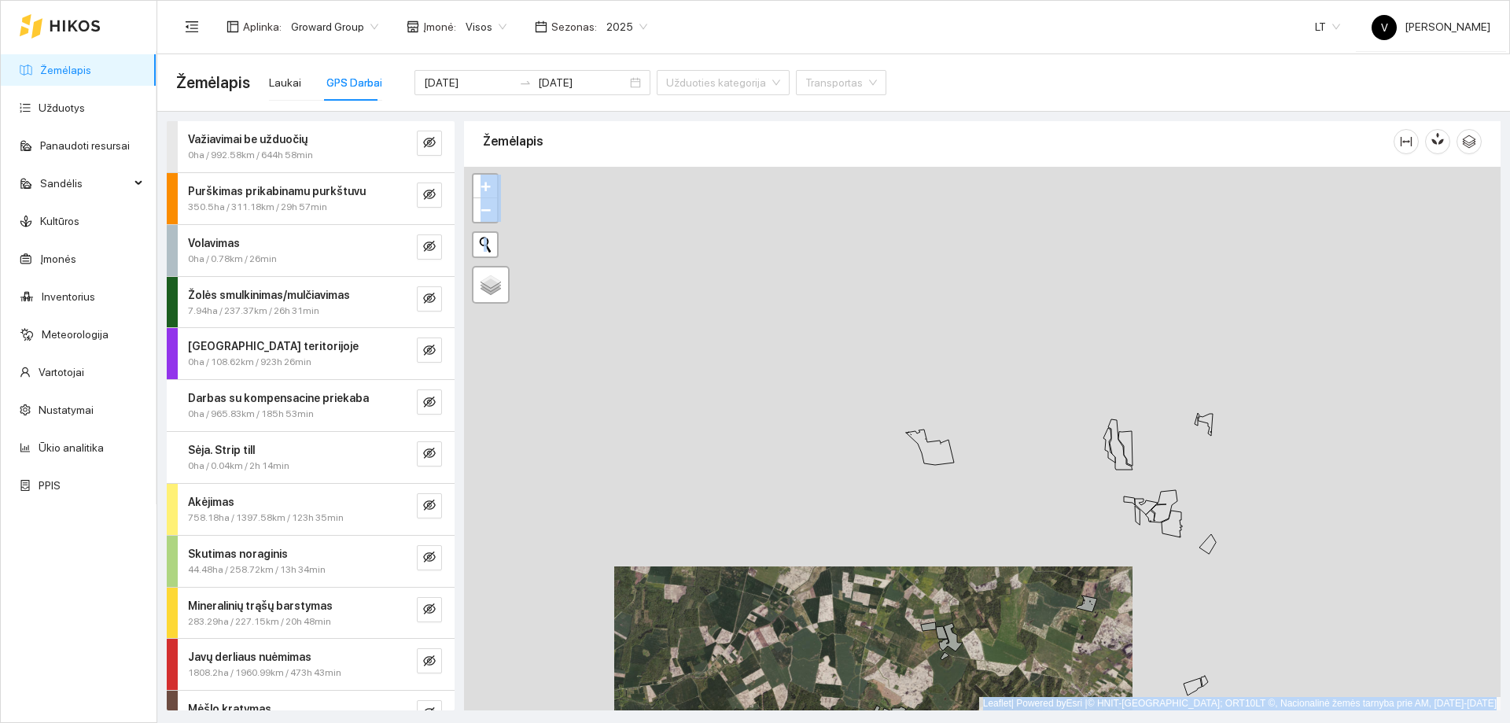
drag, startPoint x: 1185, startPoint y: 614, endPoint x: 1164, endPoint y: 296, distance: 319.3
click at [1164, 296] on div at bounding box center [982, 439] width 1037 height 544
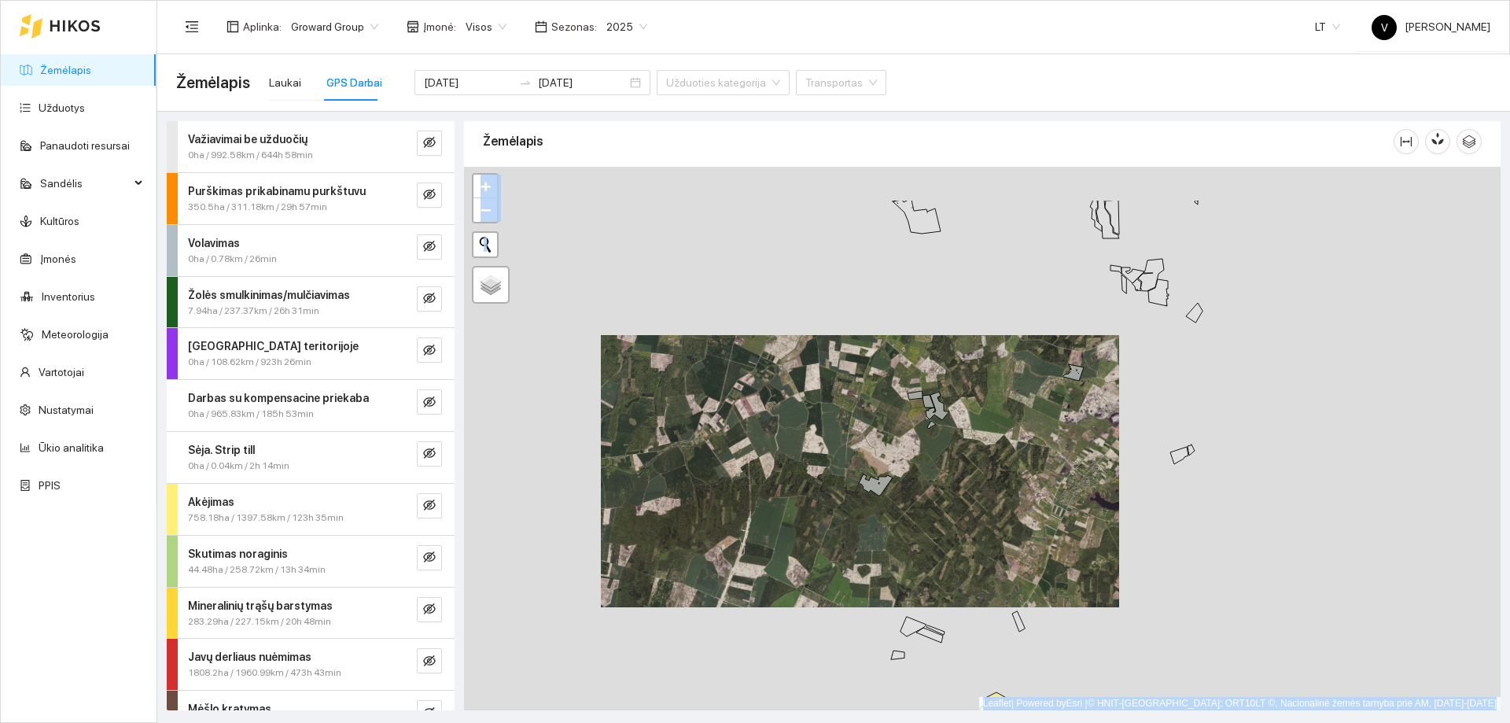
drag, startPoint x: 1053, startPoint y: 451, endPoint x: 1055, endPoint y: 591, distance: 140.0
click at [1055, 592] on div at bounding box center [982, 439] width 1037 height 544
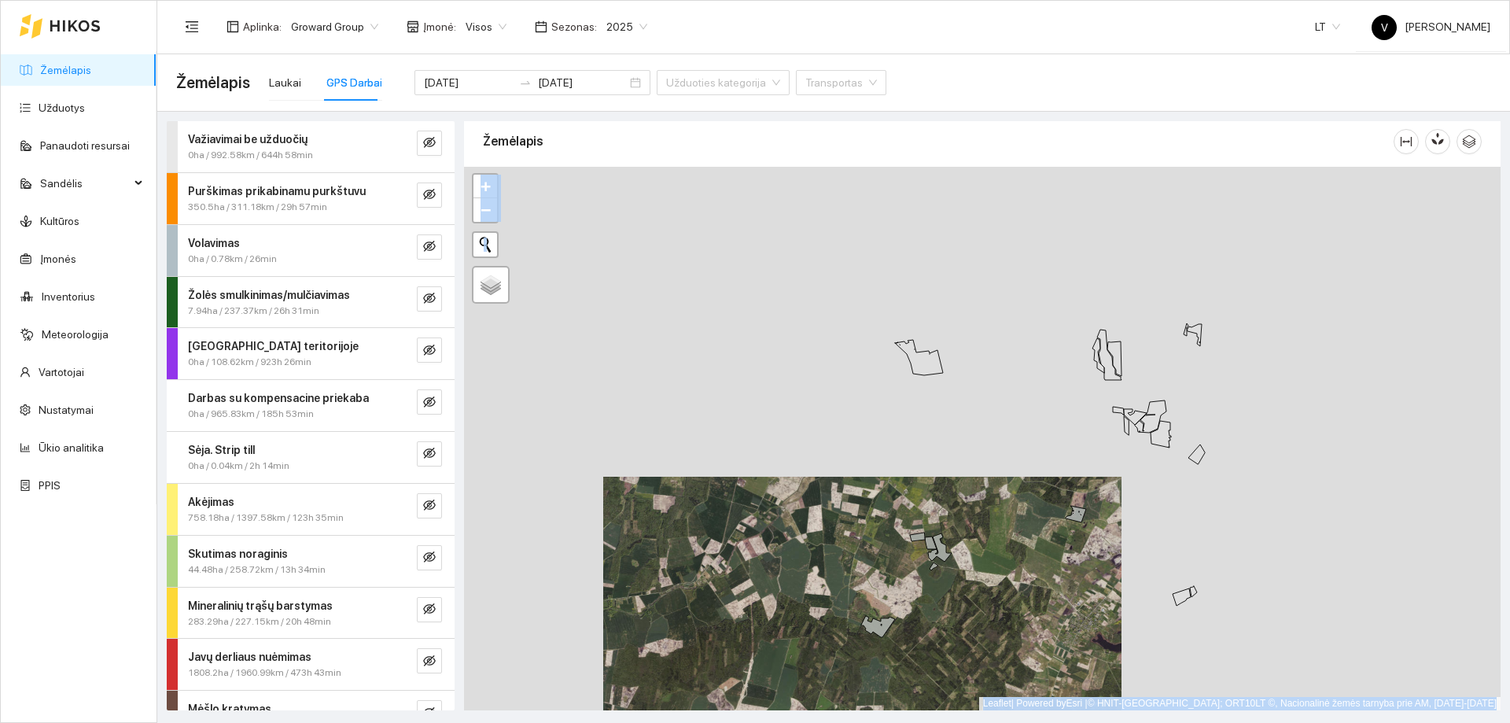
click at [1058, 484] on div at bounding box center [982, 439] width 1037 height 544
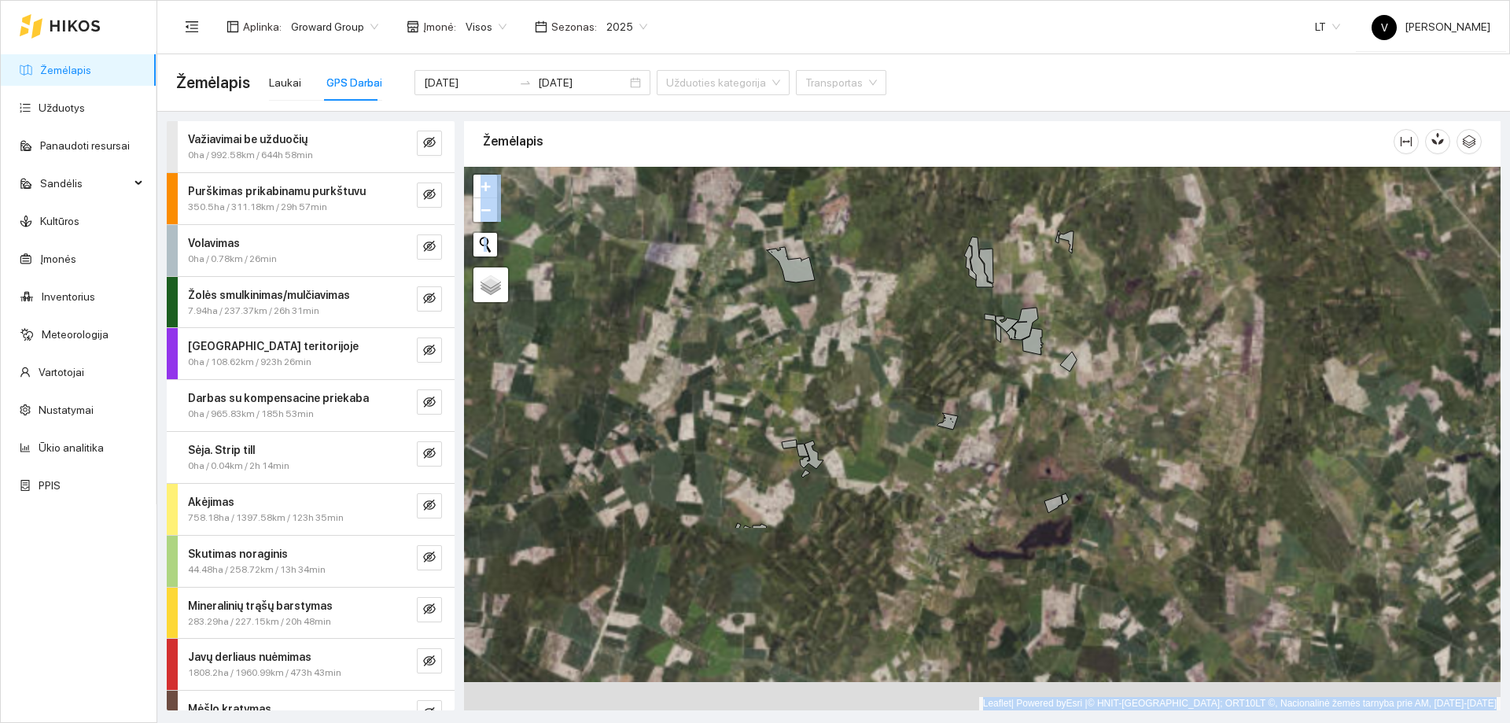
drag, startPoint x: 916, startPoint y: 394, endPoint x: 876, endPoint y: 341, distance: 66.4
click at [876, 336] on div at bounding box center [982, 439] width 1037 height 544
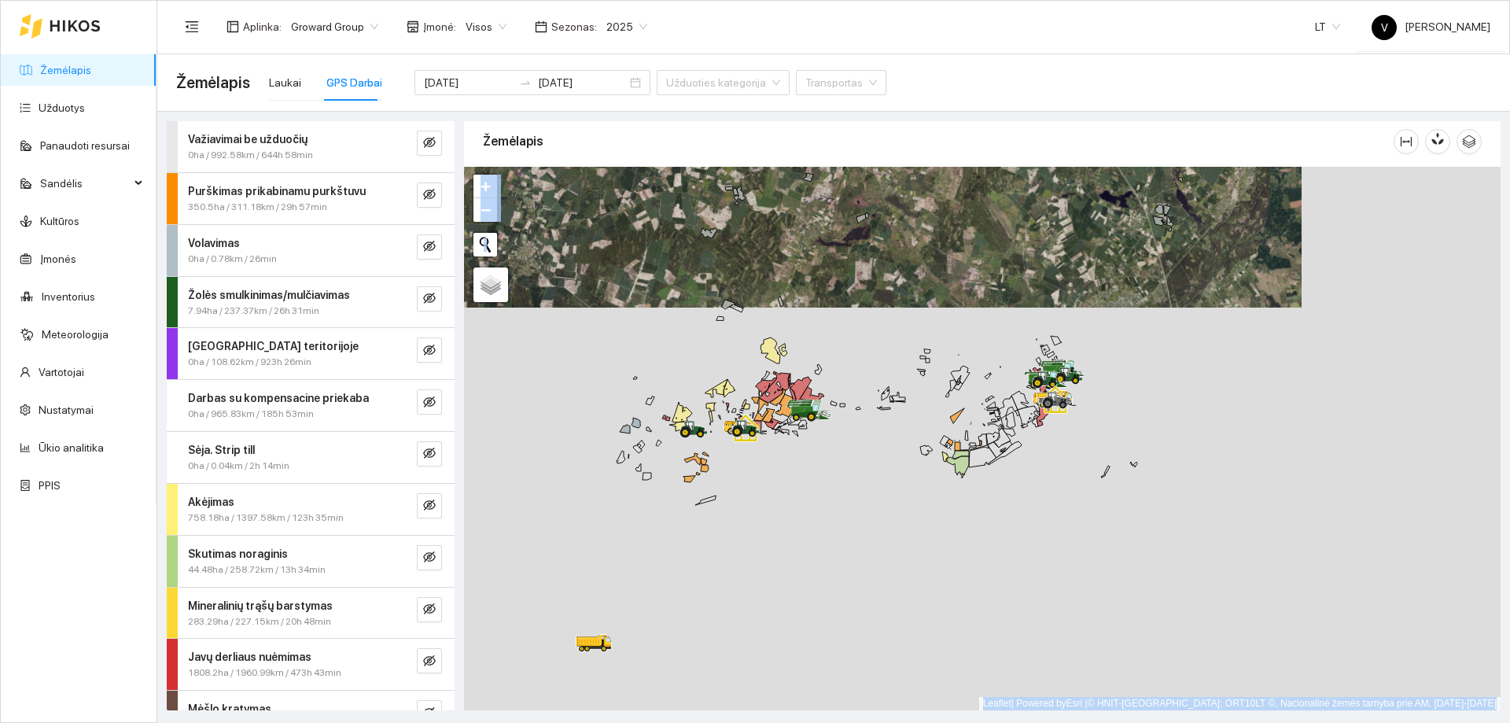
drag, startPoint x: 995, startPoint y: 474, endPoint x: 890, endPoint y: 289, distance: 212.1
click at [890, 289] on div at bounding box center [982, 439] width 1037 height 544
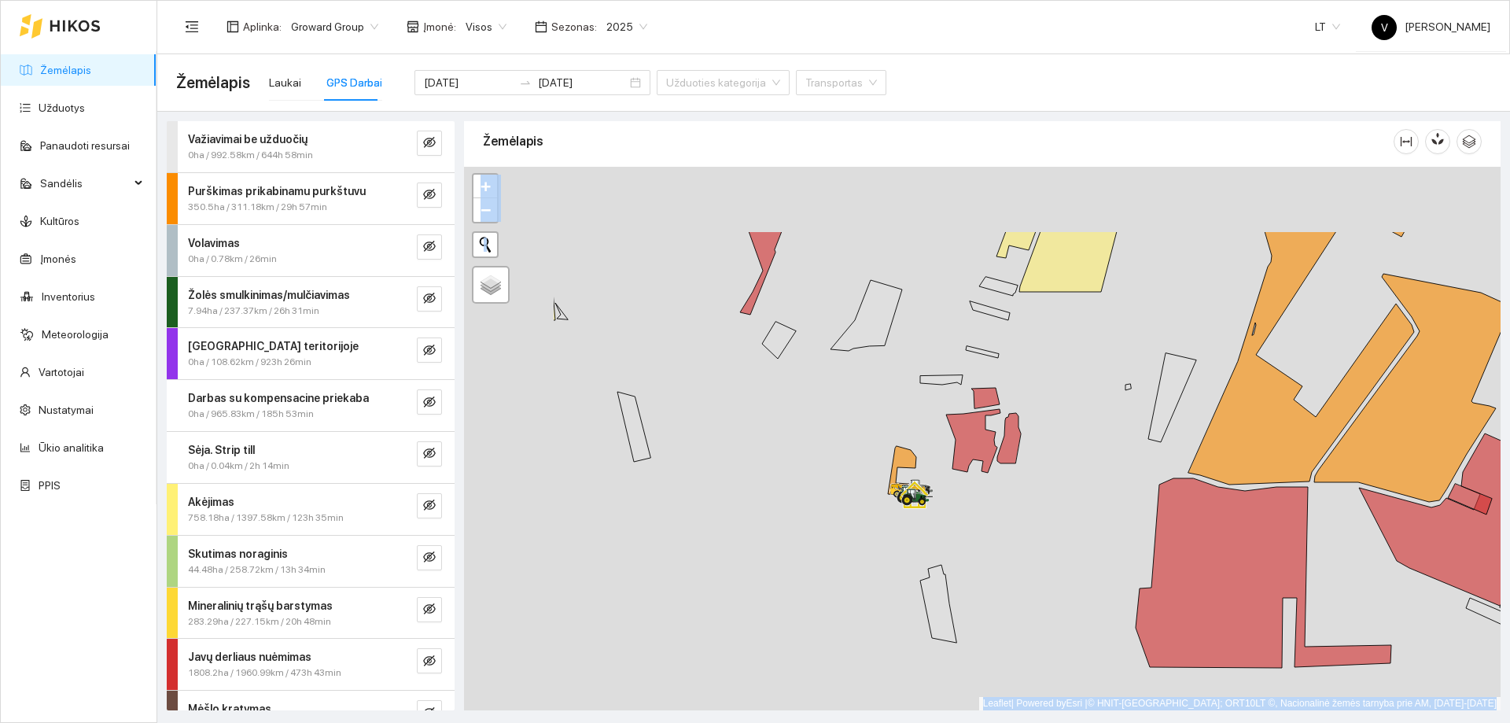
drag, startPoint x: 735, startPoint y: 457, endPoint x: 883, endPoint y: 536, distance: 167.5
click at [883, 536] on div at bounding box center [982, 439] width 1037 height 544
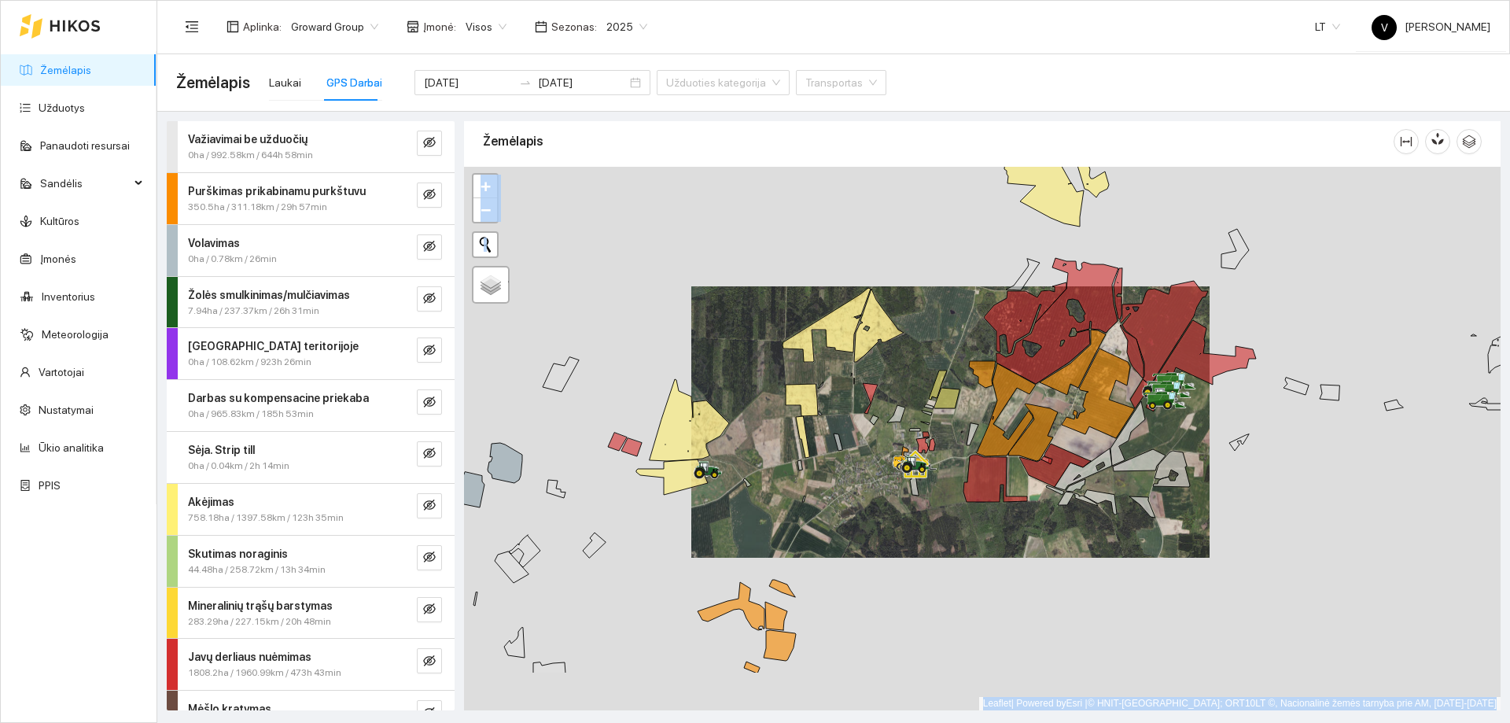
drag, startPoint x: 932, startPoint y: 571, endPoint x: 902, endPoint y: 492, distance: 84.4
click at [902, 492] on div at bounding box center [982, 439] width 1037 height 544
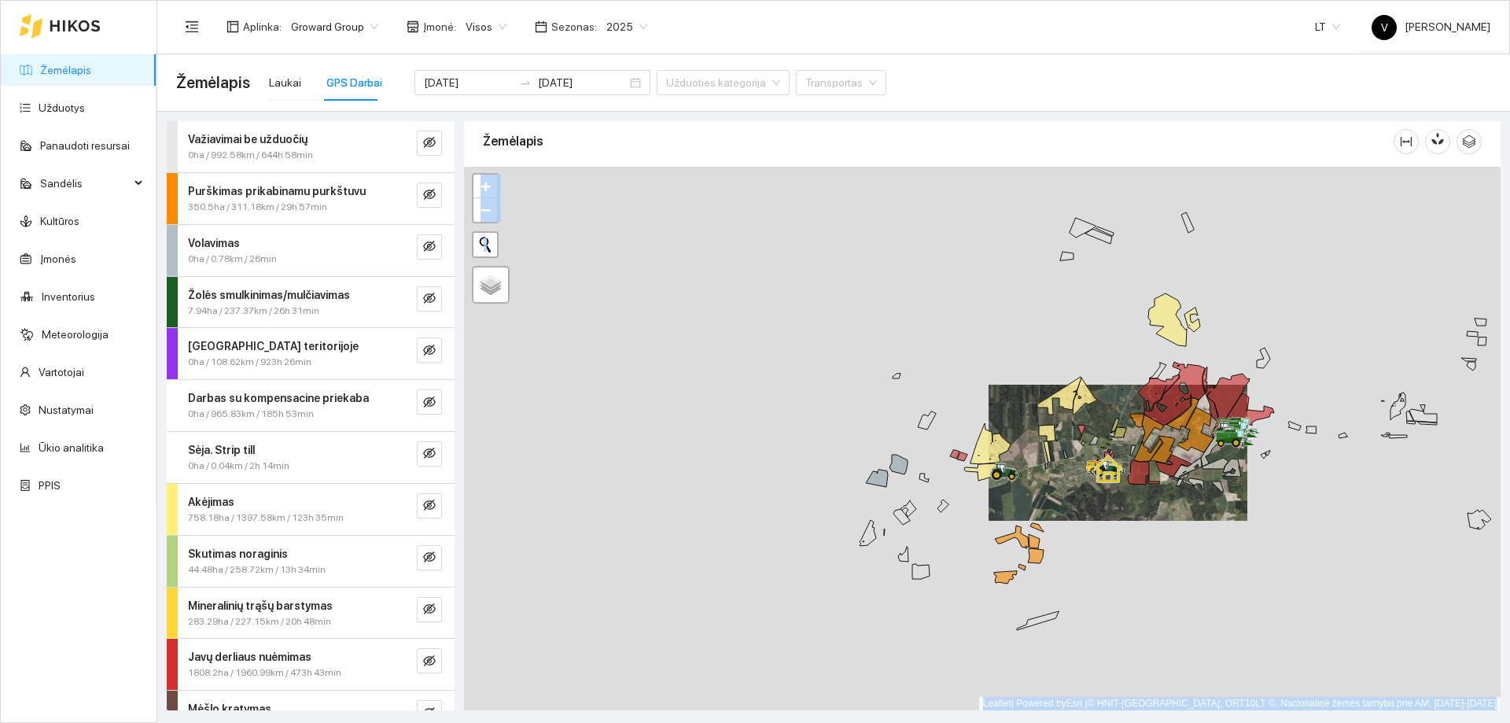
drag, startPoint x: 1232, startPoint y: 469, endPoint x: 1023, endPoint y: 526, distance: 216.0
click at [1223, 477] on icon at bounding box center [1232, 468] width 19 height 18
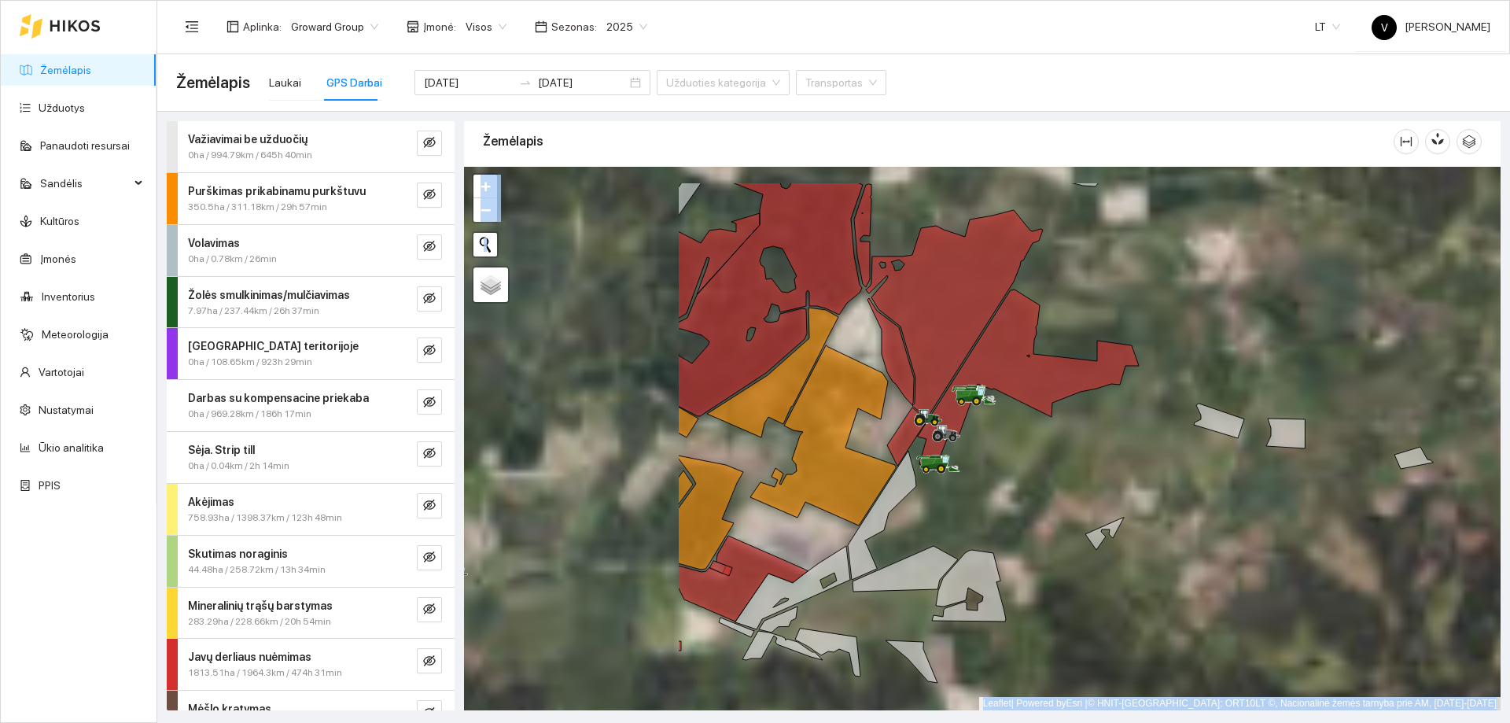
drag, startPoint x: 787, startPoint y: 411, endPoint x: 1166, endPoint y: 488, distance: 386.2
click at [1171, 488] on div at bounding box center [982, 439] width 1037 height 544
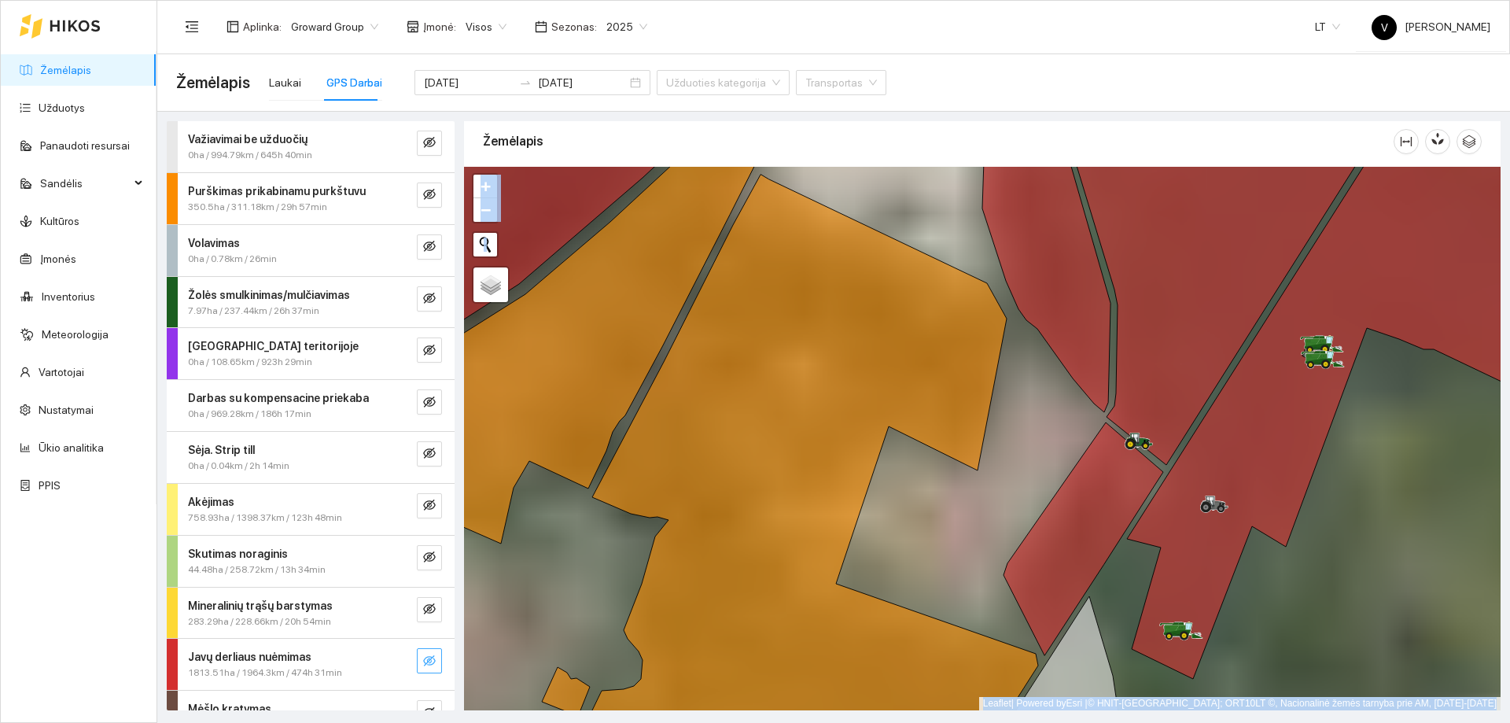
click at [425, 662] on button "button" at bounding box center [429, 660] width 25 height 25
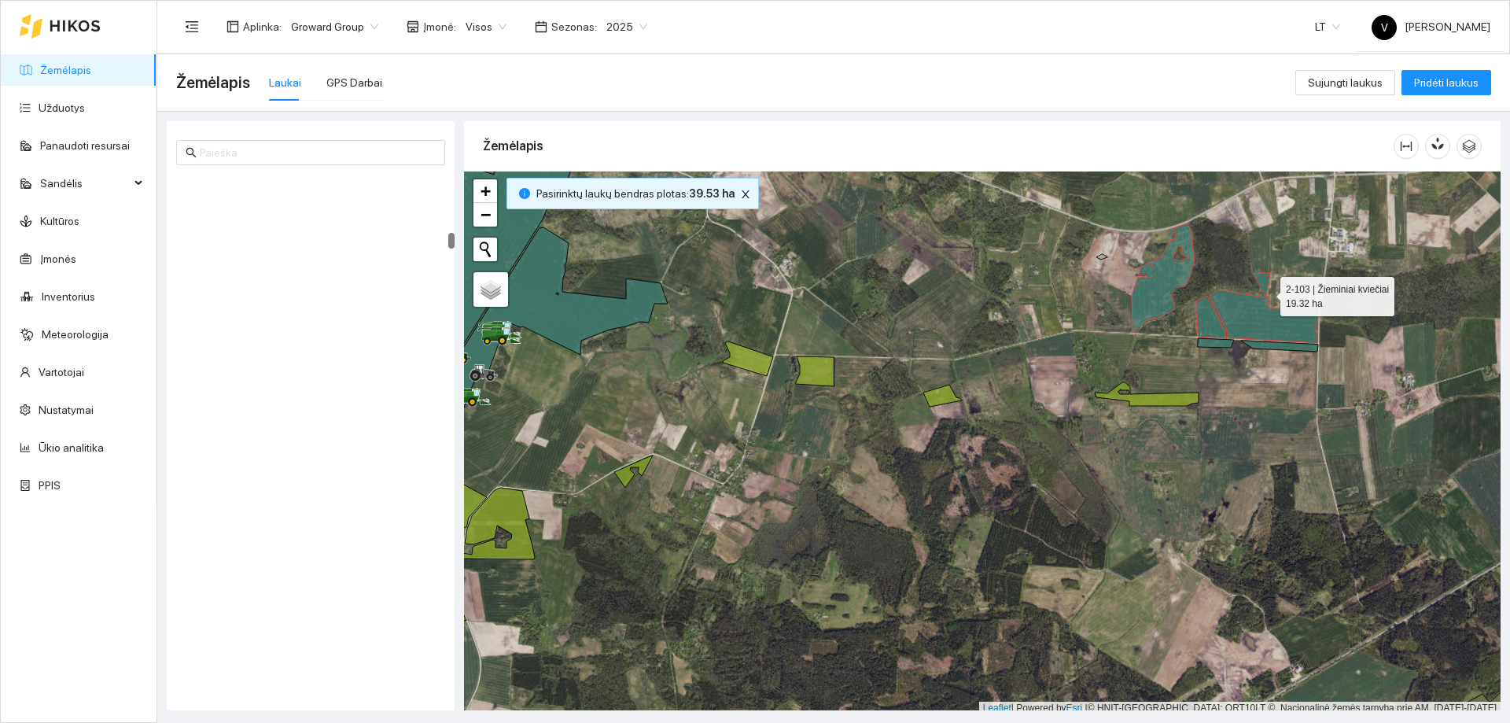
scroll to position [5, 0]
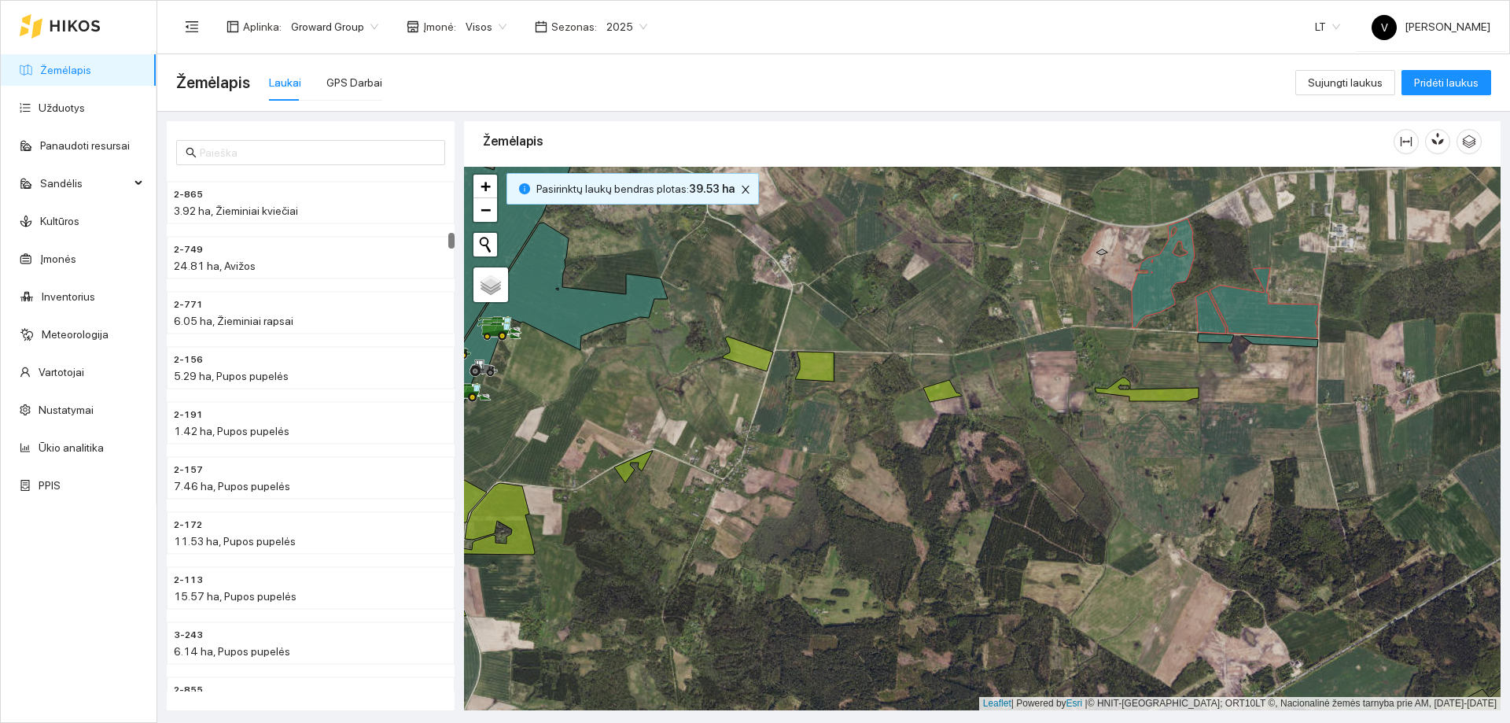
click at [1283, 345] on icon at bounding box center [1258, 340] width 120 height 13
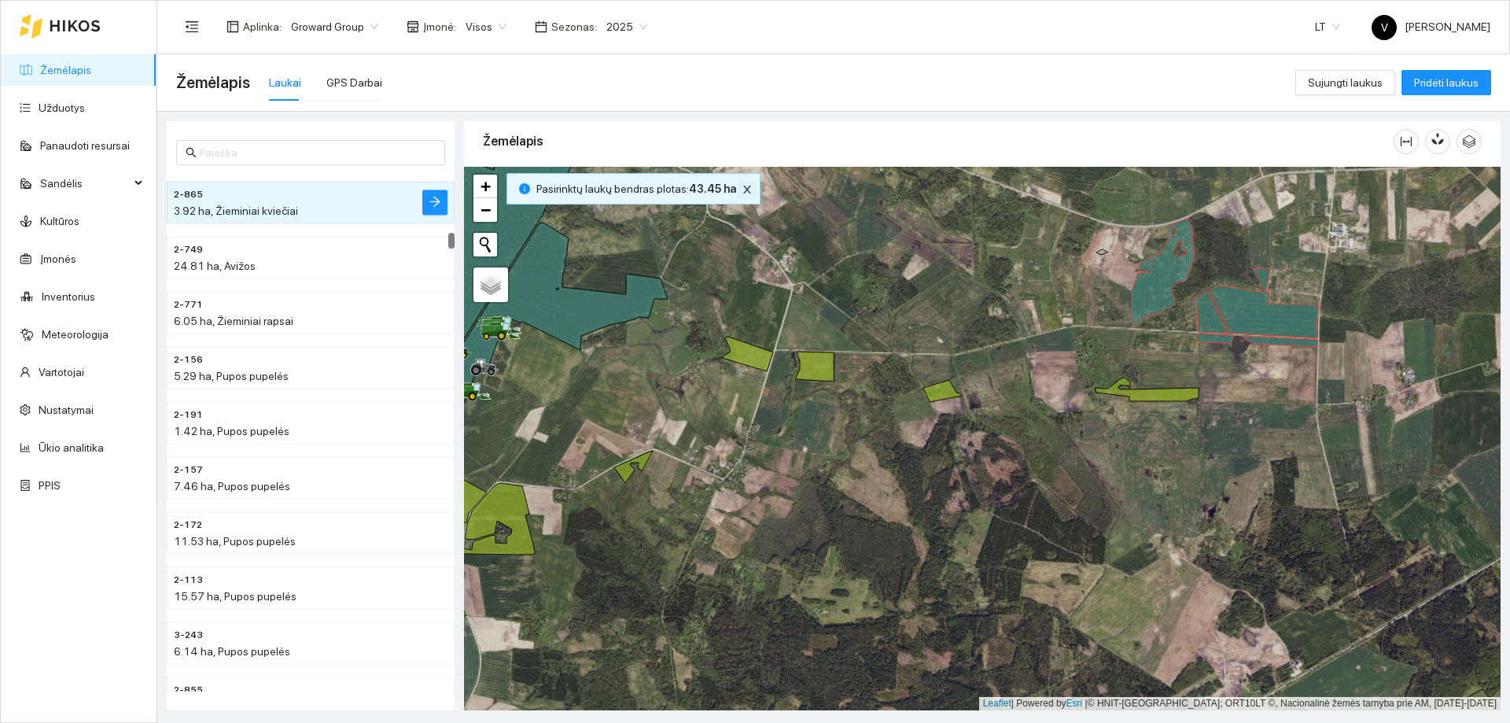
click at [743, 190] on icon "close" at bounding box center [747, 189] width 11 height 11
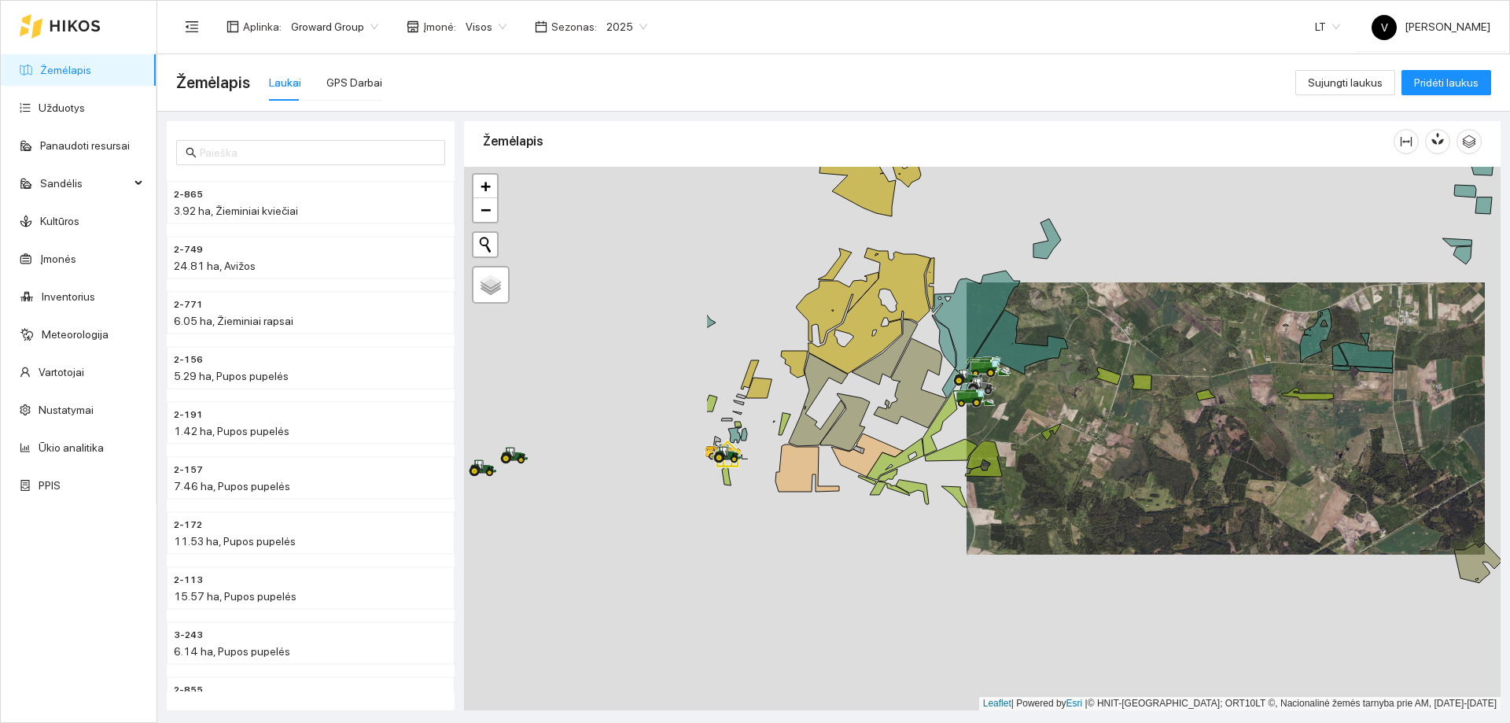
drag, startPoint x: 1032, startPoint y: 394, endPoint x: 1130, endPoint y: 408, distance: 98.5
click at [1130, 408] on div at bounding box center [982, 439] width 1037 height 544
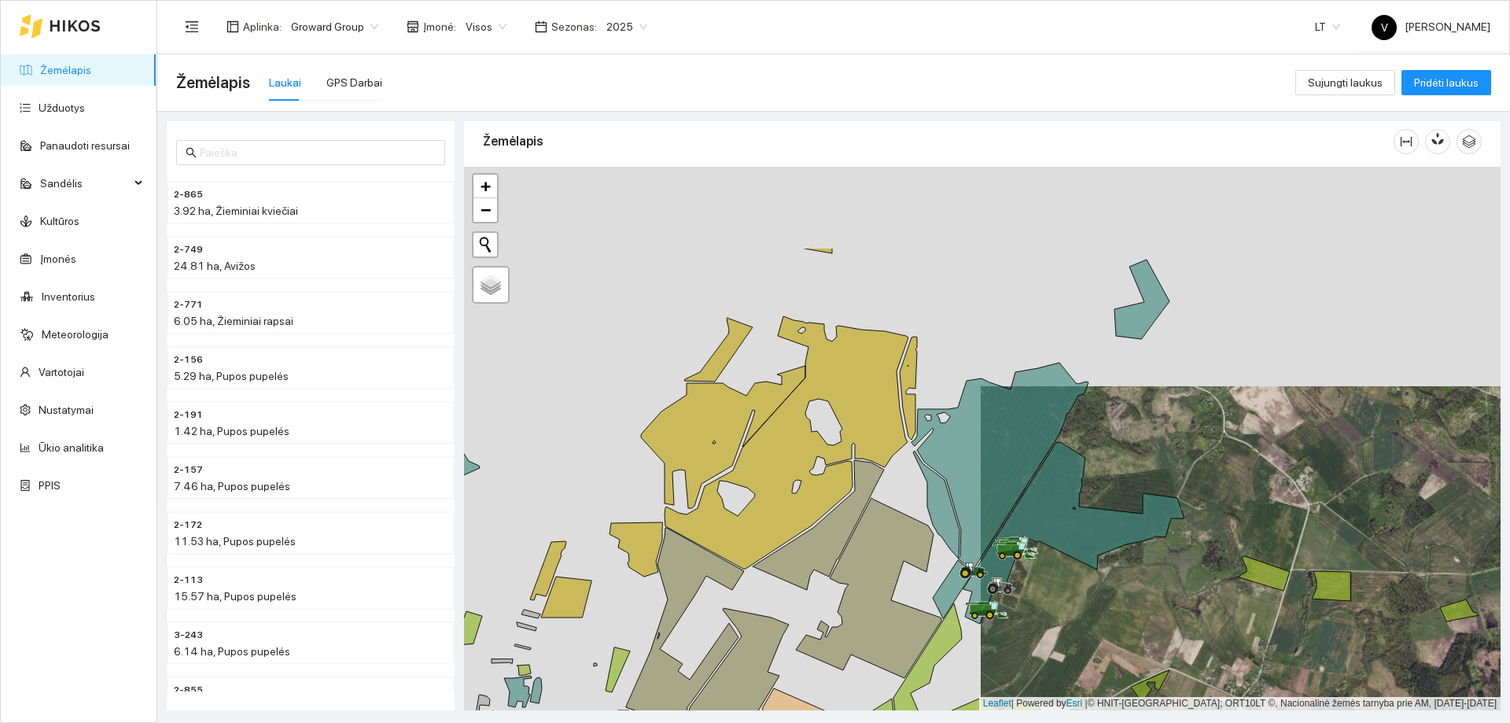
drag, startPoint x: 1104, startPoint y: 353, endPoint x: 1112, endPoint y: 392, distance: 39.5
click at [1112, 392] on div at bounding box center [982, 439] width 1037 height 544
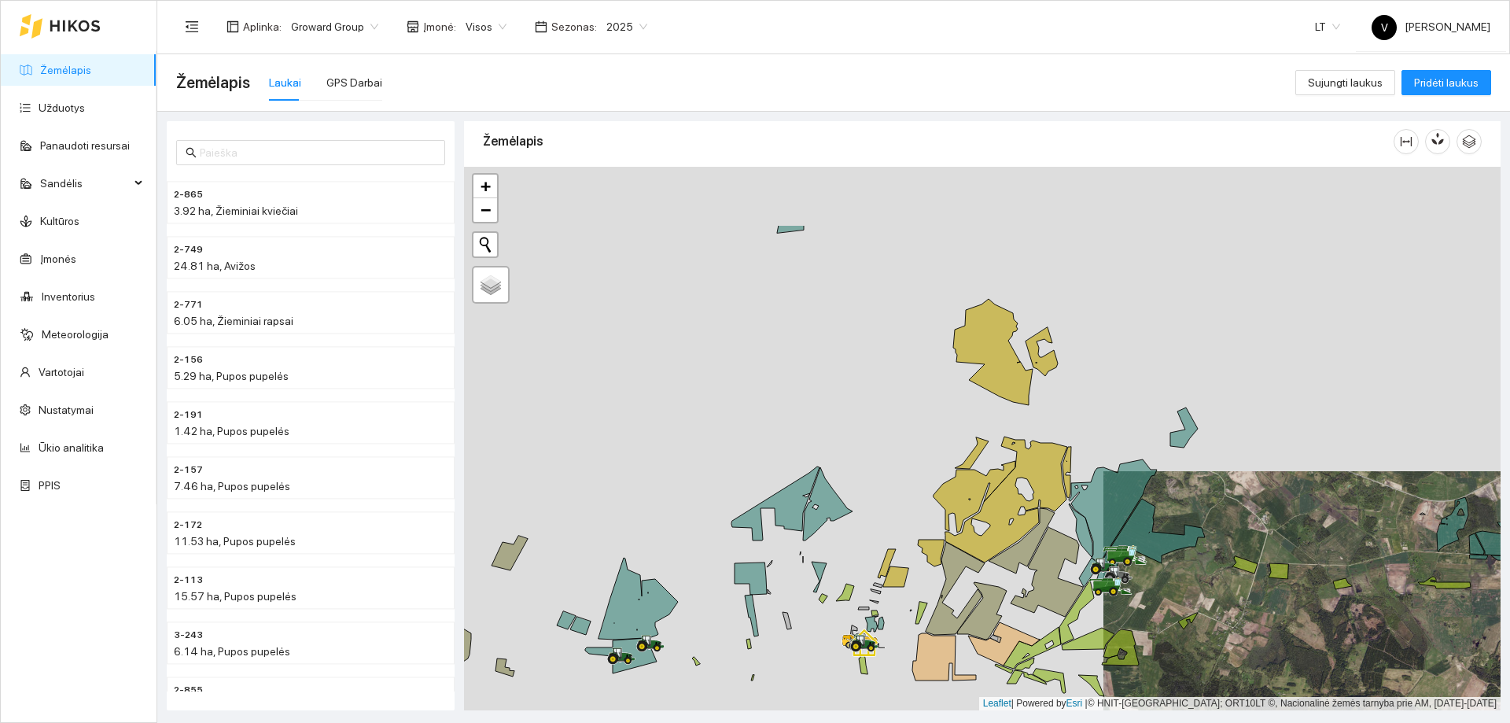
drag, startPoint x: 1081, startPoint y: 318, endPoint x: 1138, endPoint y: 464, distance: 157.2
click at [1138, 464] on div at bounding box center [982, 439] width 1037 height 544
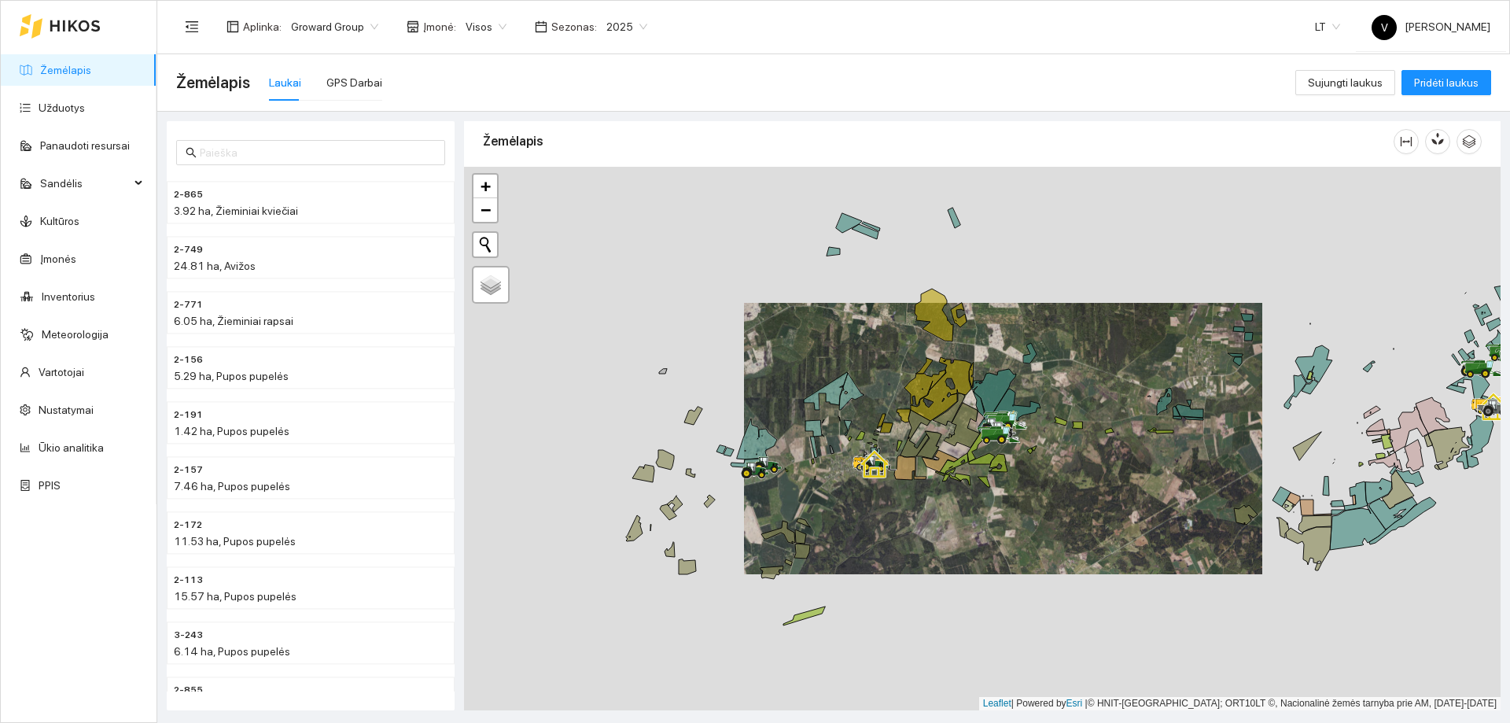
drag, startPoint x: 993, startPoint y: 441, endPoint x: 1047, endPoint y: 444, distance: 54.3
click at [1047, 444] on div at bounding box center [982, 439] width 1037 height 544
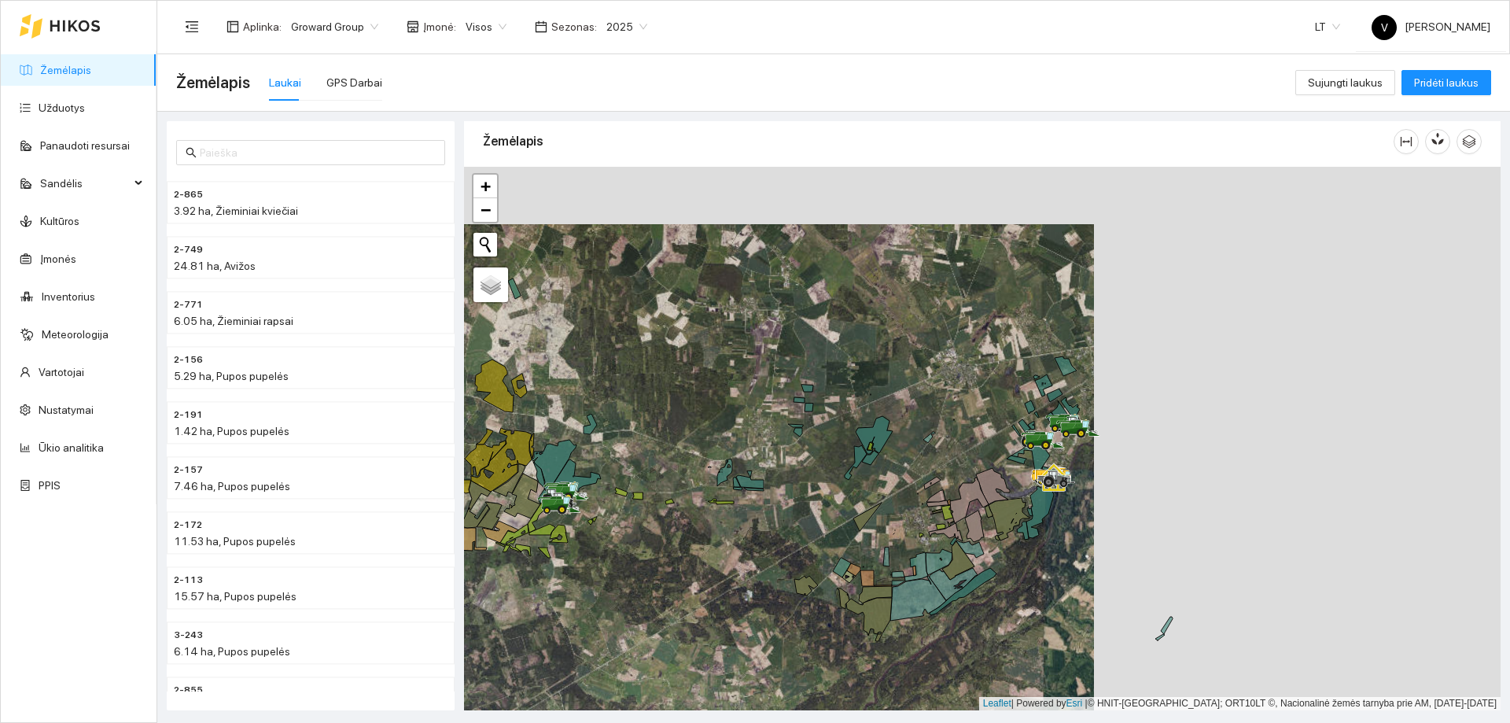
drag, startPoint x: 1100, startPoint y: 492, endPoint x: 934, endPoint y: 514, distance: 167.4
click at [985, 514] on icon at bounding box center [989, 511] width 8 height 13
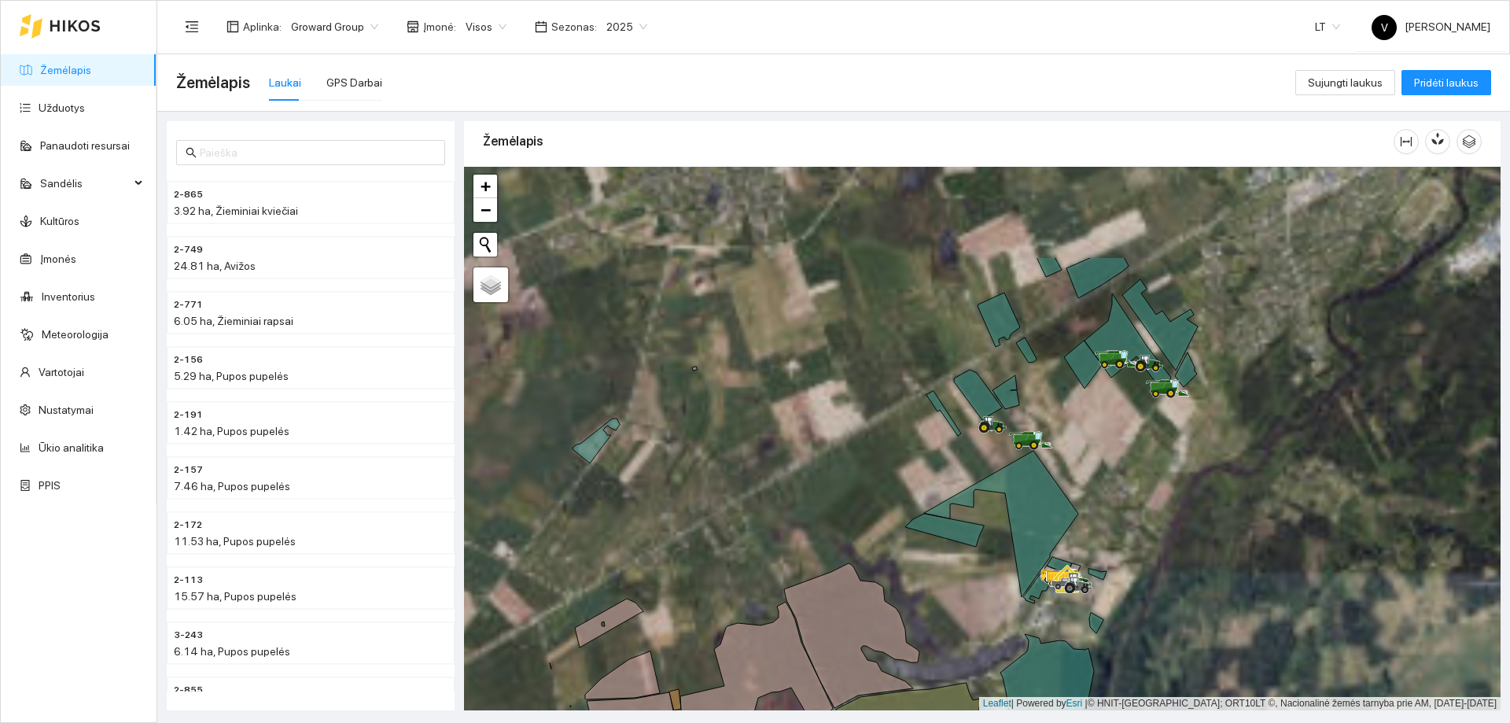
drag, startPoint x: 1125, startPoint y: 434, endPoint x: 1117, endPoint y: 471, distance: 37.8
click at [1123, 471] on div at bounding box center [982, 439] width 1037 height 544
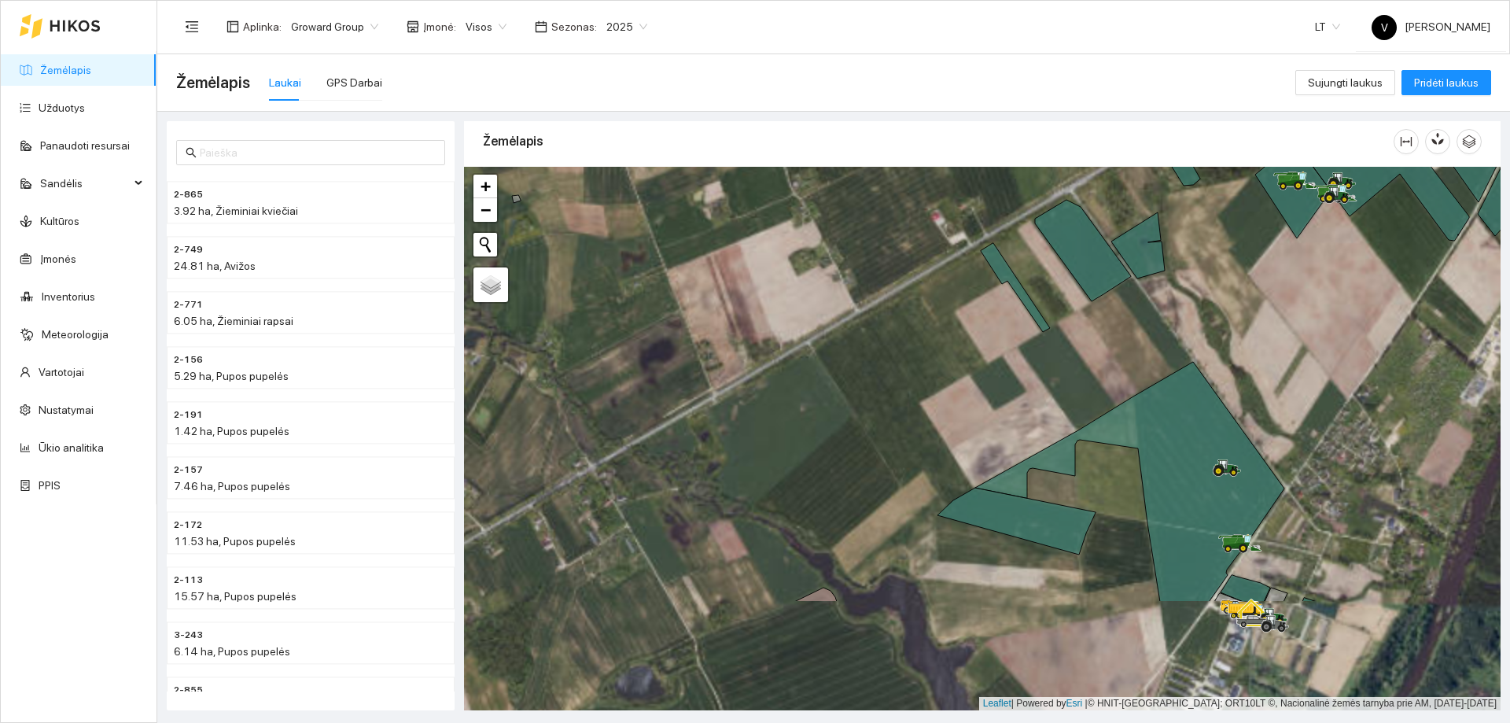
drag, startPoint x: 1201, startPoint y: 334, endPoint x: 1221, endPoint y: 308, distance: 32.6
click at [1221, 308] on div at bounding box center [982, 439] width 1037 height 544
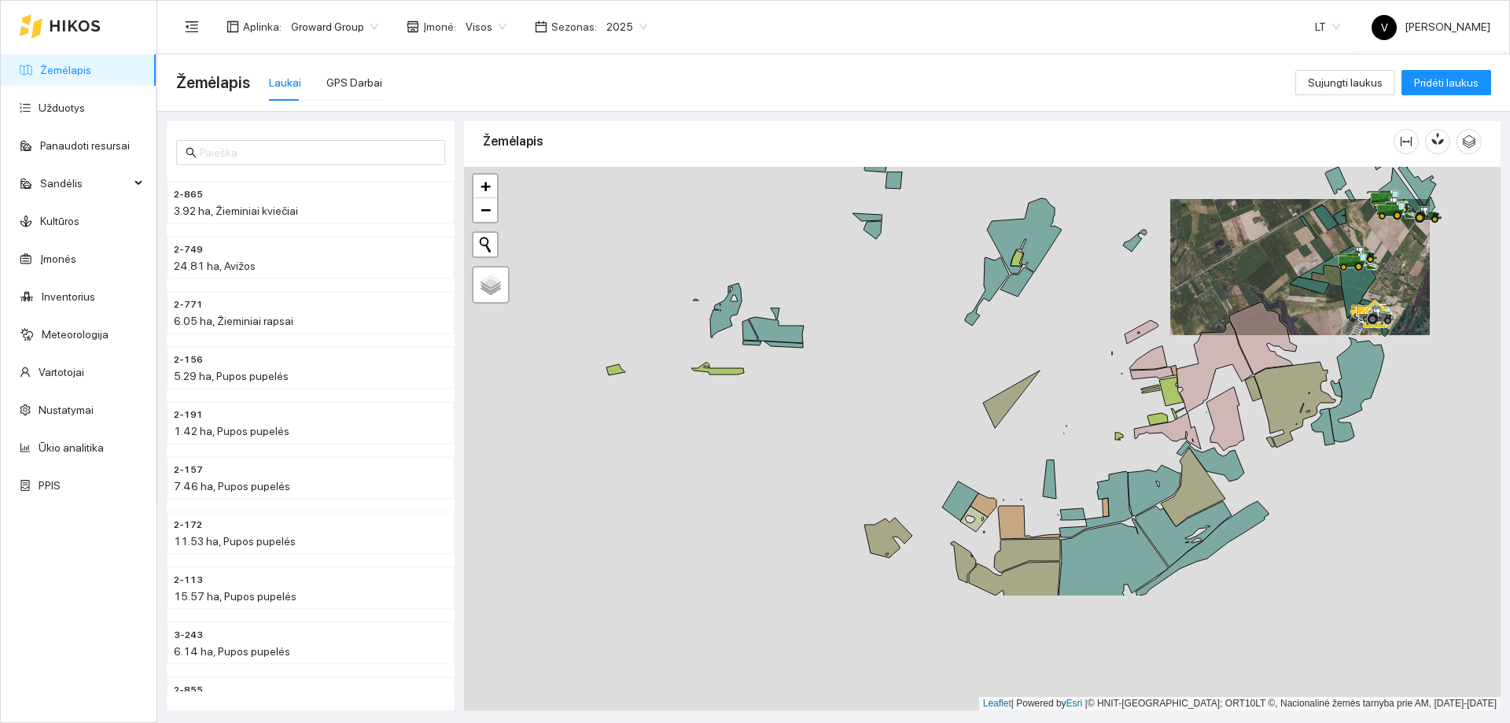
drag, startPoint x: 773, startPoint y: 487, endPoint x: 1203, endPoint y: 192, distance: 521.7
click at [1203, 192] on div at bounding box center [982, 439] width 1037 height 544
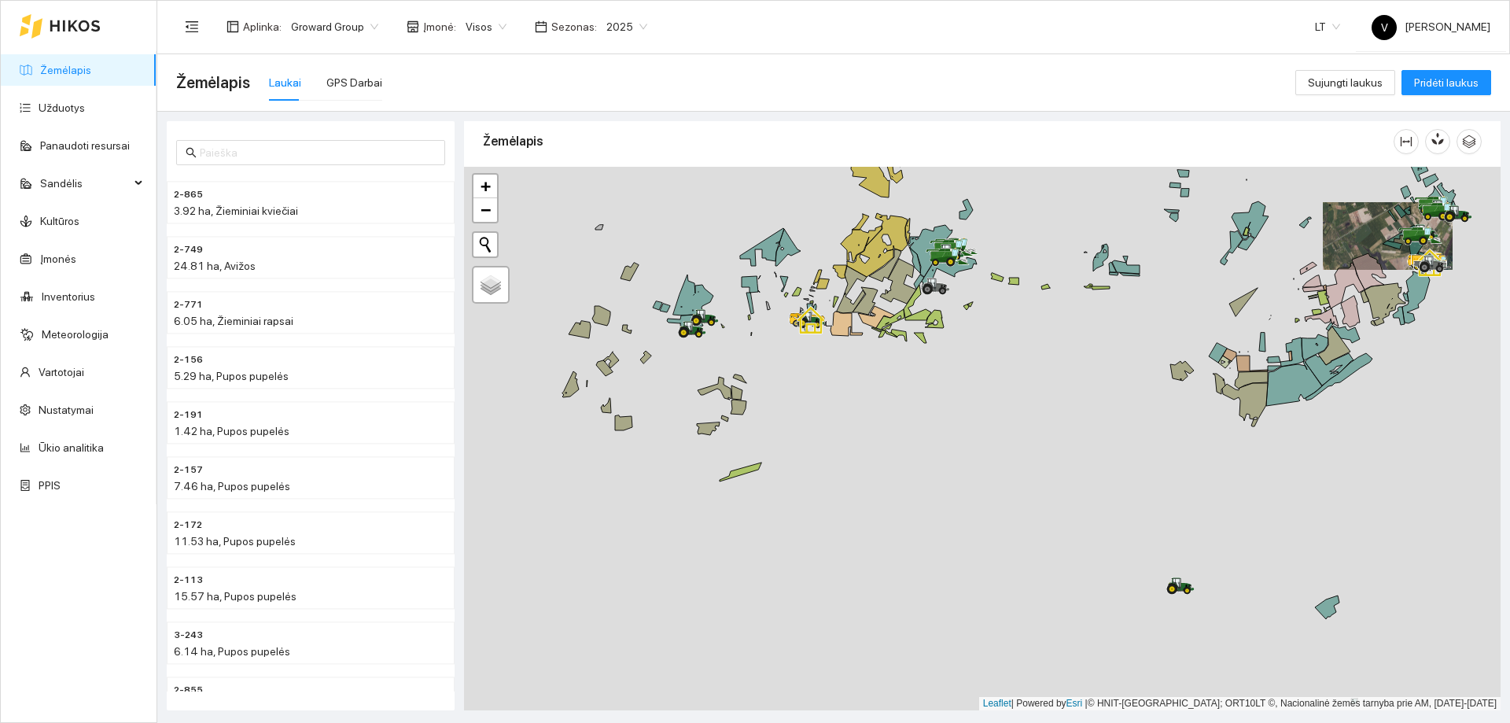
drag, startPoint x: 898, startPoint y: 312, endPoint x: 961, endPoint y: 359, distance: 78.2
click at [905, 330] on icon at bounding box center [890, 319] width 28 height 20
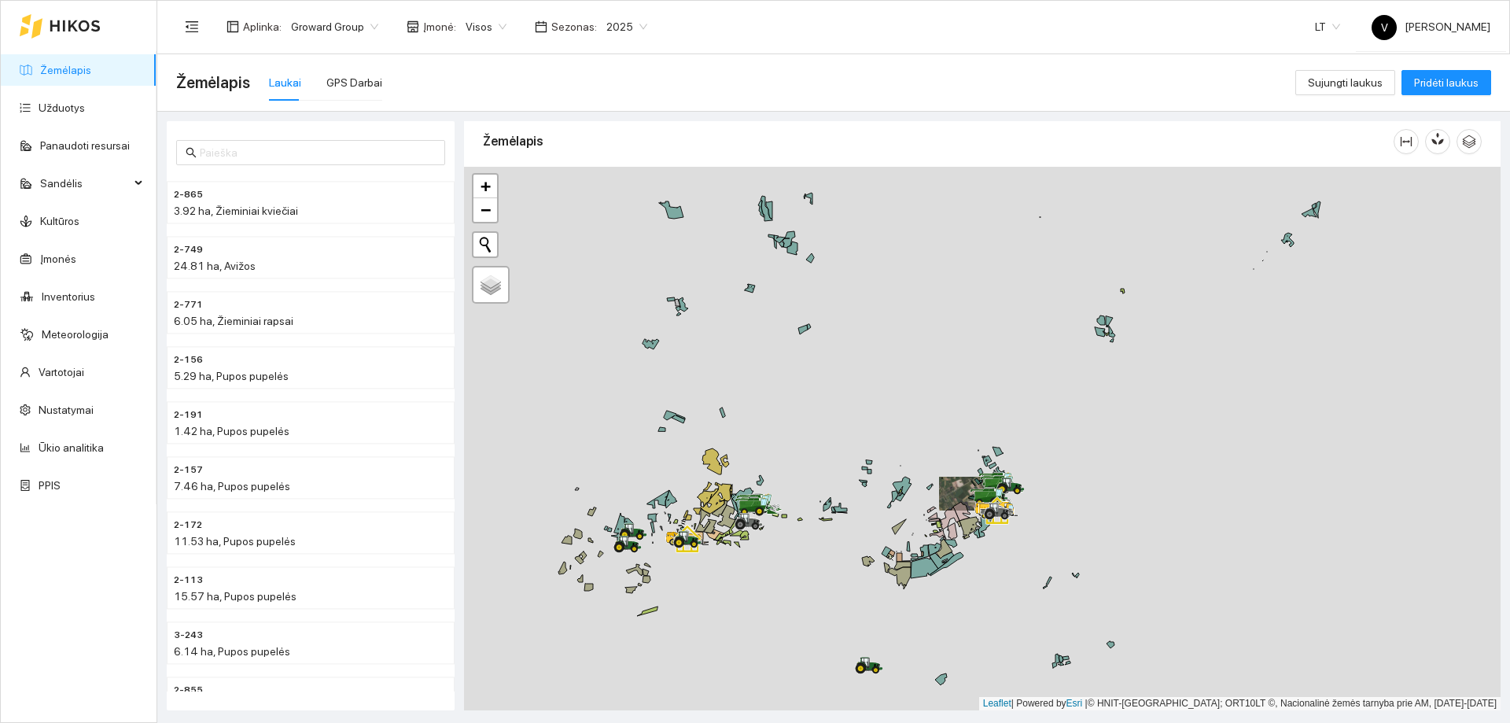
drag, startPoint x: 648, startPoint y: 572, endPoint x: 826, endPoint y: 488, distance: 196.7
click at [649, 569] on icon at bounding box center [646, 572] width 6 height 7
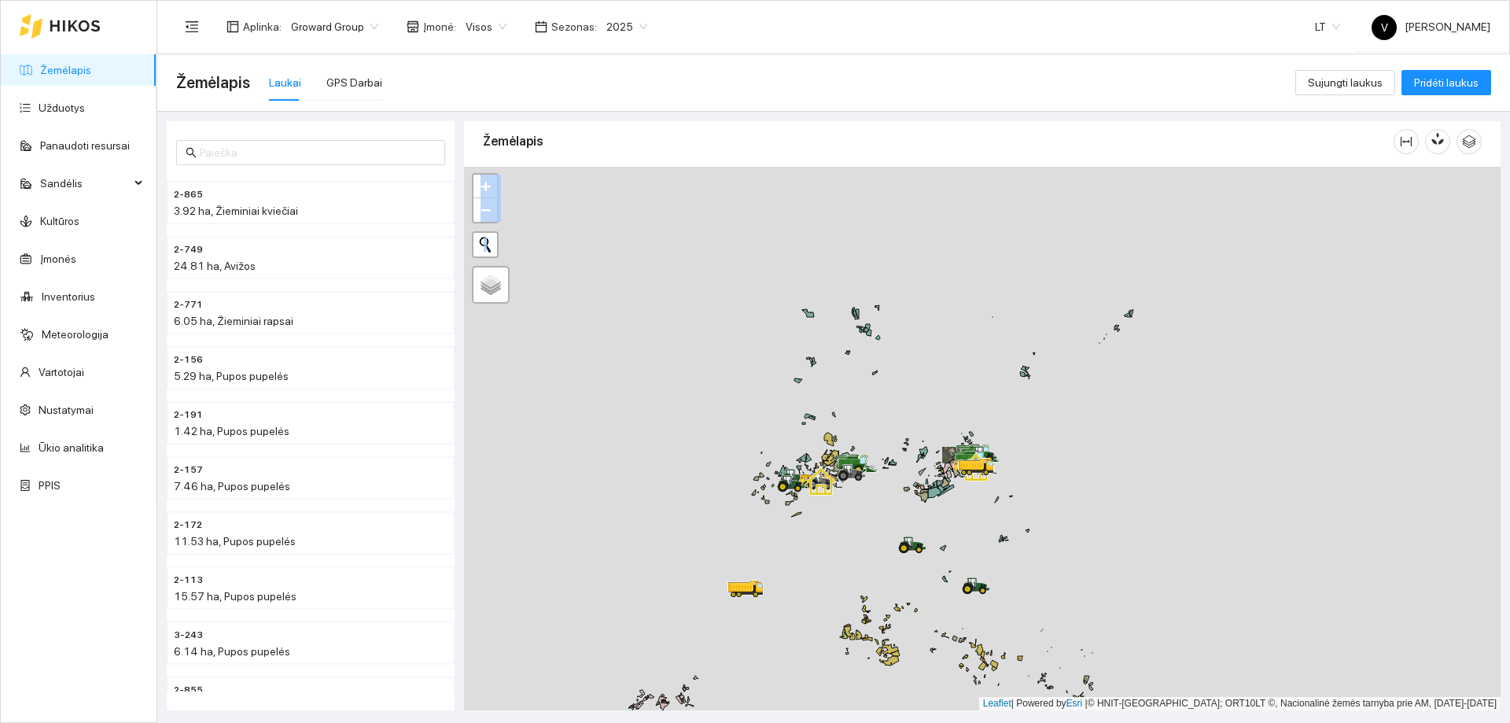
drag, startPoint x: 835, startPoint y: 567, endPoint x: 876, endPoint y: 345, distance: 225.6
click at [876, 330] on div at bounding box center [982, 439] width 1037 height 544
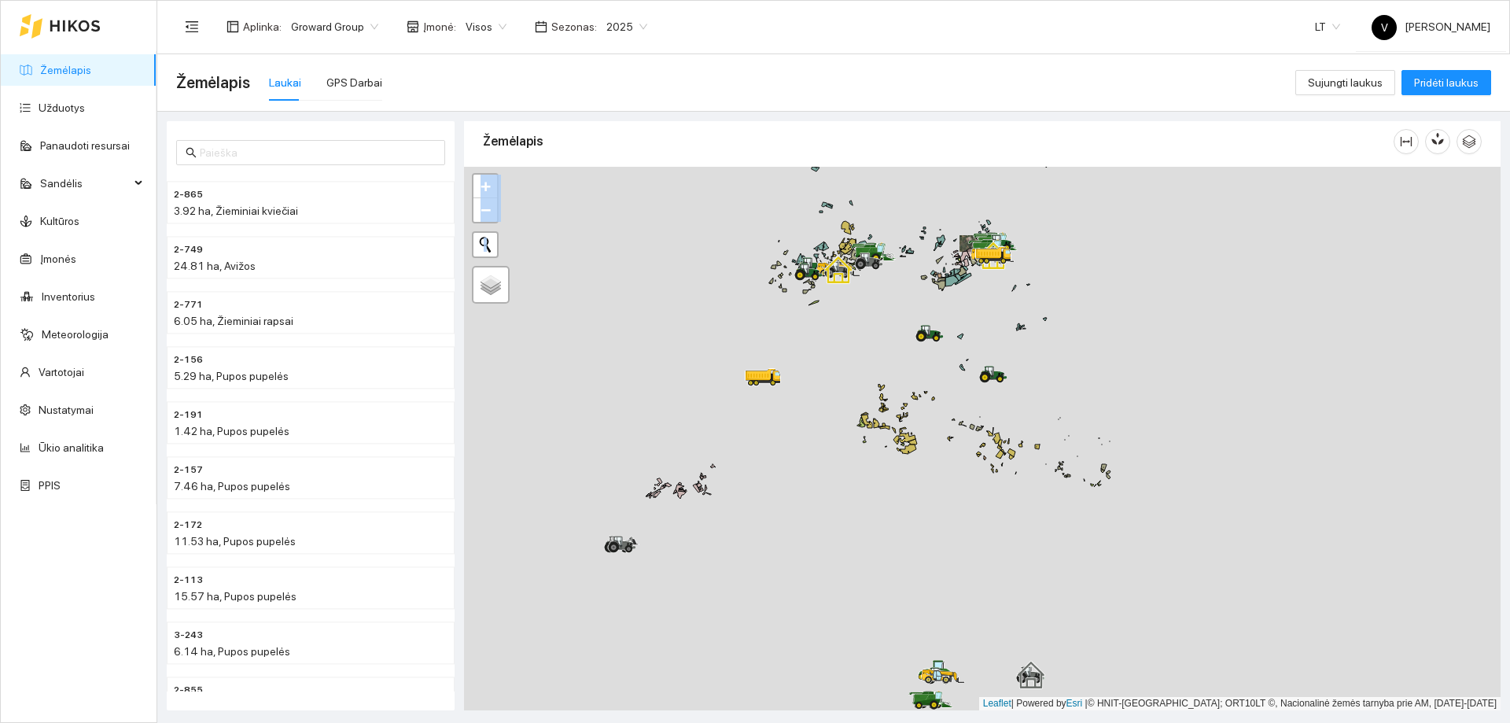
drag, startPoint x: 861, startPoint y: 308, endPoint x: 888, endPoint y: 223, distance: 89.8
click at [888, 219] on div at bounding box center [982, 439] width 1037 height 544
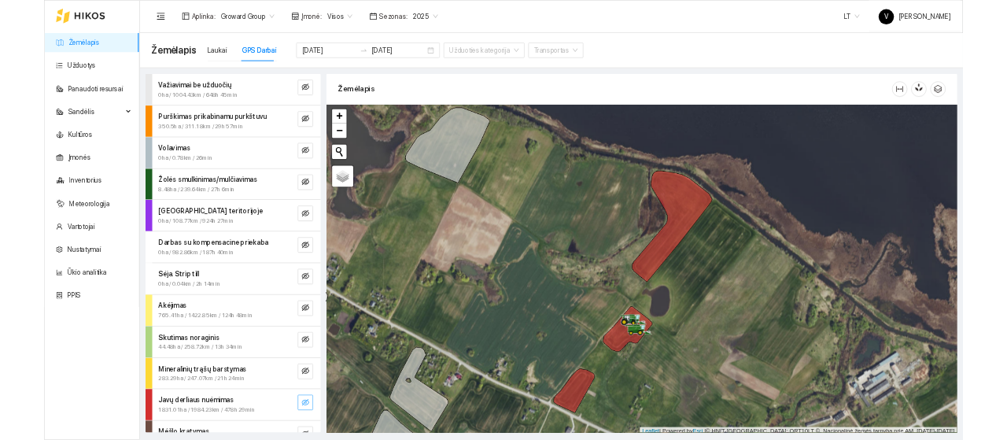
scroll to position [5, 0]
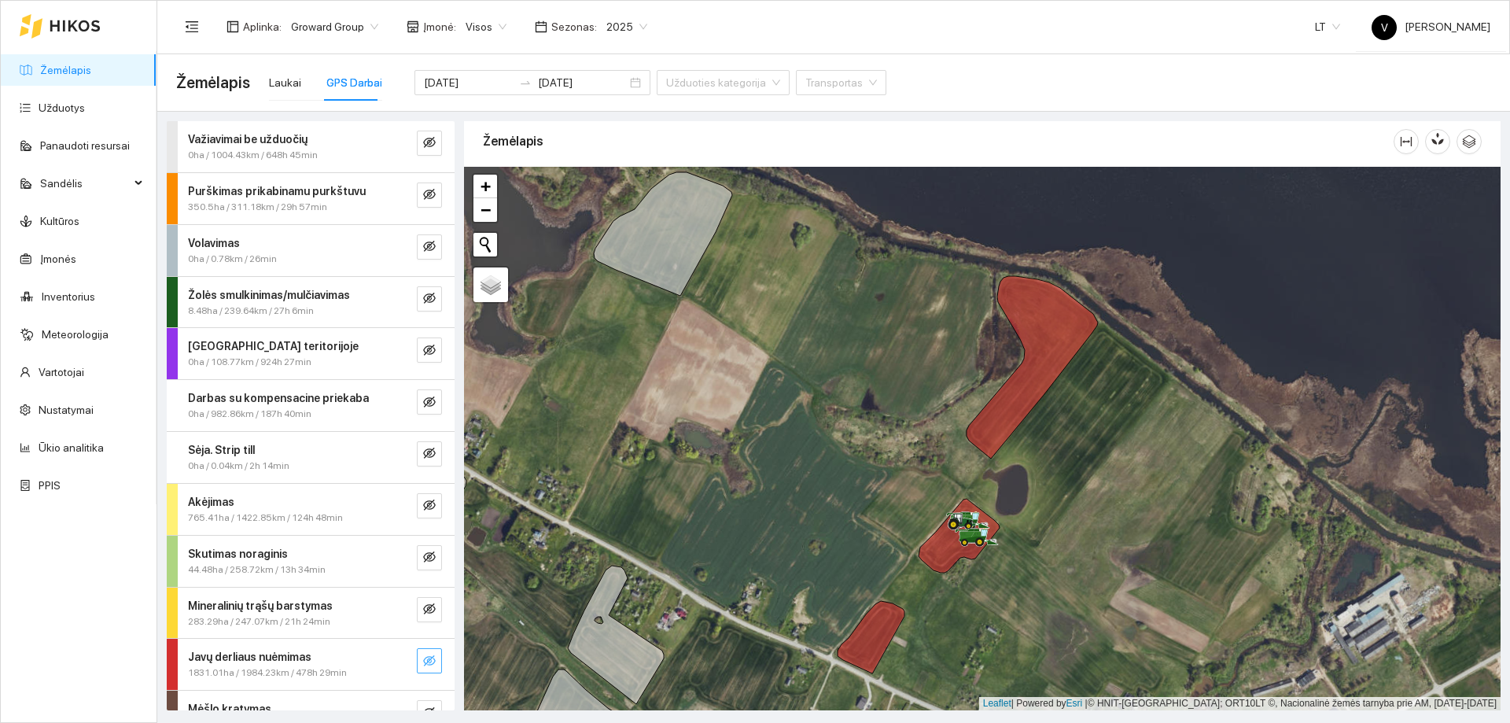
click at [423, 655] on icon "eye-invisible" at bounding box center [429, 661] width 13 height 13
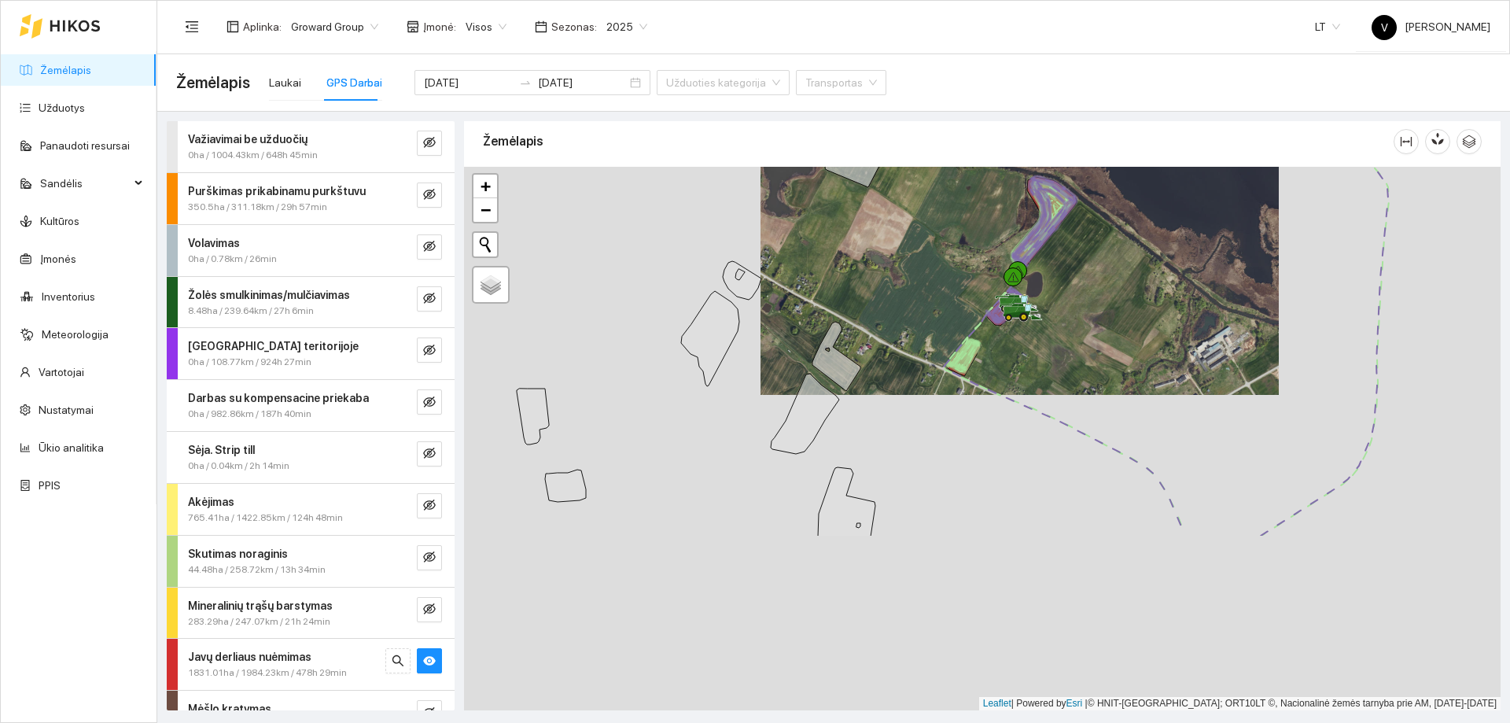
drag, startPoint x: 1071, startPoint y: 459, endPoint x: 1051, endPoint y: 367, distance: 94.3
click at [1051, 367] on div at bounding box center [982, 439] width 1037 height 544
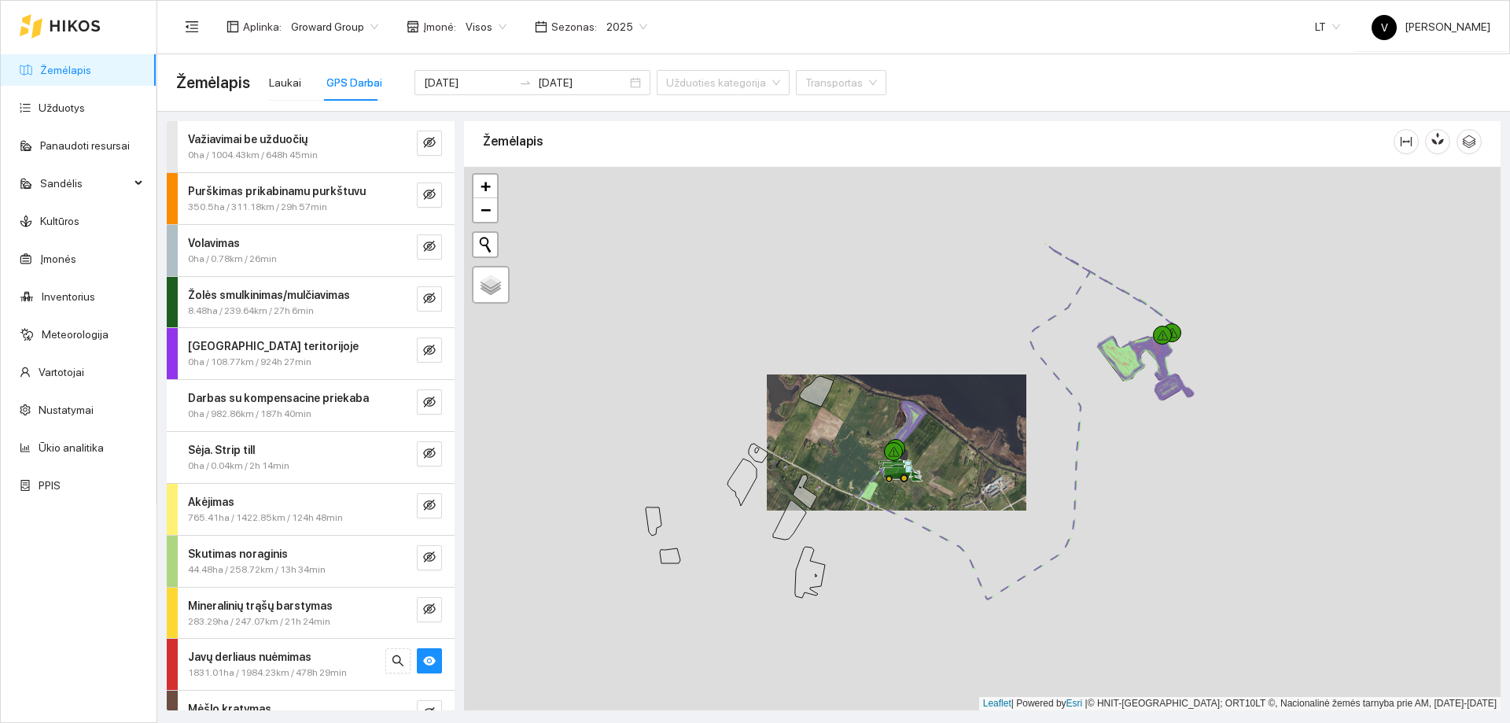
drag, startPoint x: 1252, startPoint y: 347, endPoint x: 1157, endPoint y: 448, distance: 138.6
click at [1157, 448] on div at bounding box center [982, 439] width 1037 height 544
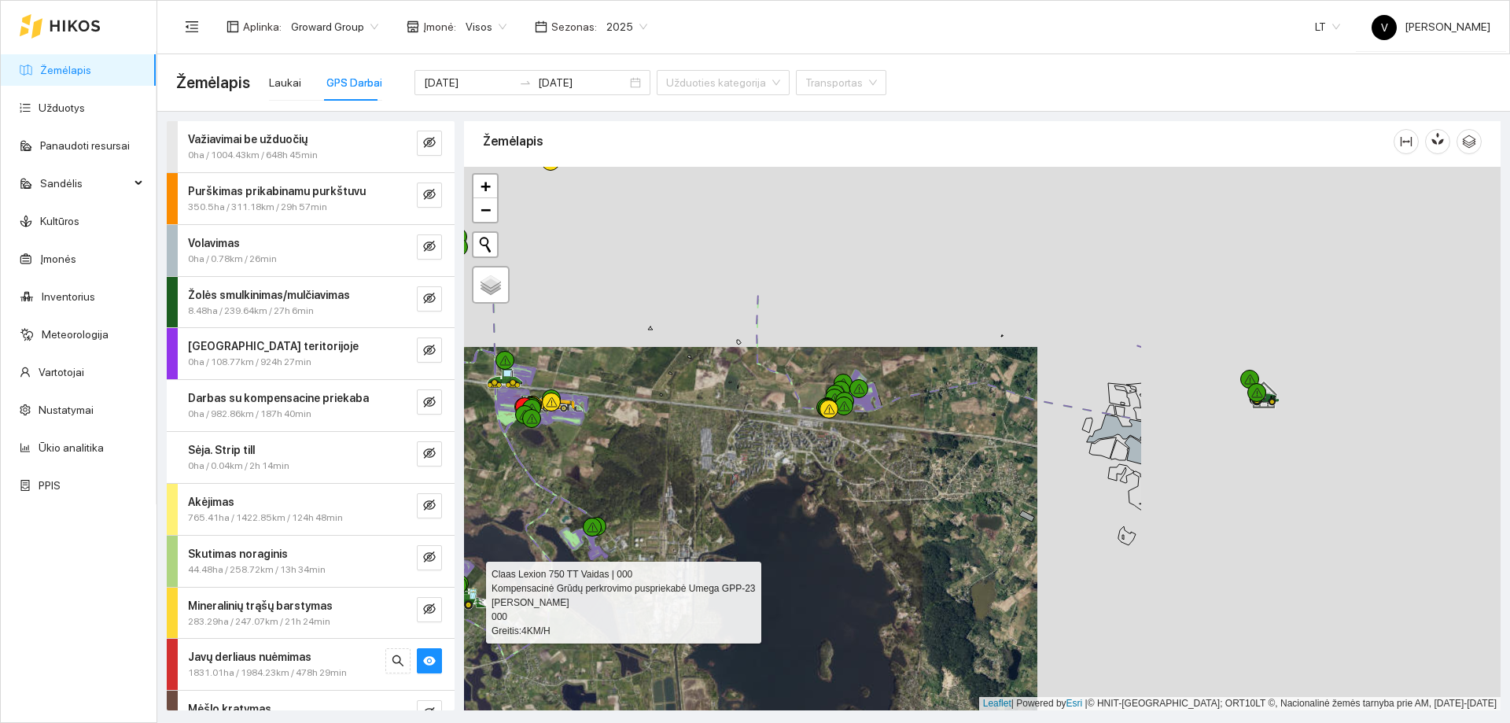
drag, startPoint x: 1315, startPoint y: 307, endPoint x: 831, endPoint y: 498, distance: 520.9
click at [831, 498] on div at bounding box center [982, 439] width 1037 height 544
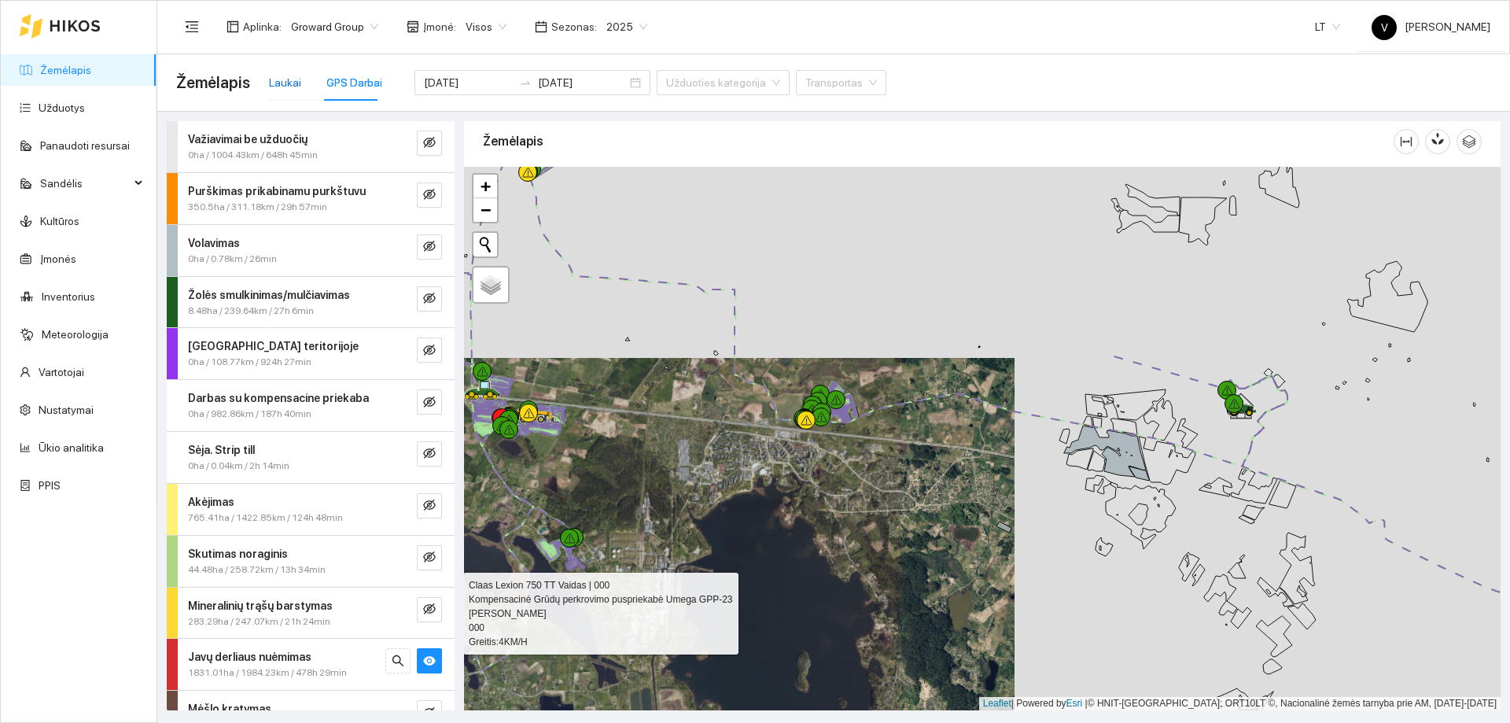
click at [281, 82] on div "Laukai" at bounding box center [285, 82] width 32 height 17
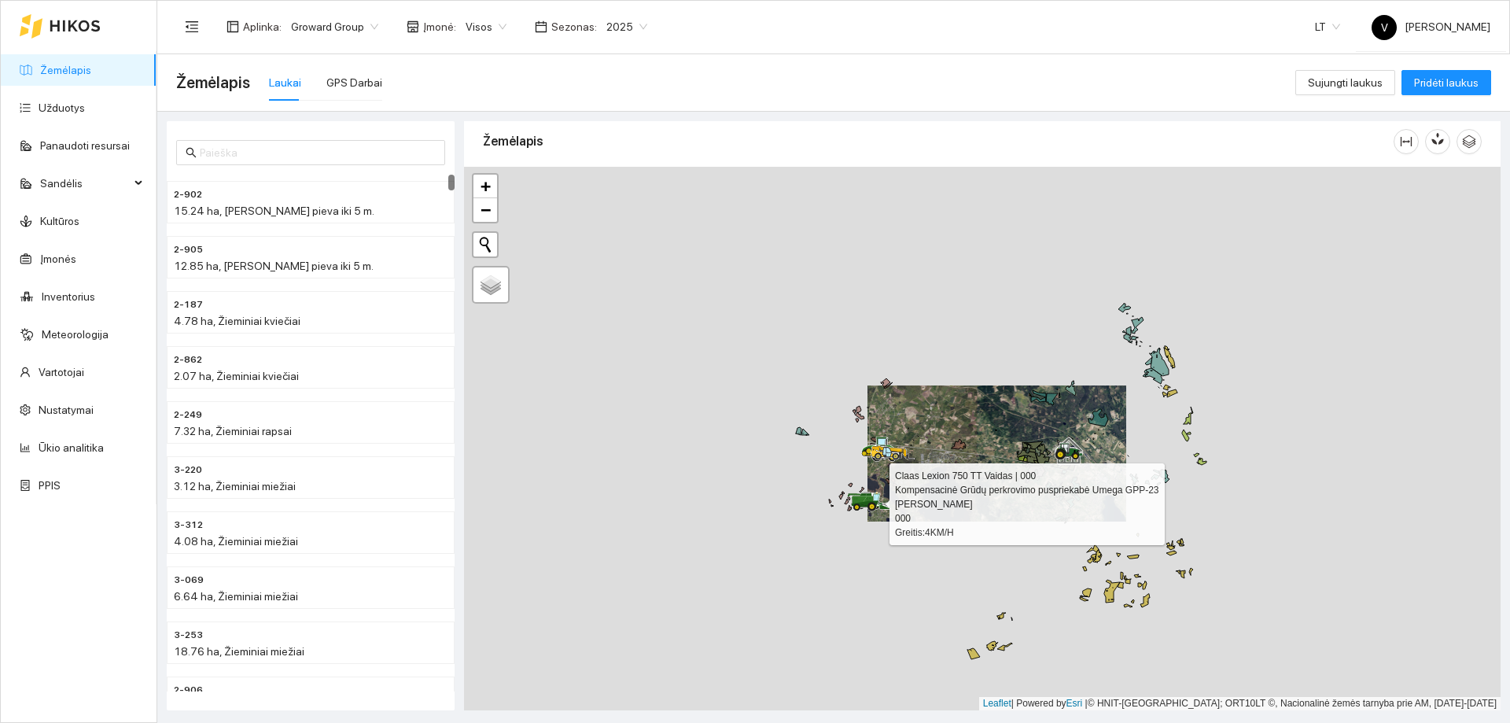
drag, startPoint x: 1005, startPoint y: 341, endPoint x: 1000, endPoint y: 754, distance: 413.0
click at [1000, 722] on html "Žemėlapis Užduotys Panaudoti resursai Sandėlis Kultūros Įmonės Inventorius Mete…" at bounding box center [755, 361] width 1510 height 723
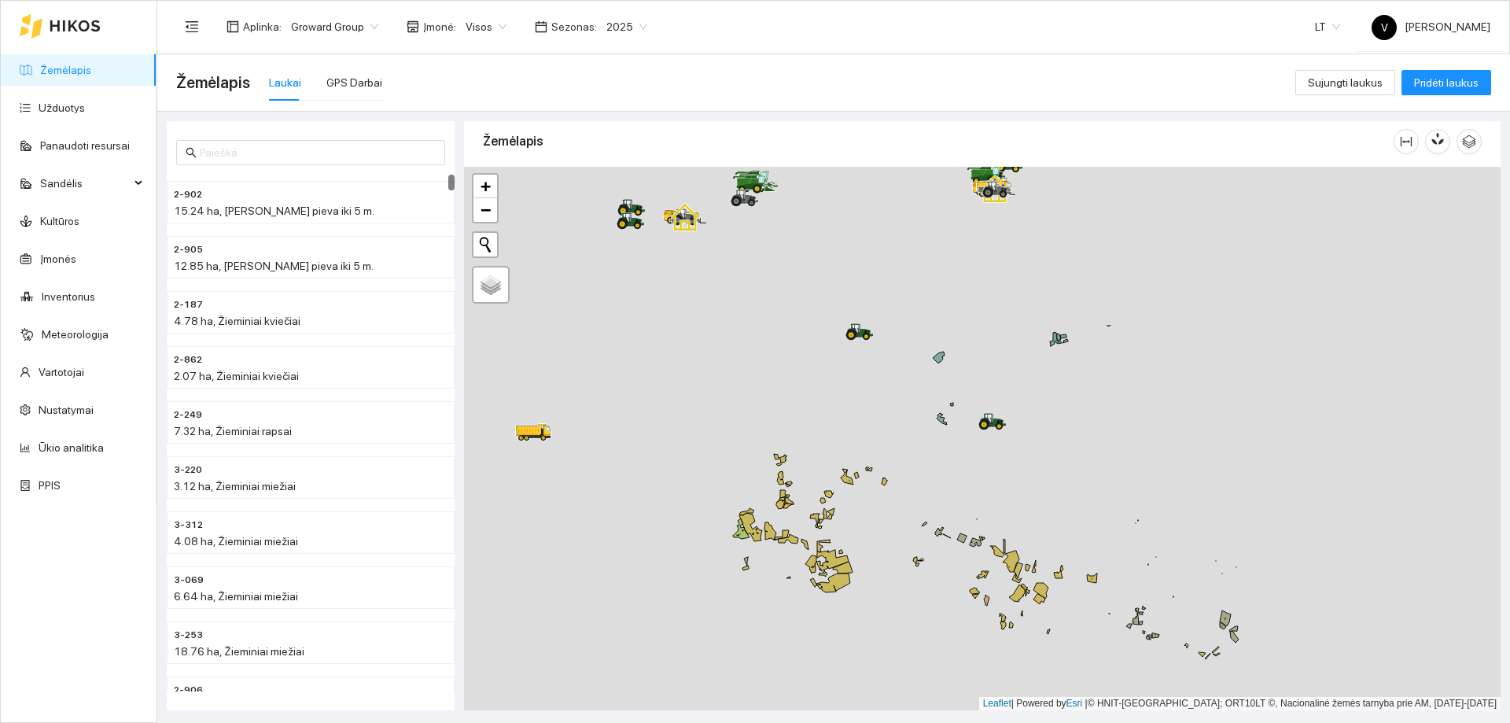
drag, startPoint x: 978, startPoint y: 459, endPoint x: 969, endPoint y: 400, distance: 59.6
click at [982, 579] on icon at bounding box center [983, 575] width 12 height 8
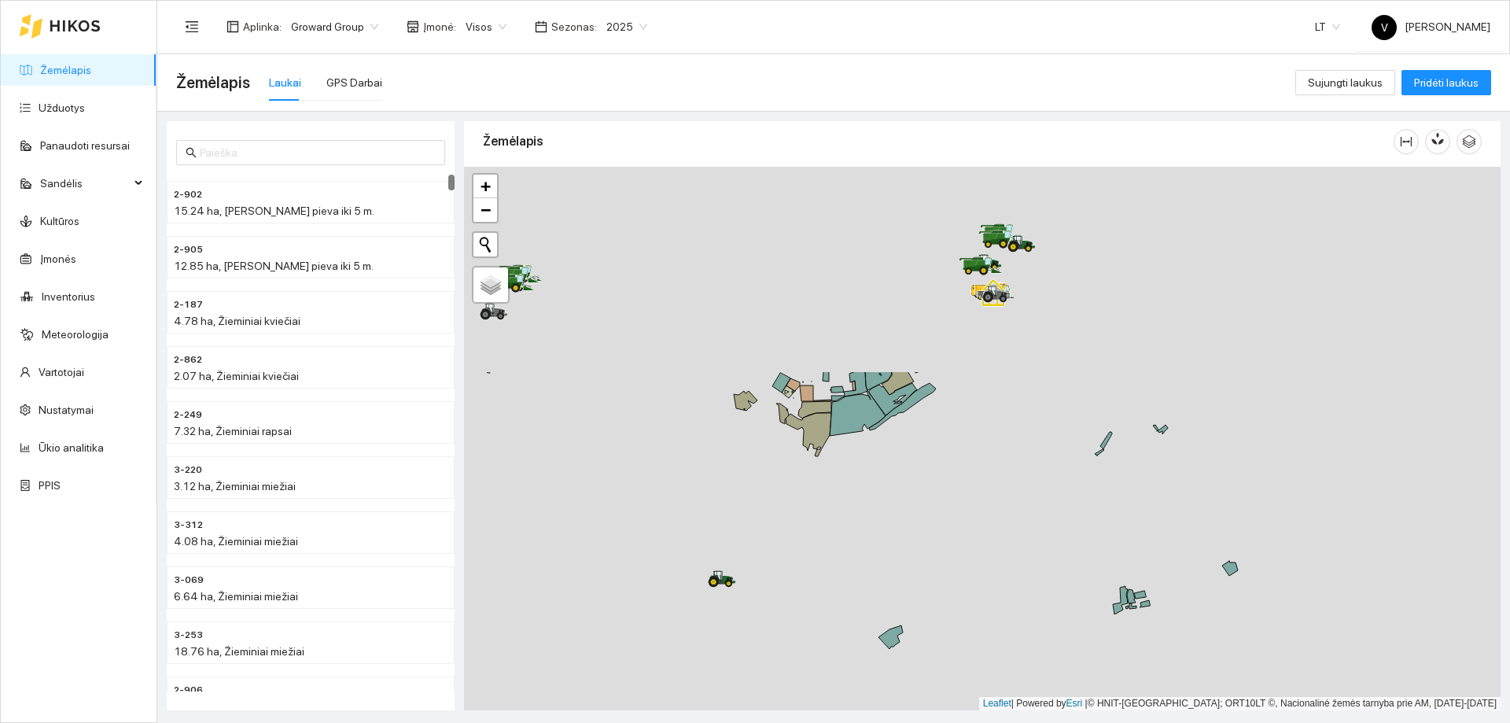
drag, startPoint x: 984, startPoint y: 376, endPoint x: 975, endPoint y: 743, distance: 367.5
click at [975, 722] on html "Žemėlapis Užduotys Panaudoti resursai Sandėlis Kultūros Įmonės Inventorius Mete…" at bounding box center [755, 361] width 1510 height 723
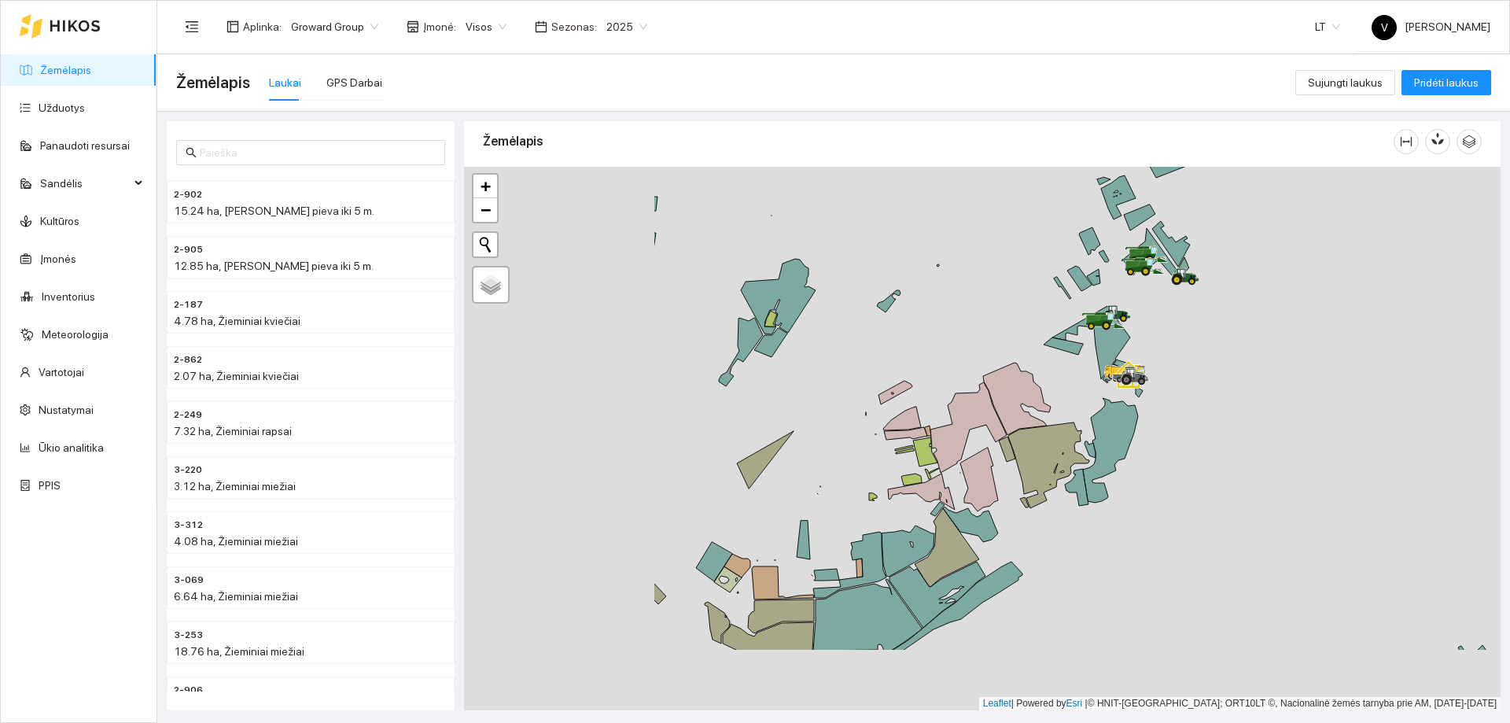
drag, startPoint x: 848, startPoint y: 509, endPoint x: 1060, endPoint y: 254, distance: 331.3
click at [1082, 242] on icon at bounding box center [1089, 241] width 21 height 28
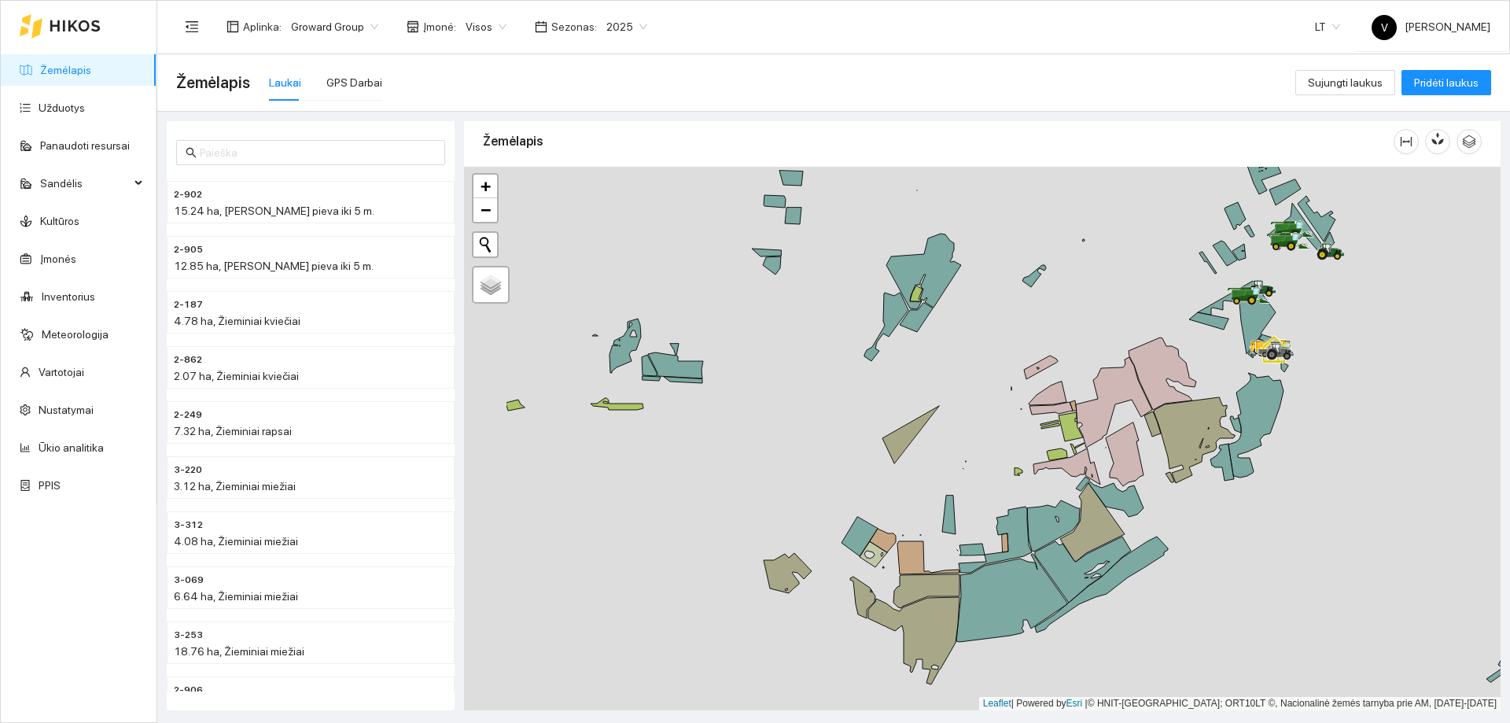
drag, startPoint x: 1017, startPoint y: 367, endPoint x: 1366, endPoint y: 299, distance: 355.8
click at [1366, 299] on div at bounding box center [982, 439] width 1037 height 544
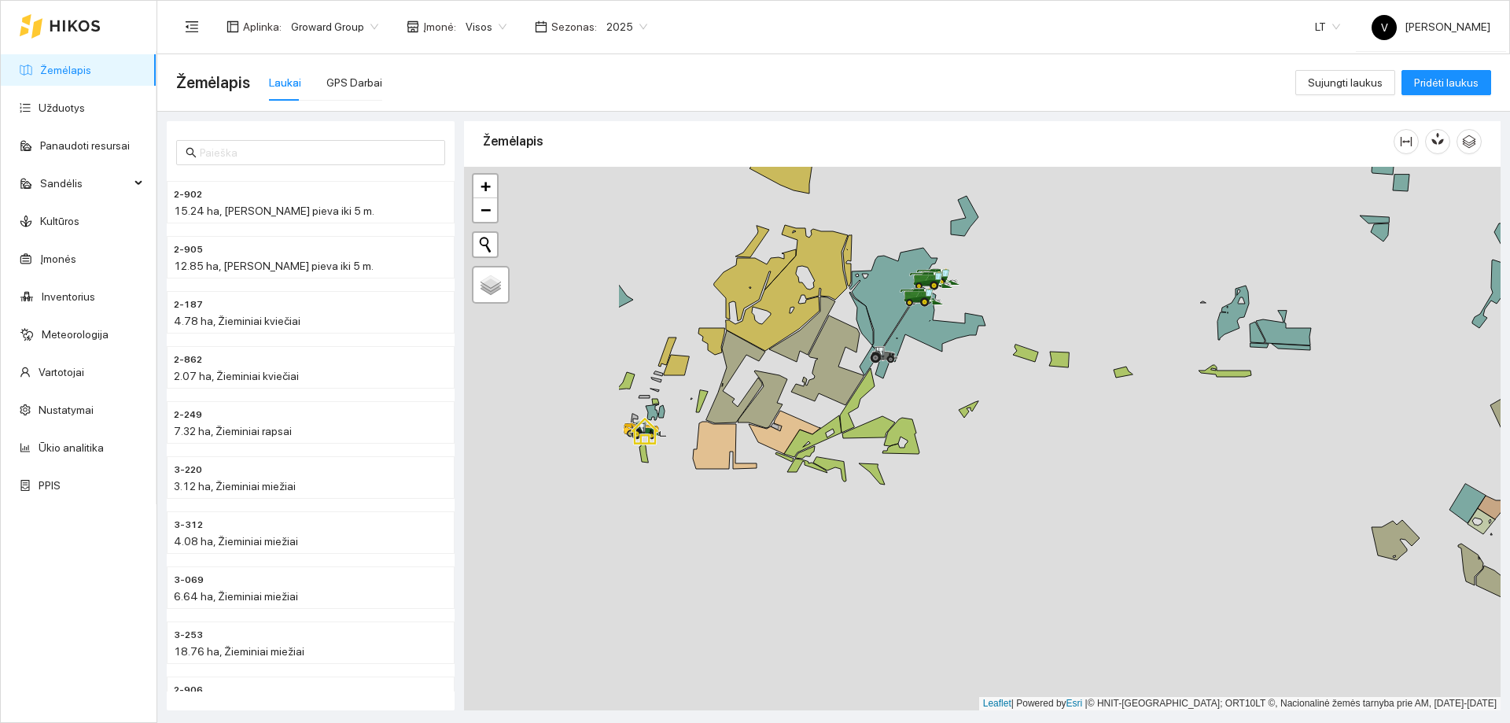
drag, startPoint x: 649, startPoint y: 336, endPoint x: 908, endPoint y: 371, distance: 261.1
click at [908, 371] on div at bounding box center [982, 439] width 1037 height 544
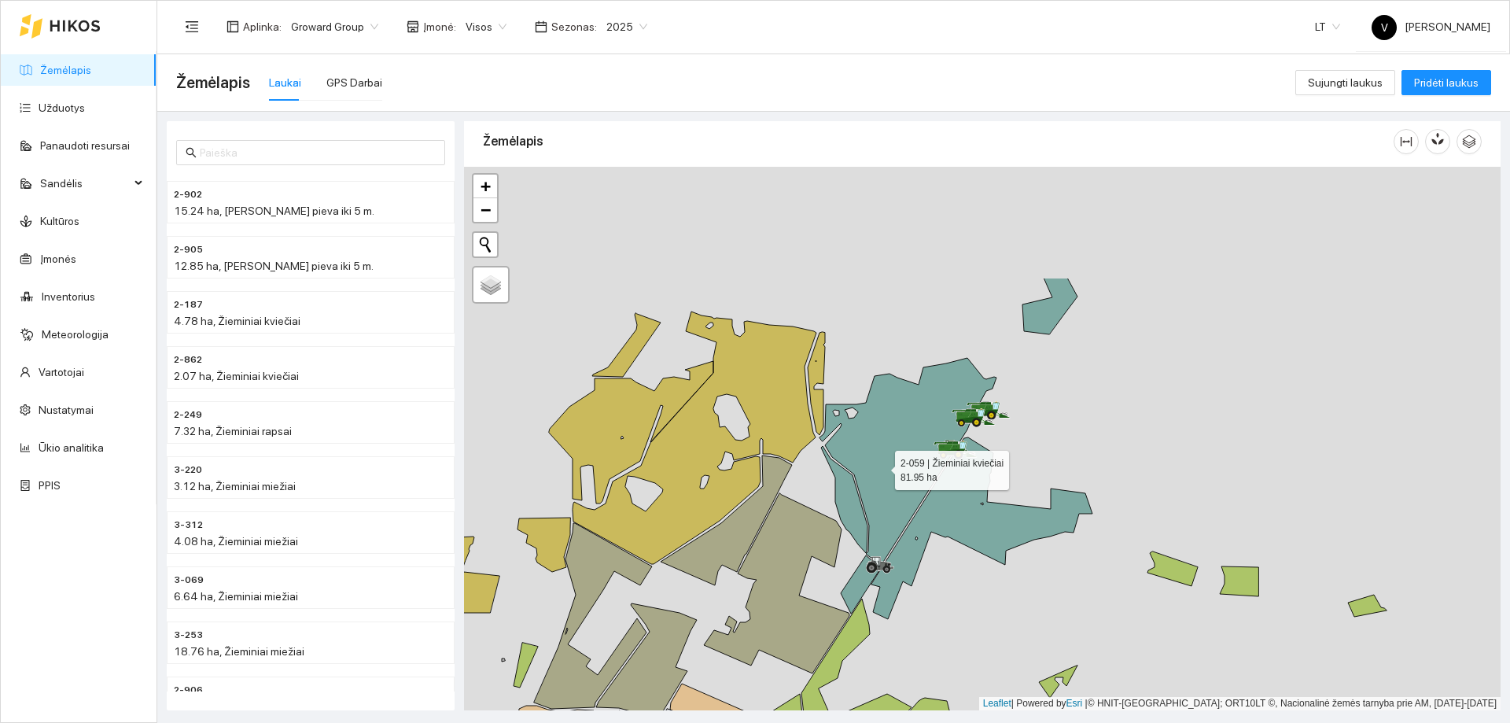
drag, startPoint x: 919, startPoint y: 326, endPoint x: 905, endPoint y: 458, distance: 132.1
click at [880, 468] on icon at bounding box center [908, 462] width 177 height 208
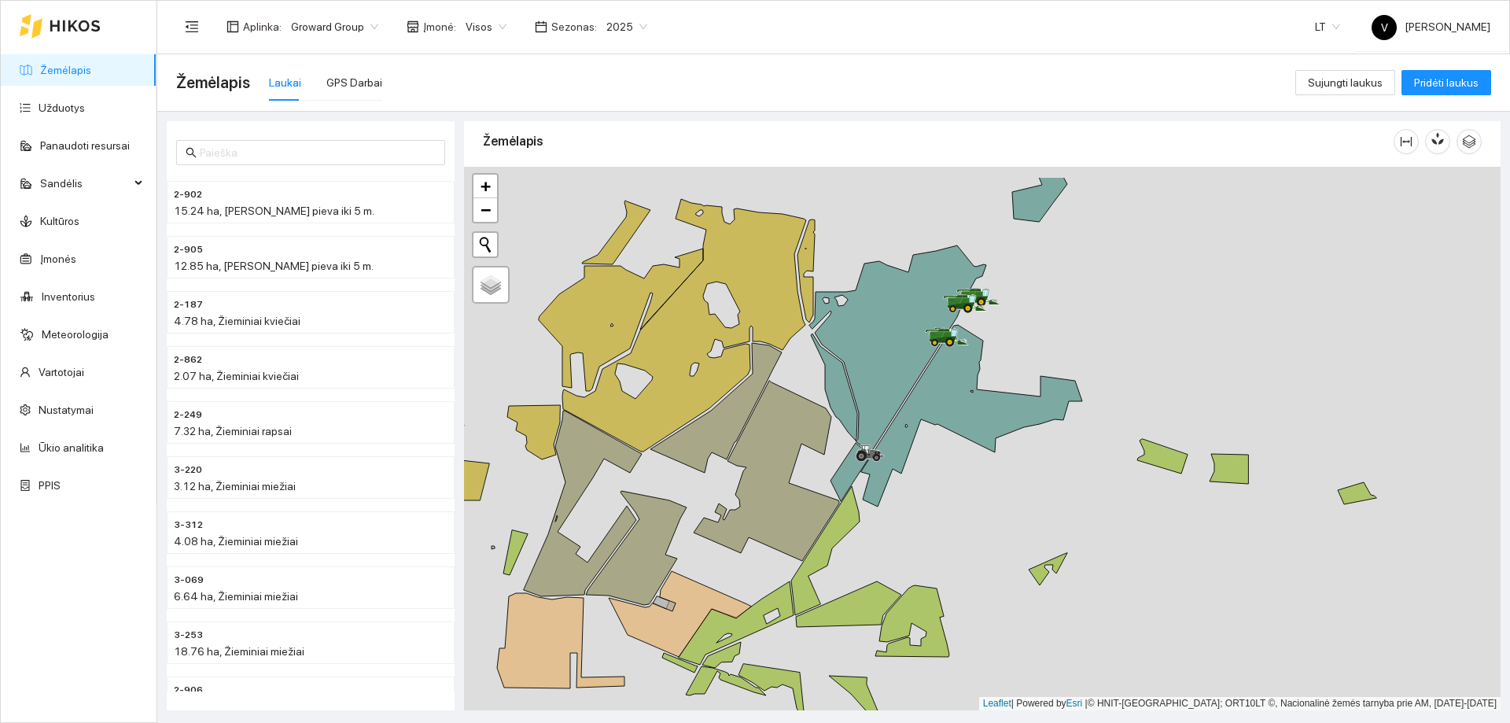
drag, startPoint x: 1070, startPoint y: 320, endPoint x: 1113, endPoint y: 463, distance: 149.6
click at [1113, 463] on div at bounding box center [982, 439] width 1037 height 544
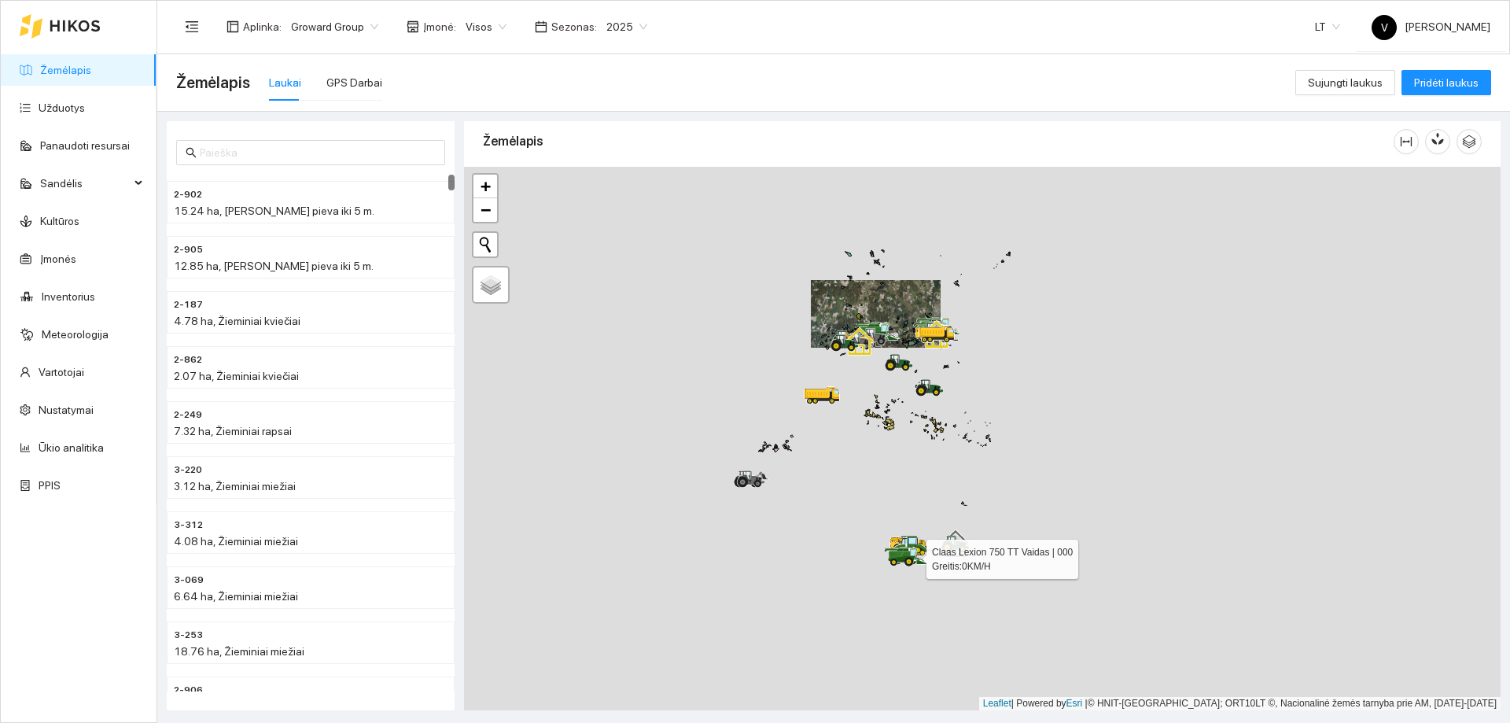
drag, startPoint x: 946, startPoint y: 379, endPoint x: 934, endPoint y: 317, distance: 63.4
click at [934, 325] on icon at bounding box center [937, 334] width 36 height 18
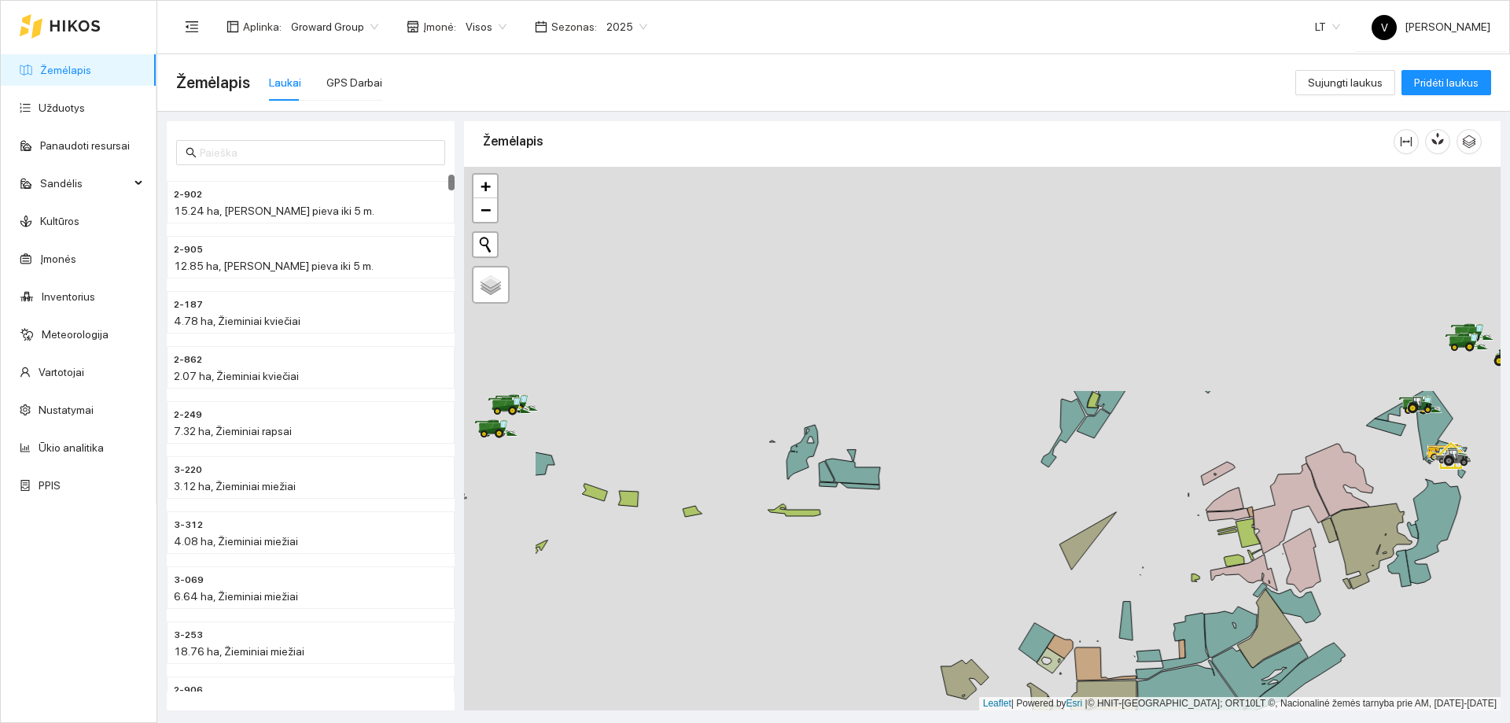
drag, startPoint x: 974, startPoint y: 603, endPoint x: 975, endPoint y: 634, distance: 30.7
click at [976, 633] on div at bounding box center [982, 439] width 1037 height 544
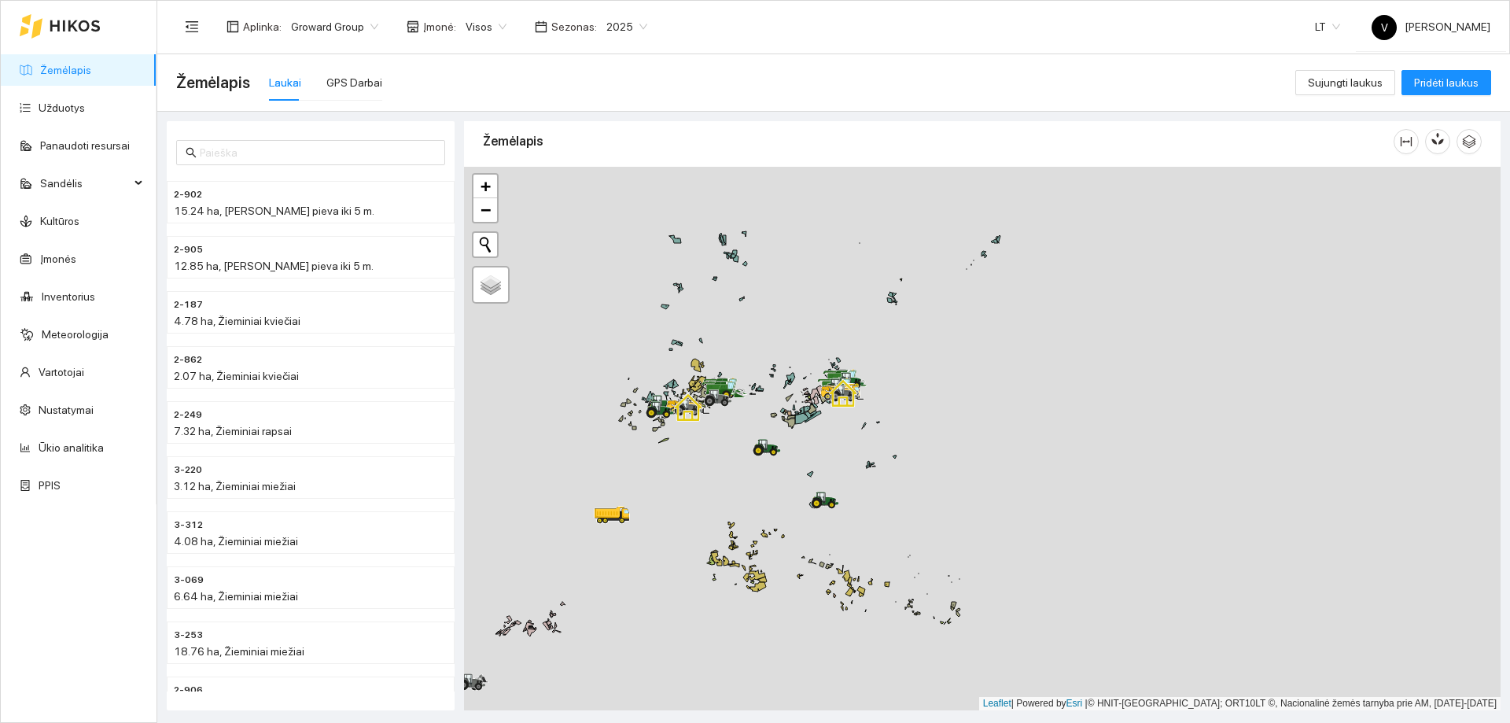
drag, startPoint x: 764, startPoint y: 511, endPoint x: 765, endPoint y: 437, distance: 73.2
click at [765, 437] on div at bounding box center [982, 439] width 1037 height 544
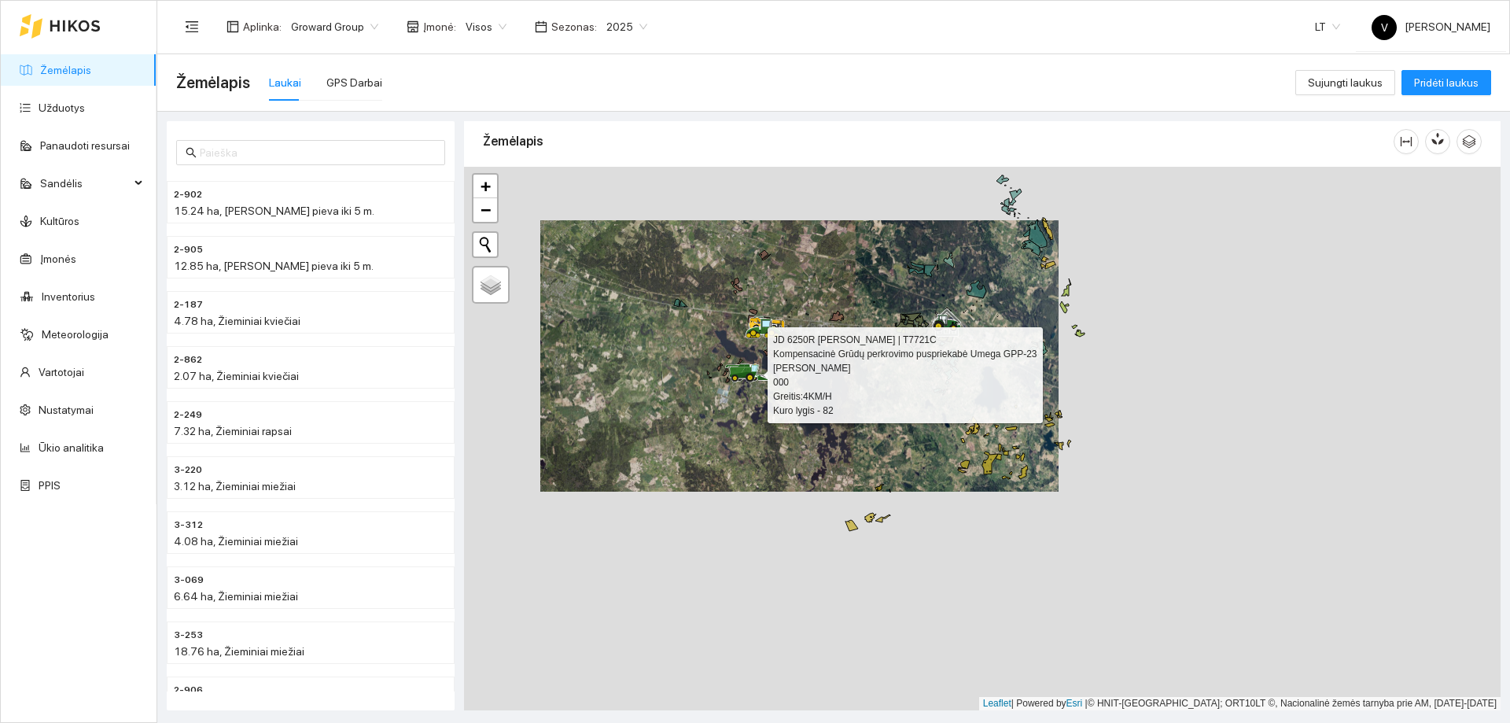
drag, startPoint x: 765, startPoint y: 548, endPoint x: 744, endPoint y: 388, distance: 161.8
click at [744, 388] on div at bounding box center [982, 439] width 1037 height 544
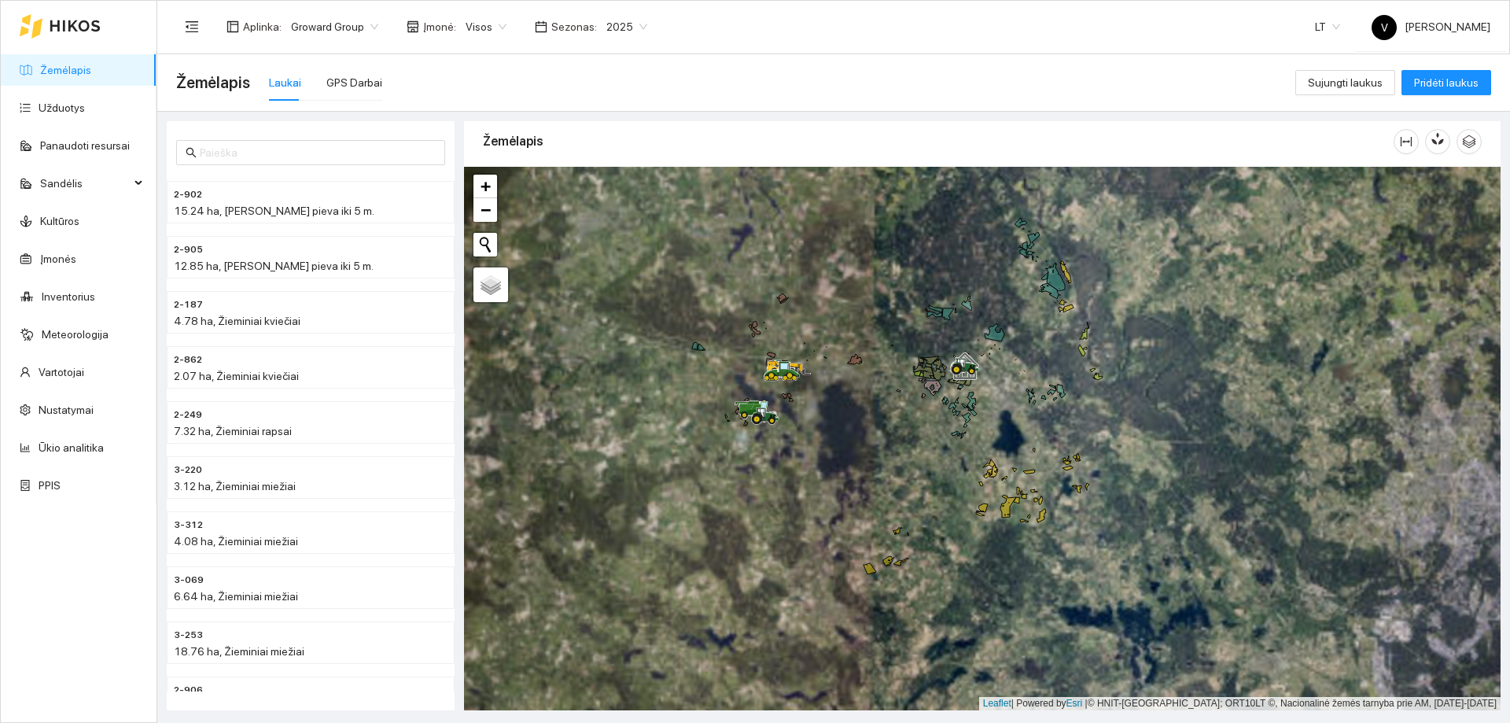
drag, startPoint x: 833, startPoint y: 476, endPoint x: 846, endPoint y: 508, distance: 34.6
click at [846, 508] on div at bounding box center [982, 439] width 1037 height 544
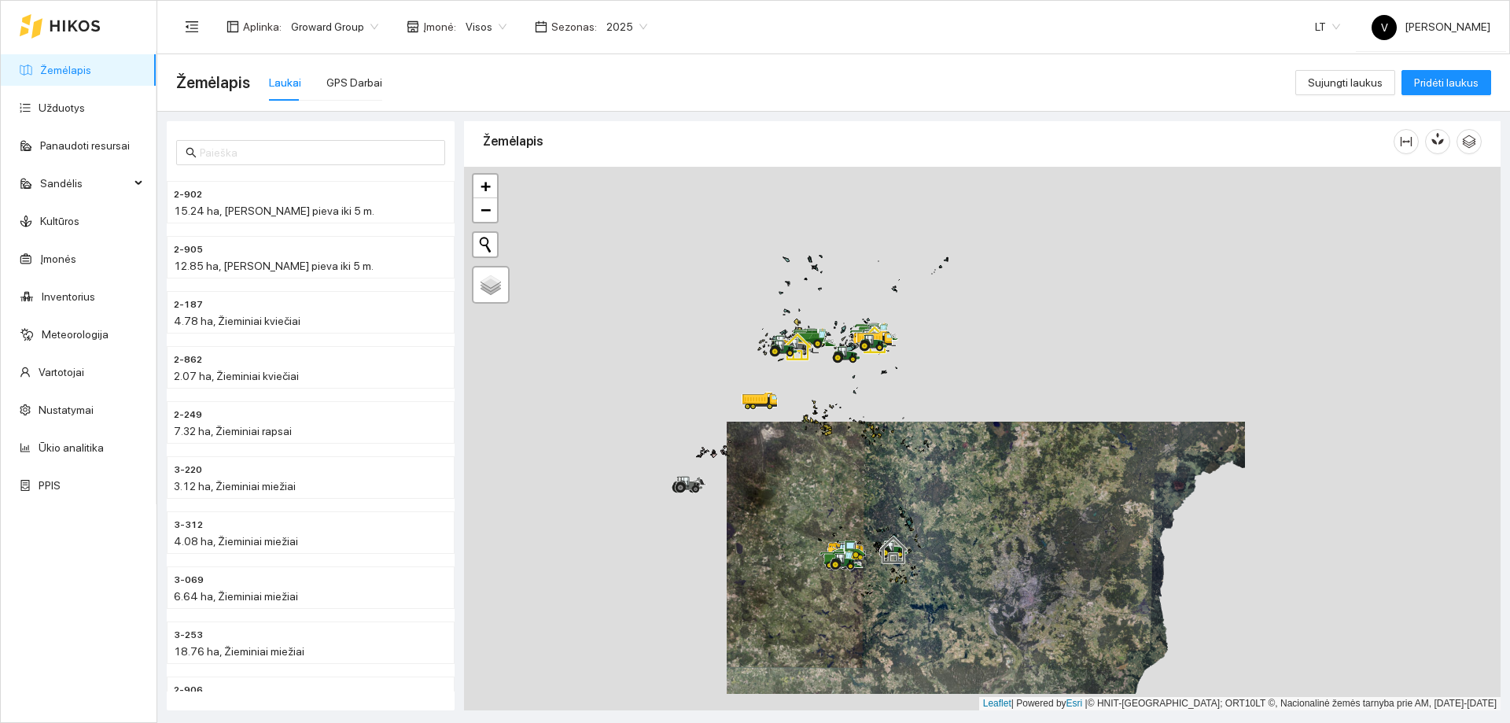
drag, startPoint x: 831, startPoint y: 446, endPoint x: 839, endPoint y: 536, distance: 90.1
click at [839, 536] on div at bounding box center [982, 439] width 1037 height 544
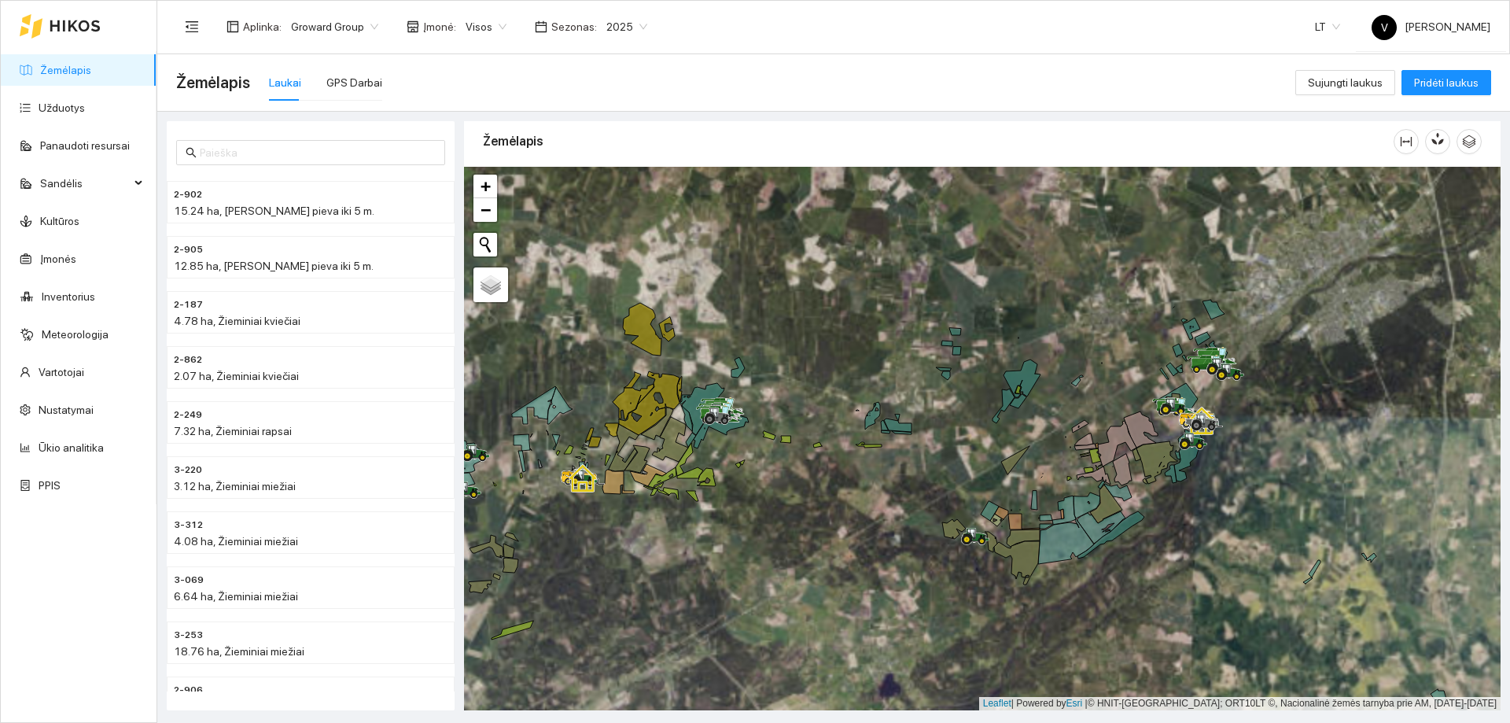
drag, startPoint x: 973, startPoint y: 426, endPoint x: 973, endPoint y: 557, distance: 131.4
click at [973, 557] on div at bounding box center [982, 439] width 1037 height 544
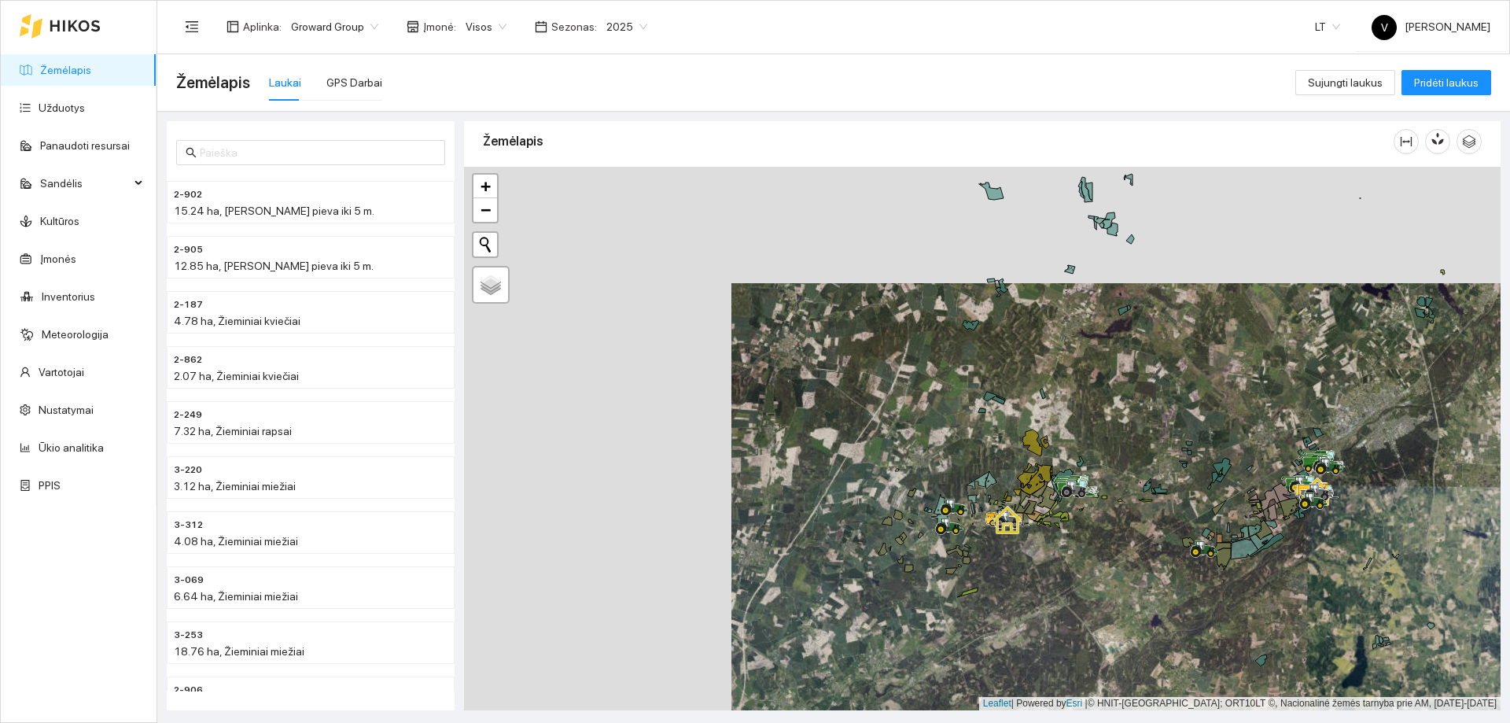
drag, startPoint x: 843, startPoint y: 572, endPoint x: 1099, endPoint y: 578, distance: 255.7
click at [1099, 578] on div at bounding box center [982, 439] width 1037 height 544
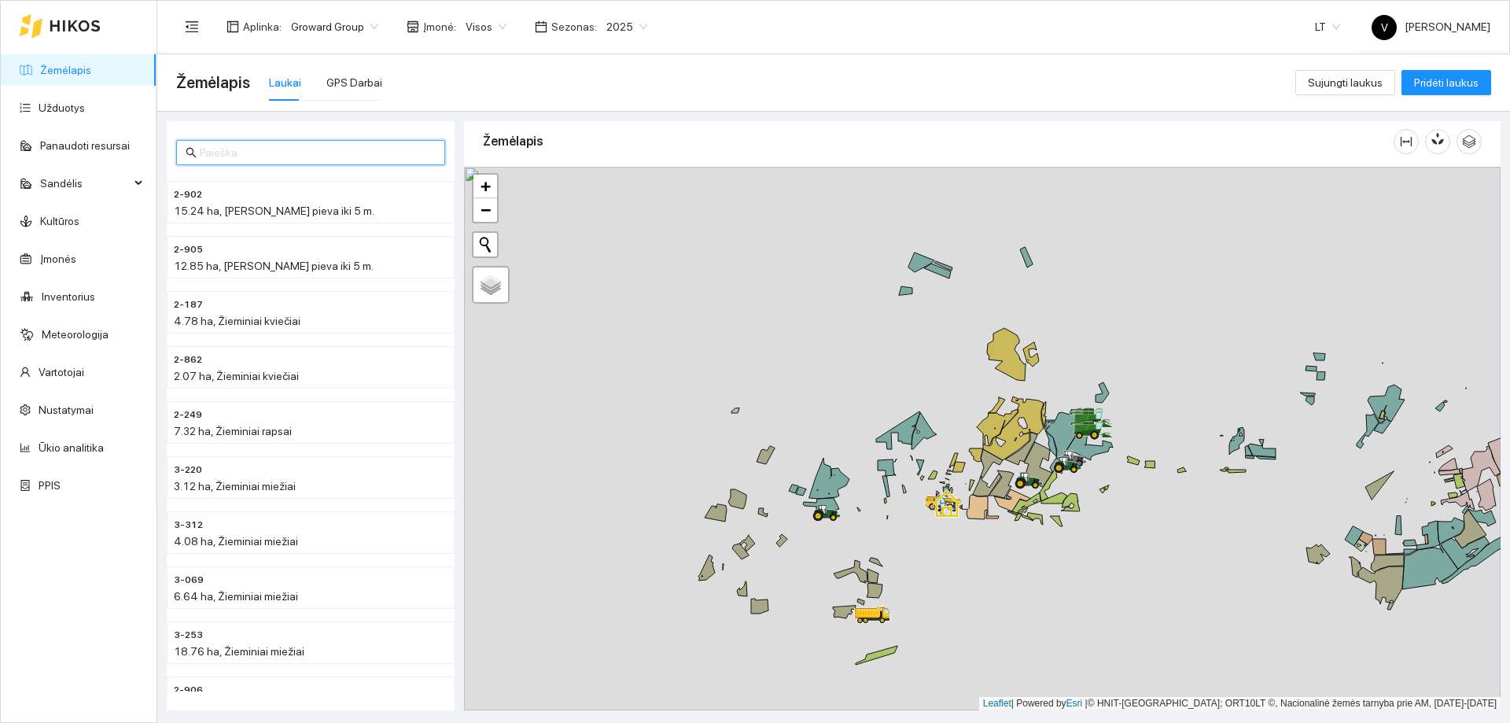
click at [306, 150] on input "text" at bounding box center [318, 152] width 236 height 17
paste input "3-108"
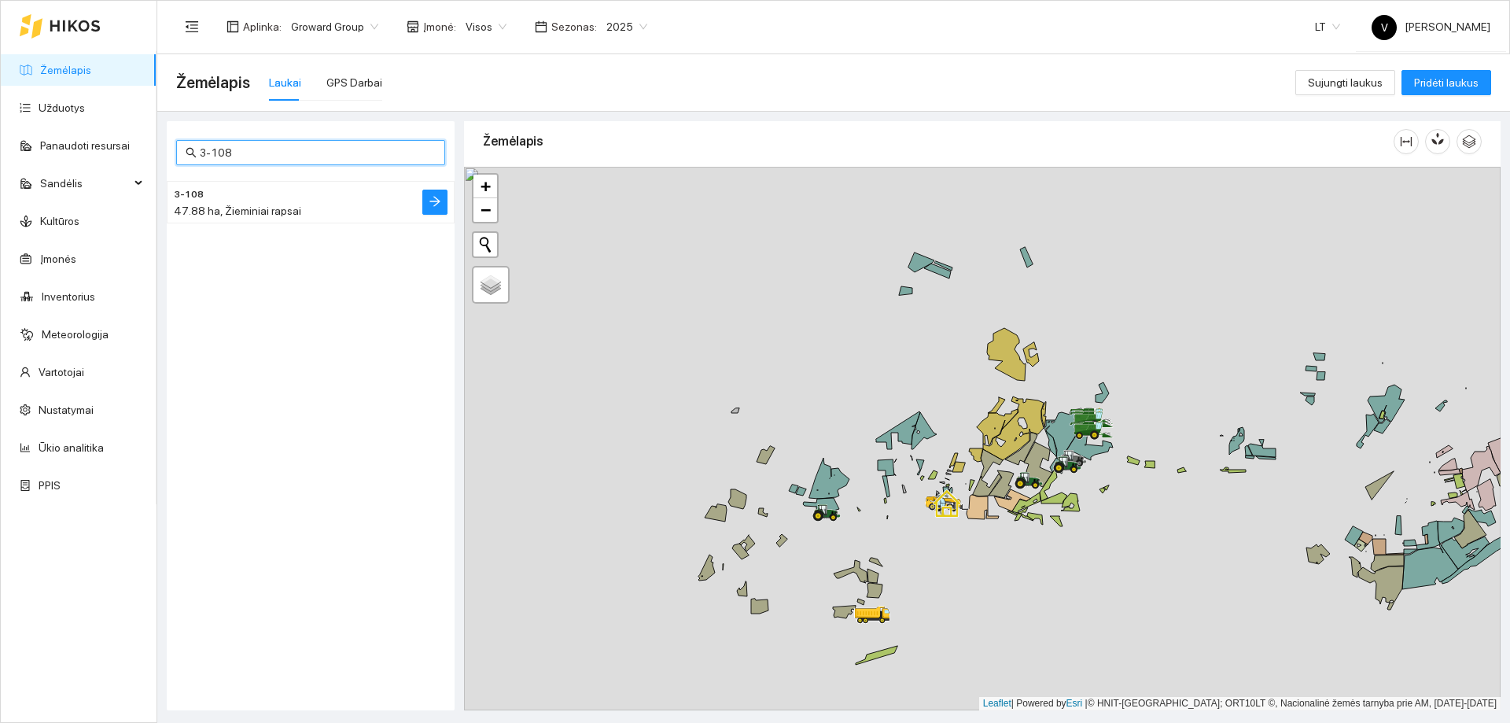
type input "3-108"
click at [331, 206] on div "47.88 ha, Žieminiai rapsai" at bounding box center [279, 210] width 211 height 17
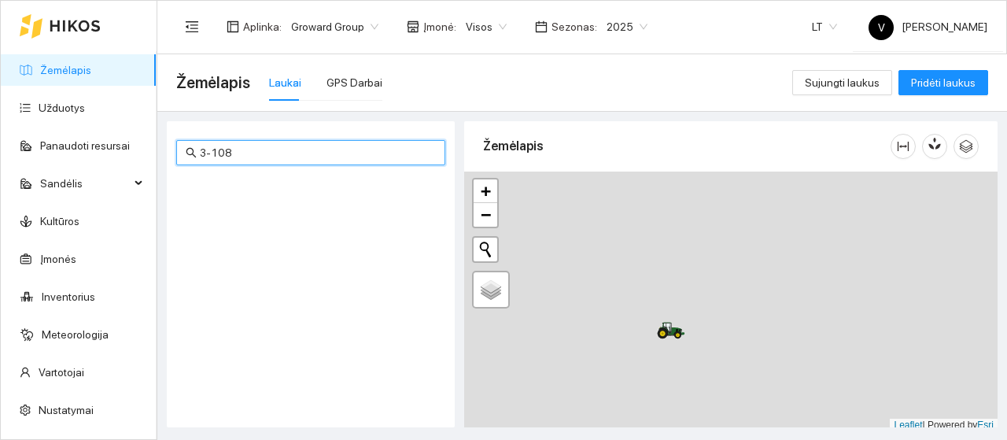
click at [362, 149] on input "3-108" at bounding box center [318, 152] width 236 height 17
paste input "2-89"
type input "2-898"
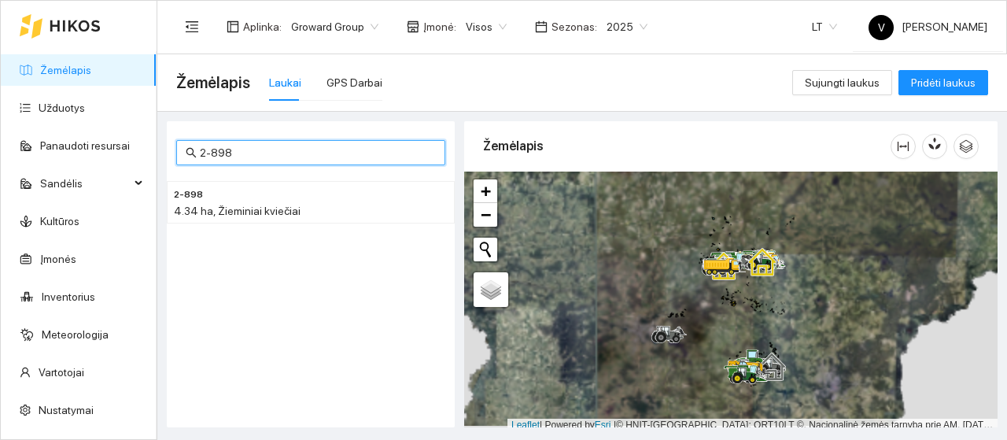
click at [335, 150] on input "2-898" at bounding box center [318, 152] width 236 height 17
click at [319, 199] on h4 "2-898" at bounding box center [279, 193] width 211 height 17
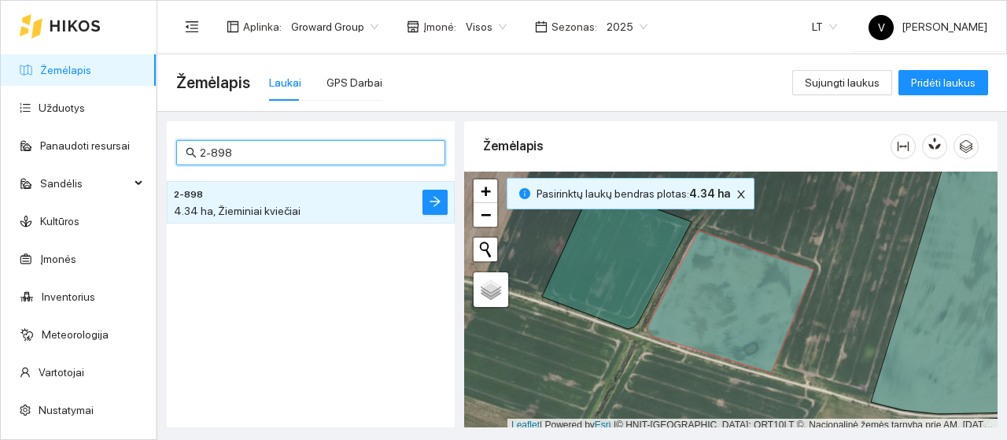
click at [282, 147] on input "2-898" at bounding box center [318, 152] width 236 height 17
paste input "3-195"
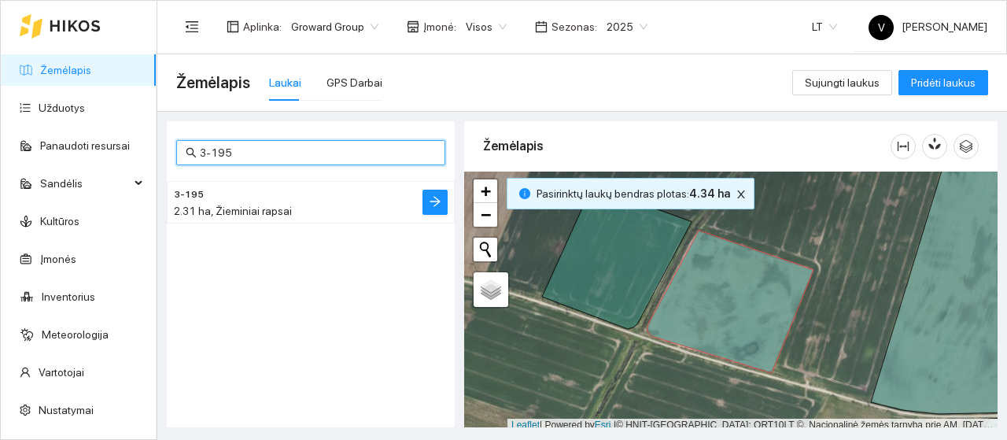
click at [332, 205] on div "2.31 ha, Žieminiai rapsai" at bounding box center [279, 210] width 211 height 17
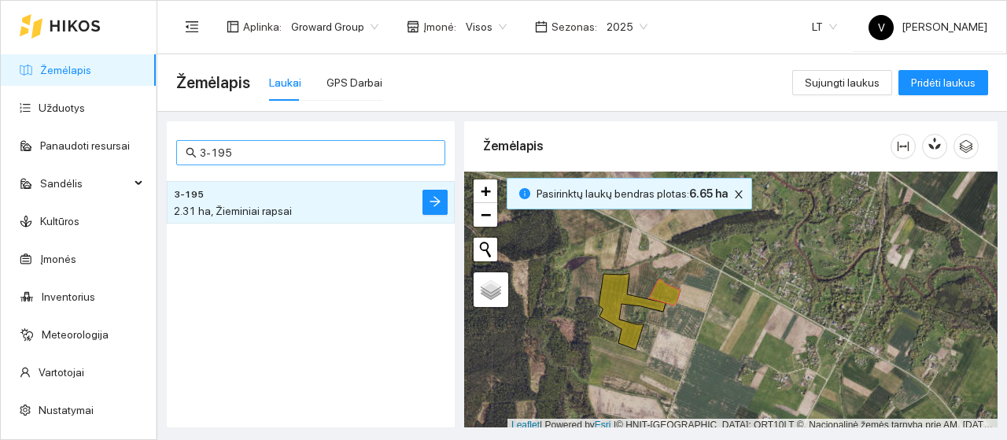
click at [278, 161] on span "3-195" at bounding box center [310, 152] width 269 height 25
click at [280, 152] on input "3-195" at bounding box center [318, 152] width 236 height 17
paste input "3-196"
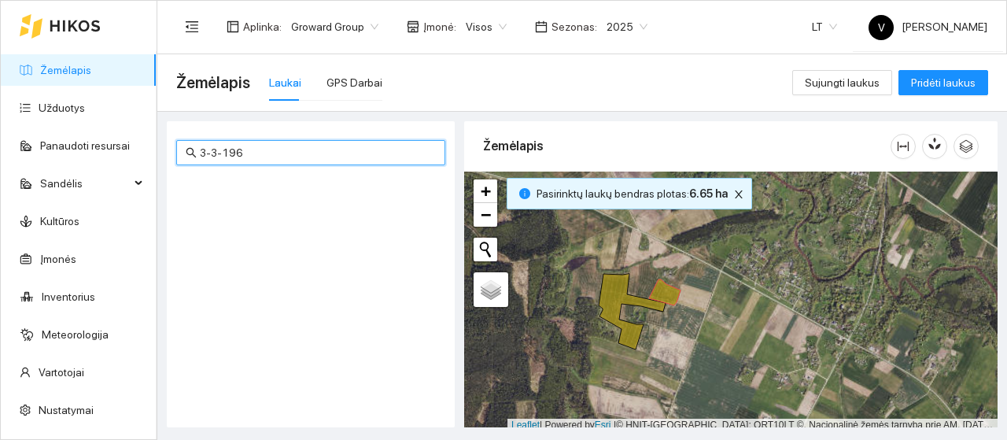
type input "3-3-196"
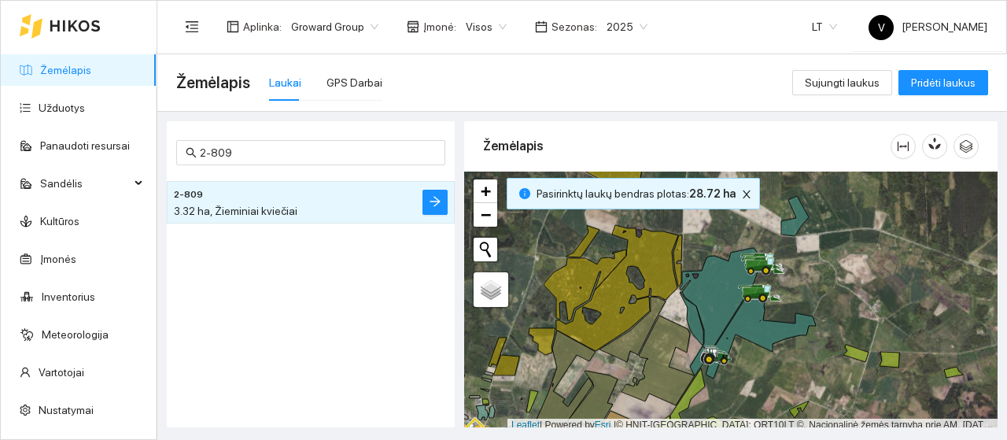
scroll to position [5, 0]
